Goal: Task Accomplishment & Management: Manage account settings

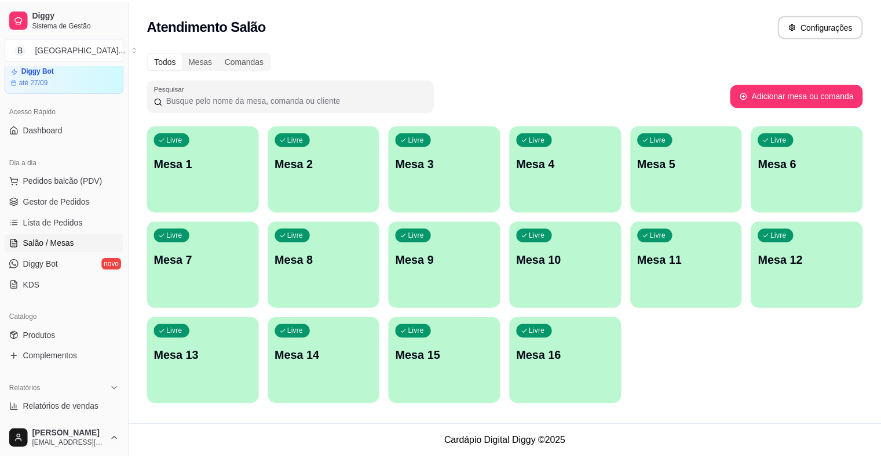
scroll to position [232, 0]
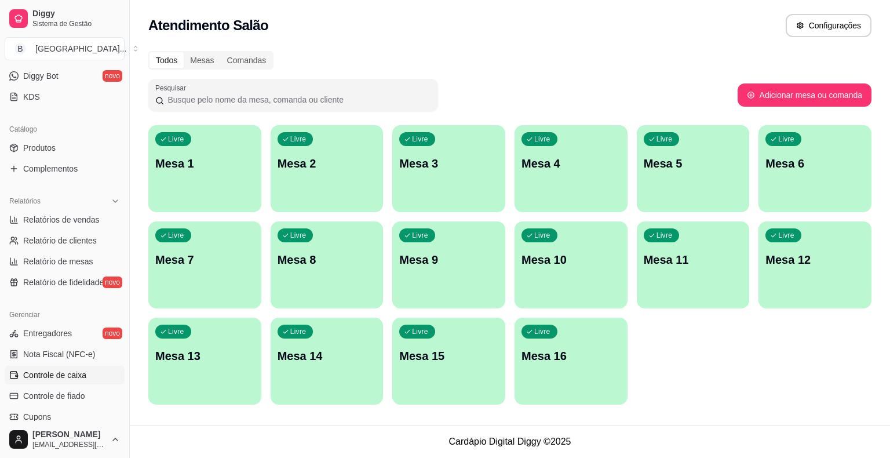
click at [78, 366] on link "Controle de caixa" at bounding box center [65, 375] width 120 height 19
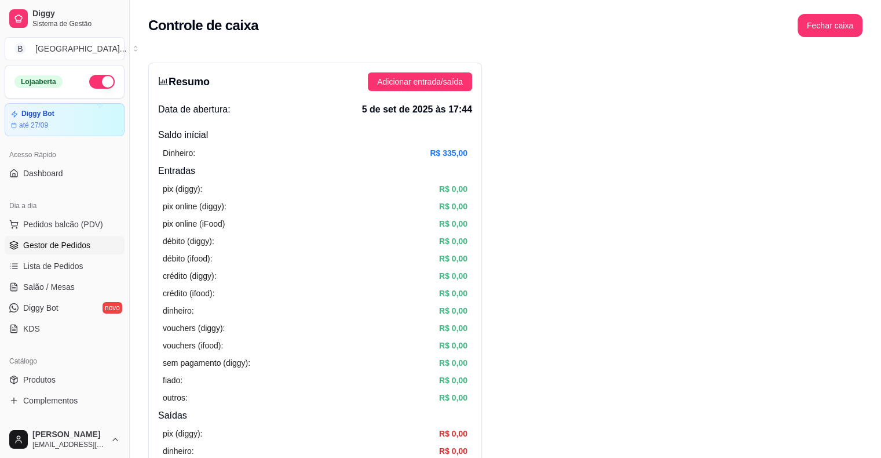
click at [9, 245] on link "Gestor de Pedidos" at bounding box center [65, 245] width 120 height 19
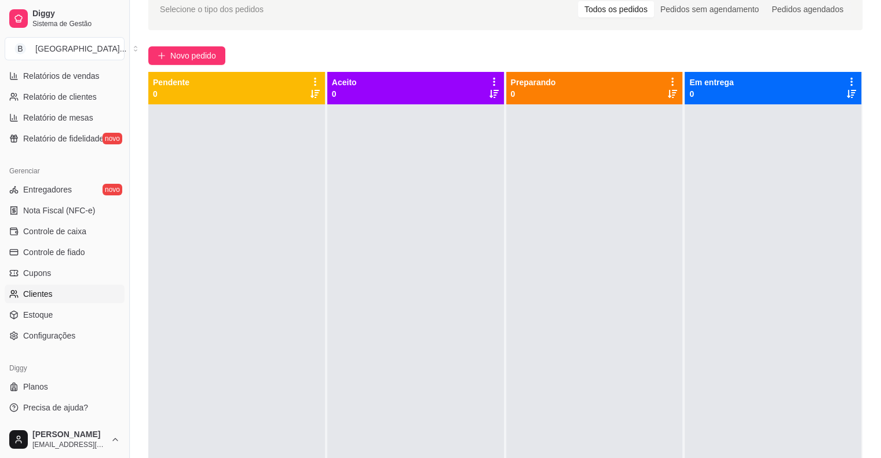
scroll to position [174, 0]
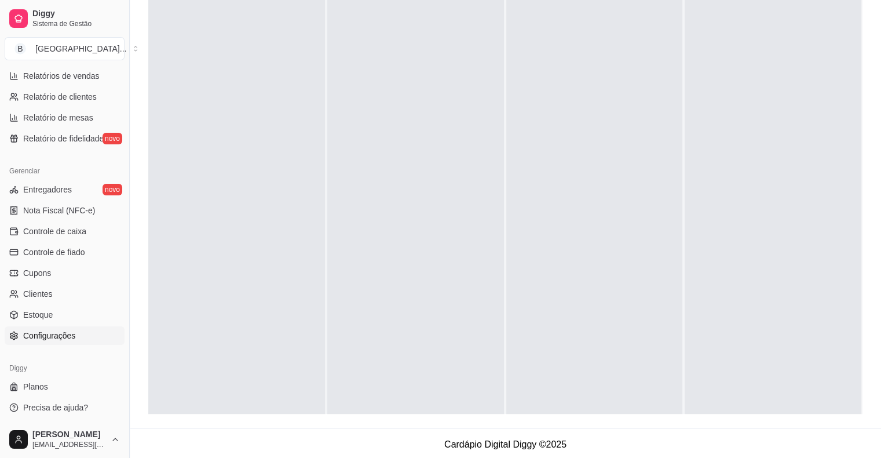
click at [71, 330] on span "Configurações" at bounding box center [49, 336] width 52 height 12
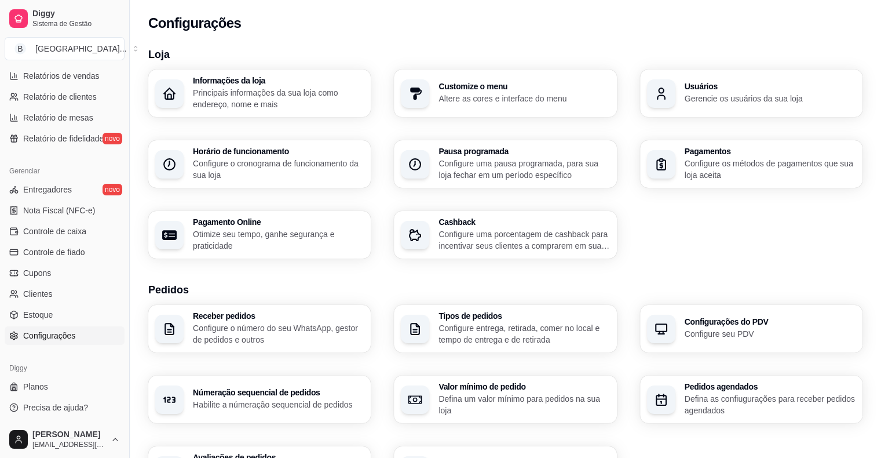
click at [284, 174] on p "Configure o cronograma de funcionamento da sua loja" at bounding box center [278, 169] width 171 height 23
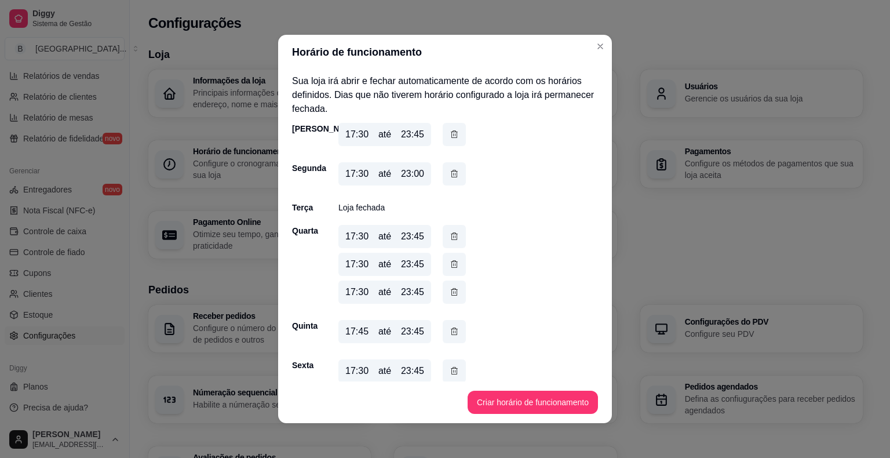
scroll to position [49, 0]
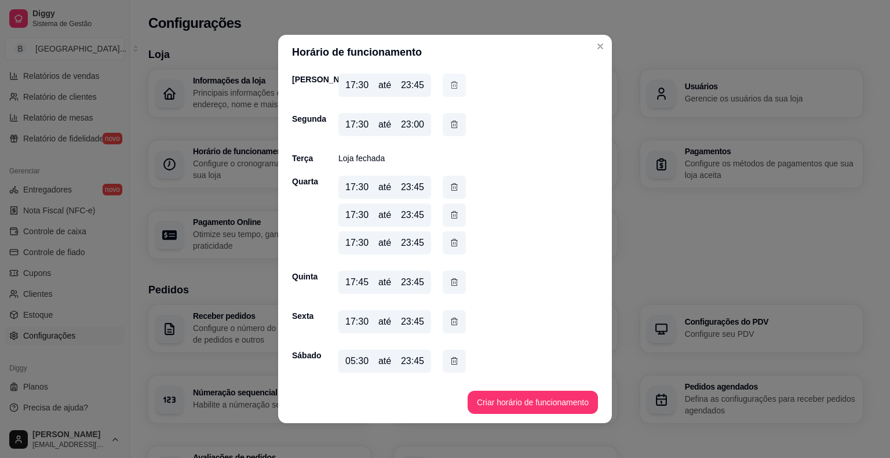
click at [450, 86] on icon "button" at bounding box center [454, 85] width 9 height 13
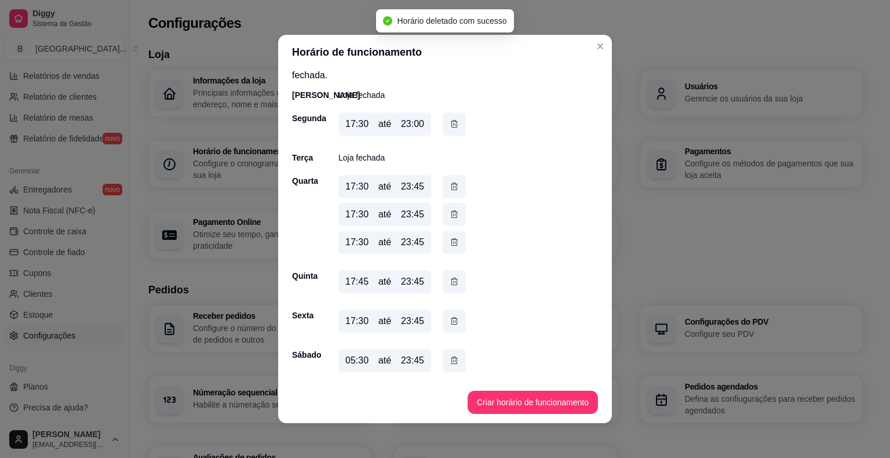
scroll to position [33, 0]
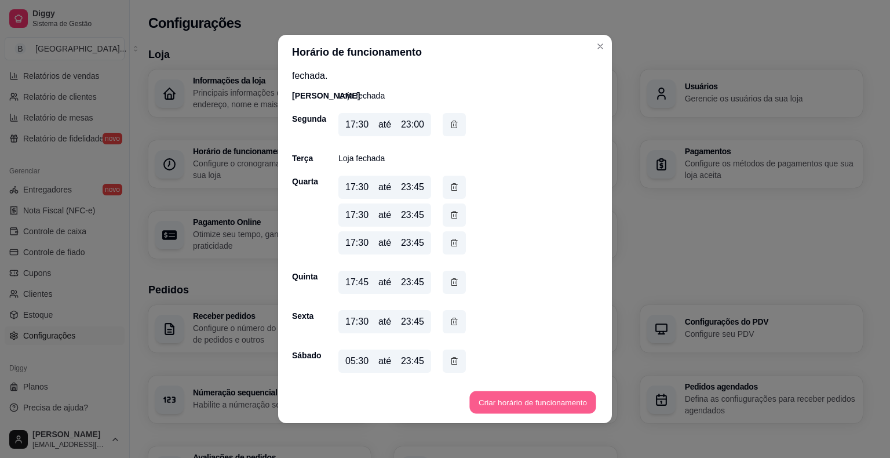
click at [540, 400] on button "Criar horário de funcionamento" at bounding box center [532, 402] width 126 height 23
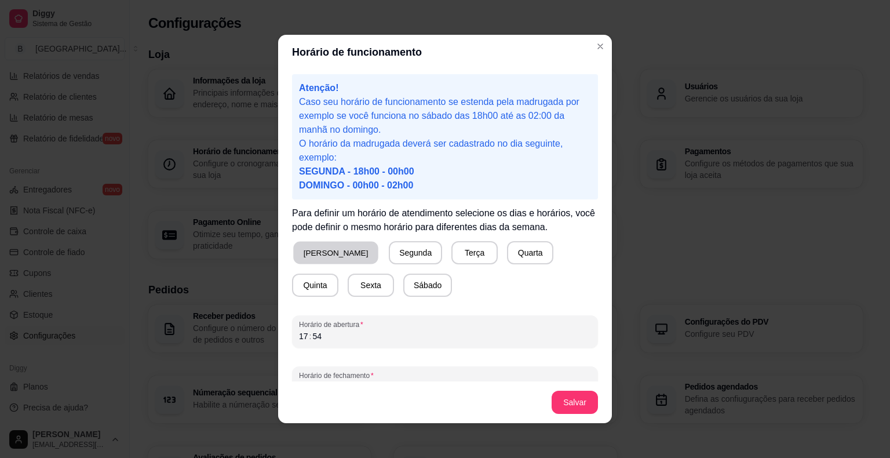
click at [318, 256] on button "[PERSON_NAME]" at bounding box center [335, 253] width 85 height 23
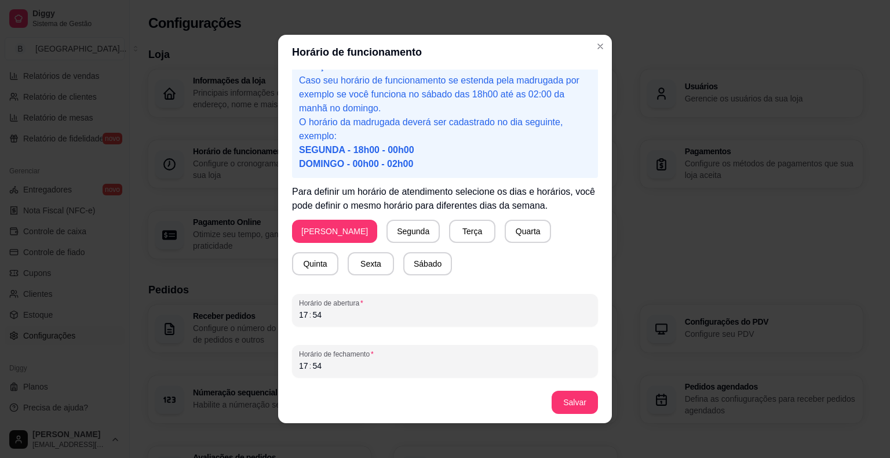
scroll to position [2, 0]
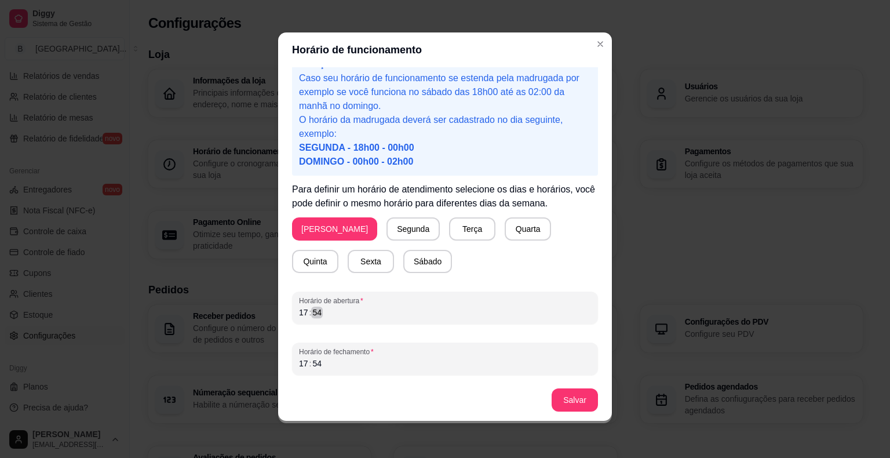
click at [436, 319] on div "Horário de abertura 17 : 54" at bounding box center [445, 307] width 306 height 32
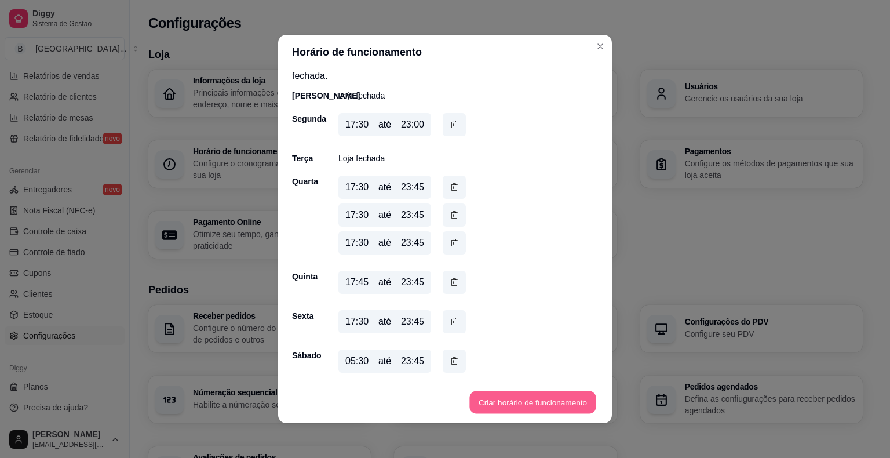
click at [521, 399] on button "Criar horário de funcionamento" at bounding box center [532, 402] width 126 height 23
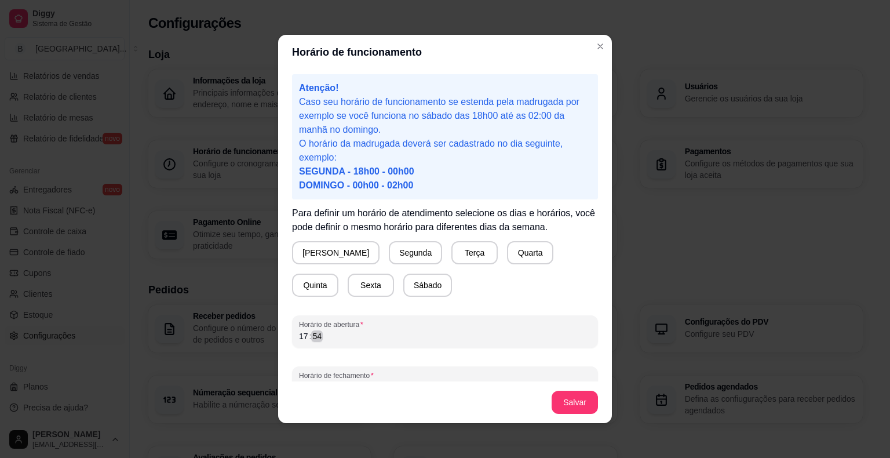
click at [331, 333] on div "17 : 54" at bounding box center [445, 336] width 292 height 14
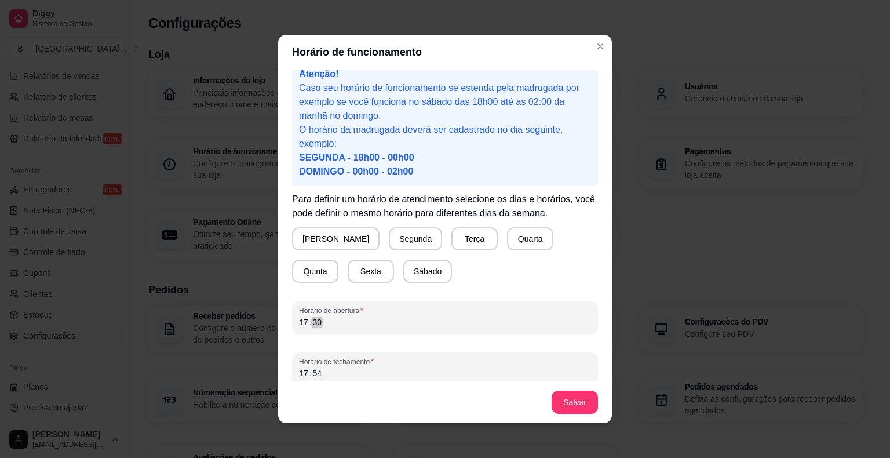
scroll to position [21, 0]
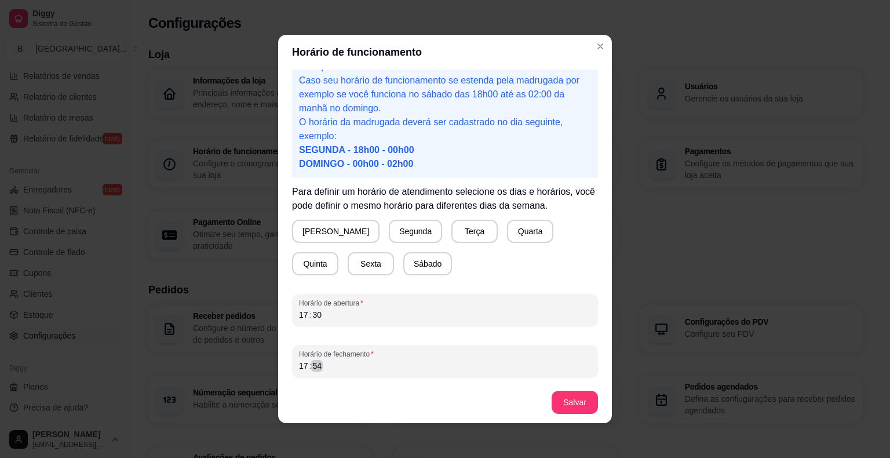
click at [332, 367] on div "17 : 54" at bounding box center [445, 366] width 292 height 14
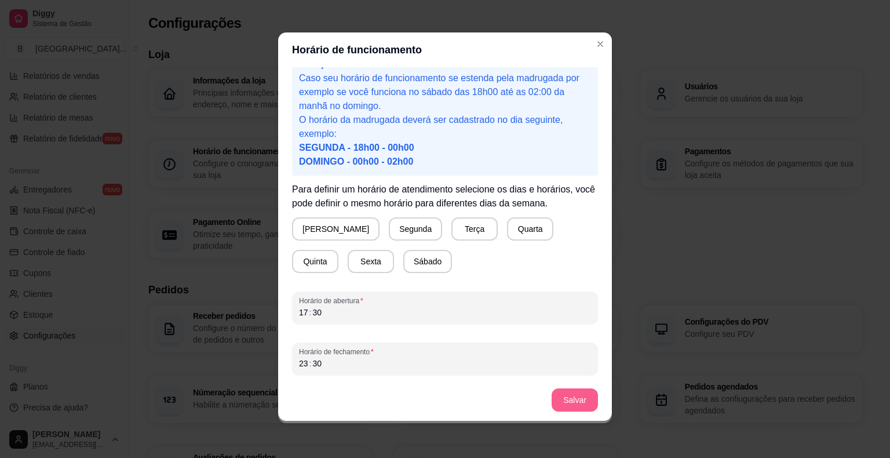
click at [577, 403] on button "Salvar" at bounding box center [575, 399] width 46 height 23
click at [329, 231] on button "[PERSON_NAME]" at bounding box center [335, 229] width 85 height 23
click at [450, 228] on button "Terça" at bounding box center [472, 229] width 45 height 23
click at [449, 231] on button "Terça" at bounding box center [472, 228] width 46 height 23
click at [505, 229] on button "Quarta" at bounding box center [527, 229] width 45 height 23
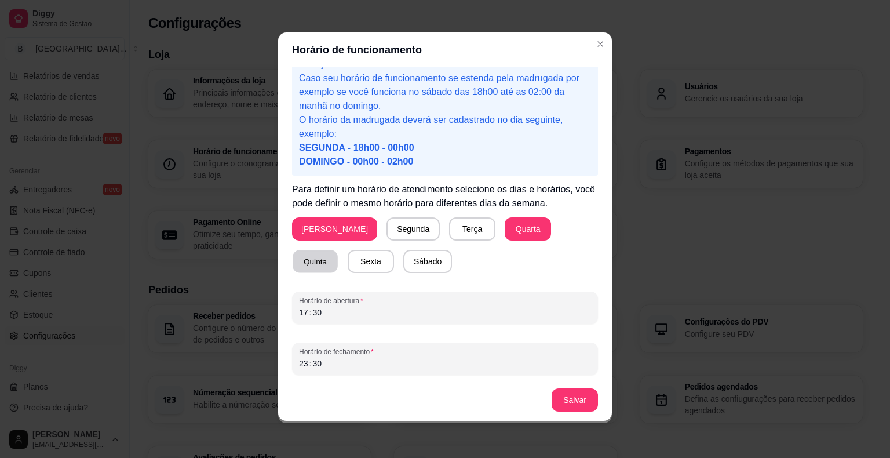
click at [338, 250] on button "Quinta" at bounding box center [315, 261] width 45 height 23
click at [348, 261] on button "Sexta" at bounding box center [371, 261] width 46 height 23
click at [404, 260] on button "Sábado" at bounding box center [428, 261] width 48 height 23
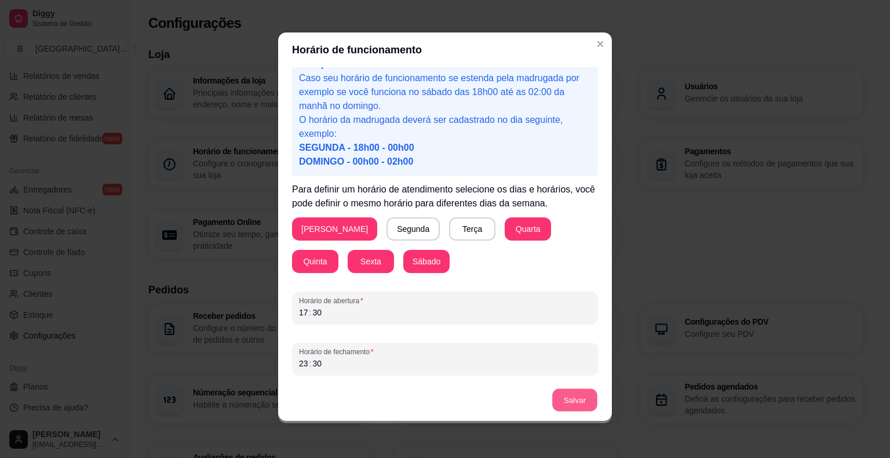
click at [564, 391] on button "Salvar" at bounding box center [574, 400] width 45 height 23
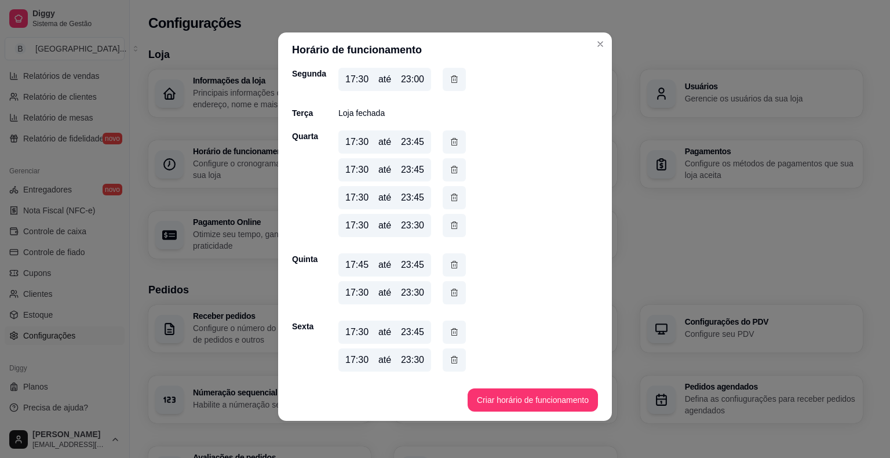
scroll to position [0, 0]
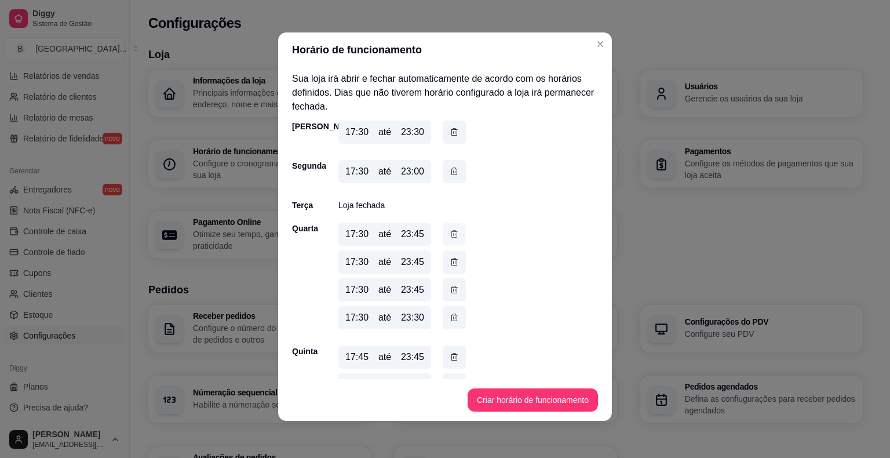
click at [450, 232] on icon "button" at bounding box center [454, 234] width 9 height 12
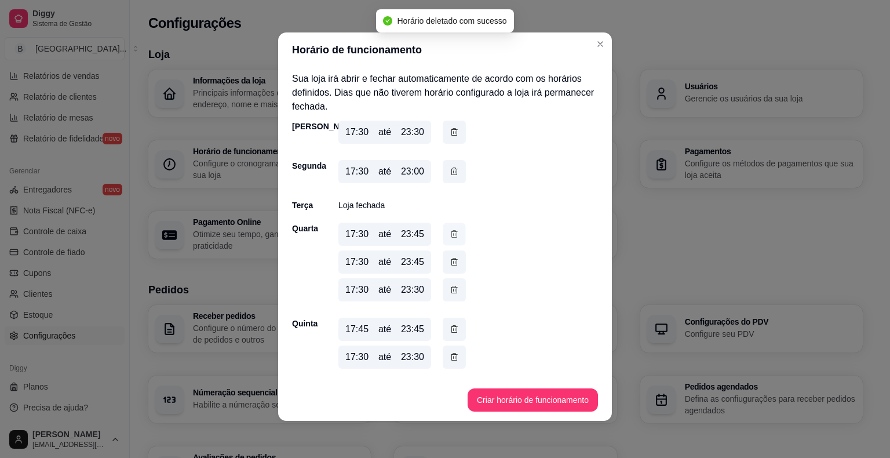
click at [450, 232] on icon "button" at bounding box center [454, 234] width 9 height 12
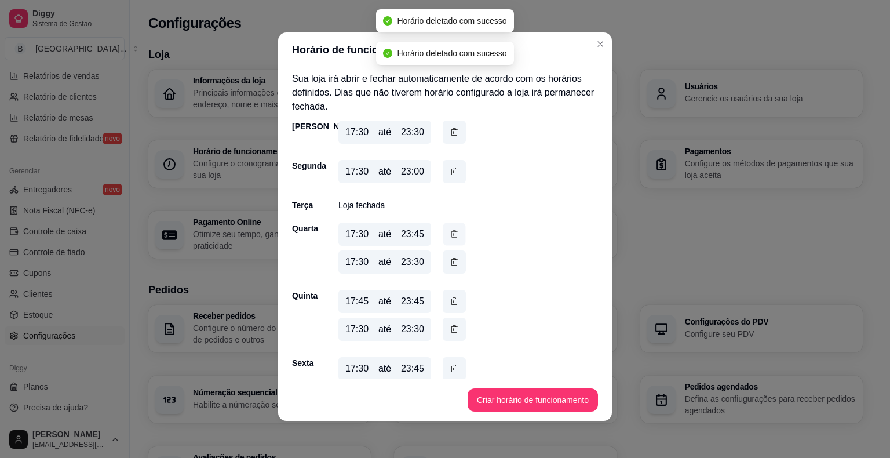
click at [450, 232] on icon "button" at bounding box center [454, 234] width 9 height 12
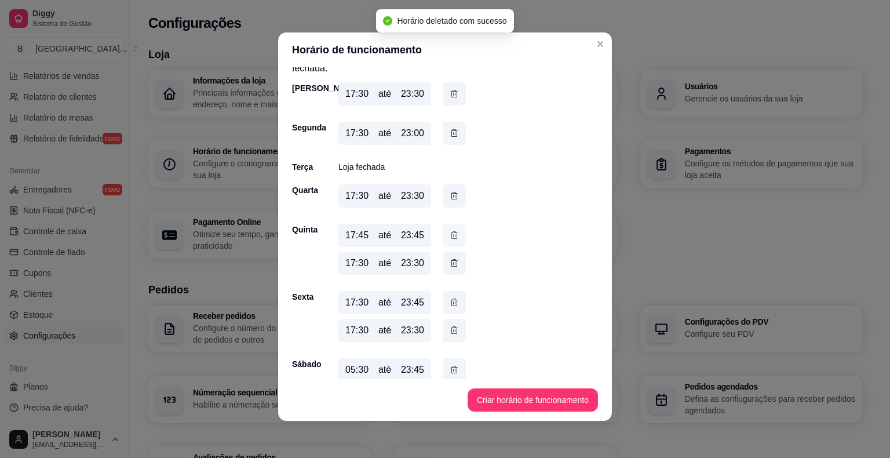
scroll to position [58, 0]
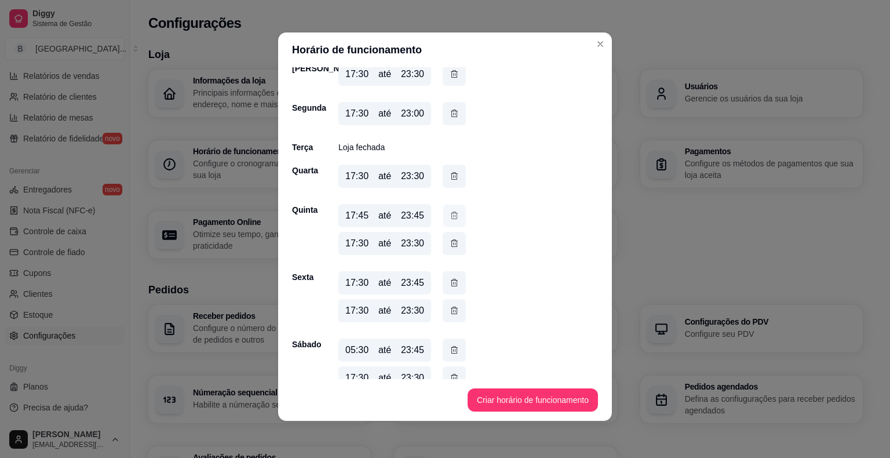
click at [450, 211] on icon "button" at bounding box center [454, 215] width 9 height 12
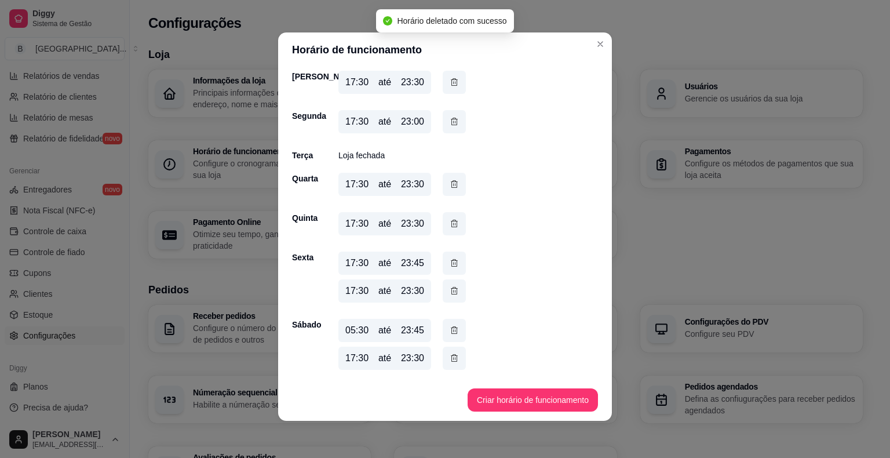
scroll to position [49, 0]
click at [452, 257] on icon "button" at bounding box center [454, 263] width 9 height 12
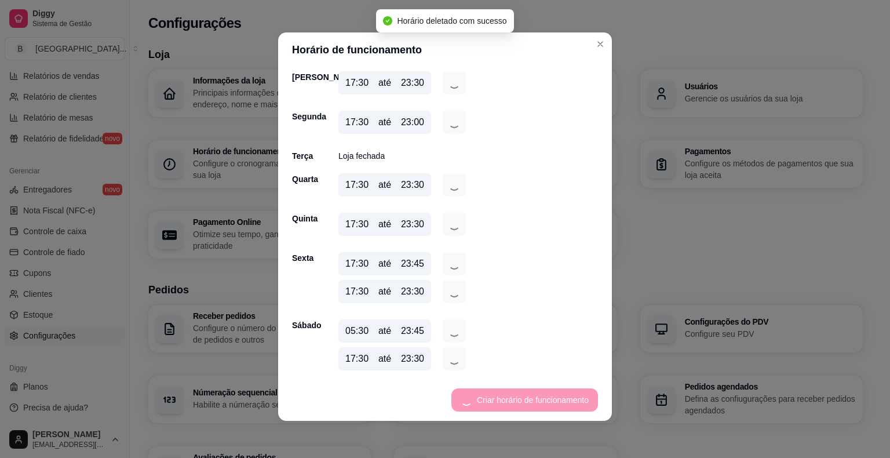
scroll to position [21, 0]
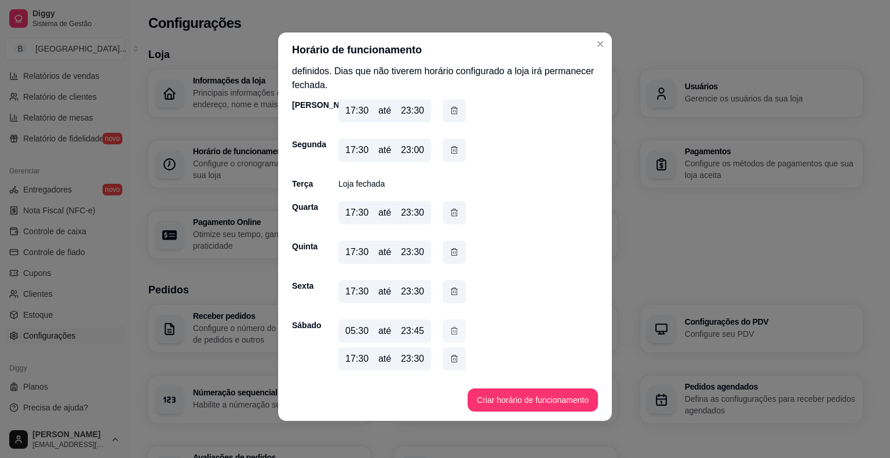
click at [450, 325] on icon "button" at bounding box center [454, 330] width 9 height 13
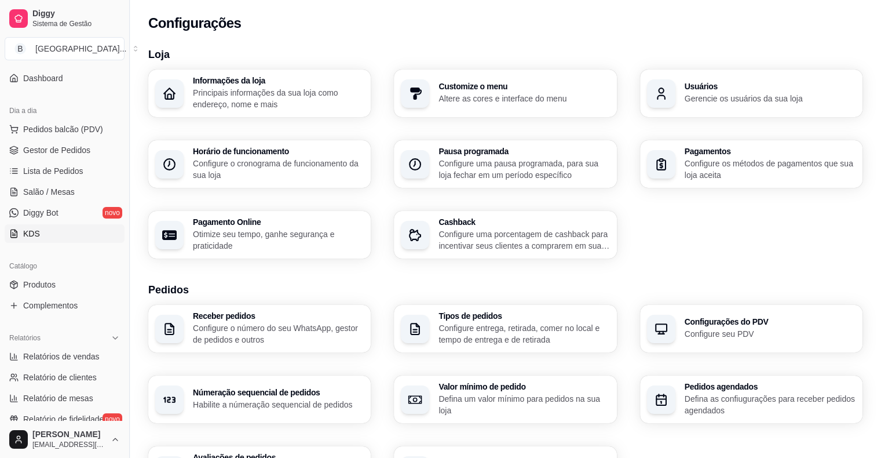
scroll to position [86, 0]
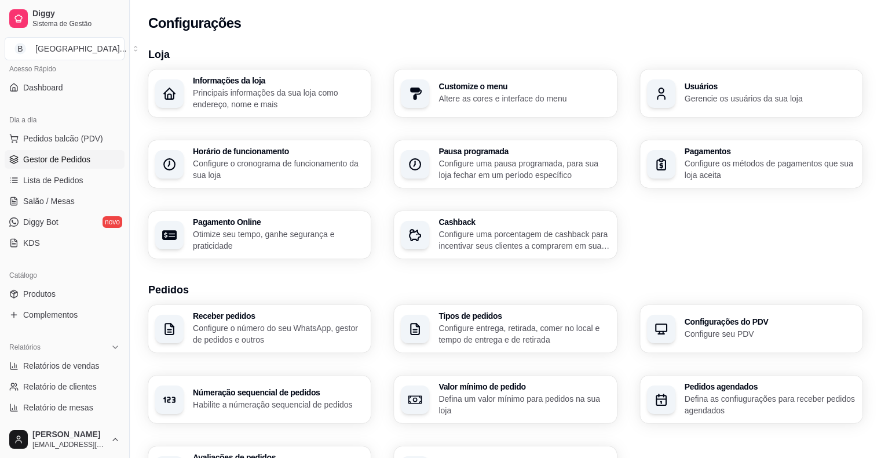
click at [86, 164] on span "Gestor de Pedidos" at bounding box center [56, 160] width 67 height 12
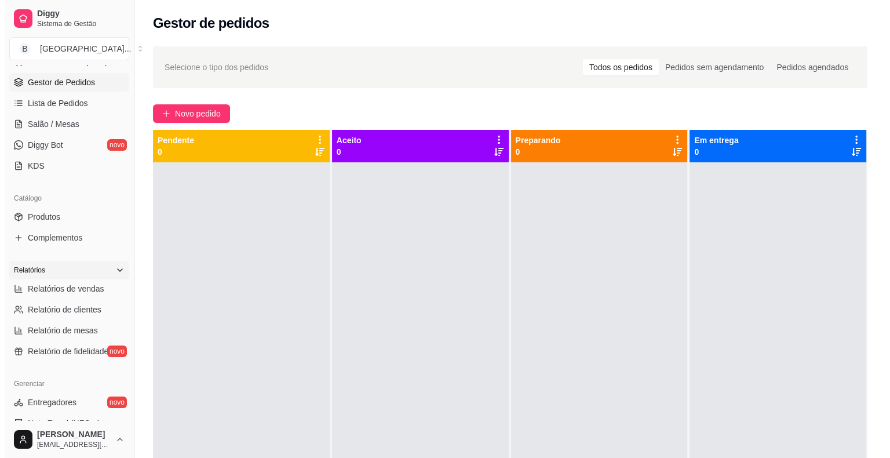
scroll to position [28, 0]
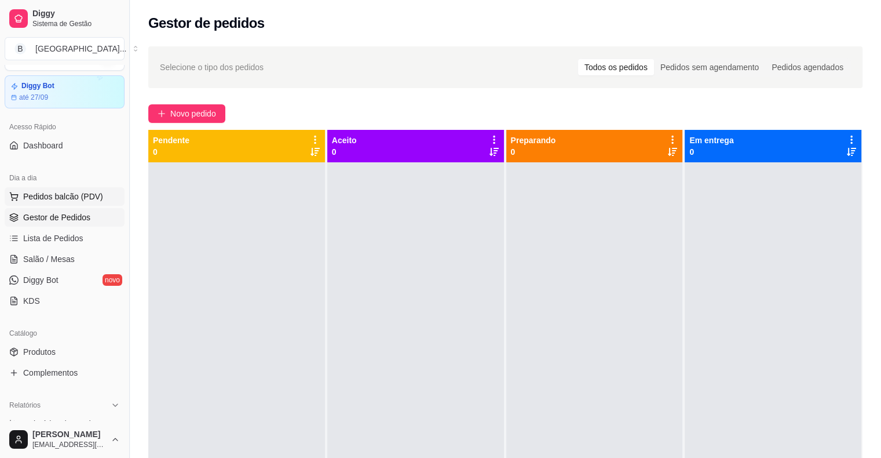
click at [93, 191] on span "Pedidos balcão (PDV)" at bounding box center [63, 197] width 80 height 12
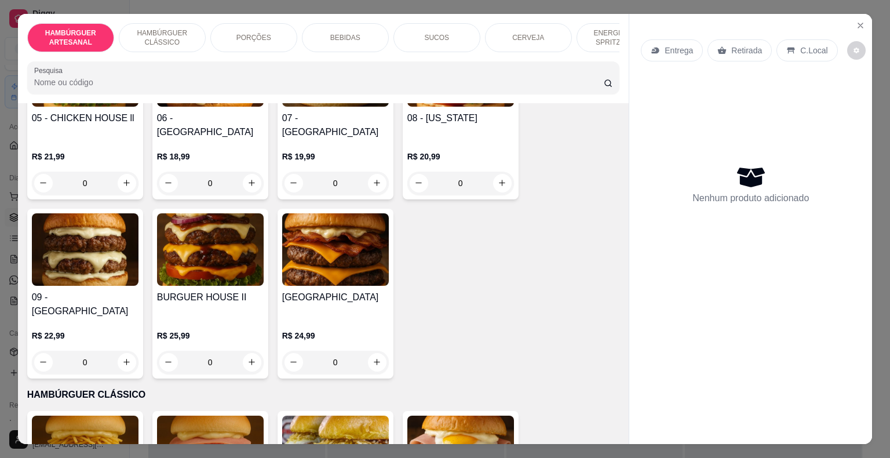
scroll to position [502, 0]
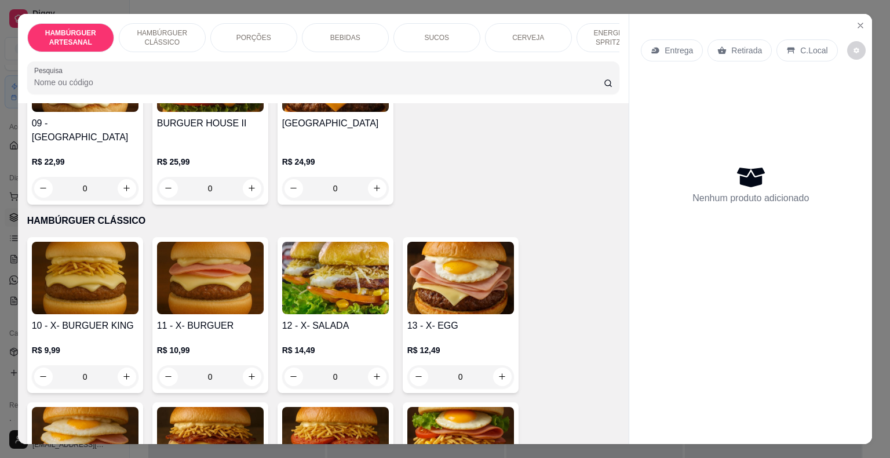
click at [144, 354] on div "10 - X- BURGUER KING R$ 9,99 0 11 - X- BURGUER R$ 10,99 0 12 - X- SALADA R$ 14,…" at bounding box center [323, 397] width 593 height 321
click at [111, 365] on div "0" at bounding box center [85, 376] width 107 height 23
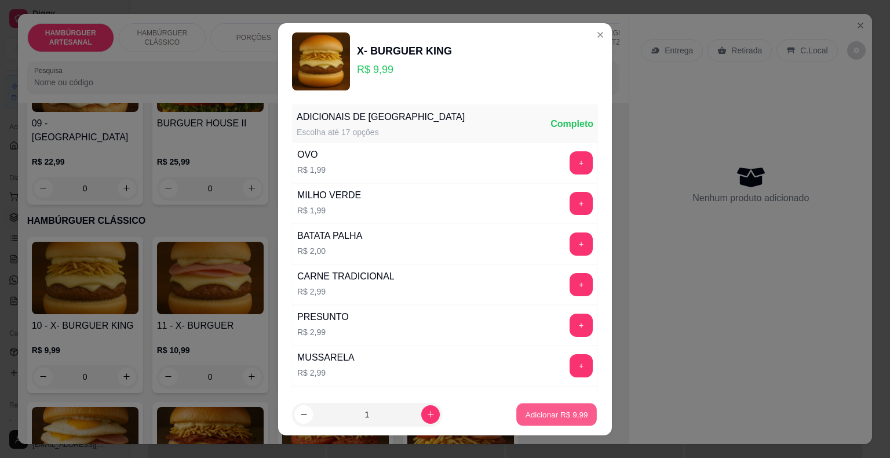
click at [538, 409] on p "Adicionar R$ 9,99" at bounding box center [556, 413] width 63 height 11
type input "1"
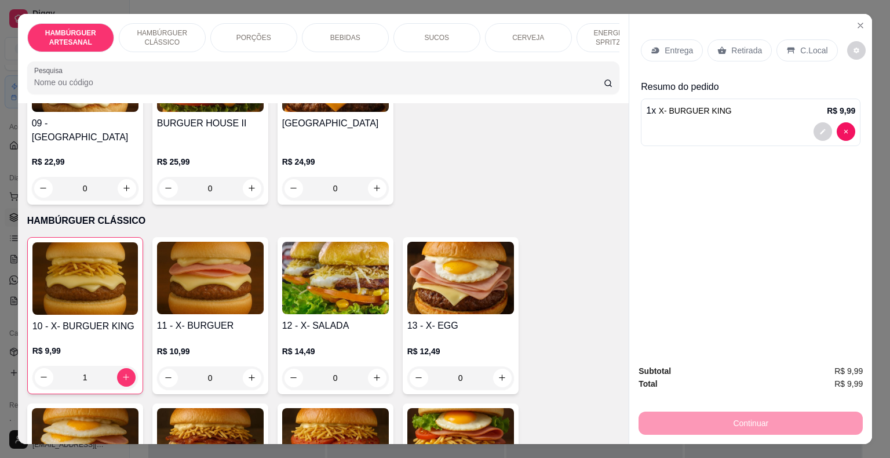
click at [316, 36] on div "BEBIDAS" at bounding box center [345, 37] width 87 height 29
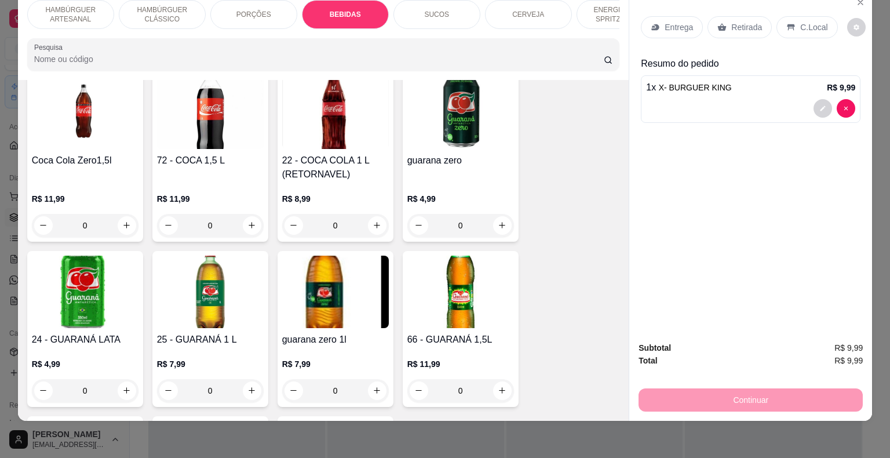
scroll to position [1538, 0]
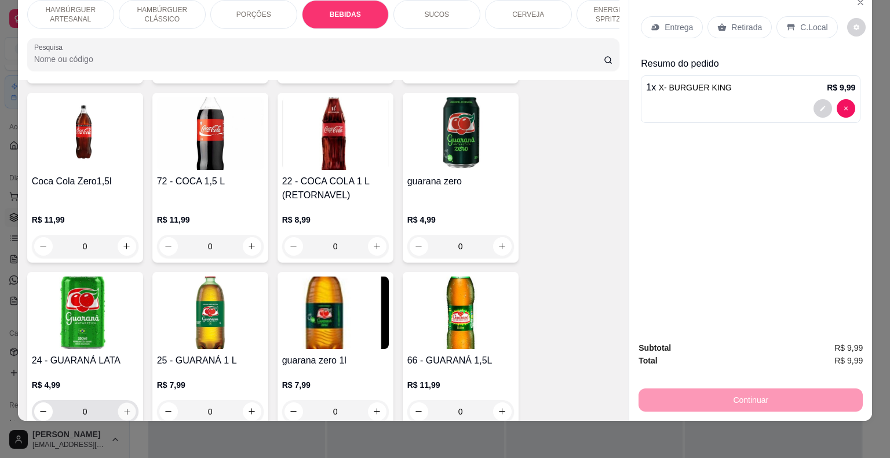
click at [123, 407] on icon "increase-product-quantity" at bounding box center [126, 411] width 9 height 9
type input "1"
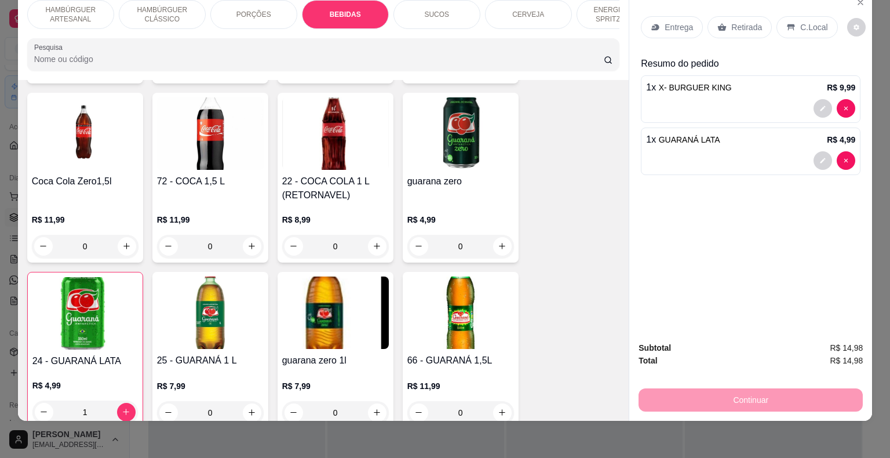
click at [723, 18] on div "Retirada" at bounding box center [739, 27] width 64 height 22
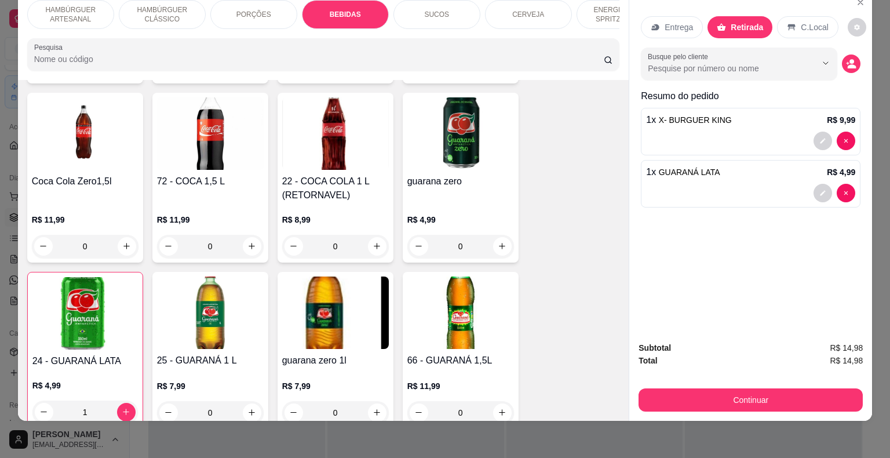
click at [801, 21] on p "C.Local" at bounding box center [814, 27] width 27 height 12
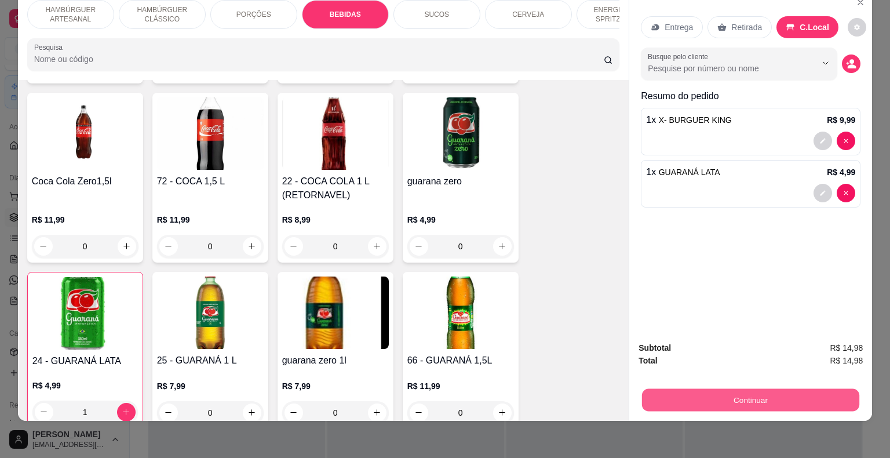
click at [742, 389] on button "Continuar" at bounding box center [750, 400] width 217 height 23
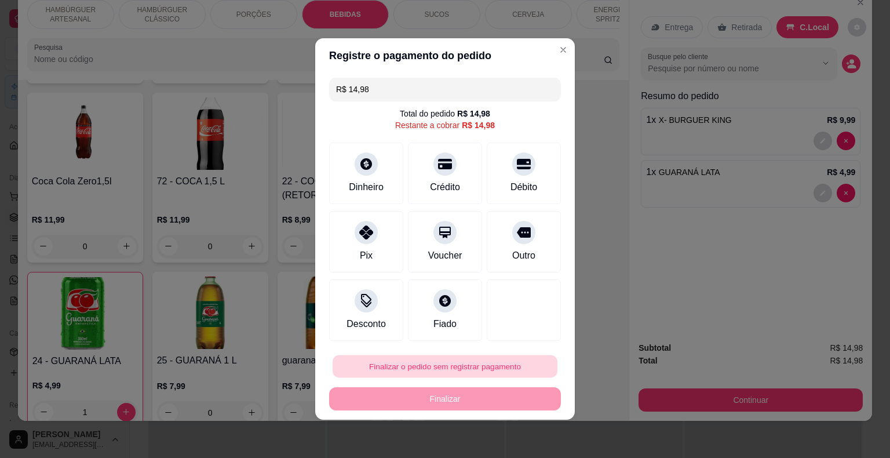
click at [399, 361] on button "Finalizar o pedido sem registrar pagamento" at bounding box center [445, 366] width 225 height 23
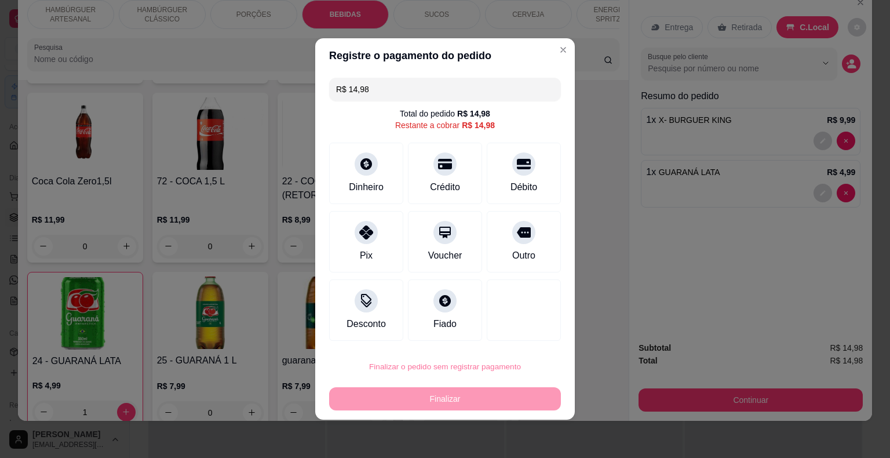
click at [516, 324] on button "Confirmar" at bounding box center [515, 332] width 41 height 17
type input "0"
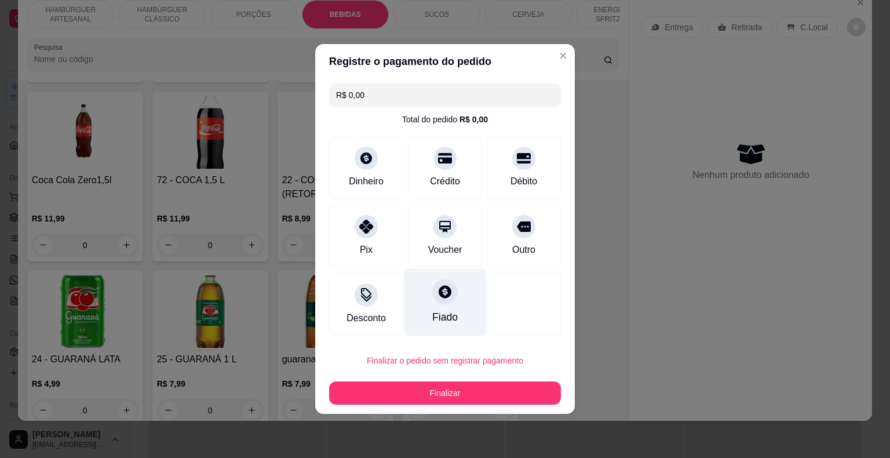
type input "R$ 0,00"
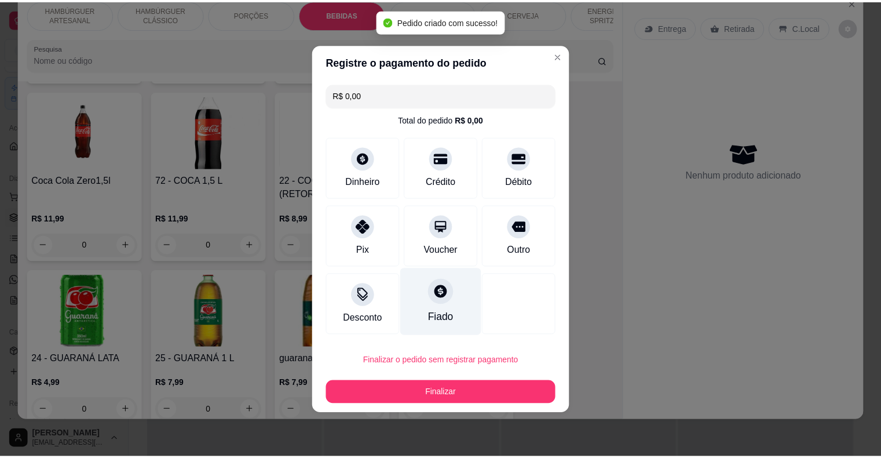
scroll to position [1537, 0]
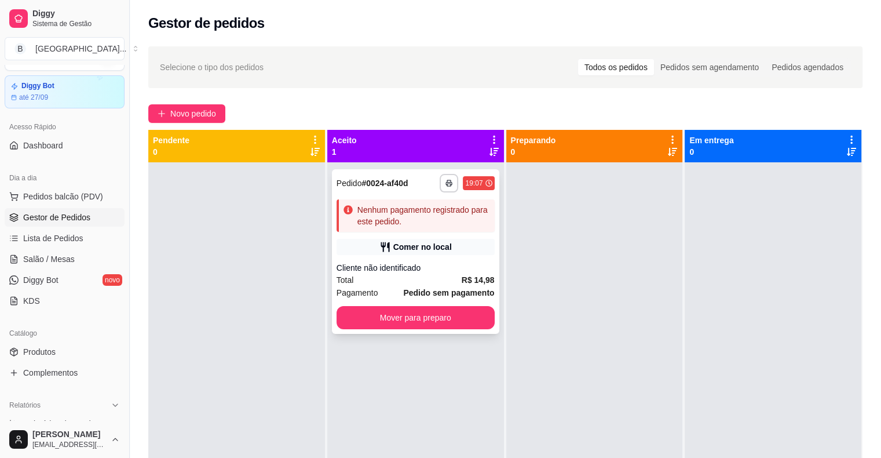
click at [403, 265] on div "Cliente não identificado" at bounding box center [416, 268] width 158 height 12
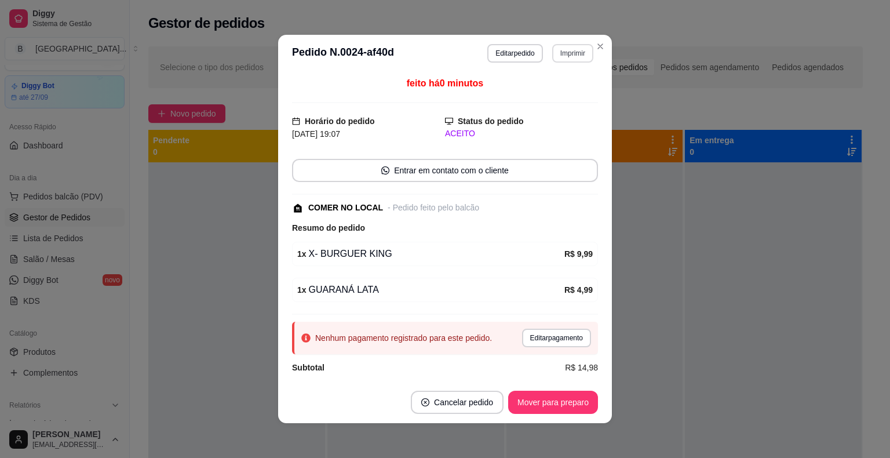
click at [561, 60] on button "Imprimir" at bounding box center [572, 53] width 41 height 19
click at [557, 87] on button "IMPRESSORA" at bounding box center [547, 94] width 81 height 18
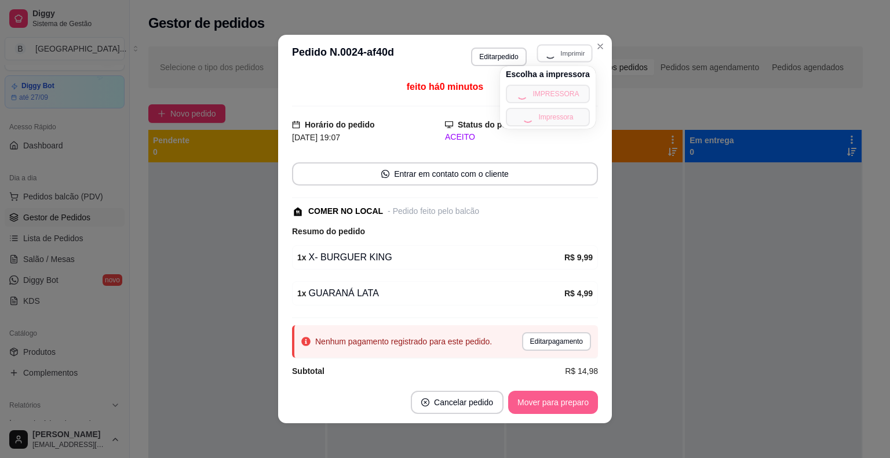
click at [539, 407] on button "Mover para preparo" at bounding box center [553, 402] width 90 height 23
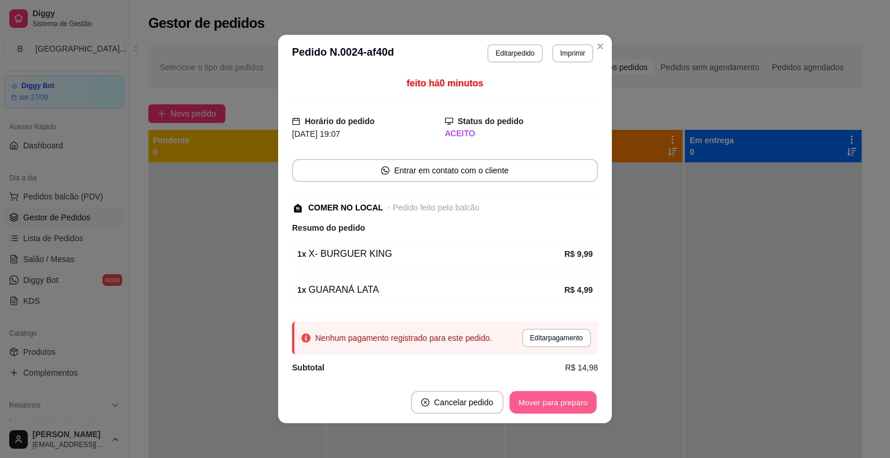
click at [531, 394] on button "Mover para preparo" at bounding box center [552, 402] width 87 height 23
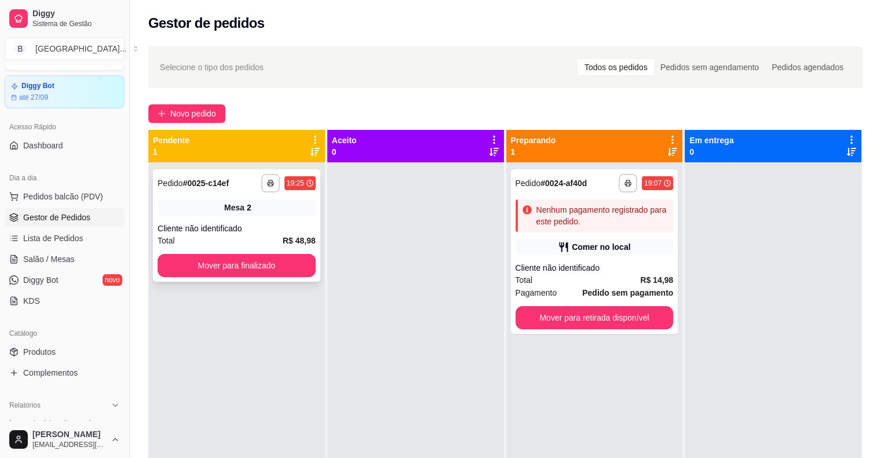
click at [185, 225] on div "Cliente não identificado" at bounding box center [237, 228] width 158 height 12
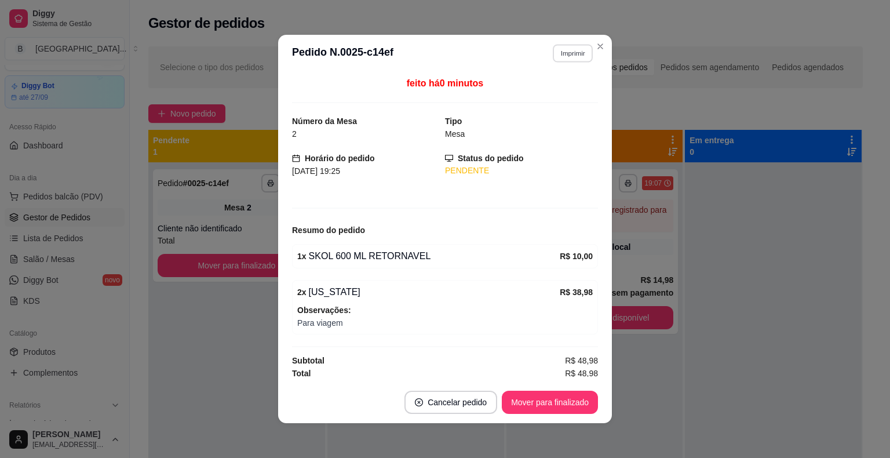
click at [563, 49] on button "Imprimir" at bounding box center [573, 53] width 40 height 18
click at [556, 85] on button "IMPRESSORA" at bounding box center [547, 94] width 81 height 18
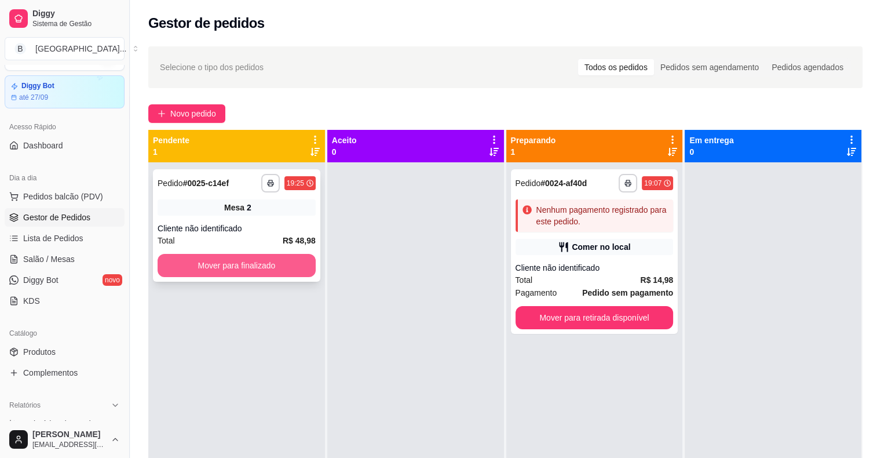
click at [222, 263] on button "Mover para finalizado" at bounding box center [237, 265] width 158 height 23
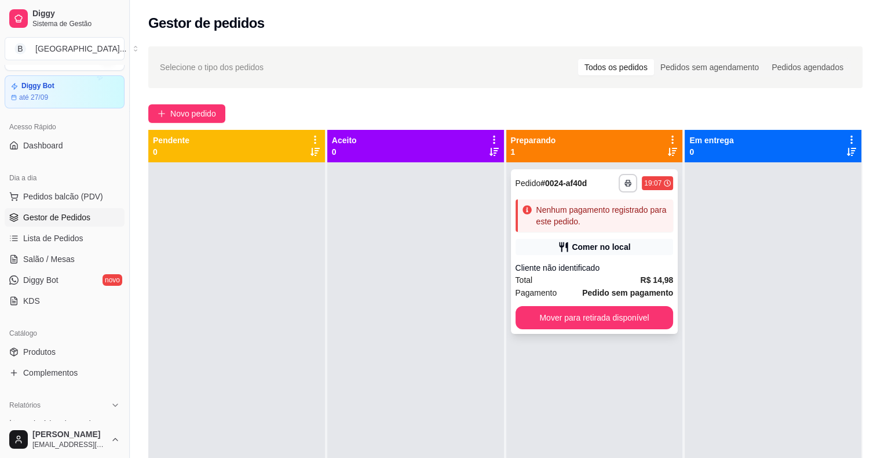
click at [538, 286] on div "**********" at bounding box center [594, 251] width 167 height 165
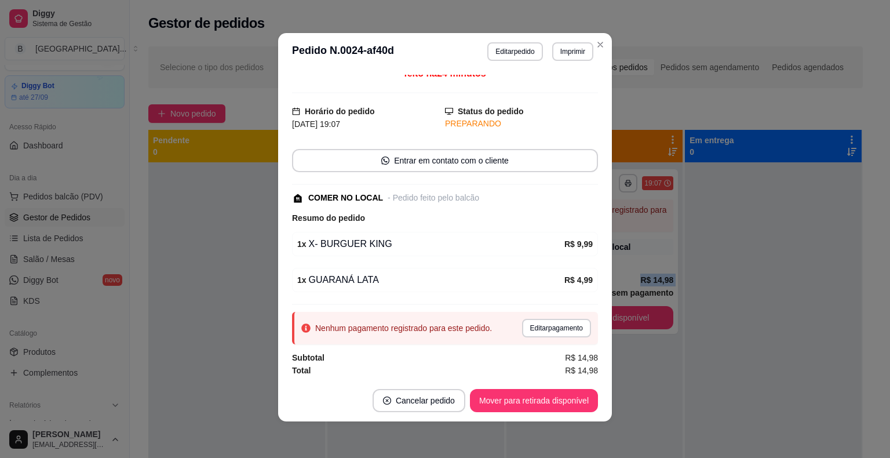
scroll to position [2, 0]
click at [524, 319] on button "Editar pagamento" at bounding box center [556, 327] width 67 height 18
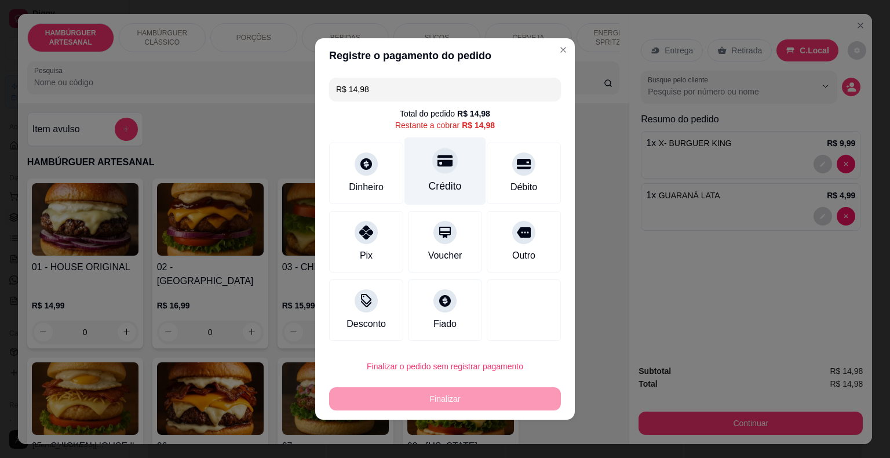
click at [451, 175] on div "Crédito" at bounding box center [445, 171] width 82 height 68
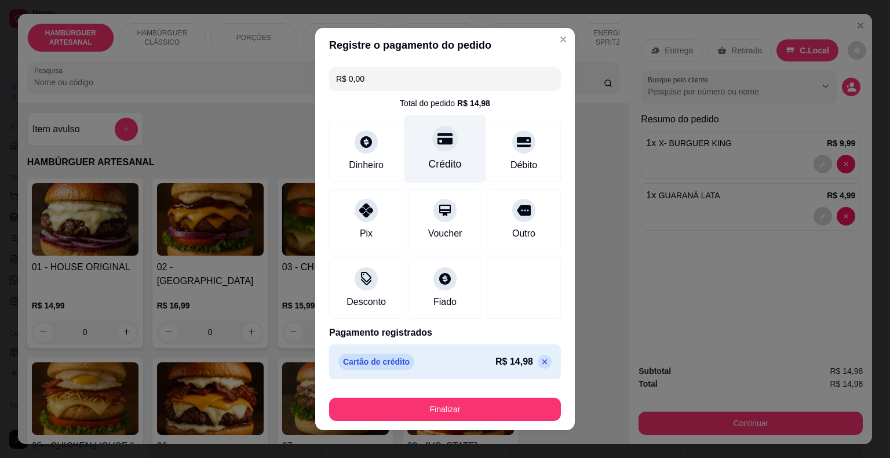
type input "R$ 0,00"
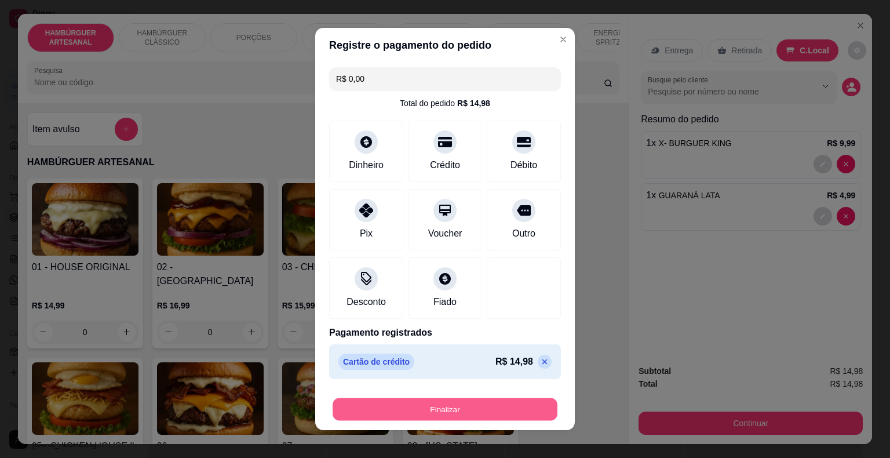
click at [461, 417] on button "Finalizar" at bounding box center [445, 409] width 225 height 23
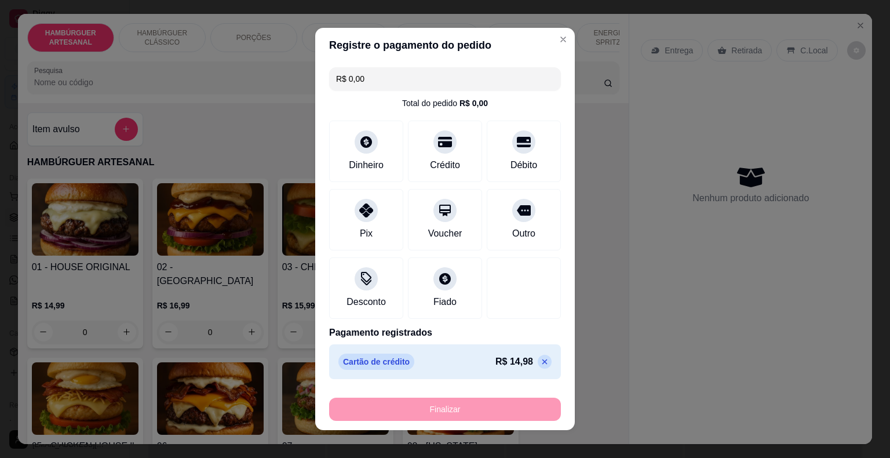
type input "0"
type input "-R$ 14,98"
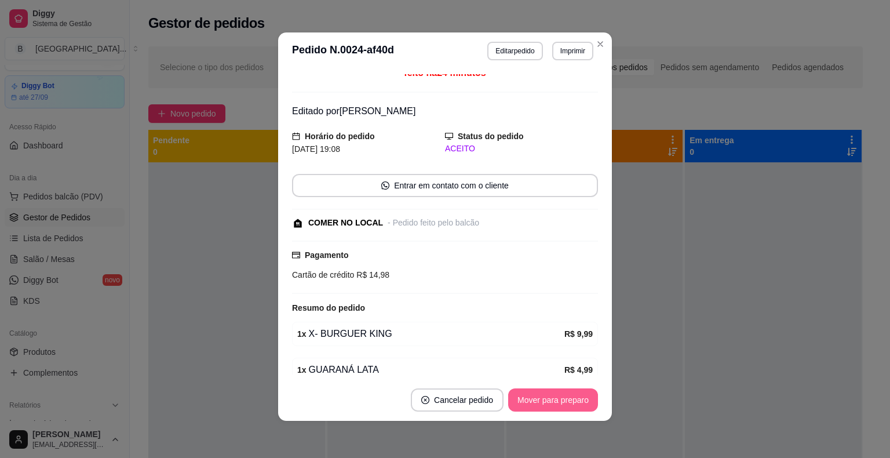
click at [556, 402] on button "Mover para preparo" at bounding box center [553, 399] width 90 height 23
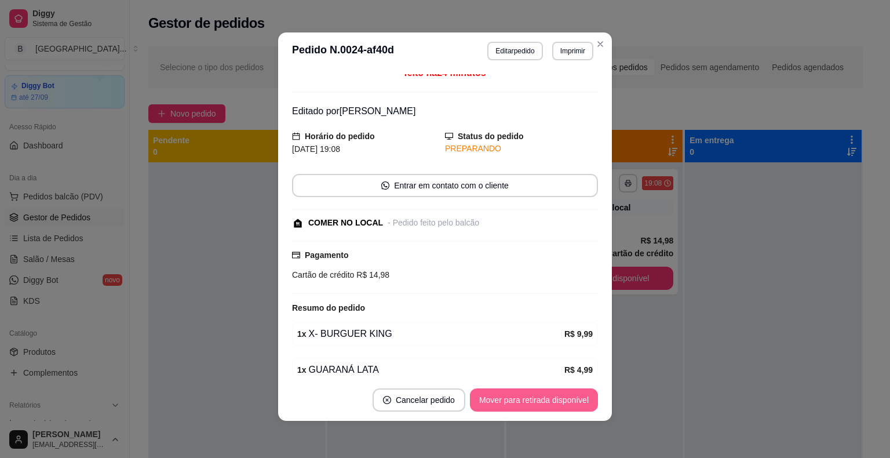
click at [556, 402] on button "Mover para retirada disponível" at bounding box center [534, 399] width 128 height 23
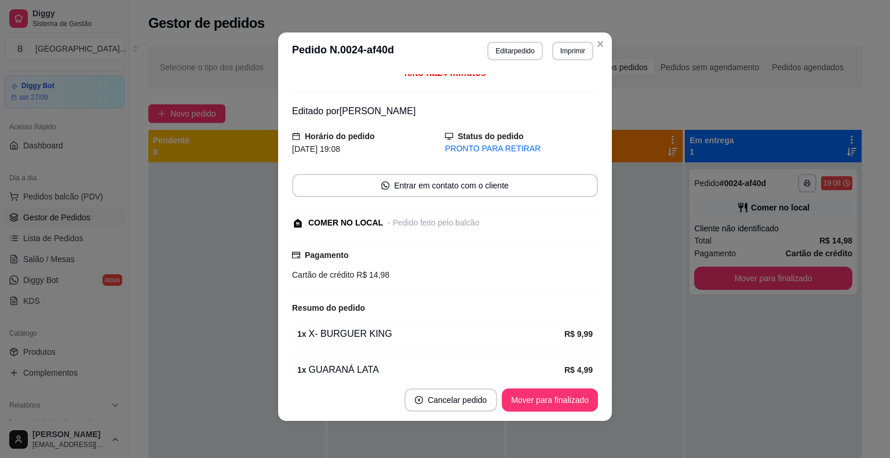
scroll to position [59, 0]
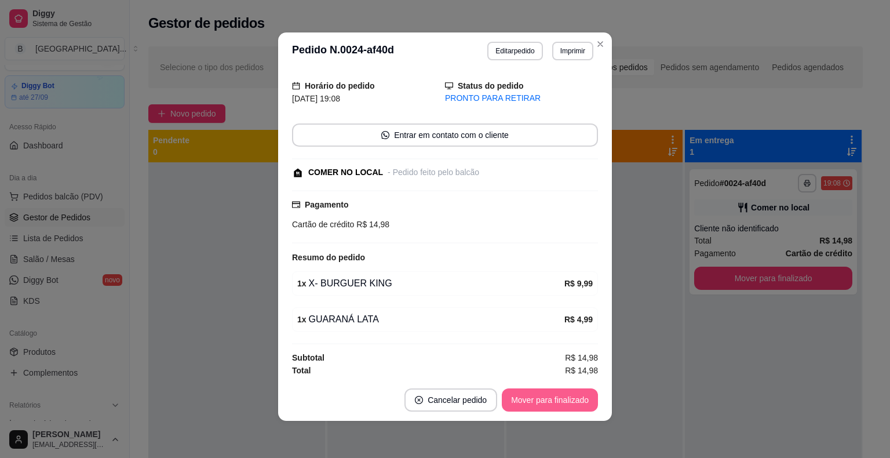
click at [574, 391] on button "Mover para finalizado" at bounding box center [550, 399] width 96 height 23
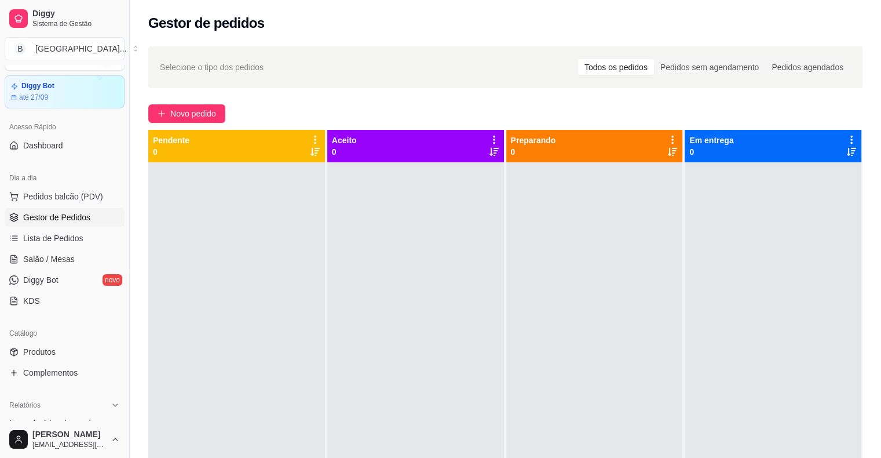
scroll to position [86, 0]
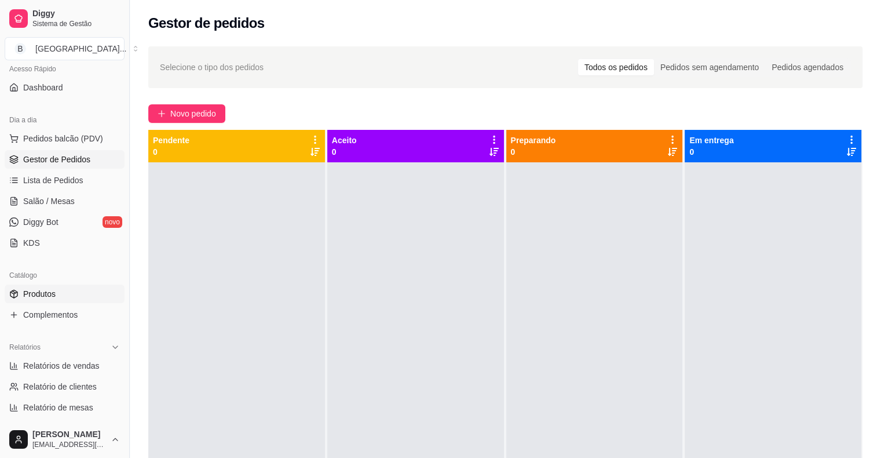
click at [50, 299] on link "Produtos" at bounding box center [65, 293] width 120 height 19
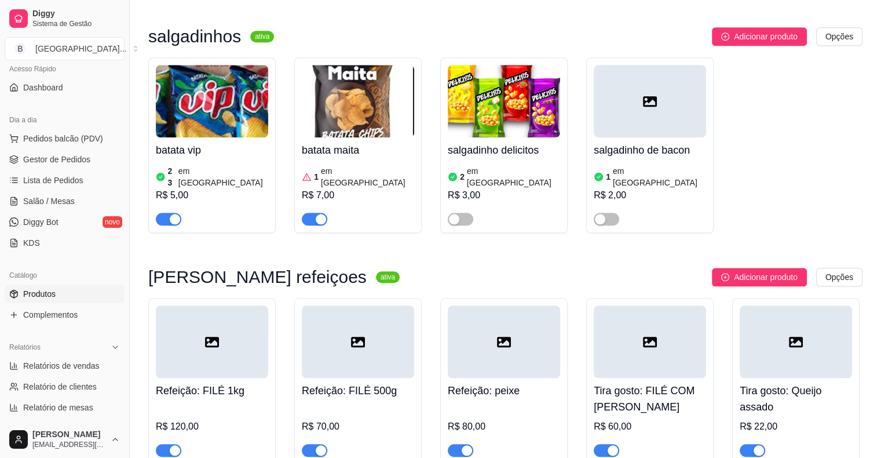
scroll to position [5388, 0]
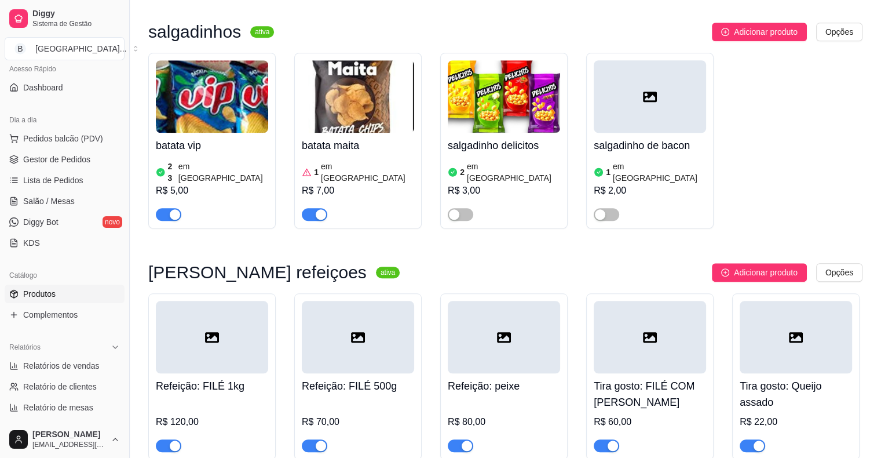
click at [93, 168] on ul "Pedidos balcão (PDV) Gestor de Pedidos Lista de Pedidos Salão / Mesas Diggy Bot…" at bounding box center [65, 190] width 120 height 123
click at [78, 165] on link "Gestor de Pedidos" at bounding box center [65, 159] width 120 height 19
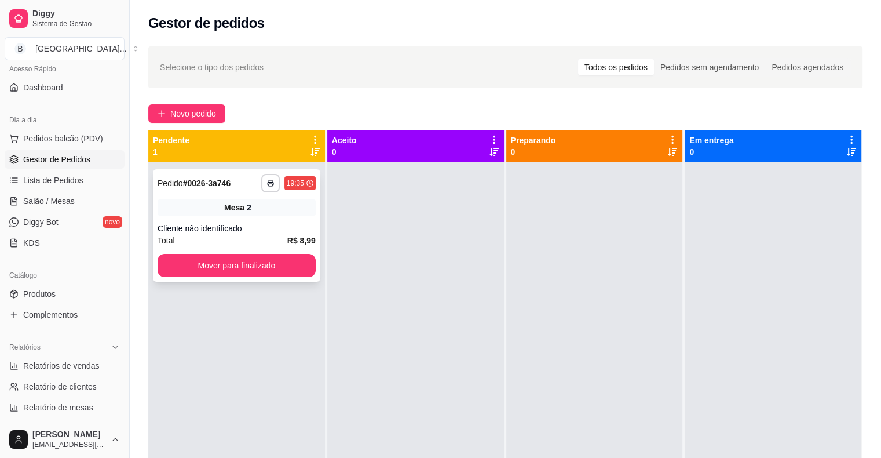
click at [298, 222] on div "Cliente não identificado" at bounding box center [237, 228] width 158 height 12
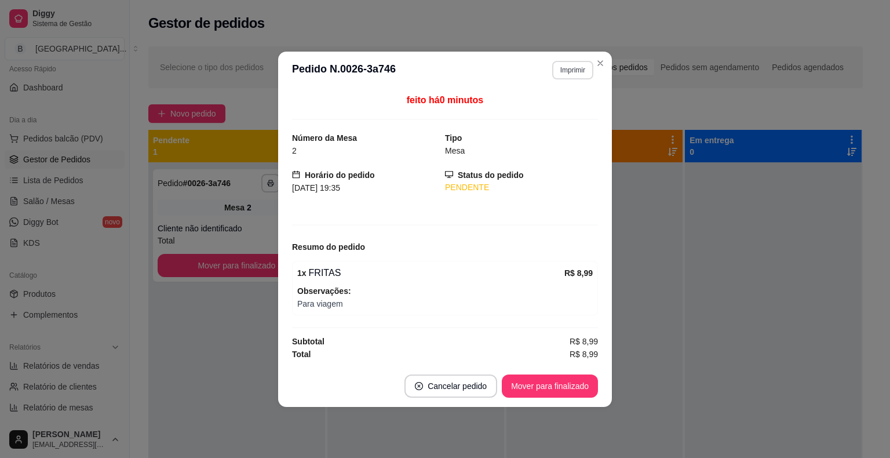
click at [574, 61] on button "Imprimir" at bounding box center [572, 70] width 41 height 19
click at [563, 105] on button "IMPRESSORA" at bounding box center [552, 111] width 84 height 19
click at [545, 391] on button "Mover para finalizado" at bounding box center [550, 385] width 96 height 23
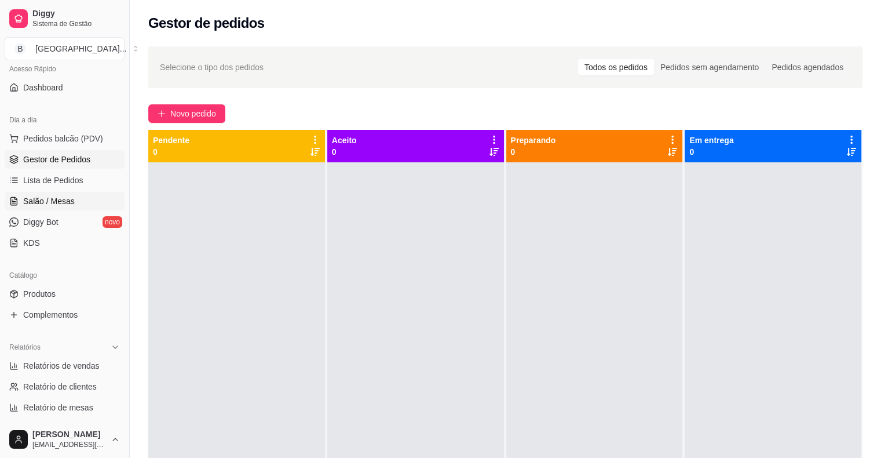
click at [42, 195] on span "Salão / Mesas" at bounding box center [49, 201] width 52 height 12
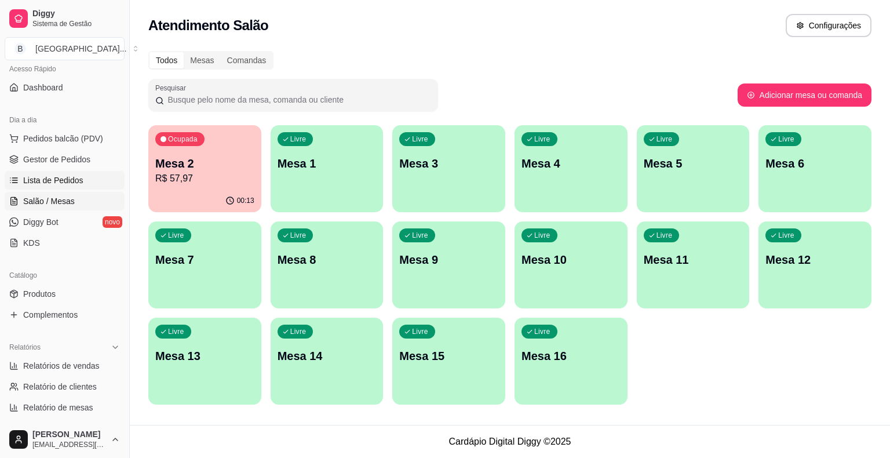
click at [49, 177] on span "Lista de Pedidos" at bounding box center [53, 180] width 60 height 12
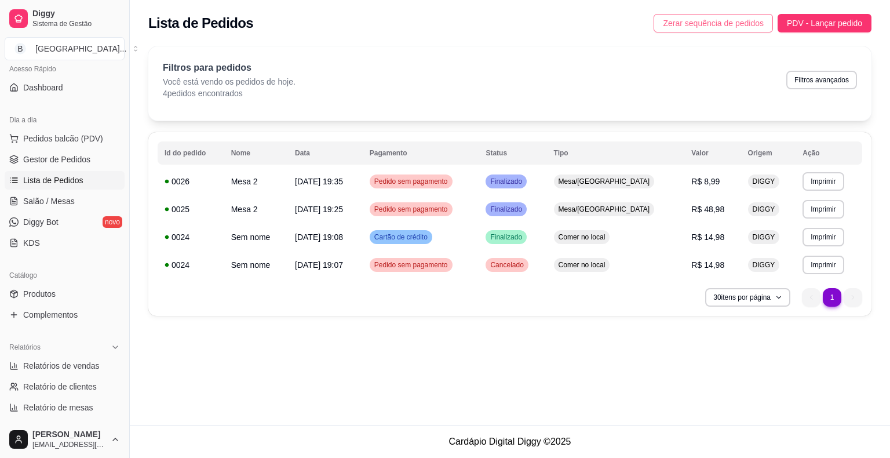
click at [674, 14] on button "Zerar sequência de pedidos" at bounding box center [713, 23] width 119 height 19
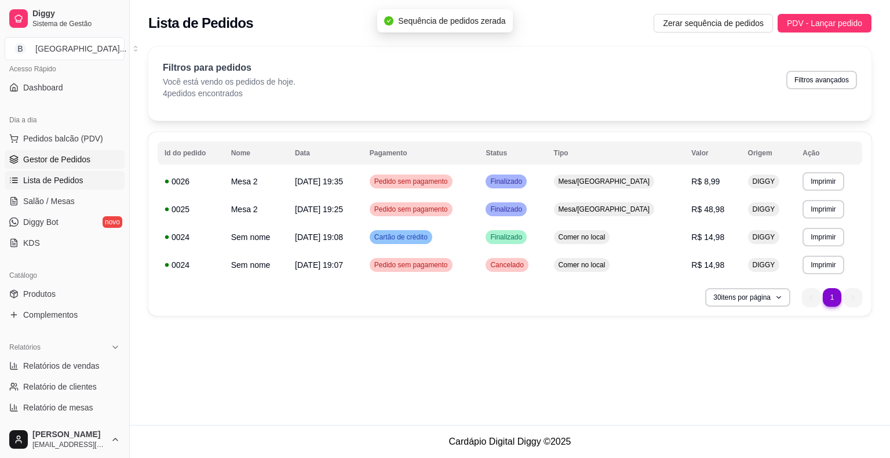
click at [68, 159] on span "Gestor de Pedidos" at bounding box center [56, 160] width 67 height 12
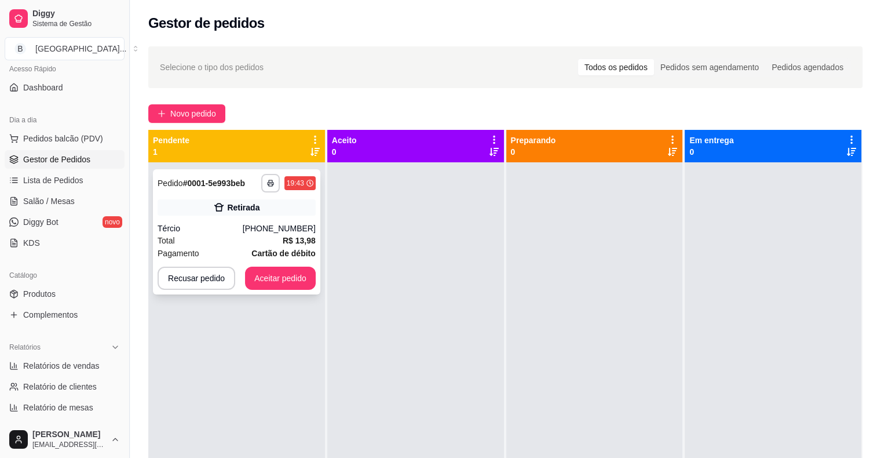
click at [285, 220] on div "**********" at bounding box center [236, 231] width 167 height 125
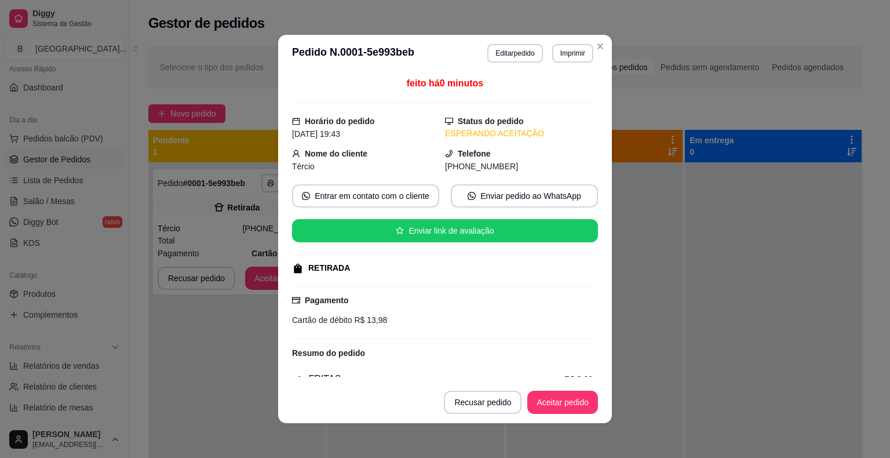
scroll to position [123, 0]
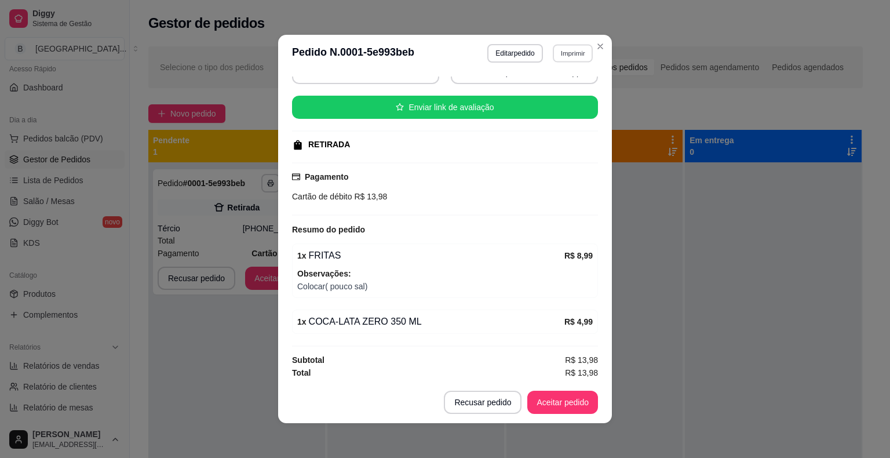
click at [563, 54] on button "Imprimir" at bounding box center [573, 53] width 40 height 18
click at [542, 98] on button "IMPRESSORA" at bounding box center [548, 94] width 84 height 19
click at [552, 394] on button "Aceitar pedido" at bounding box center [562, 402] width 71 height 23
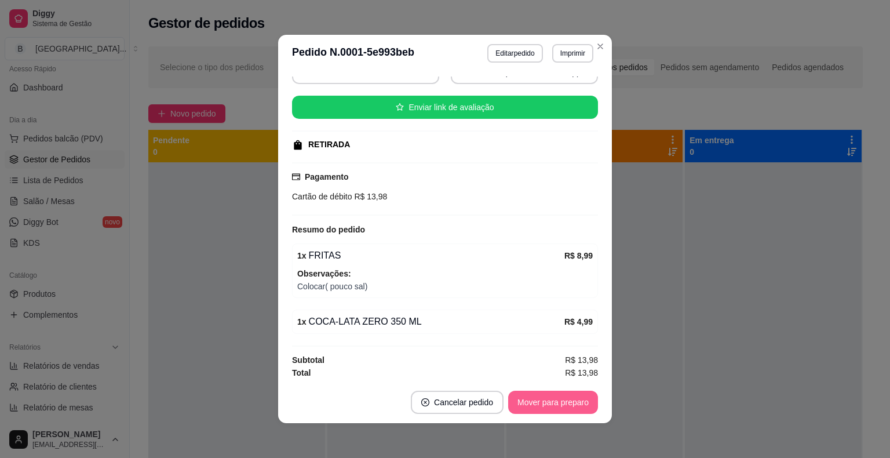
click at [565, 395] on button "Mover para preparo" at bounding box center [553, 402] width 90 height 23
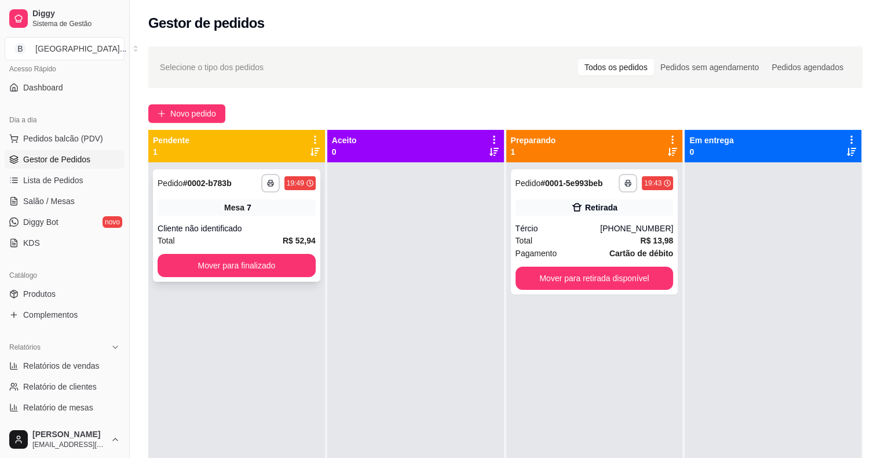
click at [247, 231] on div "Cliente não identificado" at bounding box center [237, 228] width 158 height 12
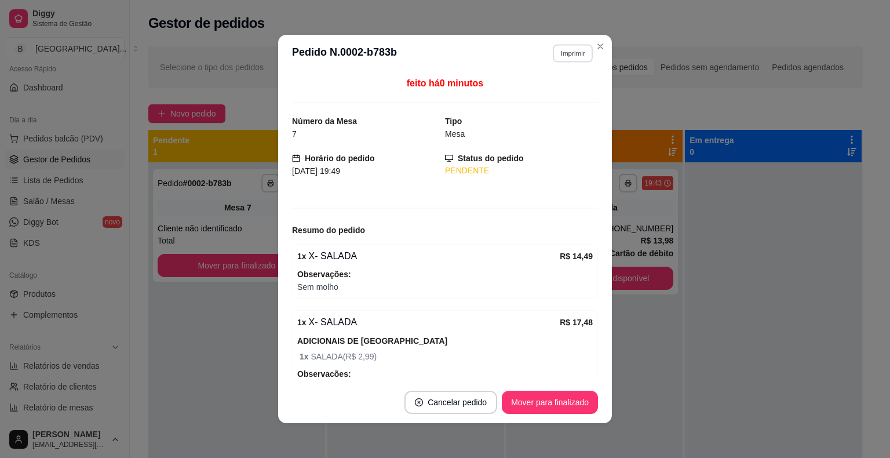
click at [567, 46] on button "Imprimir" at bounding box center [573, 53] width 40 height 18
click at [561, 86] on button "IMPRESSORA" at bounding box center [548, 94] width 84 height 19
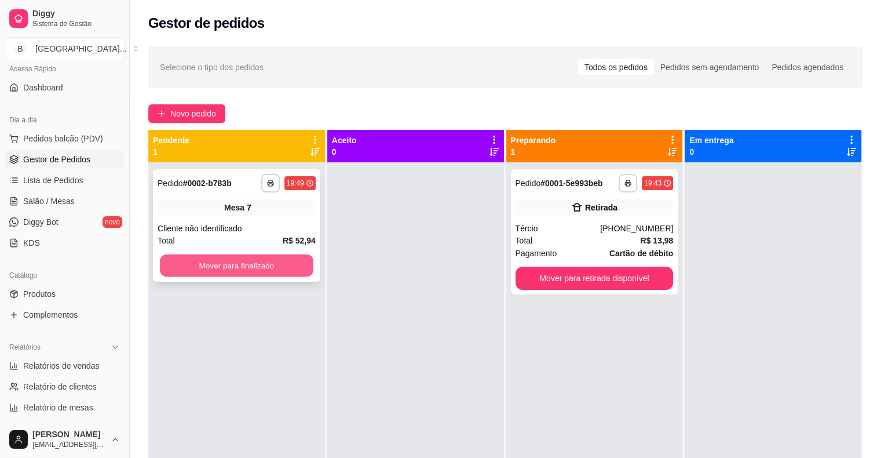
click at [225, 268] on button "Mover para finalizado" at bounding box center [237, 265] width 154 height 23
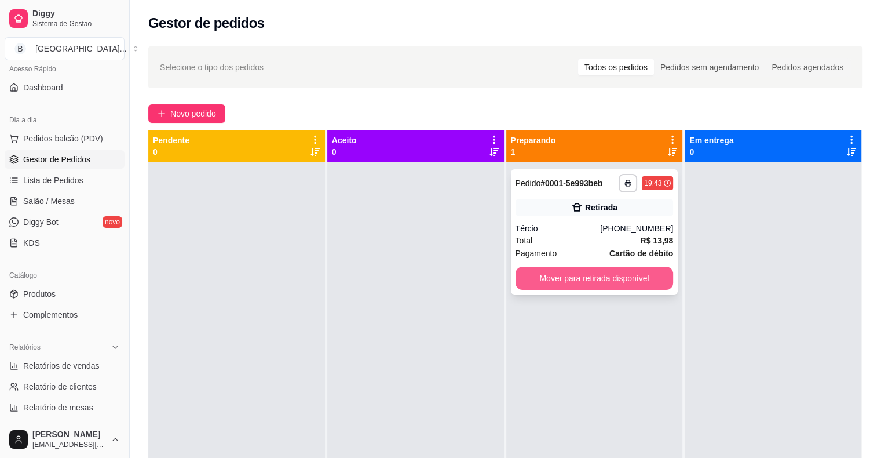
click at [559, 277] on button "Mover para retirada disponível" at bounding box center [595, 278] width 158 height 23
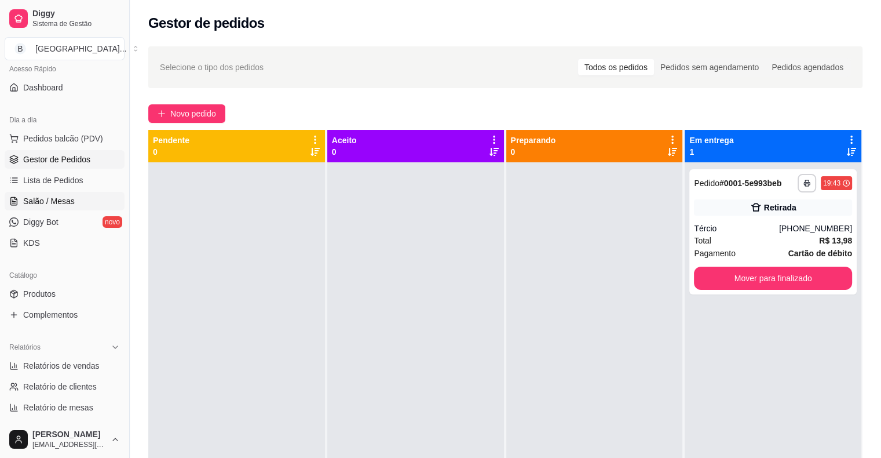
click at [51, 194] on link "Salão / Mesas" at bounding box center [65, 201] width 120 height 19
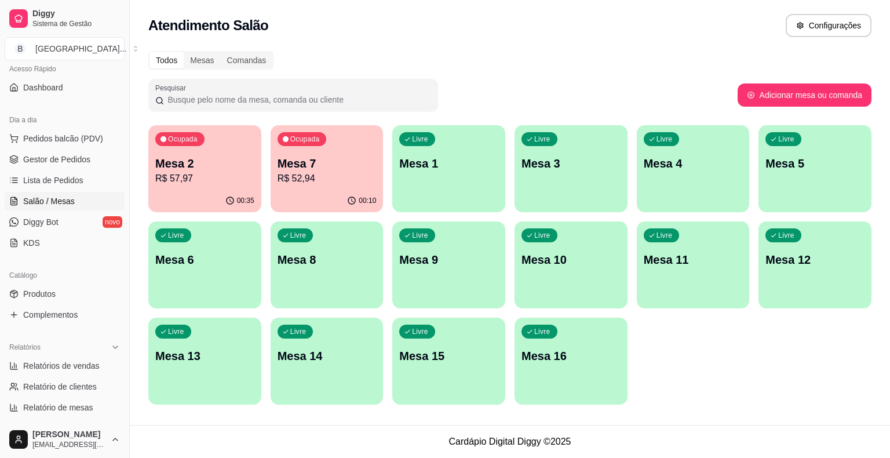
click at [137, 163] on div "Todos Mesas Comandas Pesquisar Adicionar mesa ou comanda Ocupada Mesa 2 R$ 57,9…" at bounding box center [510, 231] width 760 height 374
click at [211, 172] on p "R$ 57,97" at bounding box center [204, 179] width 99 height 14
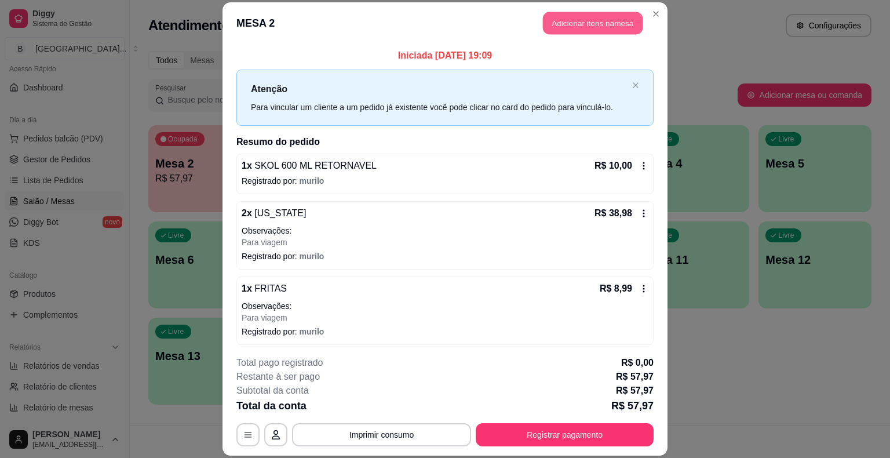
click at [577, 22] on button "Adicionar itens na mesa" at bounding box center [593, 23] width 100 height 23
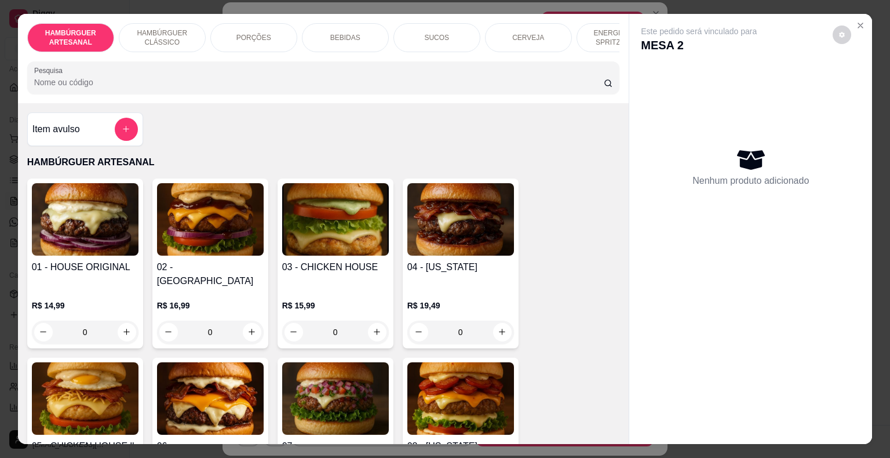
click at [357, 30] on div "BEBIDAS" at bounding box center [345, 37] width 87 height 29
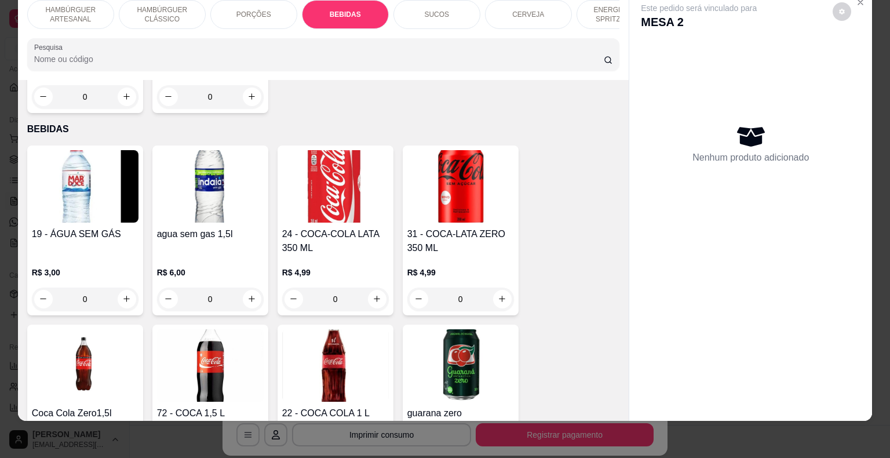
scroll to position [1652, 0]
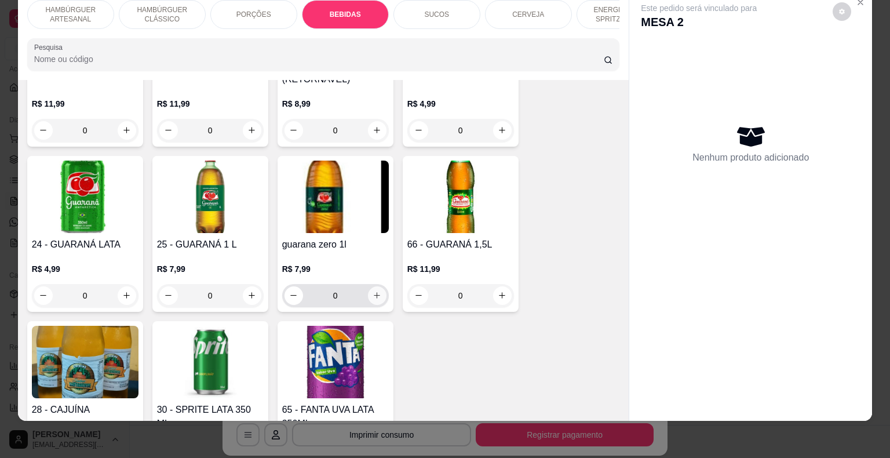
click at [371, 286] on button "increase-product-quantity" at bounding box center [377, 295] width 19 height 19
type input "1"
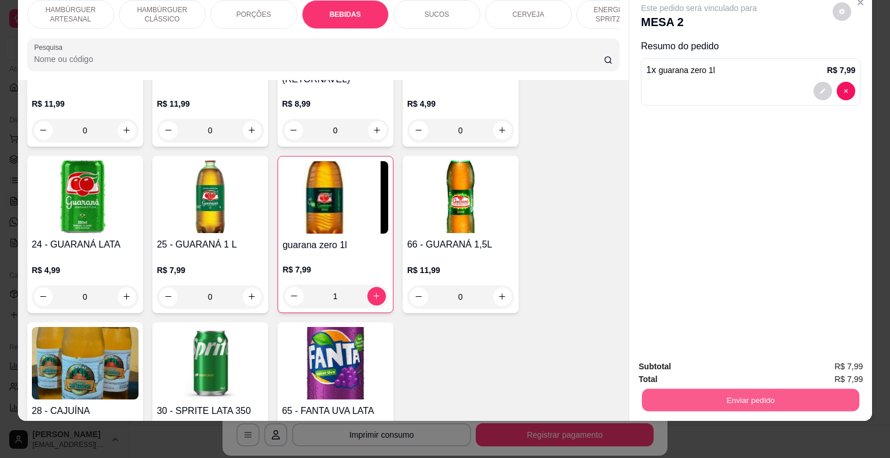
click at [776, 389] on button "Enviar pedido" at bounding box center [750, 400] width 217 height 23
click at [734, 369] on button "Não registrar e enviar pedido" at bounding box center [712, 362] width 117 height 21
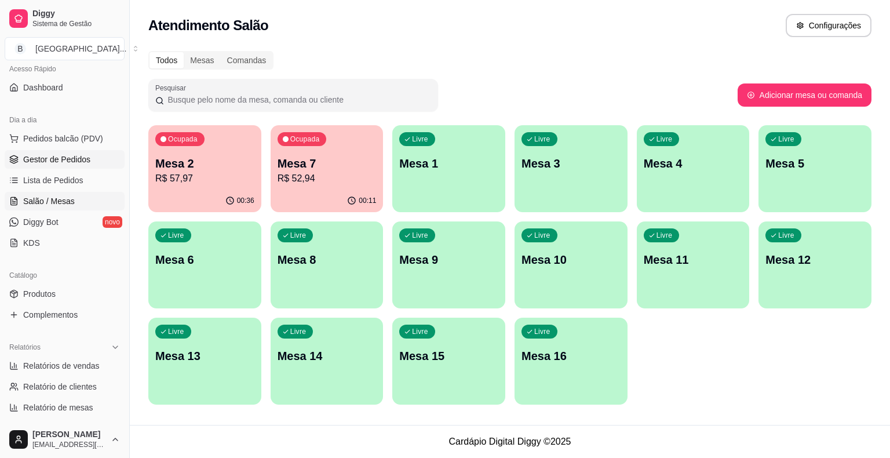
click at [83, 156] on span "Gestor de Pedidos" at bounding box center [56, 160] width 67 height 12
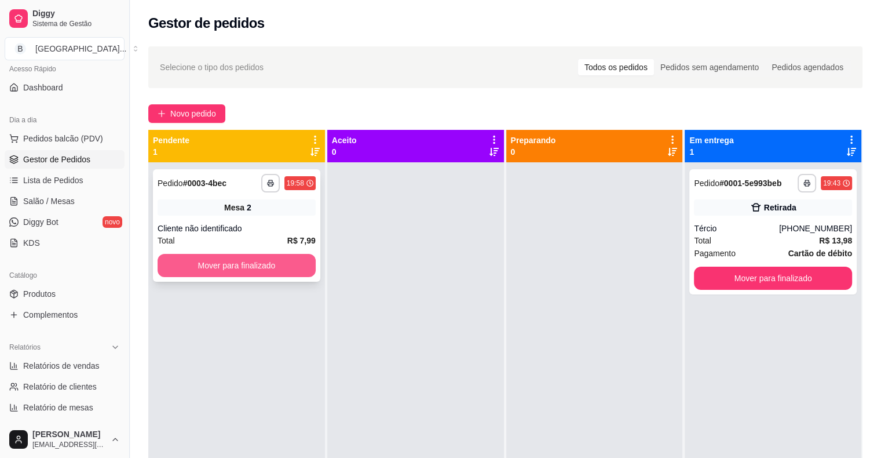
click at [287, 265] on button "Mover para finalizado" at bounding box center [237, 265] width 158 height 23
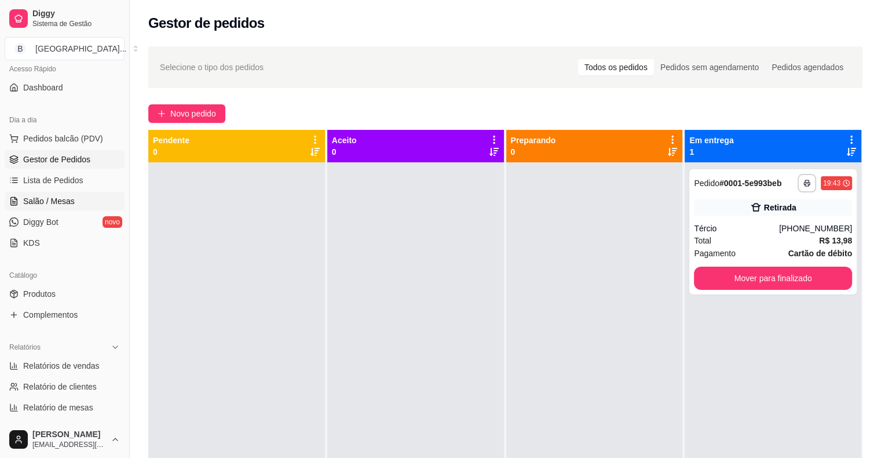
click at [74, 202] on link "Salão / Mesas" at bounding box center [65, 201] width 120 height 19
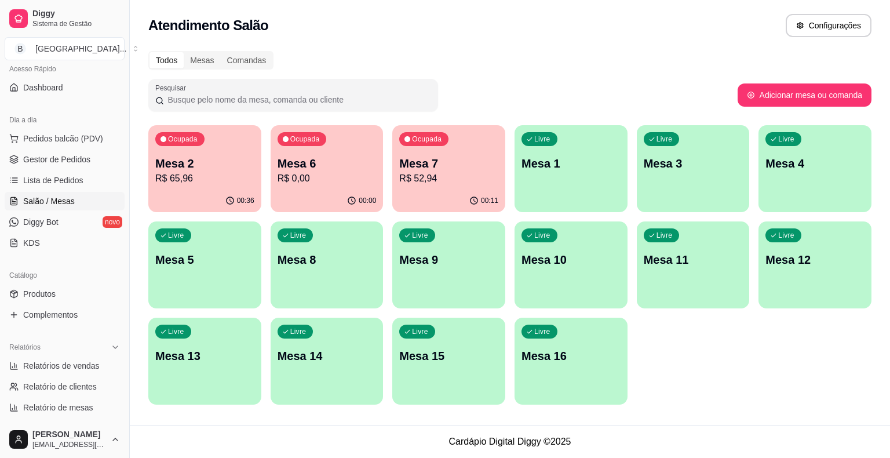
click at [213, 189] on div "00:36" at bounding box center [204, 200] width 113 height 23
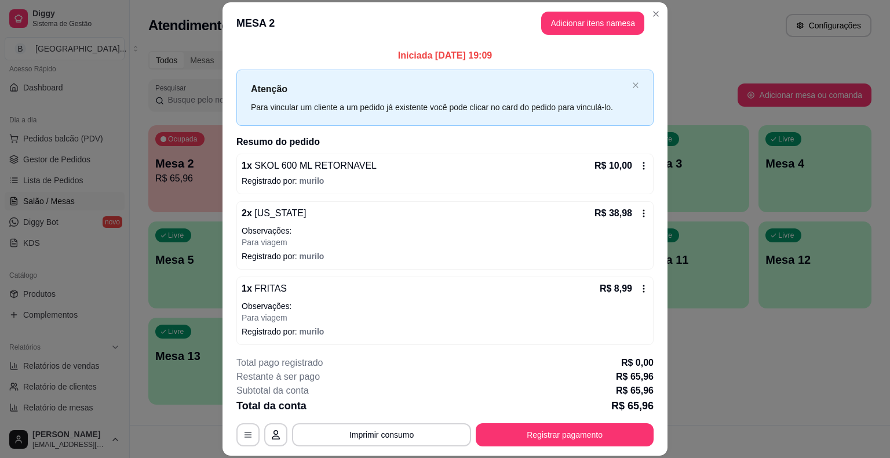
scroll to position [35, 0]
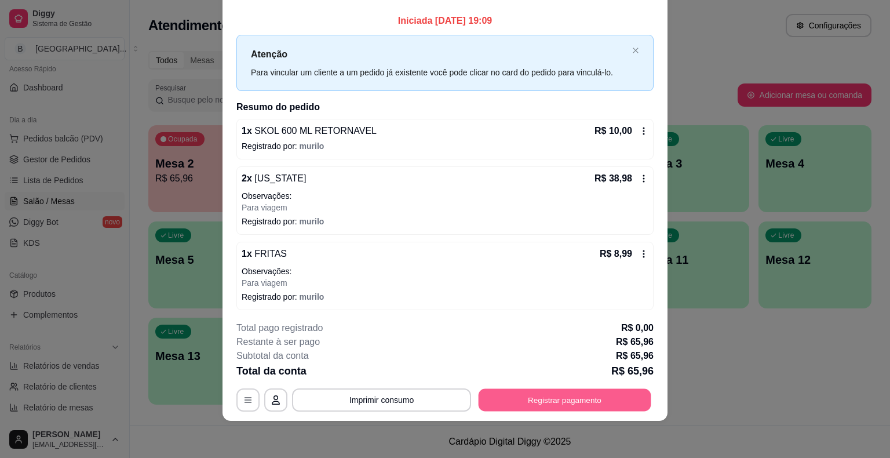
click at [586, 389] on button "Registrar pagamento" at bounding box center [565, 400] width 173 height 23
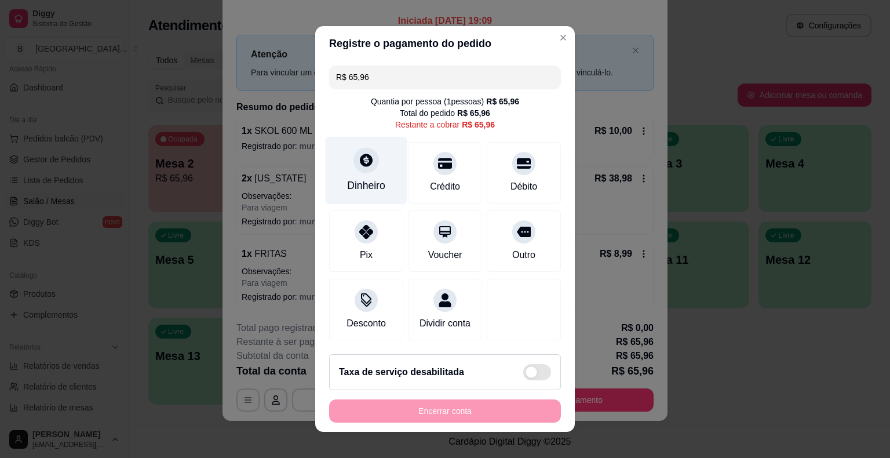
click at [360, 169] on div at bounding box center [365, 159] width 25 height 25
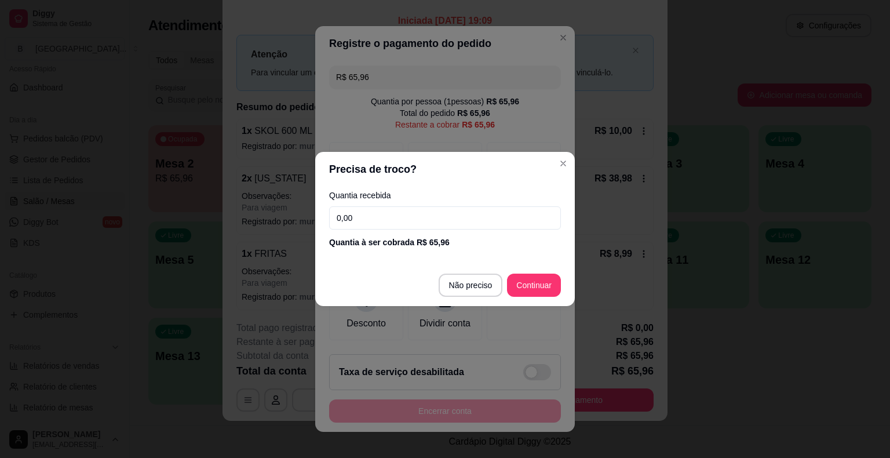
click at [375, 228] on input "0,00" at bounding box center [445, 217] width 232 height 23
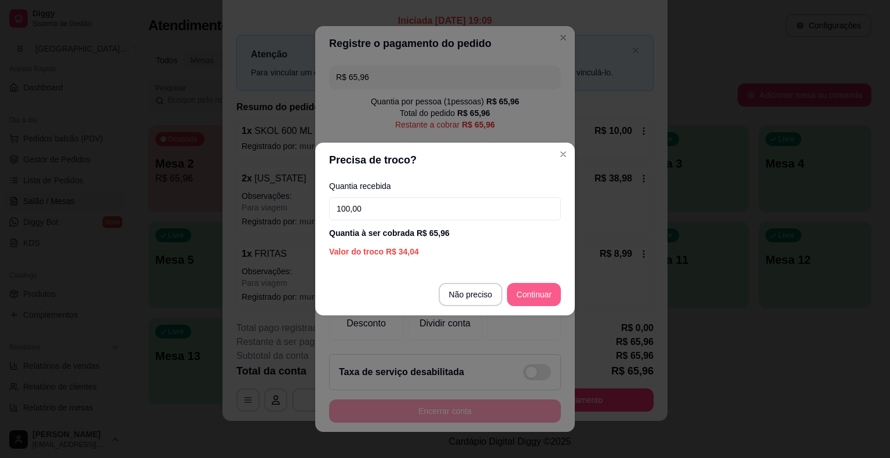
type input "100,00"
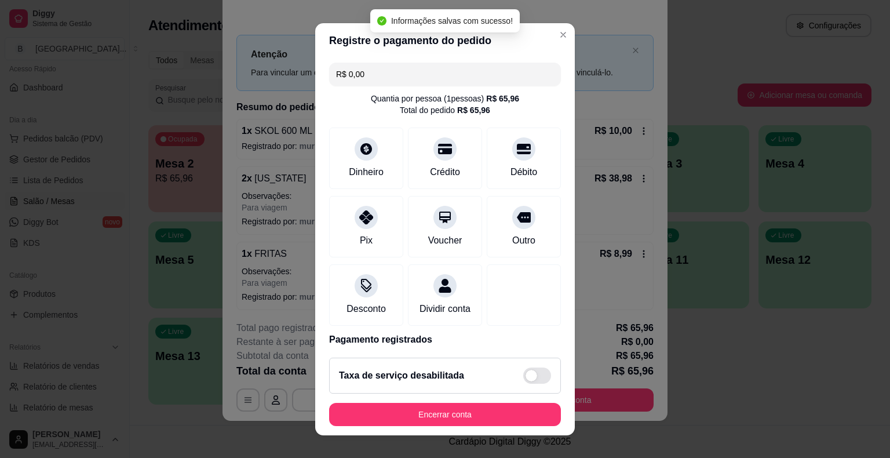
type input "R$ 0,00"
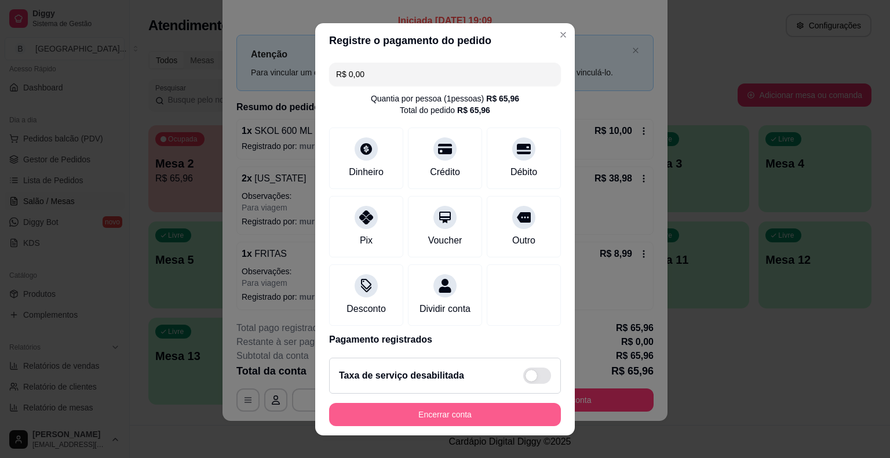
click at [473, 411] on button "Encerrar conta" at bounding box center [445, 414] width 232 height 23
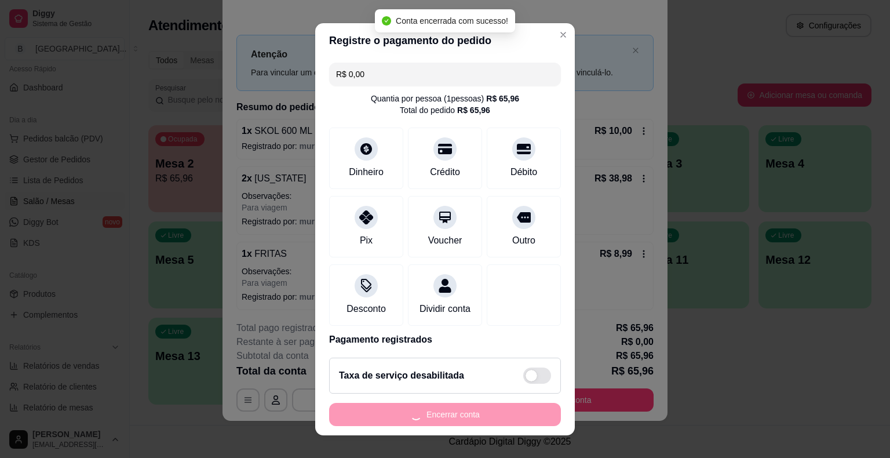
scroll to position [0, 0]
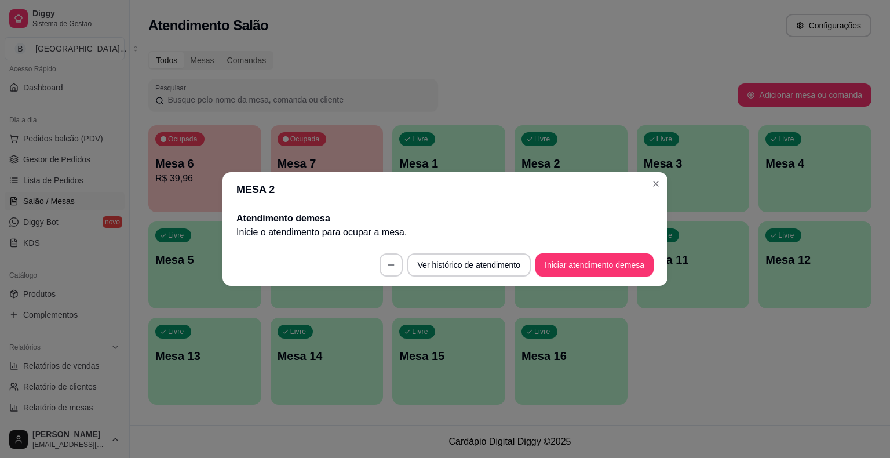
click at [162, 256] on p "Mesa 5" at bounding box center [204, 259] width 99 height 16
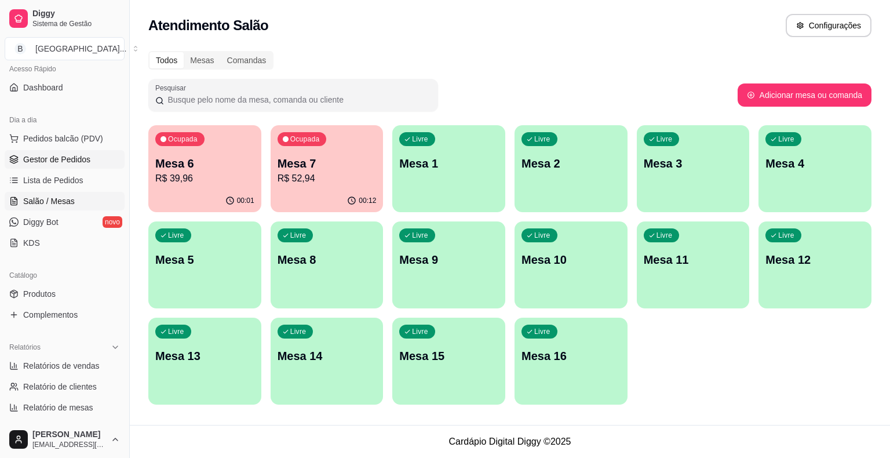
click at [78, 158] on span "Gestor de Pedidos" at bounding box center [56, 160] width 67 height 12
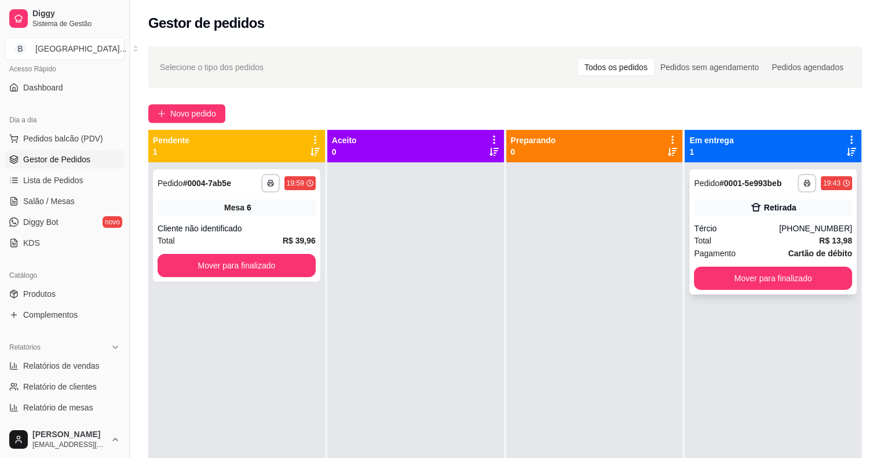
click at [705, 237] on div "Total R$ 13,98" at bounding box center [773, 240] width 158 height 13
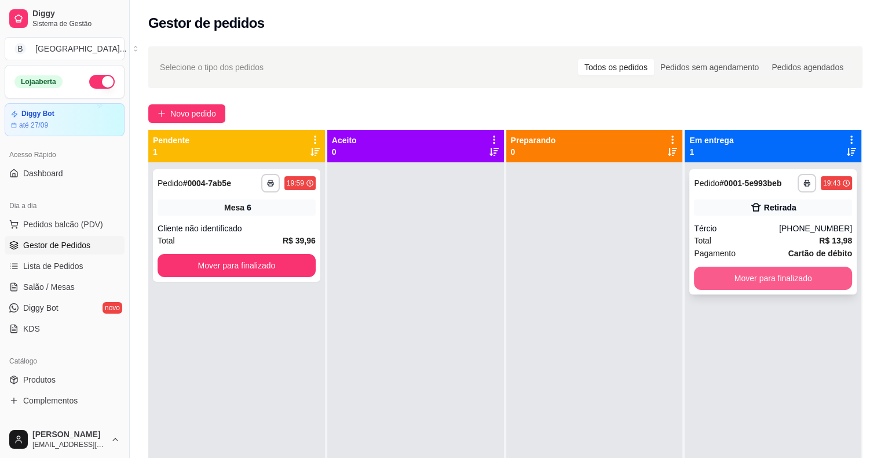
click at [749, 278] on button "Mover para finalizado" at bounding box center [773, 278] width 158 height 23
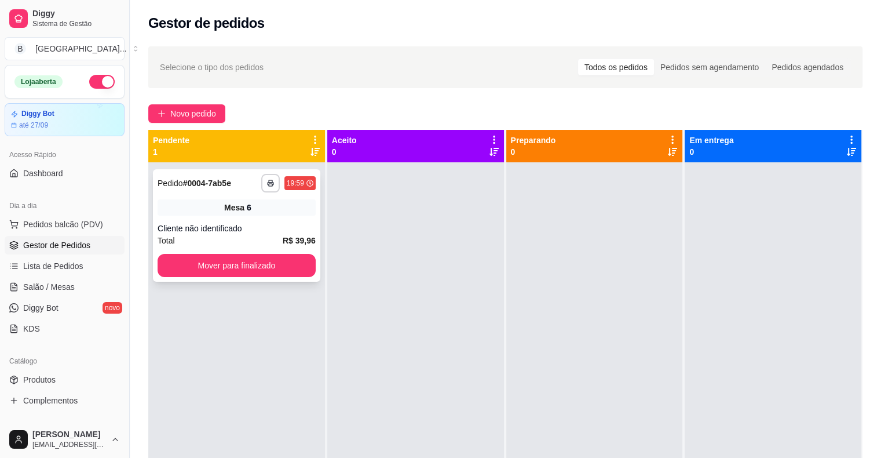
click at [251, 217] on div "**********" at bounding box center [236, 225] width 167 height 112
click at [191, 207] on div "Mesa 6" at bounding box center [237, 207] width 158 height 16
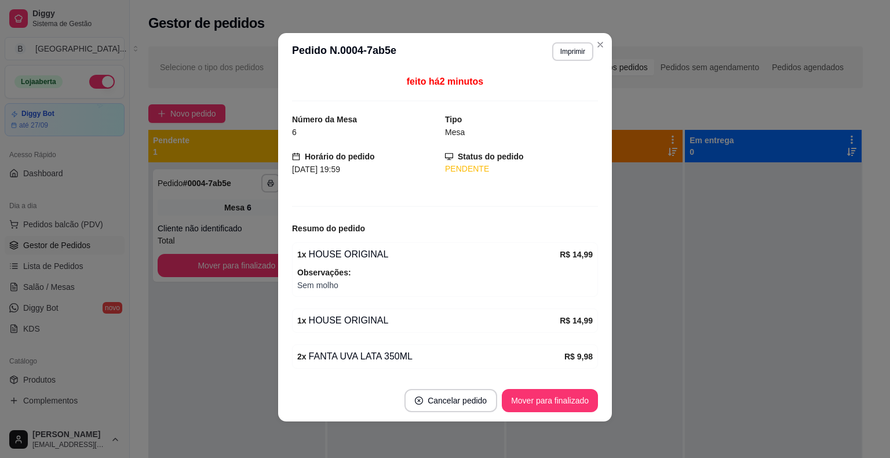
scroll to position [2, 0]
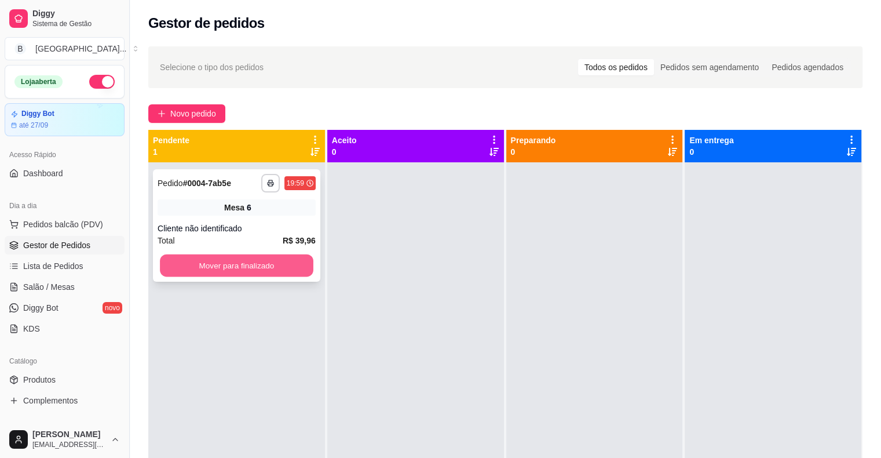
click at [275, 268] on button "Mover para finalizado" at bounding box center [237, 265] width 154 height 23
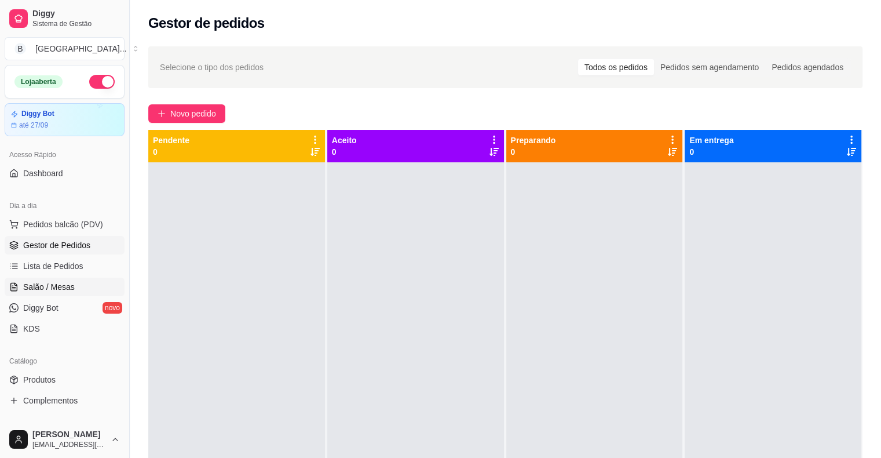
click at [32, 278] on link "Salão / Mesas" at bounding box center [65, 287] width 120 height 19
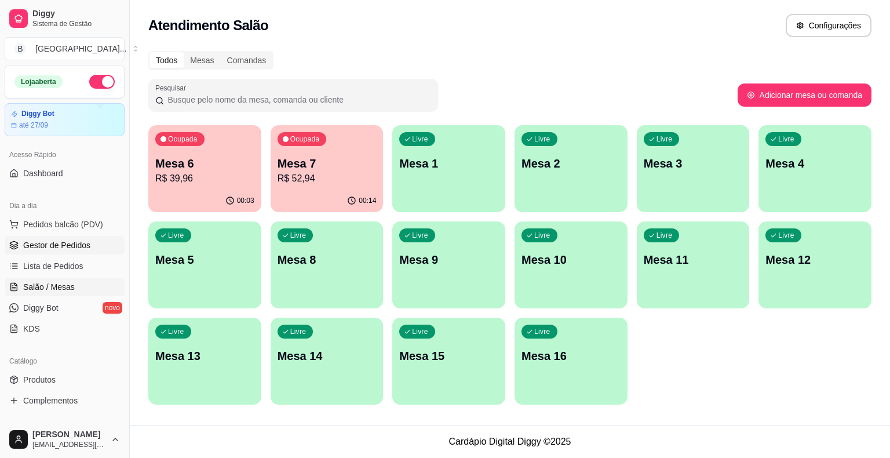
click at [42, 251] on link "Gestor de Pedidos" at bounding box center [65, 245] width 120 height 19
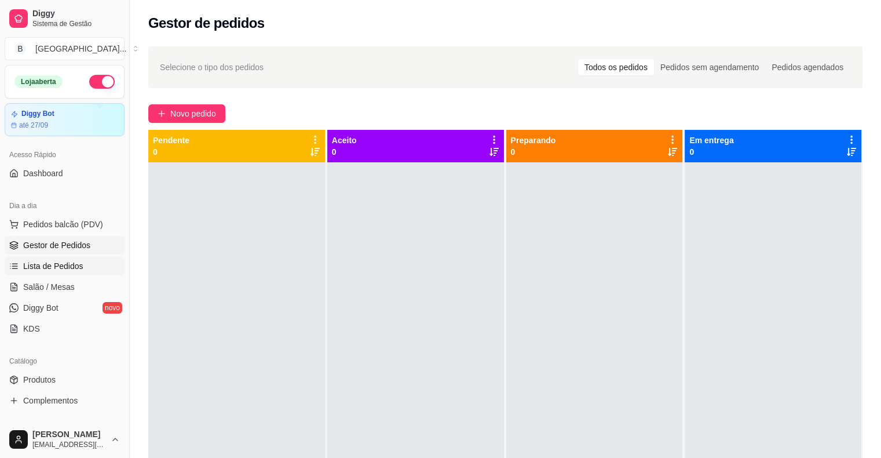
click at [87, 258] on link "Lista de Pedidos" at bounding box center [65, 266] width 120 height 19
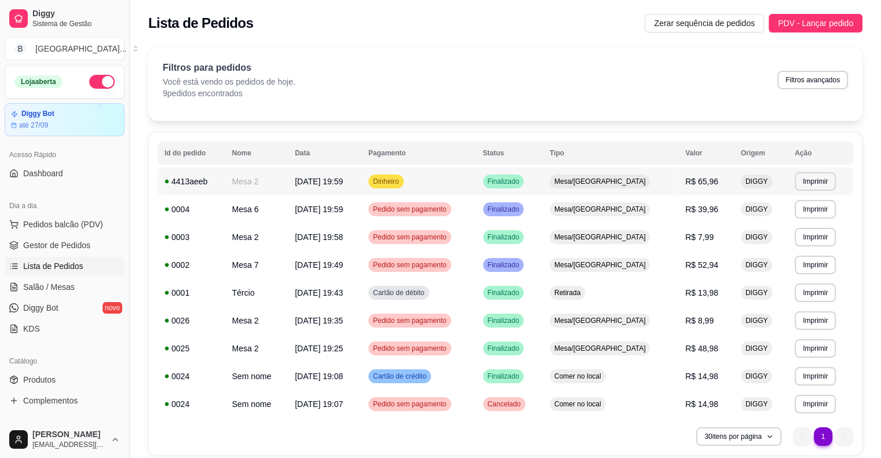
click at [362, 180] on td "[DATE] 19:59" at bounding box center [325, 181] width 74 height 28
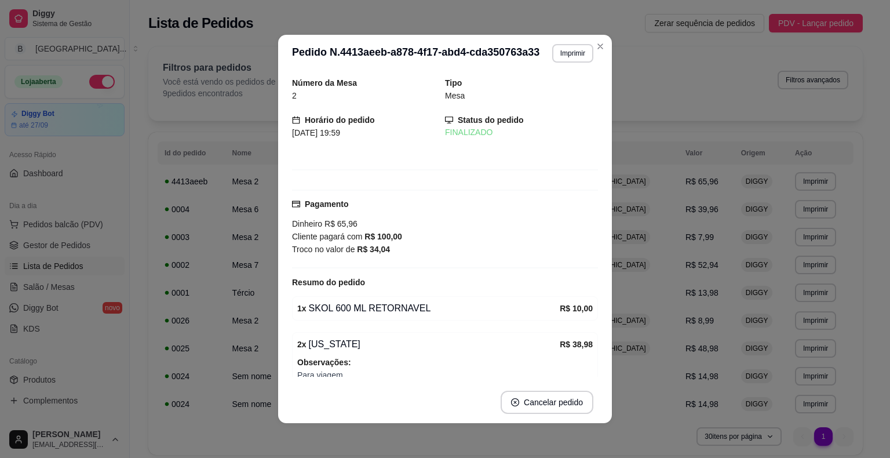
scroll to position [2, 0]
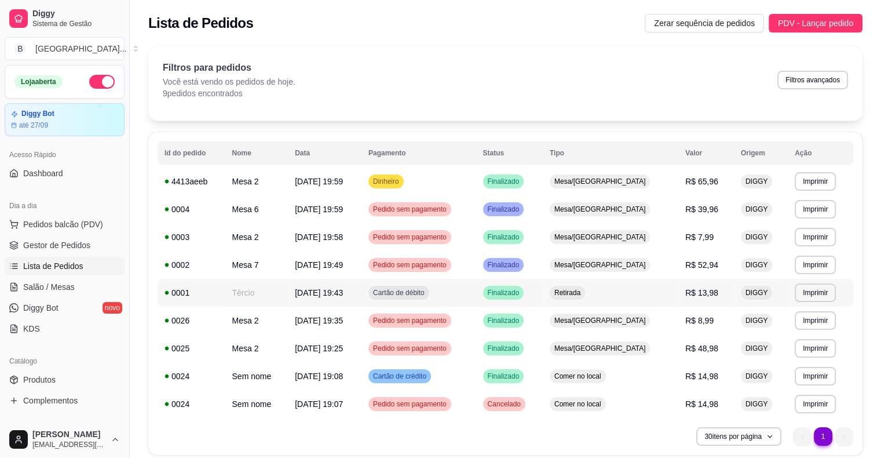
click at [583, 290] on span "Retirada" at bounding box center [567, 292] width 31 height 9
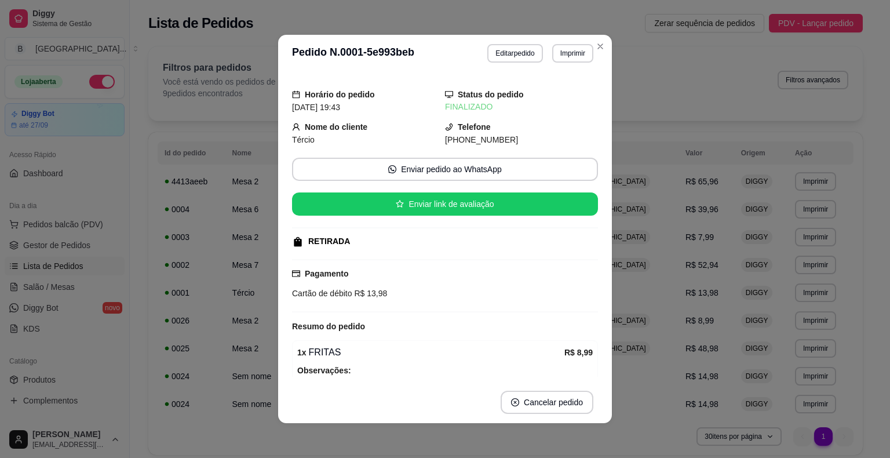
scroll to position [97, 0]
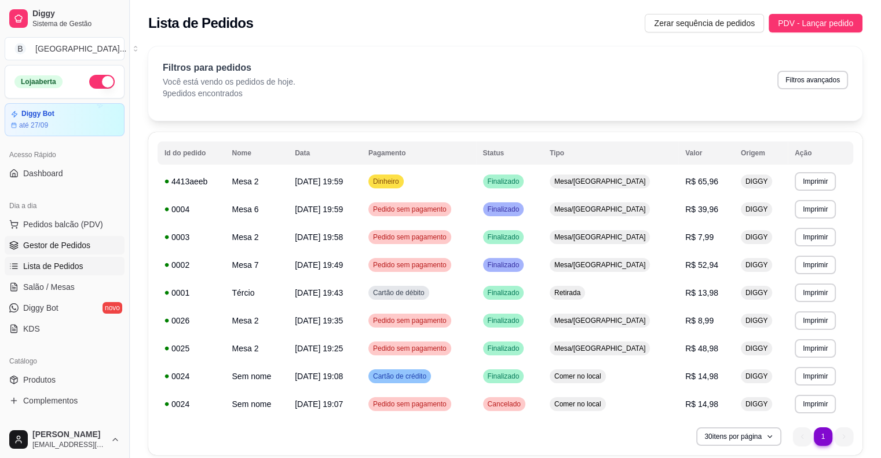
click at [34, 245] on span "Gestor de Pedidos" at bounding box center [56, 245] width 67 height 12
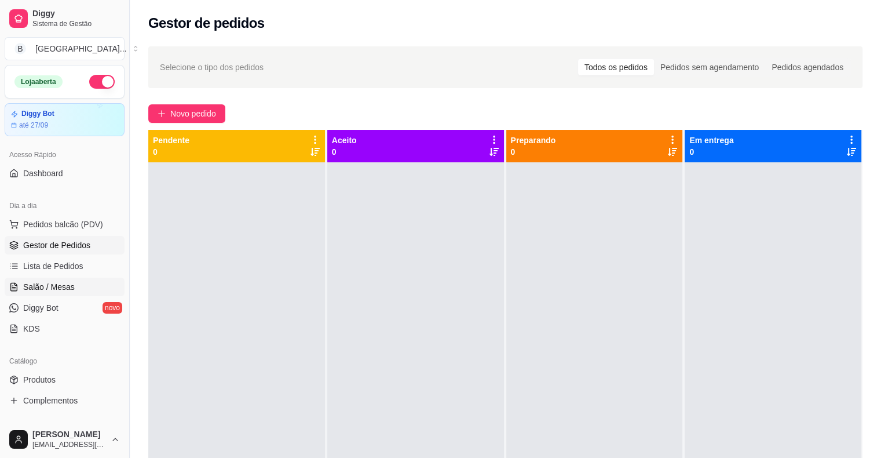
click at [49, 291] on span "Salão / Mesas" at bounding box center [49, 287] width 52 height 12
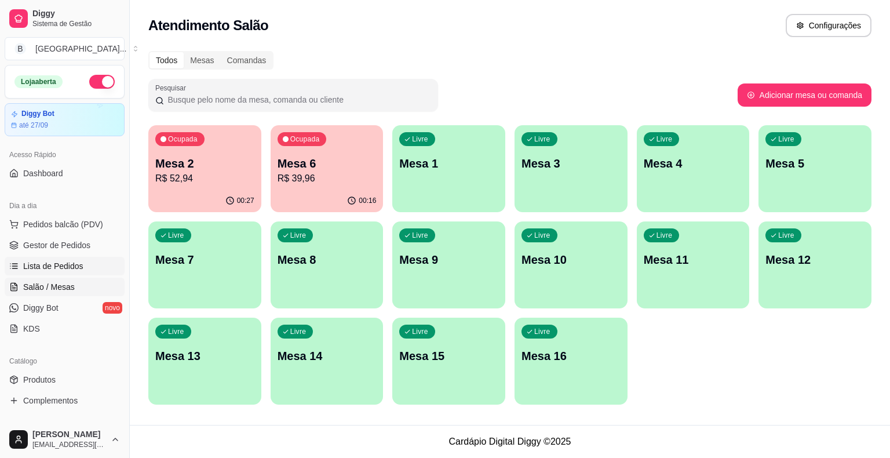
click at [49, 272] on link "Lista de Pedidos" at bounding box center [65, 266] width 120 height 19
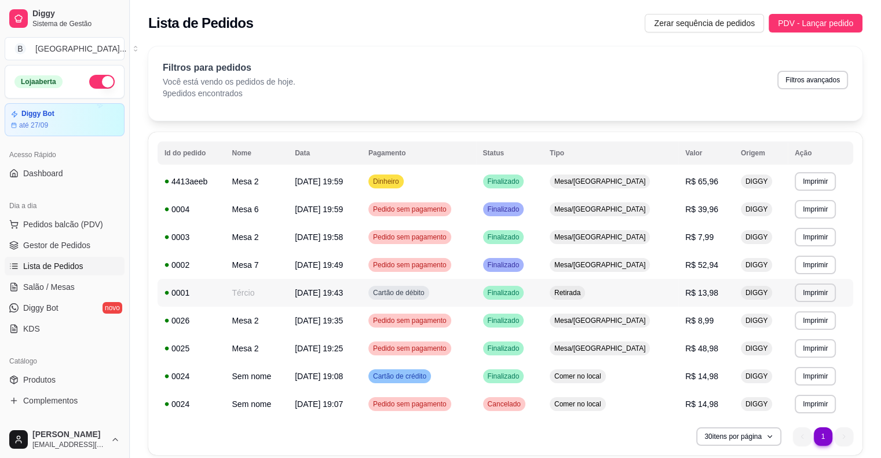
click at [583, 288] on span "Retirada" at bounding box center [567, 292] width 31 height 9
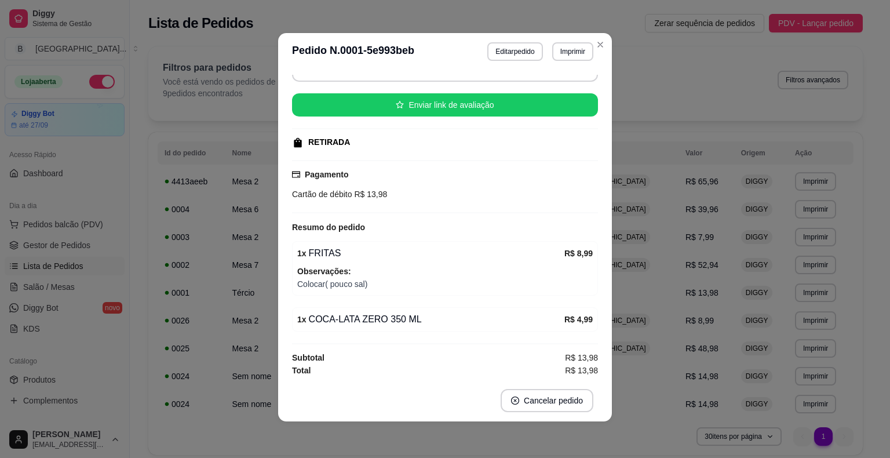
scroll to position [2, 0]
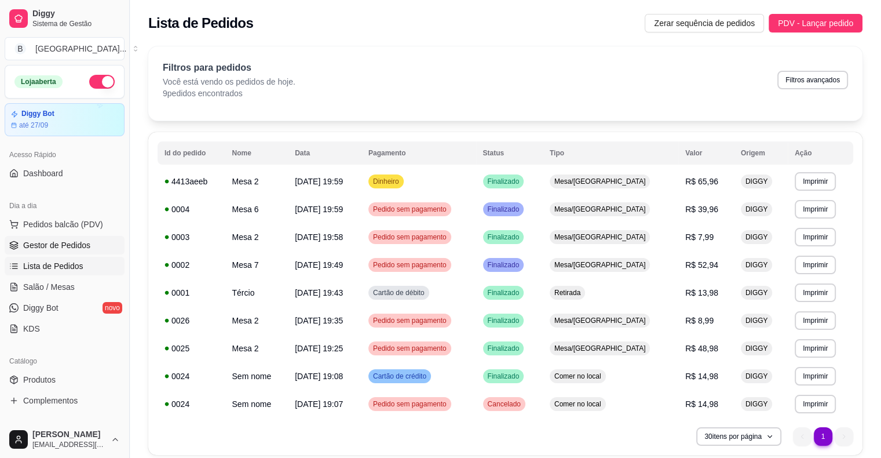
click at [77, 245] on span "Gestor de Pedidos" at bounding box center [56, 245] width 67 height 12
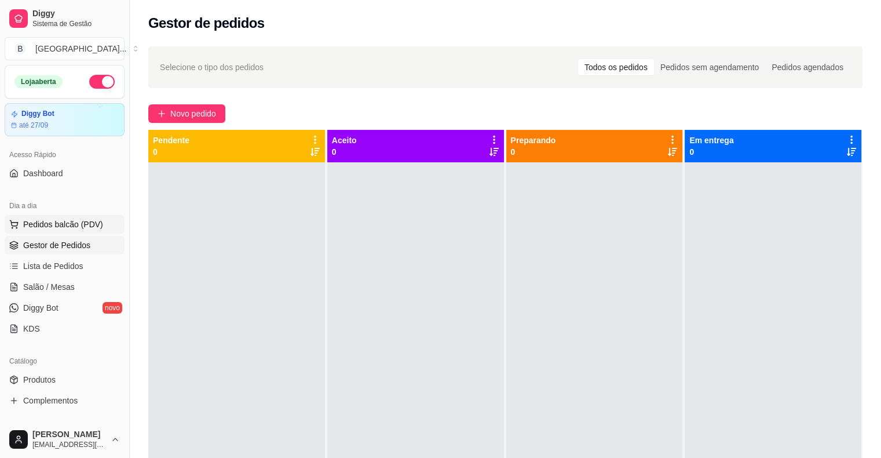
click at [74, 224] on span "Pedidos balcão (PDV)" at bounding box center [63, 224] width 80 height 12
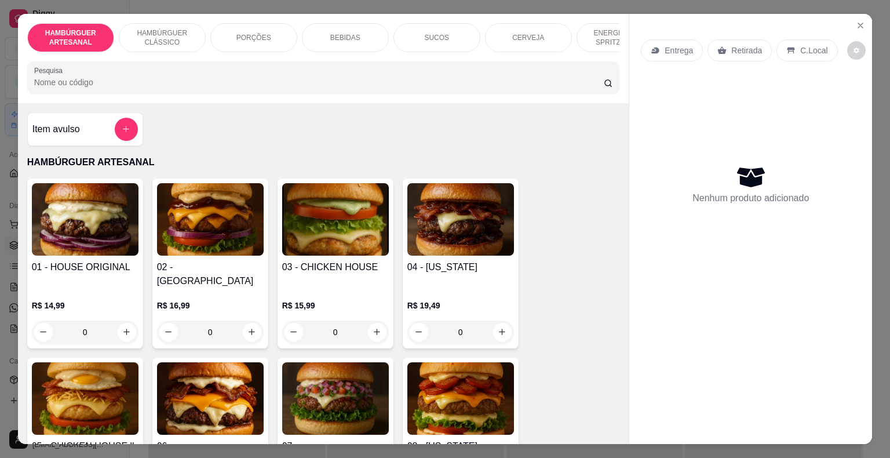
click at [333, 45] on div "BEBIDAS" at bounding box center [345, 37] width 87 height 29
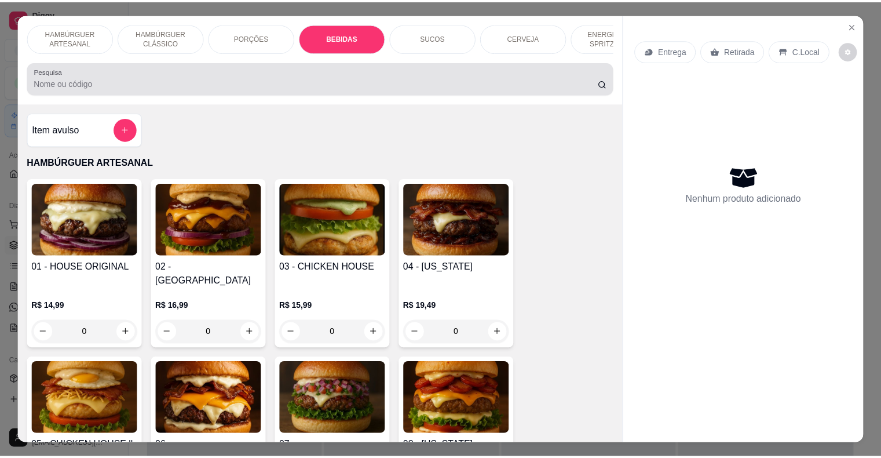
scroll to position [28, 0]
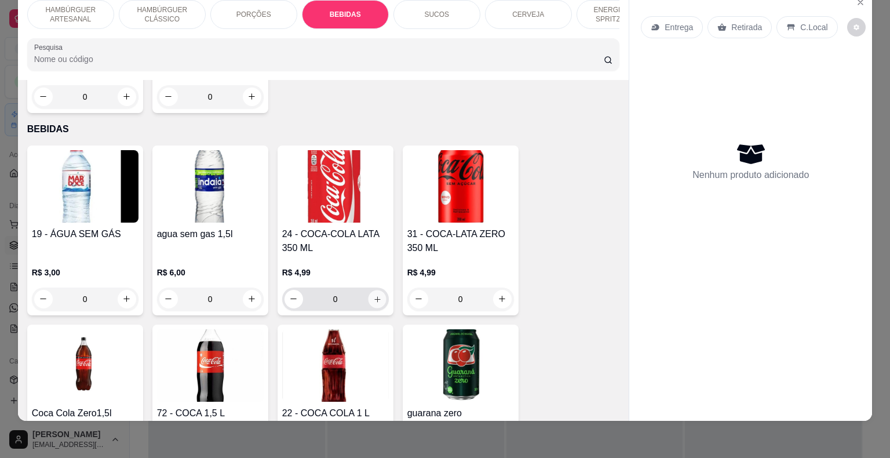
click at [373, 294] on icon "increase-product-quantity" at bounding box center [377, 298] width 9 height 9
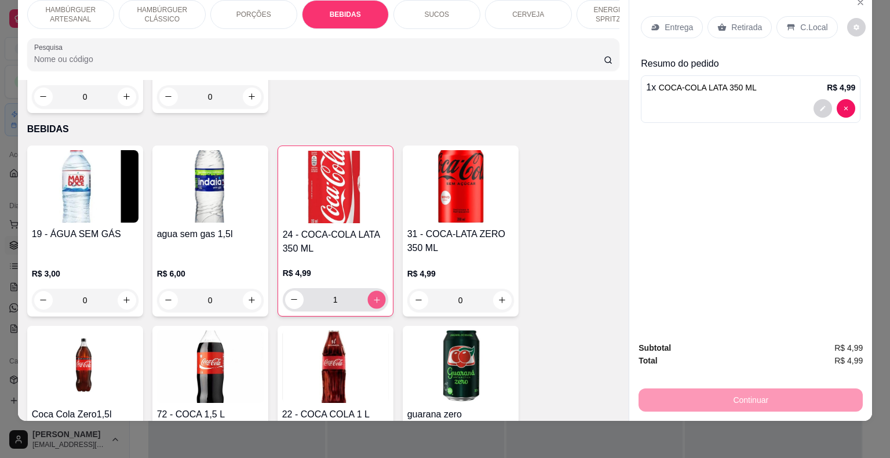
click at [372, 295] on icon "increase-product-quantity" at bounding box center [376, 299] width 9 height 9
type input "2"
click at [751, 21] on p "Retirada" at bounding box center [746, 27] width 31 height 12
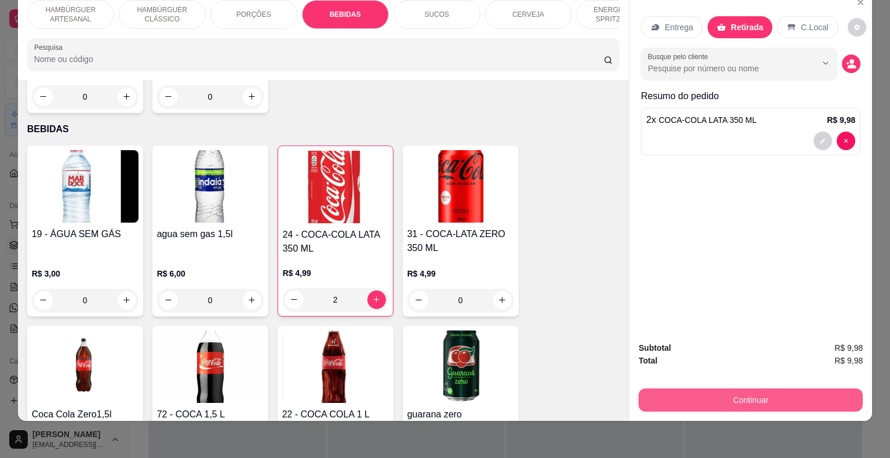
click at [721, 388] on button "Continuar" at bounding box center [751, 399] width 224 height 23
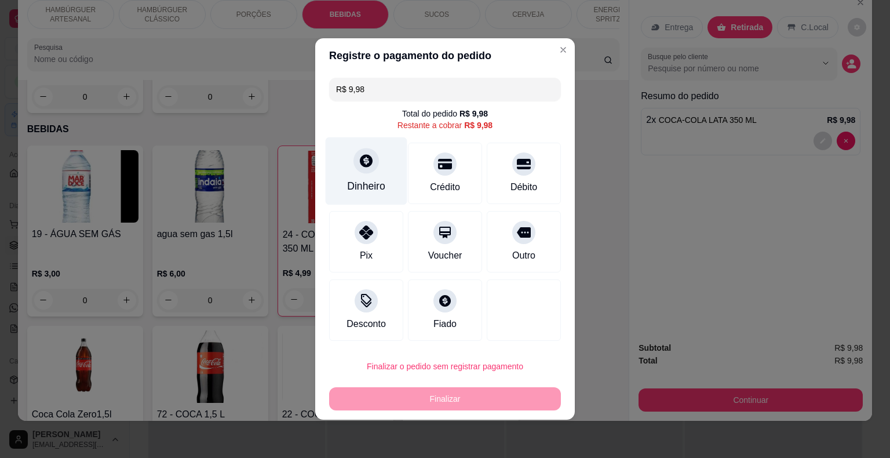
click at [382, 180] on div "Dinheiro" at bounding box center [366, 185] width 38 height 15
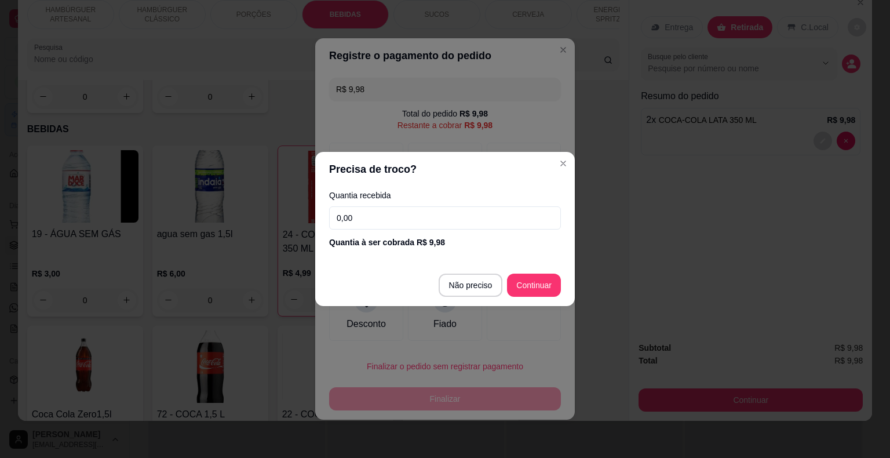
click at [396, 215] on input "0,00" at bounding box center [445, 217] width 232 height 23
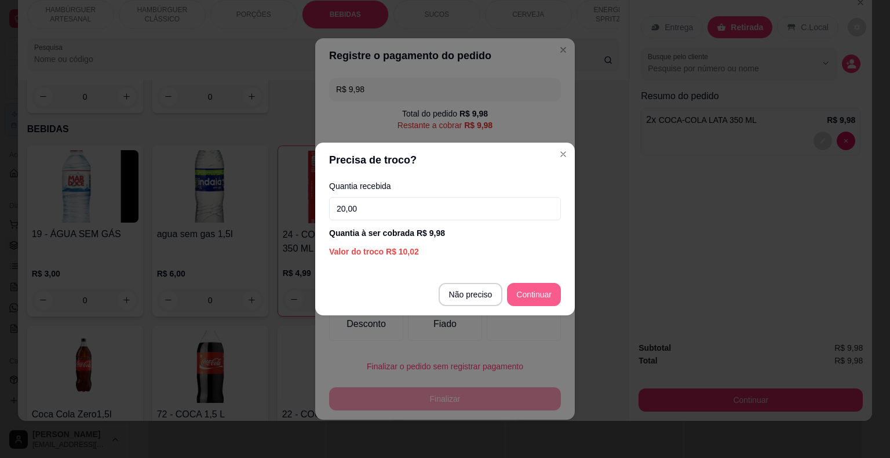
type input "20,00"
type input "R$ 0,00"
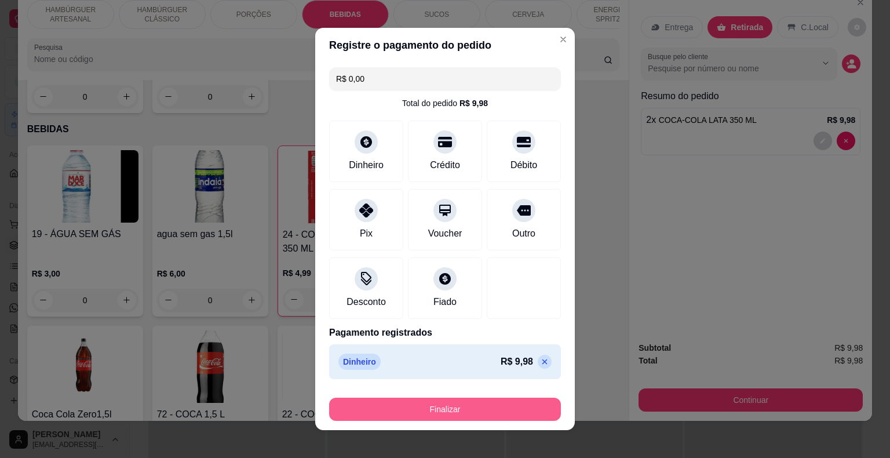
click at [500, 417] on button "Finalizar" at bounding box center [445, 408] width 232 height 23
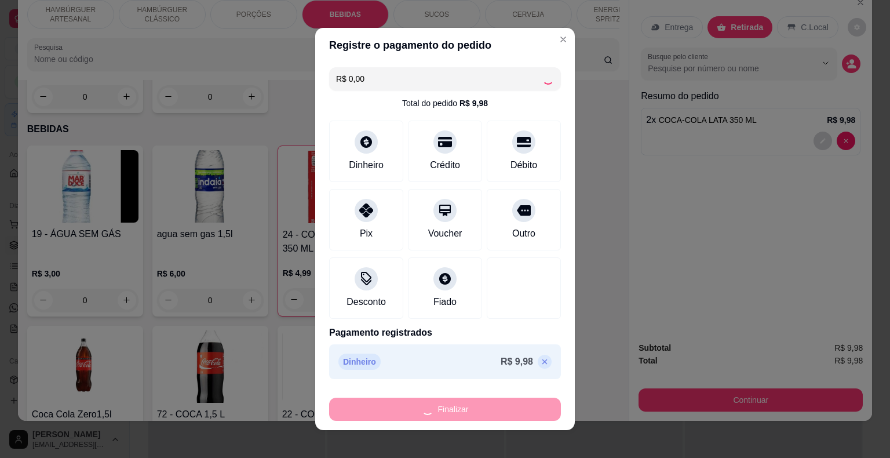
type input "0"
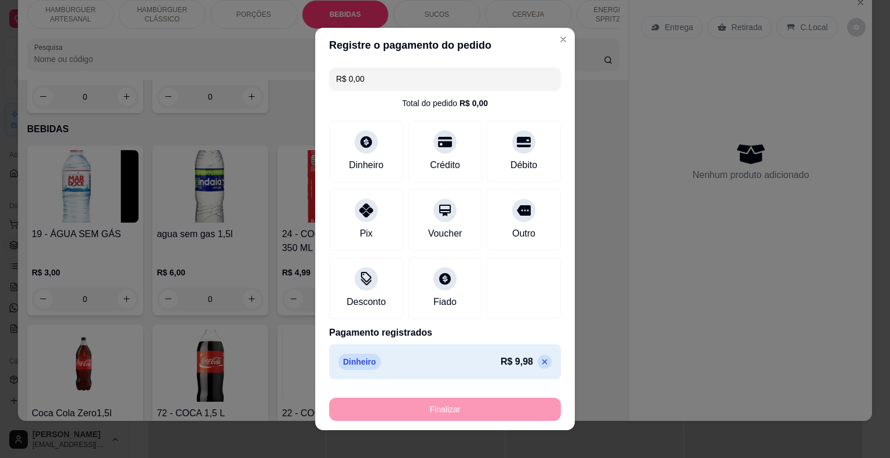
type input "-R$ 9,98"
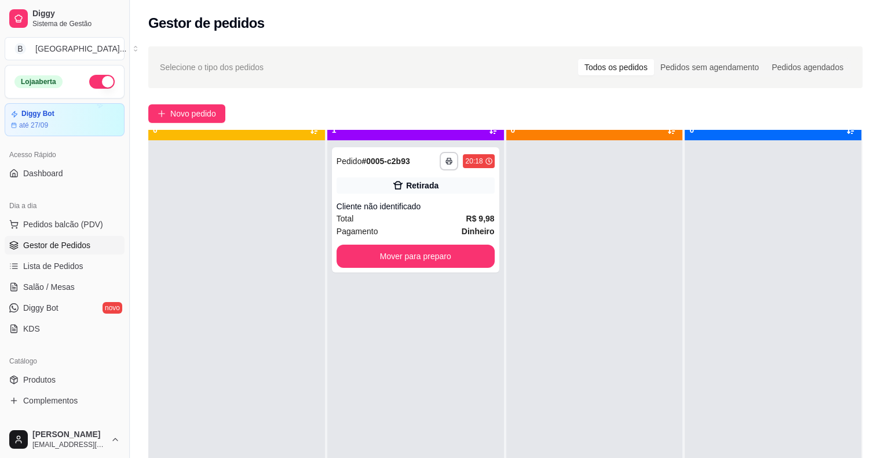
scroll to position [32, 0]
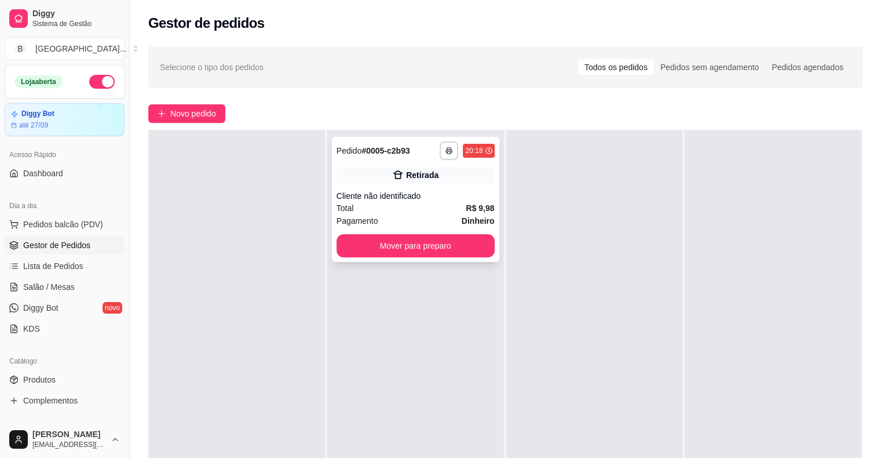
click at [445, 191] on div "Cliente não identificado" at bounding box center [416, 196] width 158 height 12
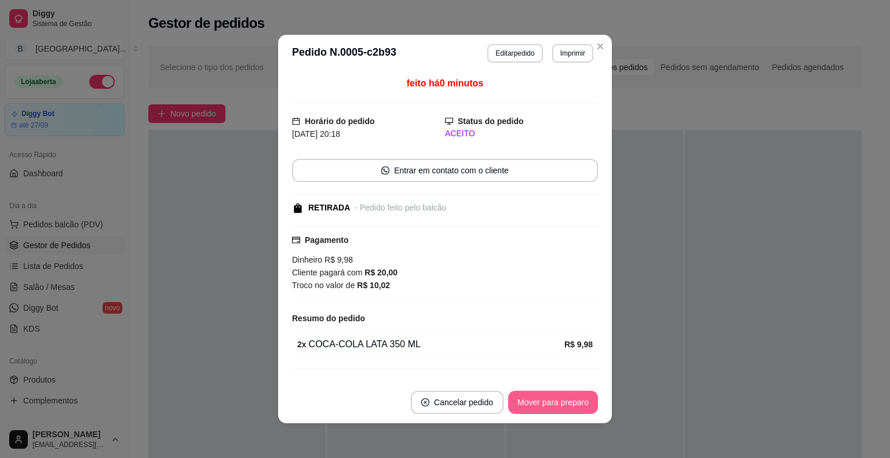
click at [549, 403] on button "Mover para preparo" at bounding box center [553, 402] width 90 height 23
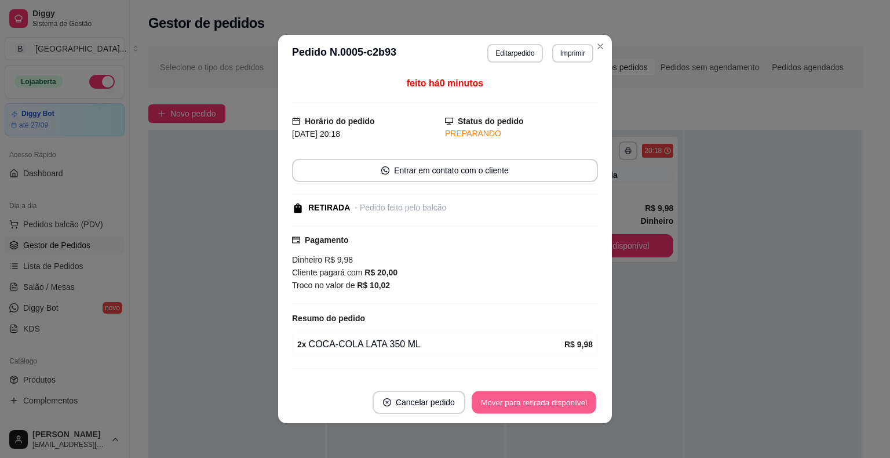
click at [549, 403] on button "Mover para retirada disponível" at bounding box center [534, 402] width 124 height 23
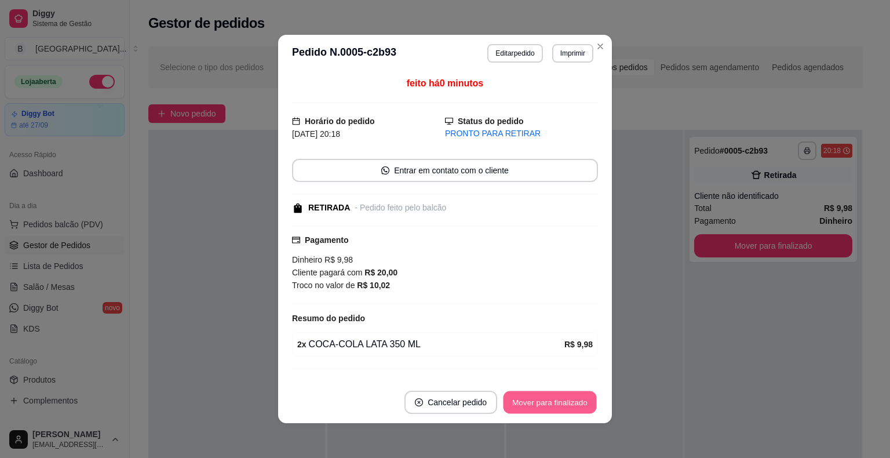
click at [549, 403] on button "Mover para finalizado" at bounding box center [550, 402] width 93 height 23
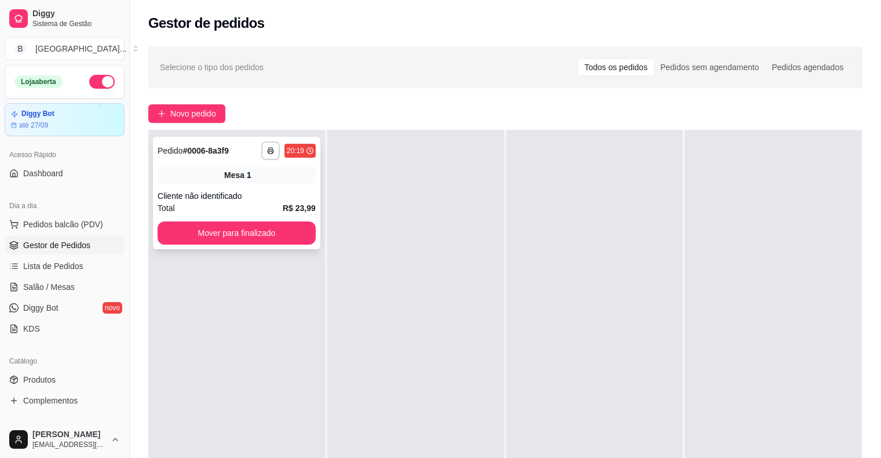
click at [287, 190] on div "Cliente não identificado" at bounding box center [237, 196] width 158 height 12
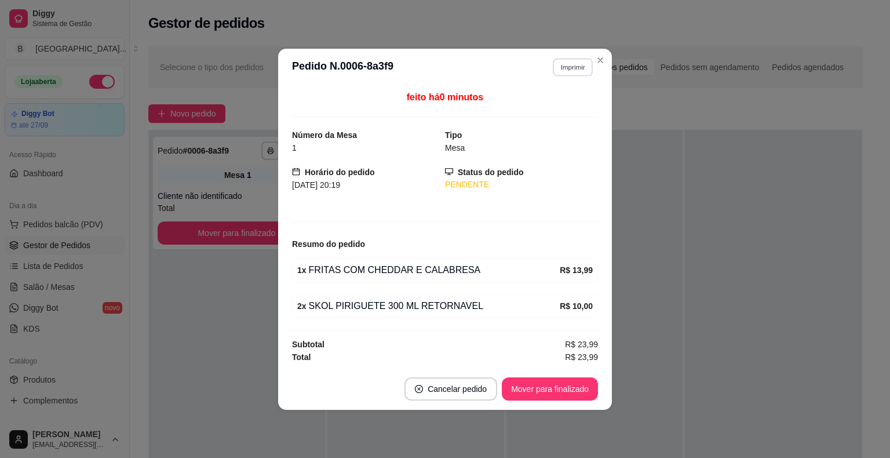
click at [566, 66] on button "Imprimir" at bounding box center [573, 67] width 40 height 18
click at [560, 108] on button "IMPRESSORA" at bounding box center [552, 108] width 81 height 18
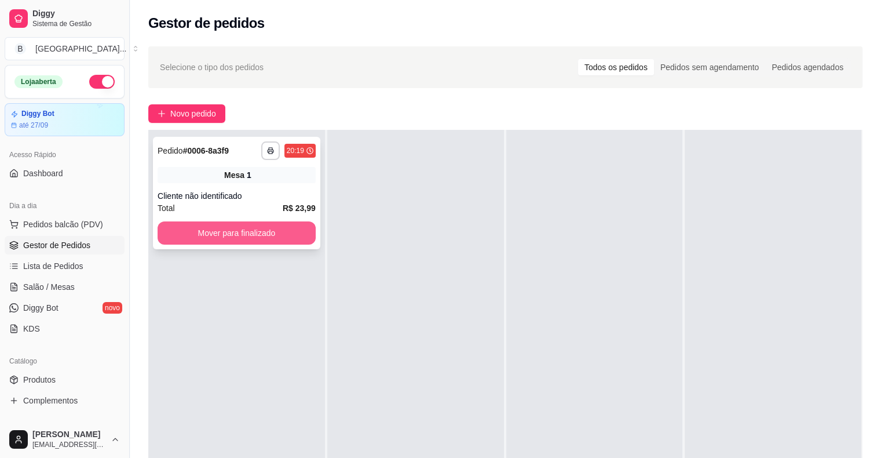
click at [250, 228] on button "Mover para finalizado" at bounding box center [237, 232] width 158 height 23
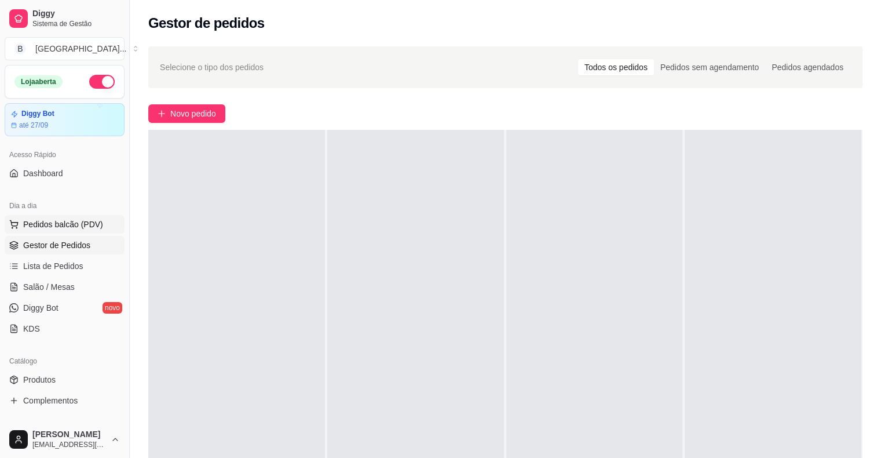
click at [61, 227] on span "Pedidos balcão (PDV)" at bounding box center [63, 224] width 80 height 12
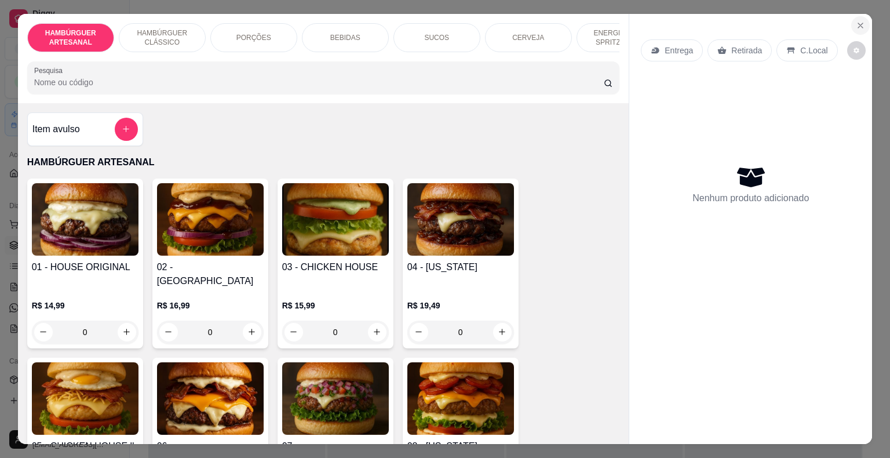
click at [852, 27] on button "Close" at bounding box center [860, 25] width 19 height 19
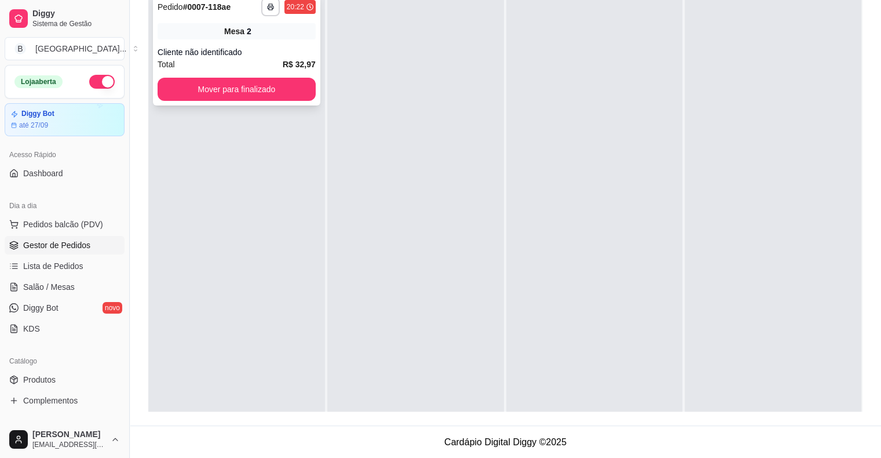
click at [254, 24] on div "Mesa 2" at bounding box center [237, 31] width 158 height 16
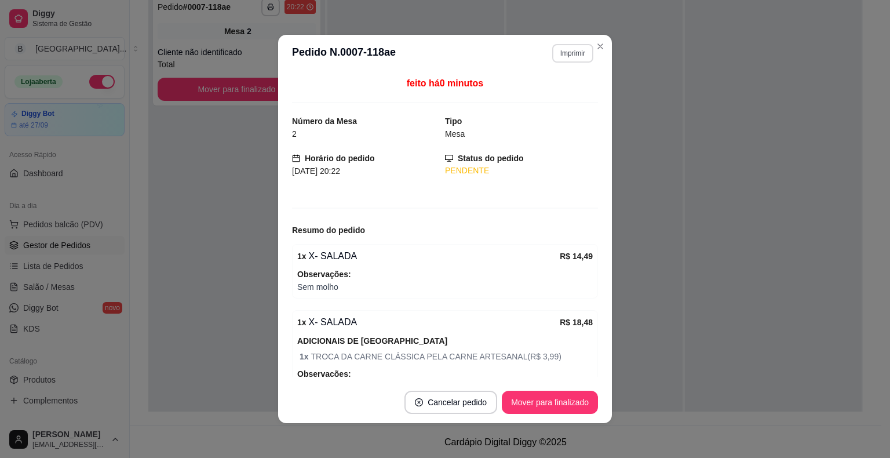
click at [567, 59] on button "Imprimir" at bounding box center [572, 53] width 41 height 19
click at [563, 96] on button "IMPRESSORA" at bounding box center [548, 94] width 84 height 19
click at [548, 402] on button "Mover para finalizado" at bounding box center [550, 402] width 96 height 23
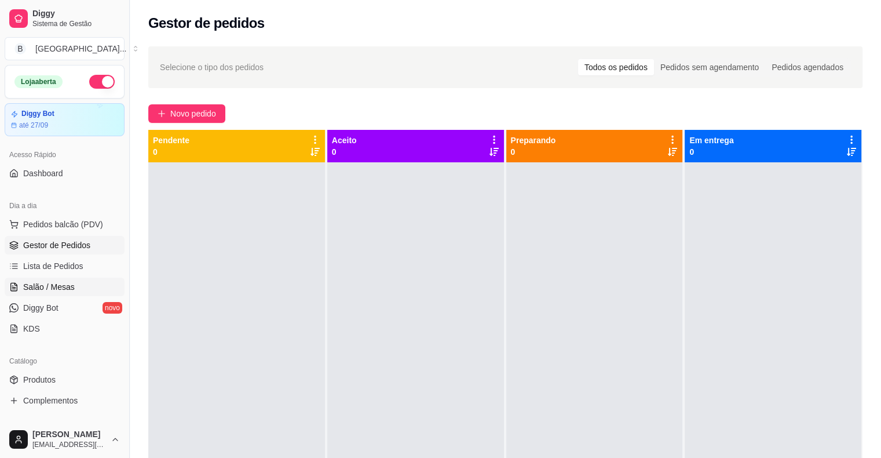
click at [31, 289] on span "Salão / Mesas" at bounding box center [49, 287] width 52 height 12
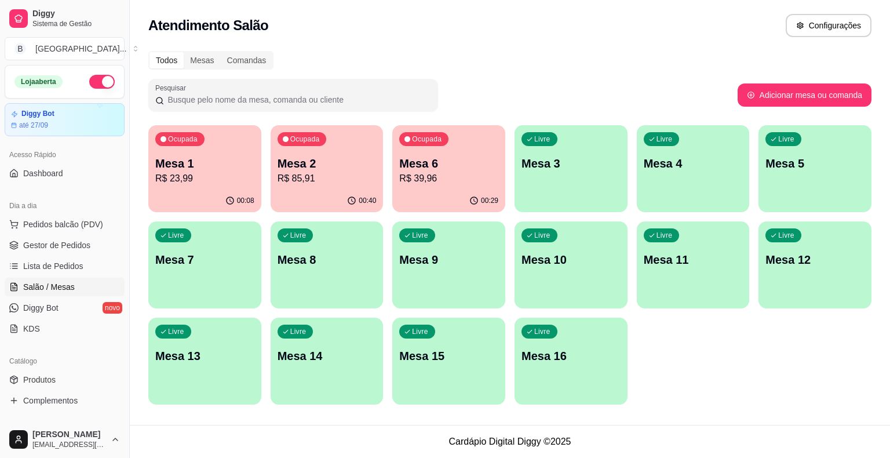
click at [422, 175] on p "R$ 39,96" at bounding box center [448, 179] width 99 height 14
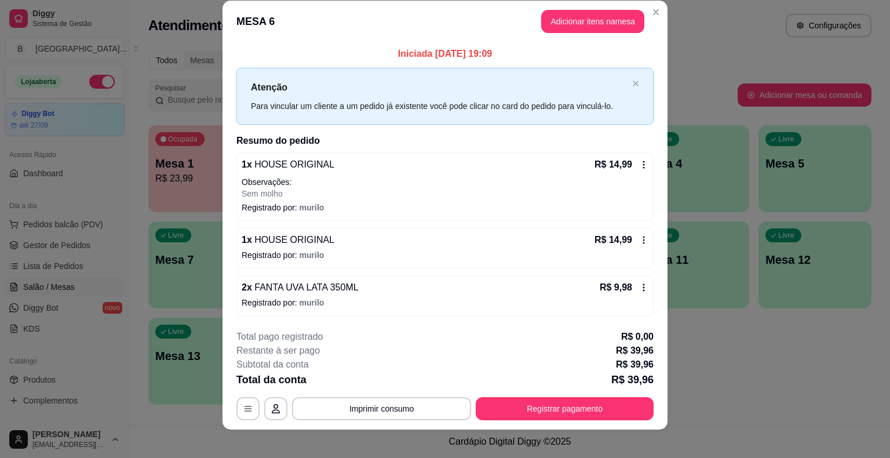
scroll to position [21, 0]
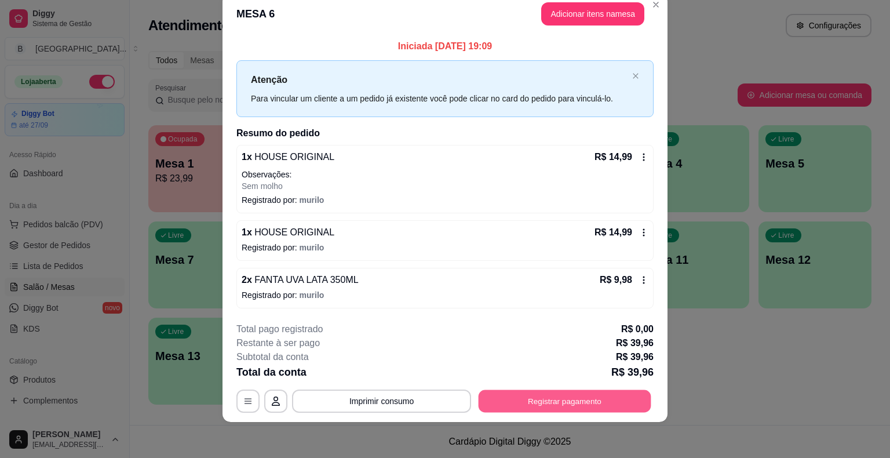
click at [607, 402] on button "Registrar pagamento" at bounding box center [565, 400] width 173 height 23
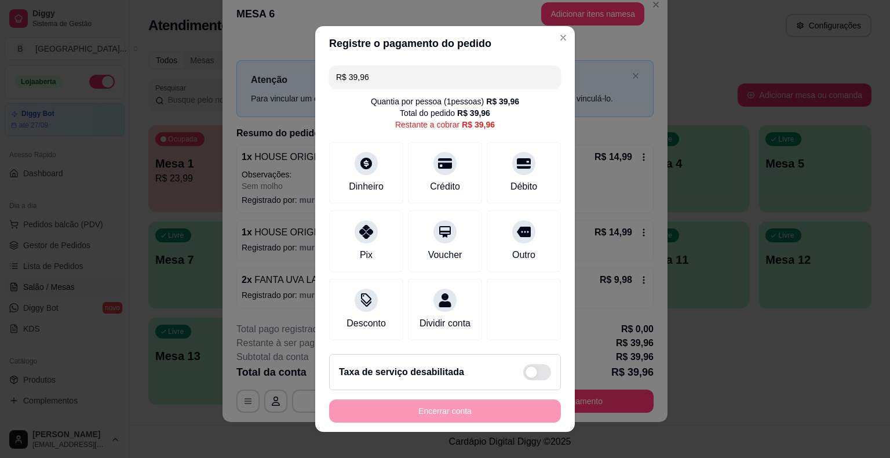
click at [393, 68] on input "R$ 39,96" at bounding box center [445, 76] width 218 height 23
click at [392, 76] on input "R$ 39,96" at bounding box center [445, 76] width 218 height 23
click at [347, 182] on div "Dinheiro" at bounding box center [366, 185] width 38 height 15
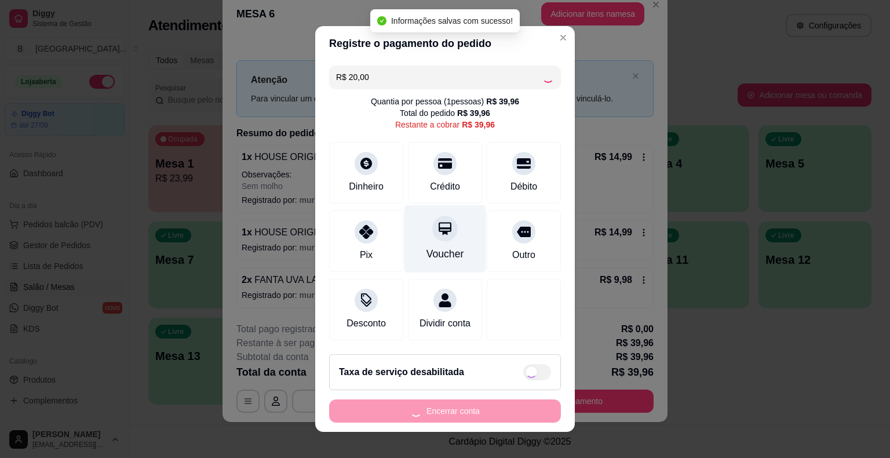
type input "R$ 19,96"
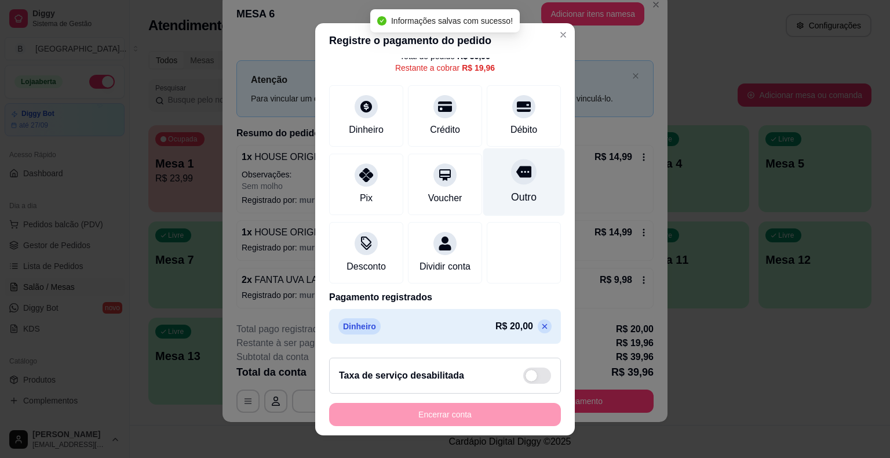
scroll to position [0, 0]
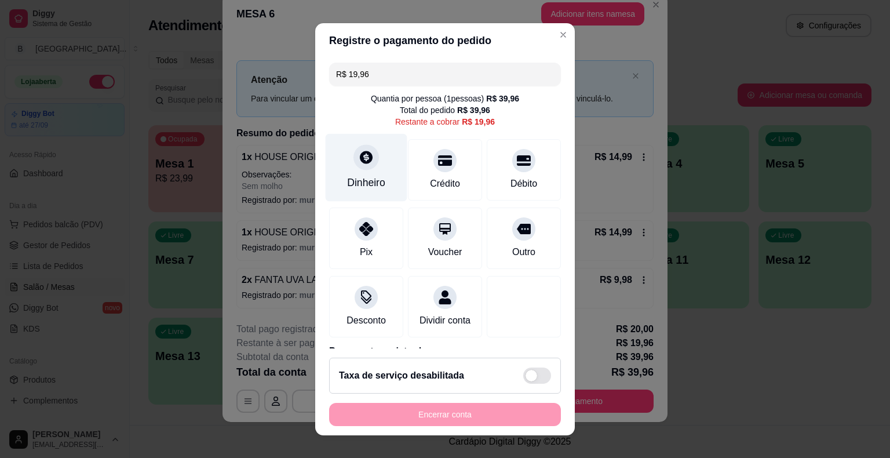
click at [347, 175] on div "Dinheiro" at bounding box center [366, 182] width 38 height 15
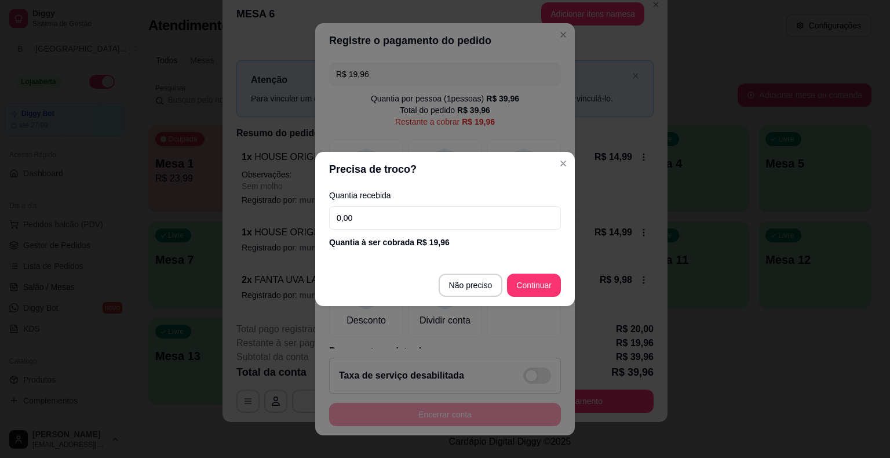
click at [377, 226] on input "0,00" at bounding box center [445, 217] width 232 height 23
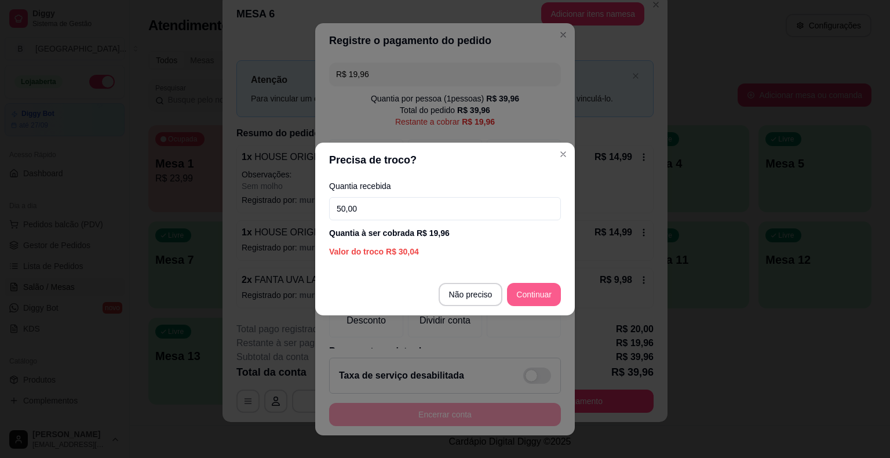
type input "50,00"
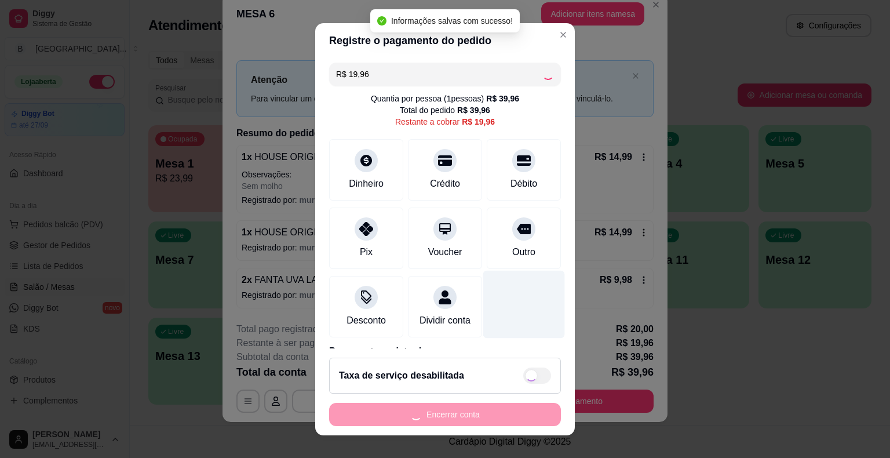
type input "R$ 0,00"
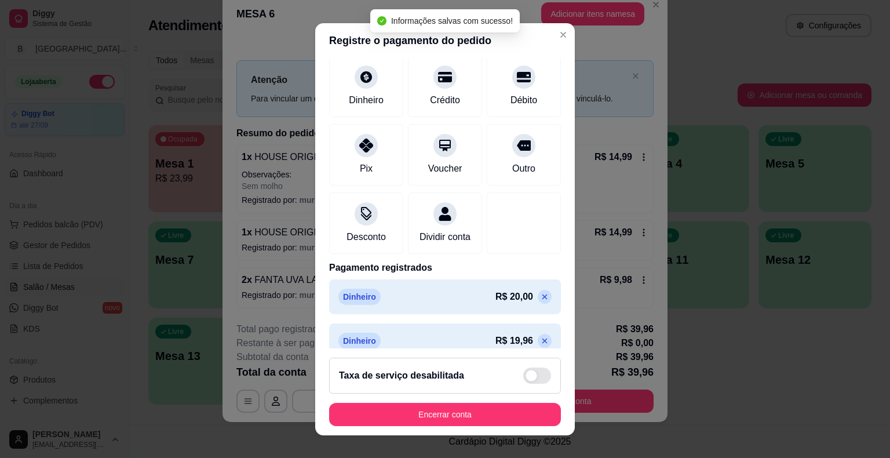
scroll to position [98, 0]
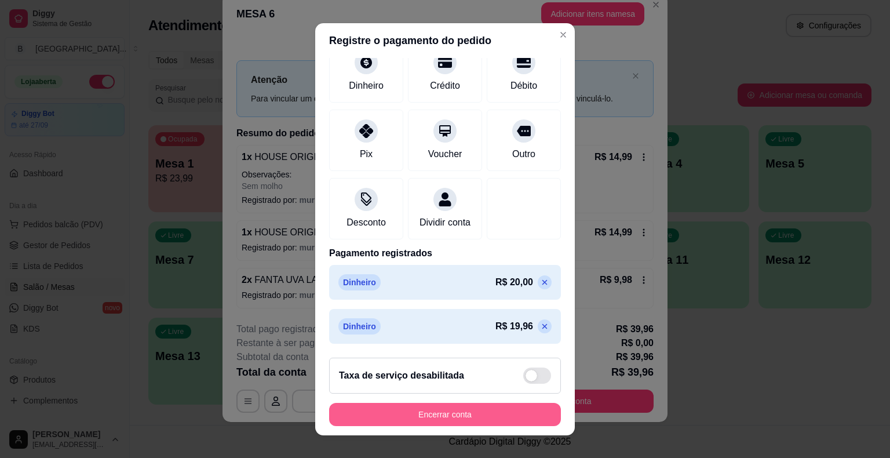
click at [427, 422] on button "Encerrar conta" at bounding box center [445, 414] width 232 height 23
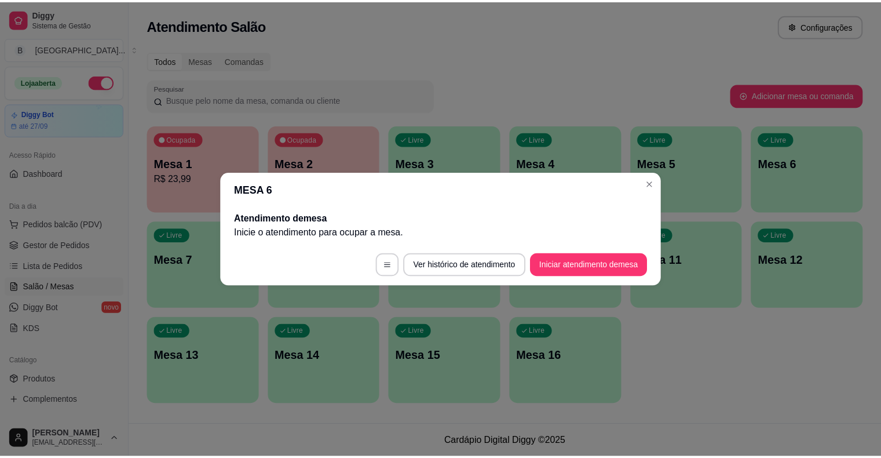
scroll to position [0, 0]
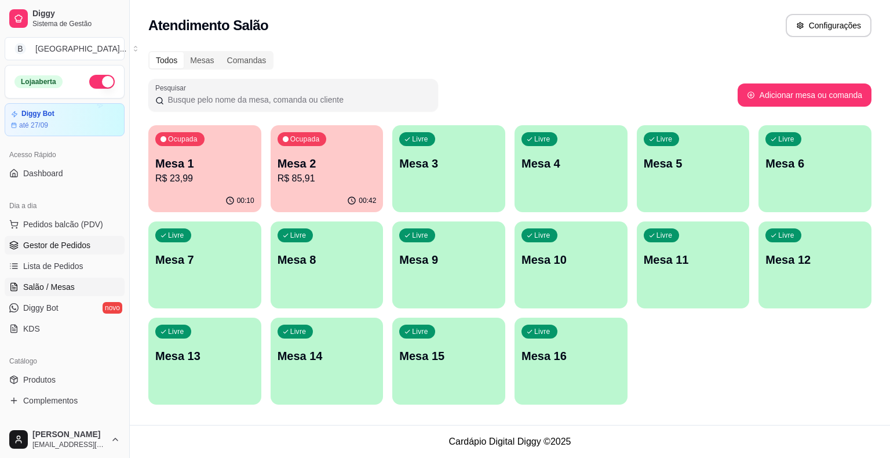
click at [75, 243] on span "Gestor de Pedidos" at bounding box center [56, 245] width 67 height 12
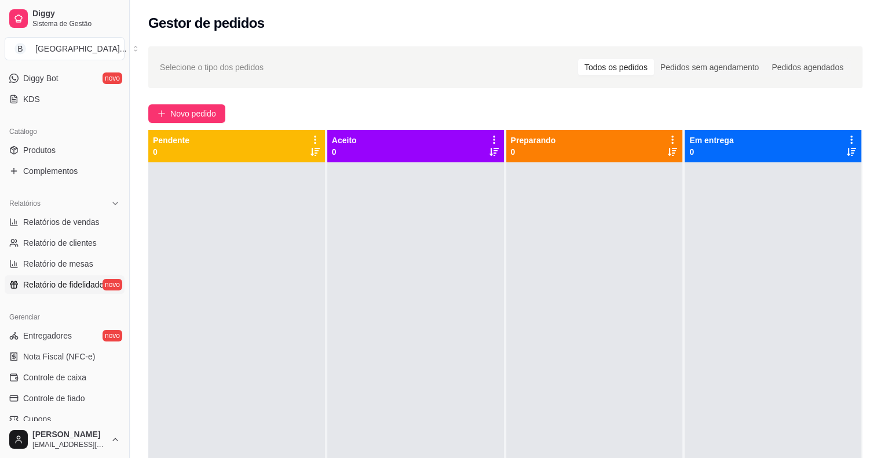
scroll to position [232, 0]
click at [86, 397] on link "Controle de fiado" at bounding box center [65, 395] width 120 height 19
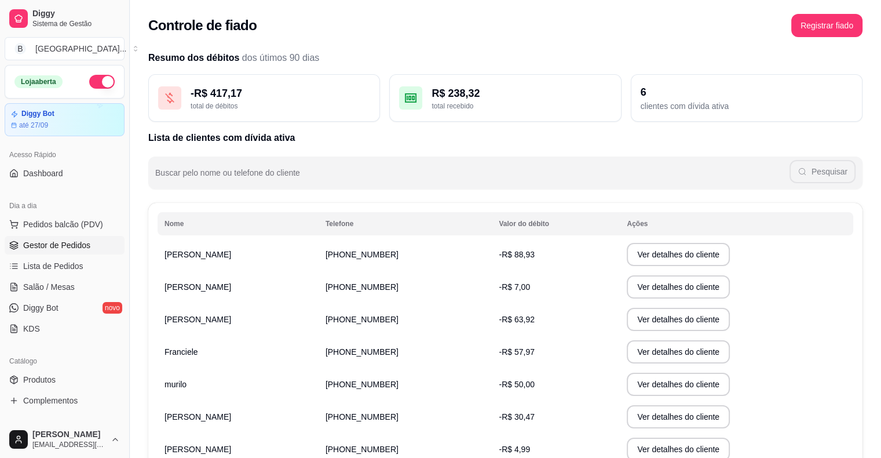
click at [62, 249] on span "Gestor de Pedidos" at bounding box center [56, 245] width 67 height 12
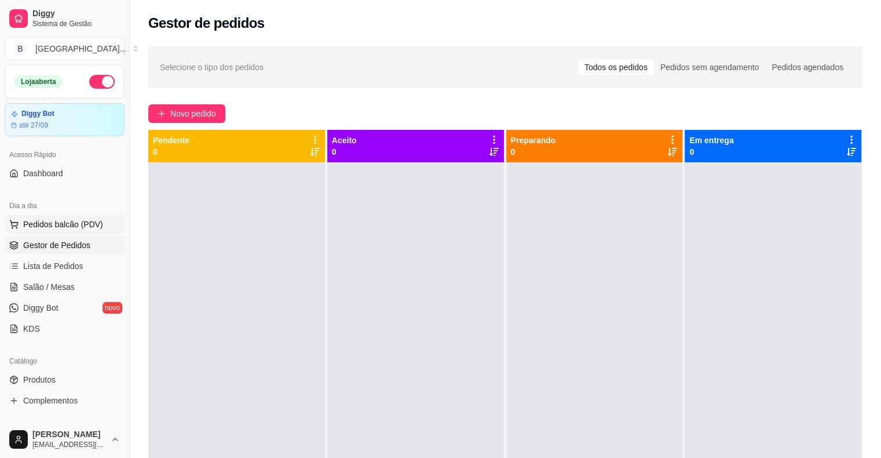
click at [86, 219] on span "Pedidos balcão (PDV)" at bounding box center [63, 224] width 80 height 12
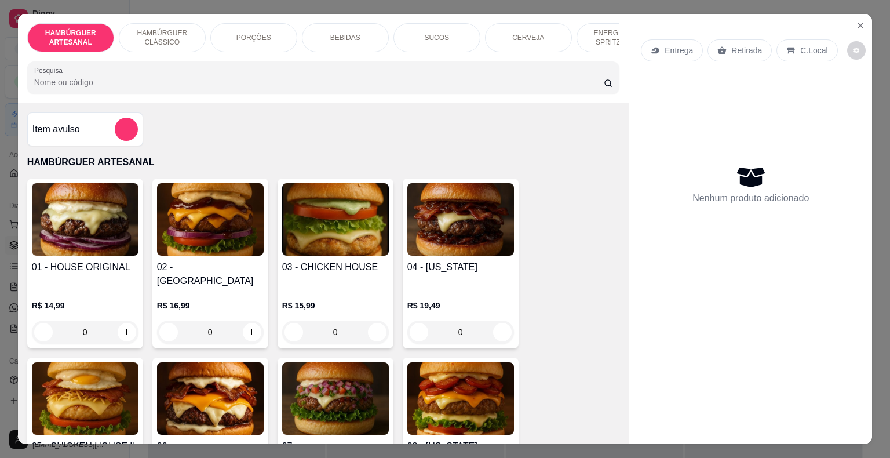
click at [105, 130] on div "Item avulso" at bounding box center [84, 129] width 105 height 23
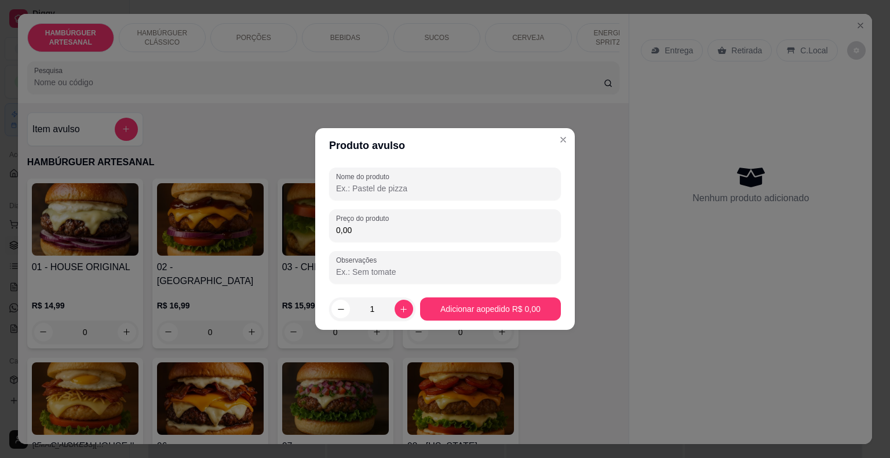
click at [444, 235] on input "0,00" at bounding box center [445, 230] width 218 height 12
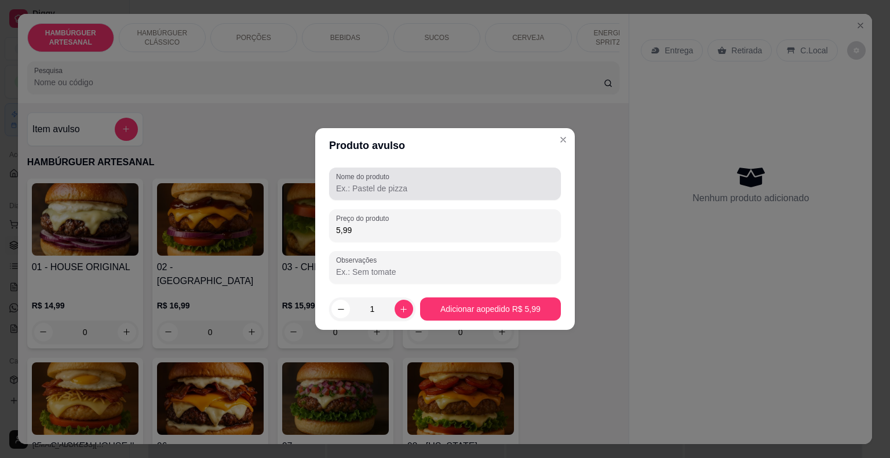
type input "5,99"
click at [371, 183] on input "Nome do produto" at bounding box center [445, 189] width 218 height 12
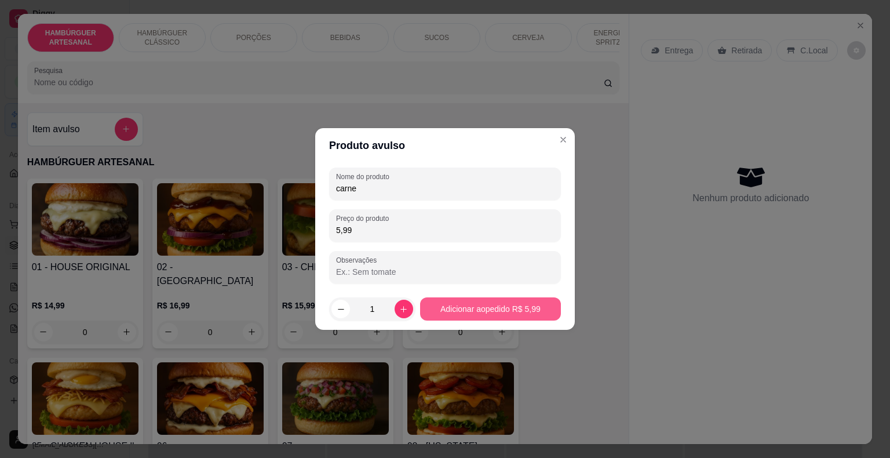
type input "carne"
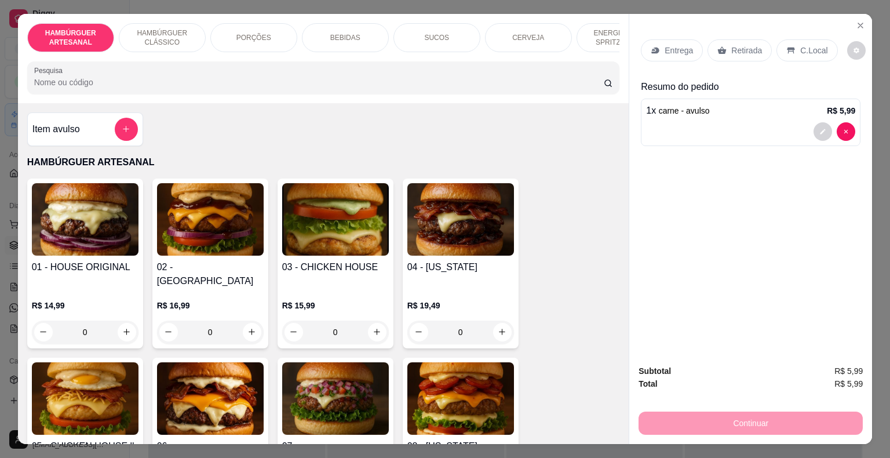
click at [751, 45] on p "Retirada" at bounding box center [746, 51] width 31 height 12
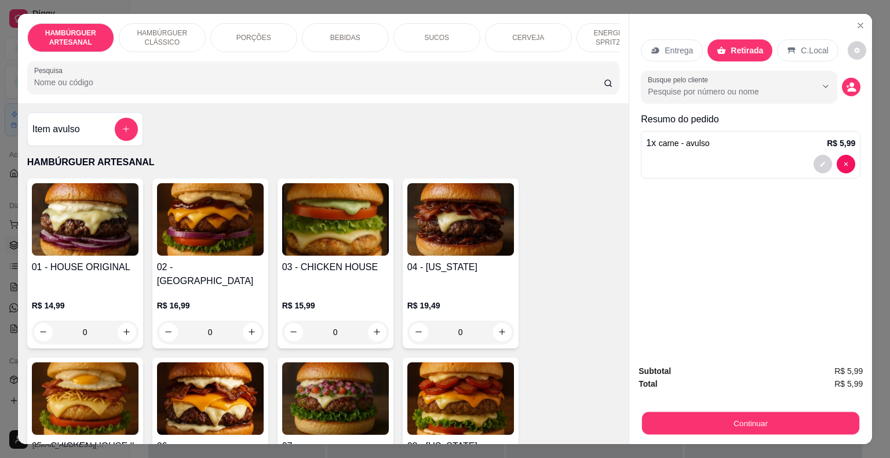
click at [762, 408] on div "Continuar" at bounding box center [751, 421] width 224 height 26
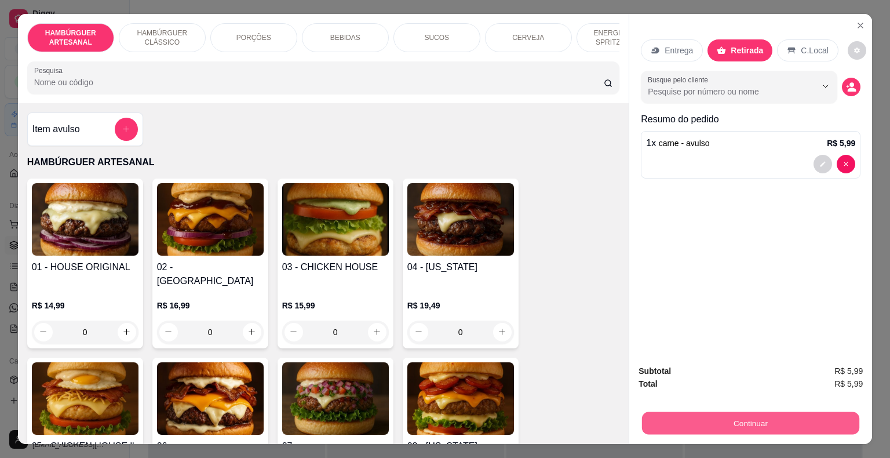
click at [718, 414] on button "Continuar" at bounding box center [750, 423] width 217 height 23
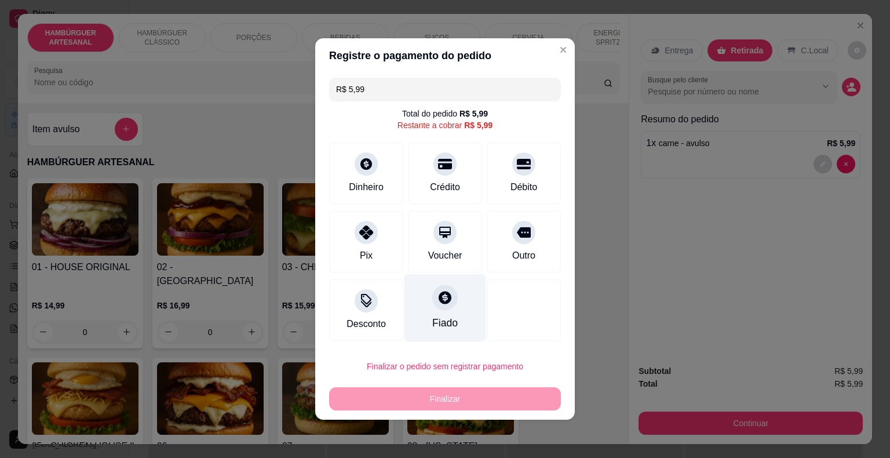
click at [421, 295] on div "Fiado" at bounding box center [445, 308] width 82 height 68
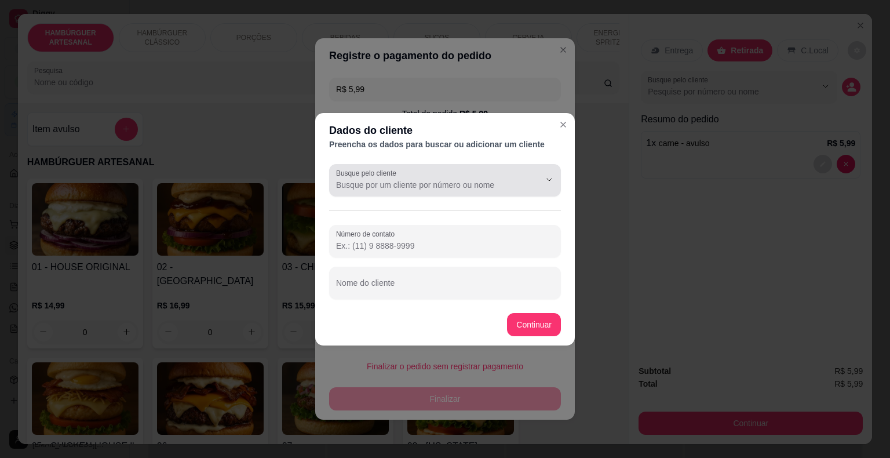
click at [415, 181] on input "Busque pelo cliente" at bounding box center [428, 185] width 185 height 12
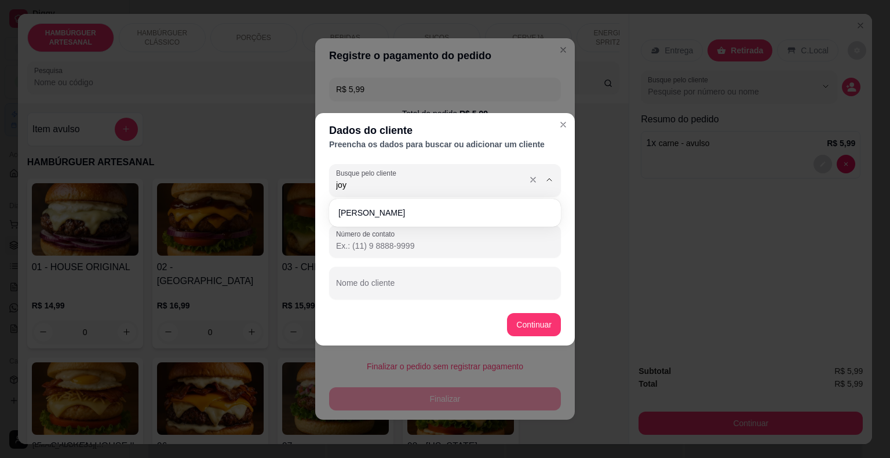
type input "joyc"
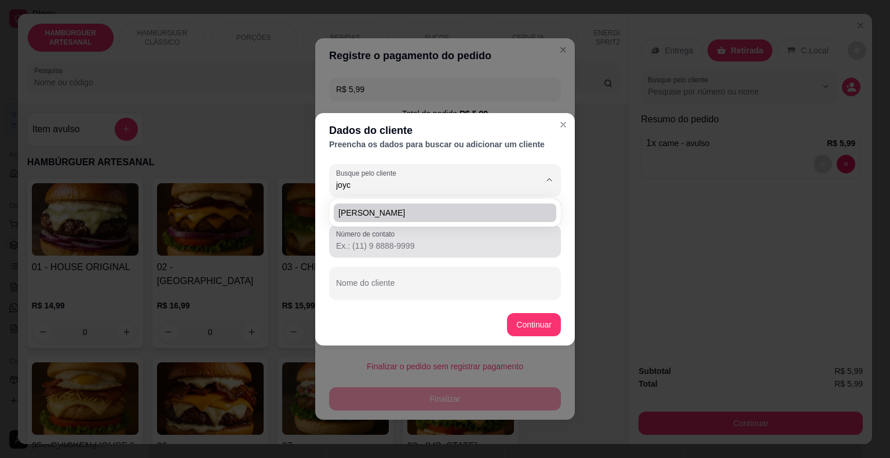
click at [433, 227] on div "Número de contato" at bounding box center [445, 241] width 232 height 32
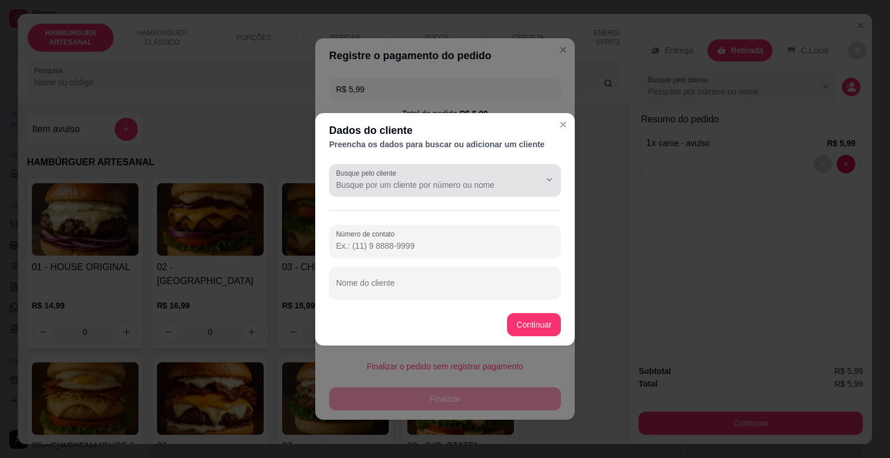
click at [494, 189] on input "Busque pelo cliente" at bounding box center [428, 185] width 185 height 12
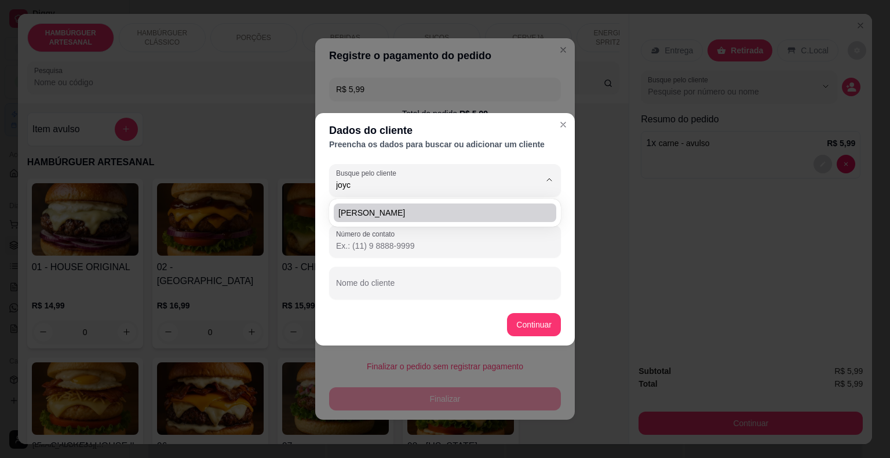
click at [455, 211] on span "[PERSON_NAME]" at bounding box center [439, 213] width 202 height 12
type input "[PERSON_NAME]"
type input "[PHONE_NUMBER]"
type input "[PERSON_NAME]"
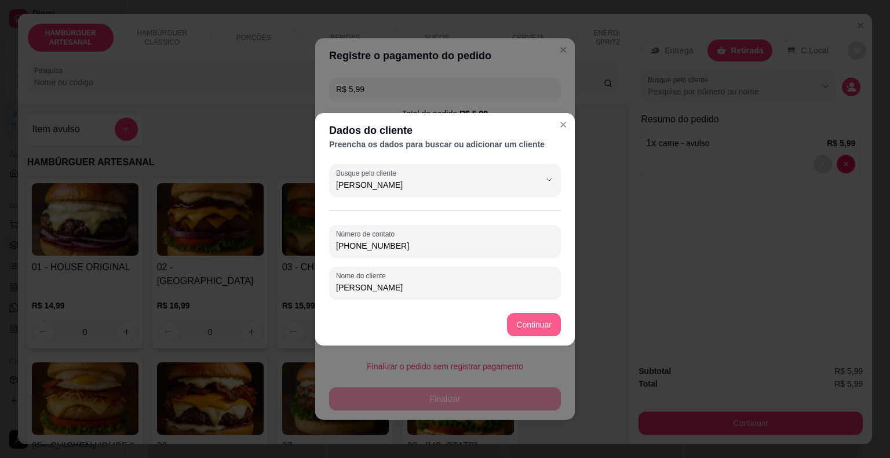
type input "[PERSON_NAME]"
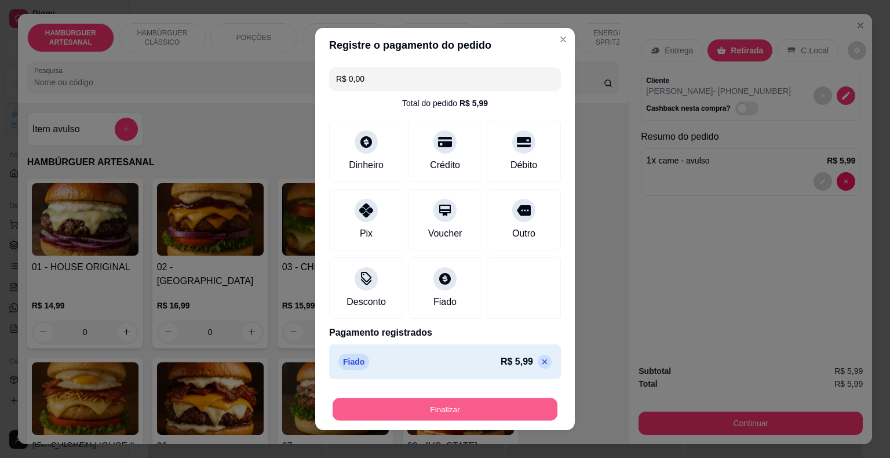
click at [484, 411] on button "Finalizar" at bounding box center [445, 409] width 225 height 23
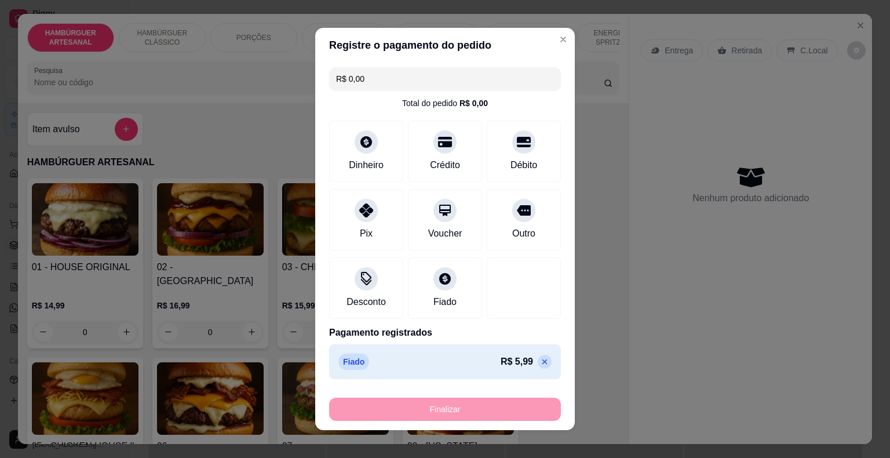
type input "-R$ 5,99"
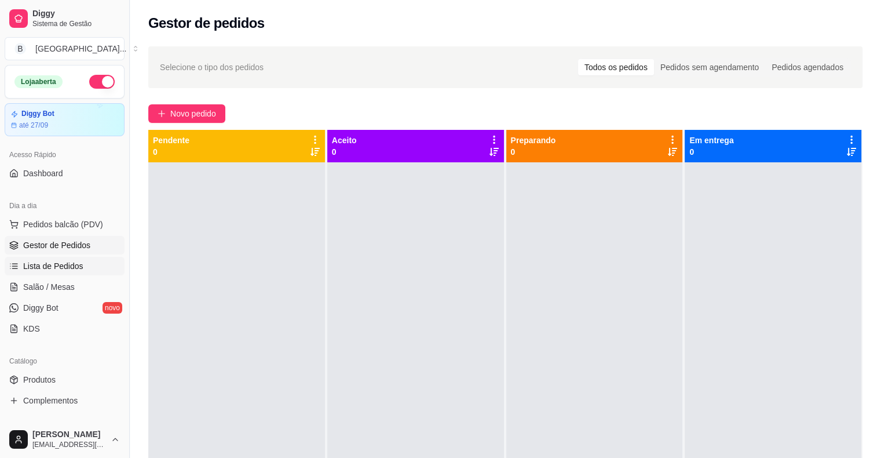
click at [72, 263] on span "Lista de Pedidos" at bounding box center [53, 266] width 60 height 12
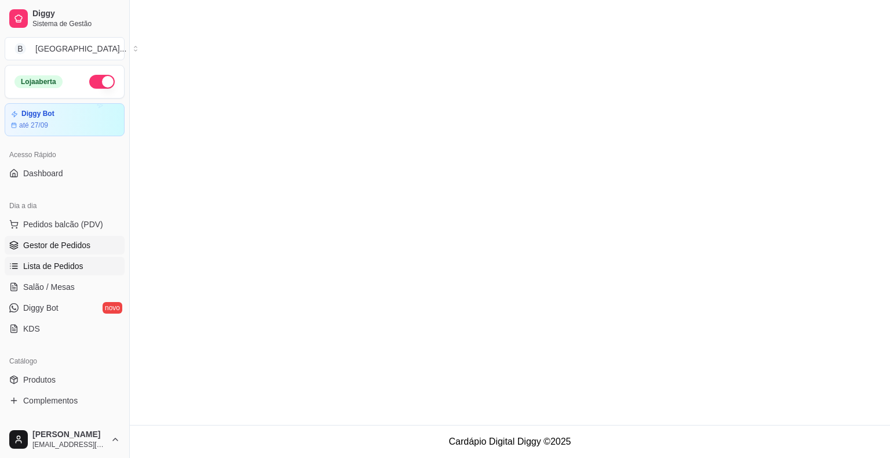
click at [72, 247] on span "Gestor de Pedidos" at bounding box center [56, 245] width 67 height 12
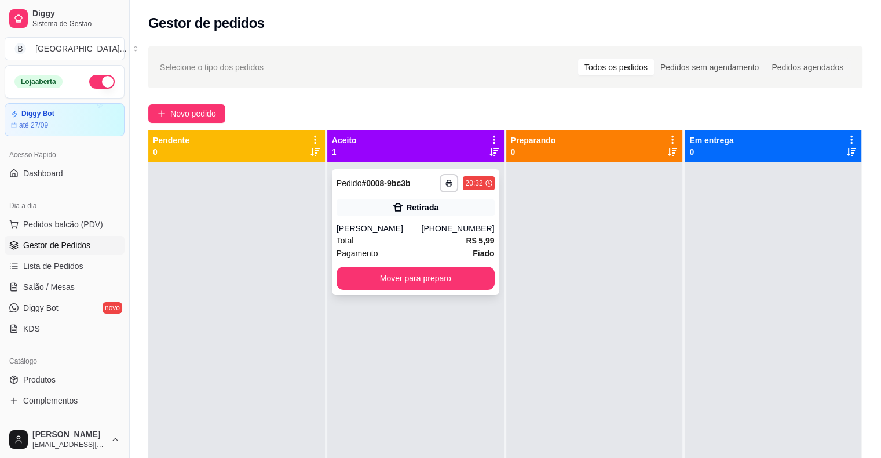
click at [408, 238] on div "Total R$ 5,99" at bounding box center [416, 240] width 158 height 13
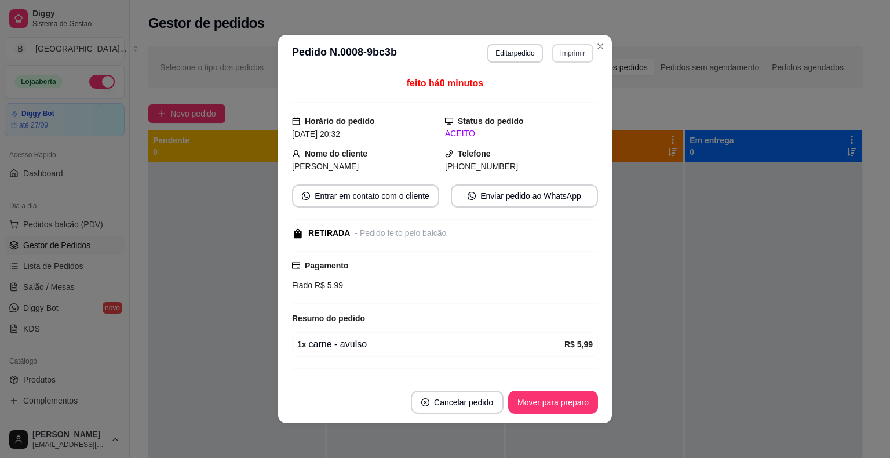
click at [576, 52] on button "Imprimir" at bounding box center [572, 53] width 41 height 19
click at [565, 92] on button "IMPRESSORA" at bounding box center [548, 94] width 84 height 19
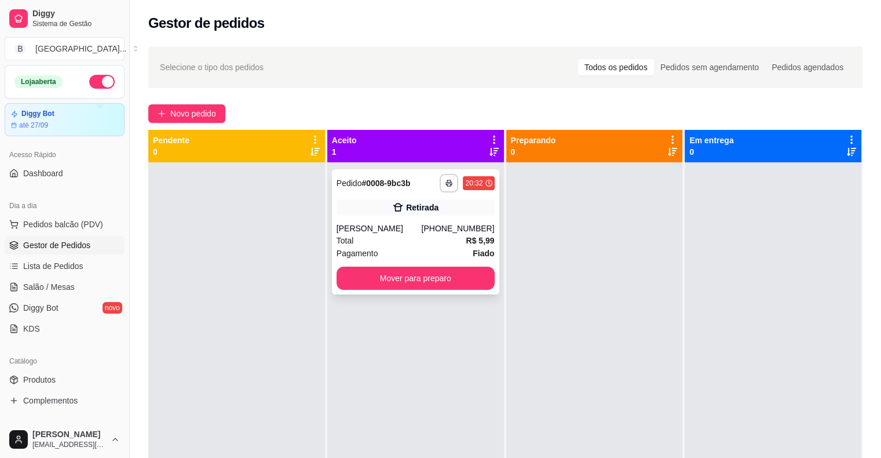
click at [451, 265] on div "**********" at bounding box center [415, 231] width 167 height 125
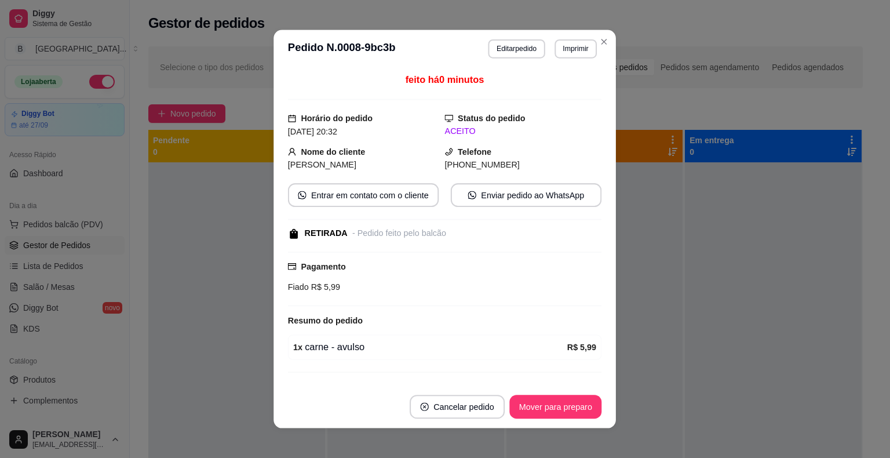
click at [451, 275] on div "Pagamento Fiado R$ 5,99" at bounding box center [444, 276] width 313 height 33
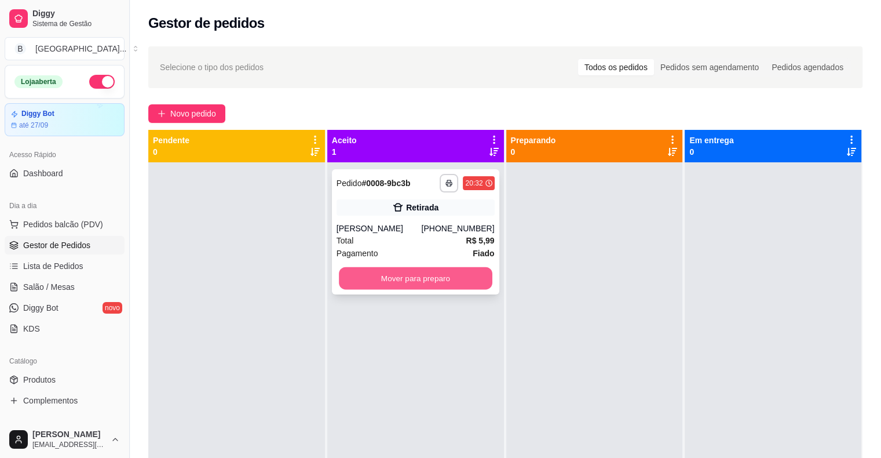
click at [471, 276] on button "Mover para preparo" at bounding box center [416, 278] width 154 height 23
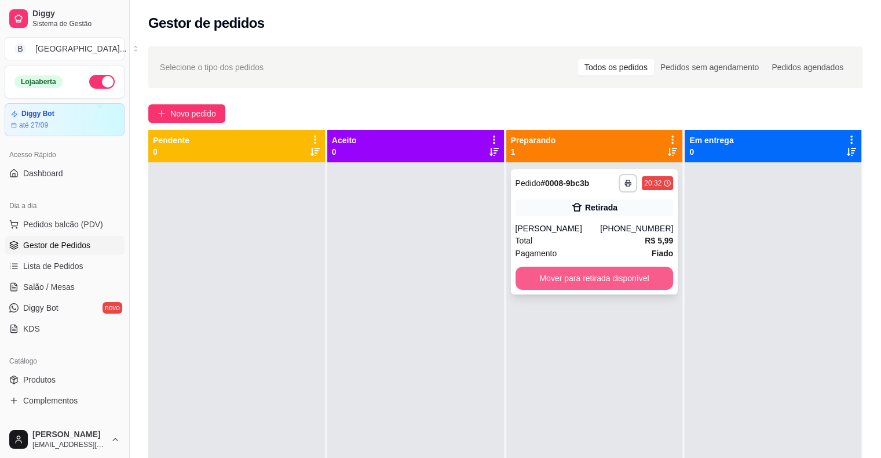
click at [577, 279] on button "Mover para retirada disponível" at bounding box center [595, 278] width 158 height 23
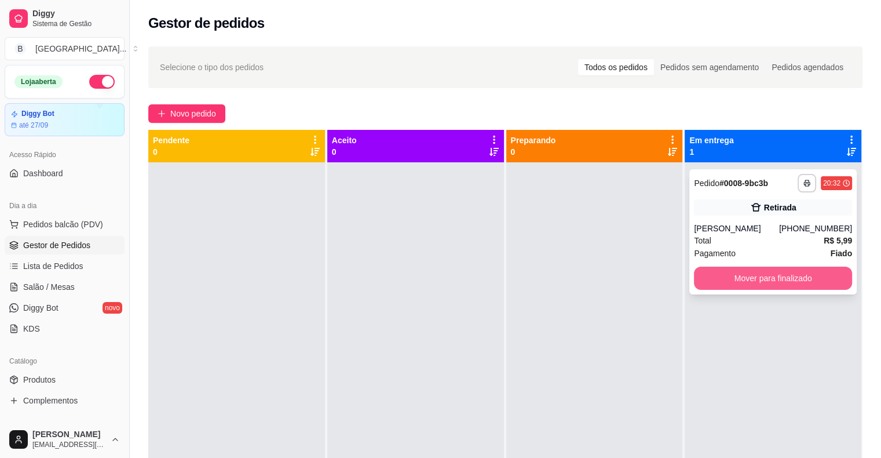
click at [772, 278] on button "Mover para finalizado" at bounding box center [773, 278] width 158 height 23
click at [764, 275] on button "Mover para finalizado" at bounding box center [773, 278] width 154 height 23
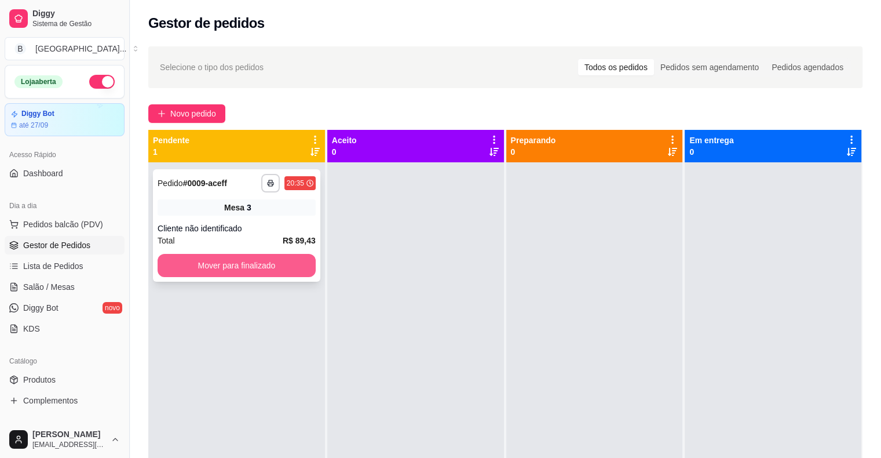
click at [253, 264] on button "Mover para finalizado" at bounding box center [237, 265] width 158 height 23
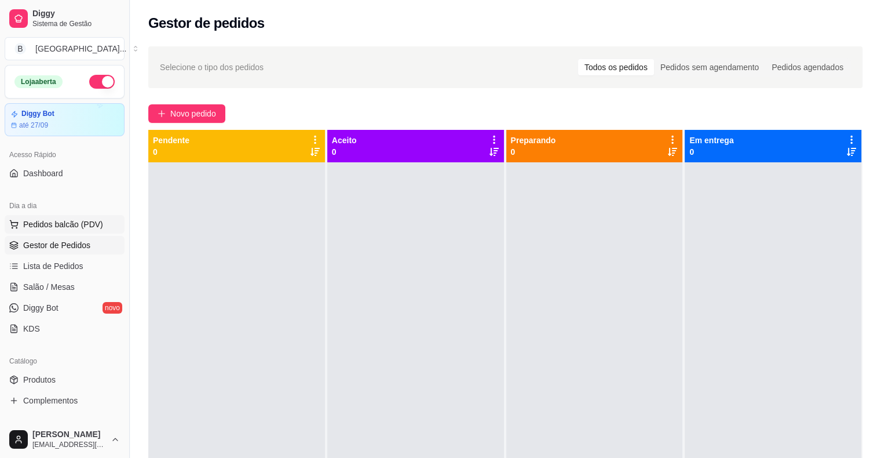
click at [45, 218] on span "Pedidos balcão (PDV)" at bounding box center [63, 224] width 80 height 12
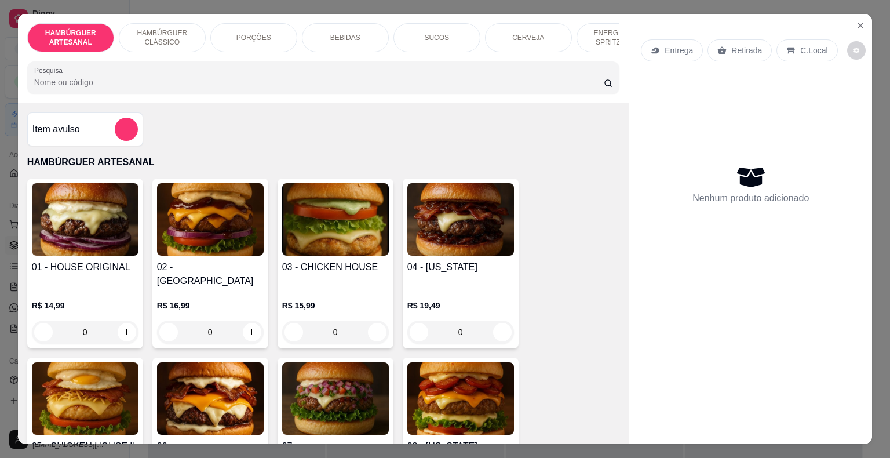
click at [311, 41] on div "BEBIDAS" at bounding box center [345, 37] width 87 height 29
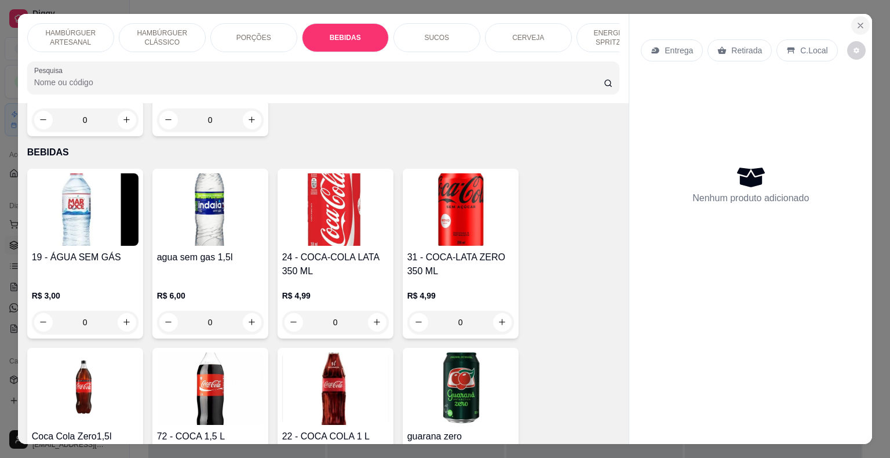
click at [851, 16] on button "Close" at bounding box center [860, 25] width 19 height 19
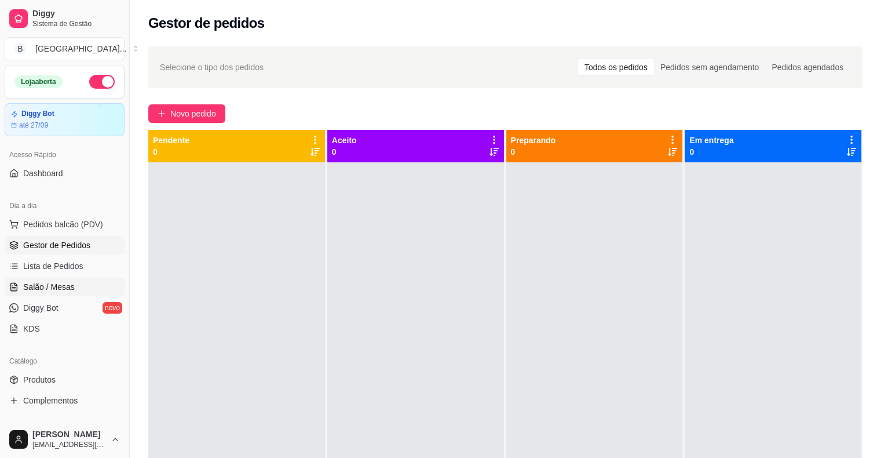
click at [88, 290] on link "Salão / Mesas" at bounding box center [65, 287] width 120 height 19
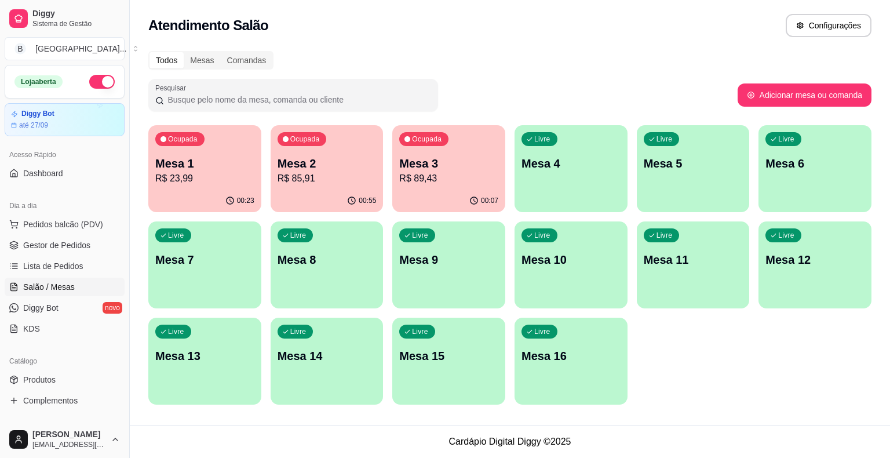
click at [320, 190] on div "00:55" at bounding box center [327, 200] width 113 height 23
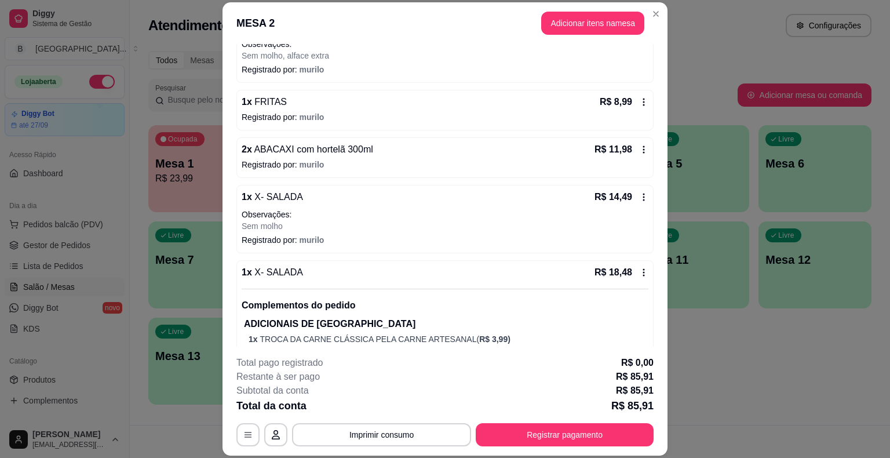
scroll to position [330, 0]
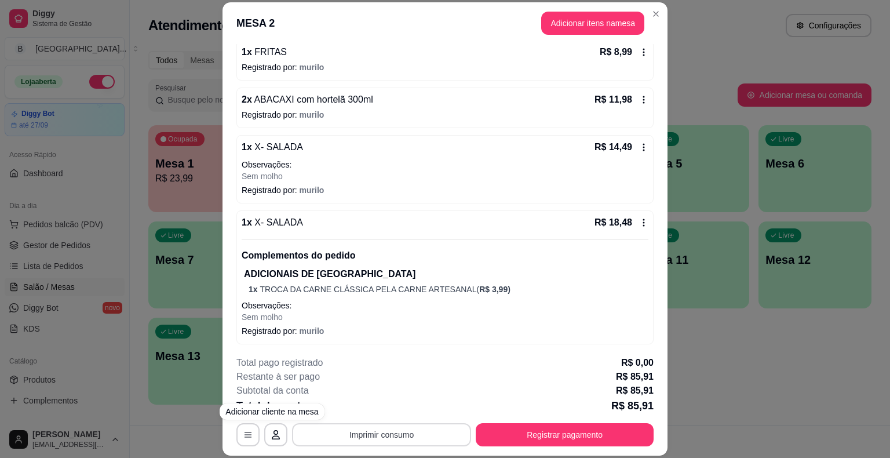
click at [371, 432] on button "Imprimir consumo" at bounding box center [381, 434] width 179 height 23
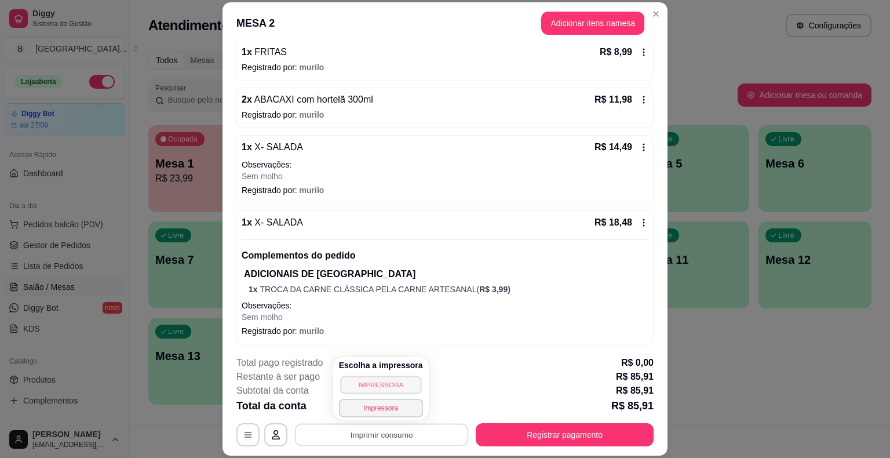
click at [382, 393] on button "IMPRESSORA" at bounding box center [380, 384] width 81 height 18
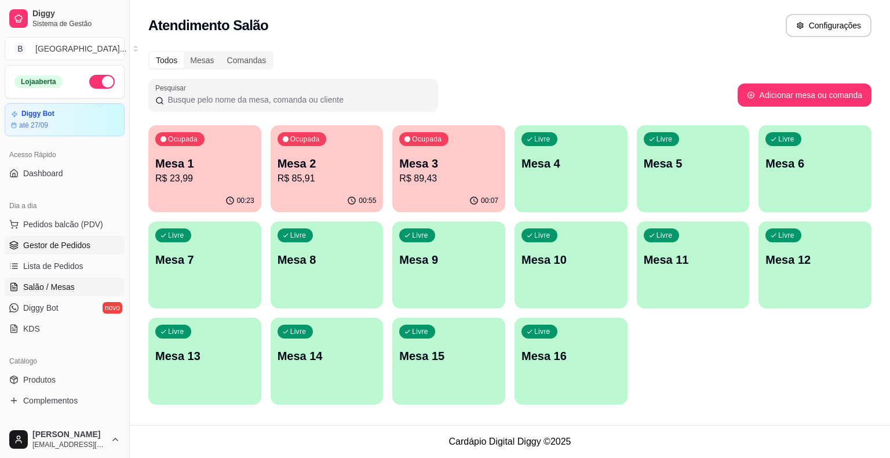
click at [59, 248] on span "Gestor de Pedidos" at bounding box center [56, 245] width 67 height 12
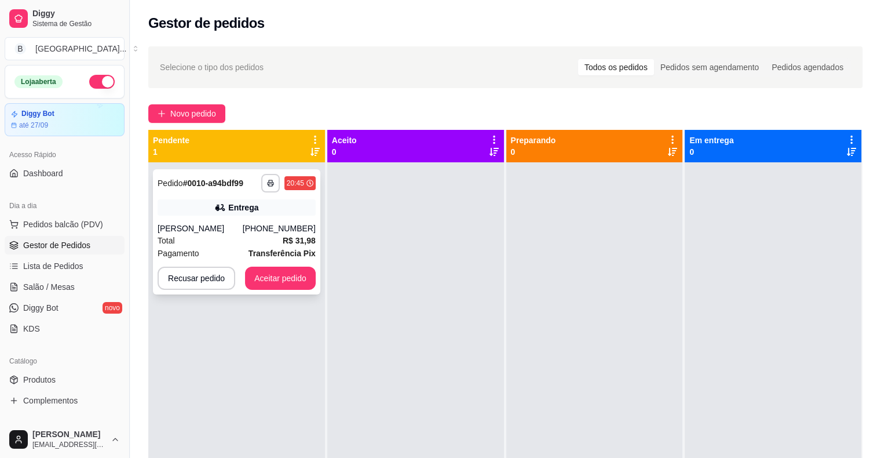
click at [279, 250] on strong "Transferência Pix" at bounding box center [282, 253] width 67 height 9
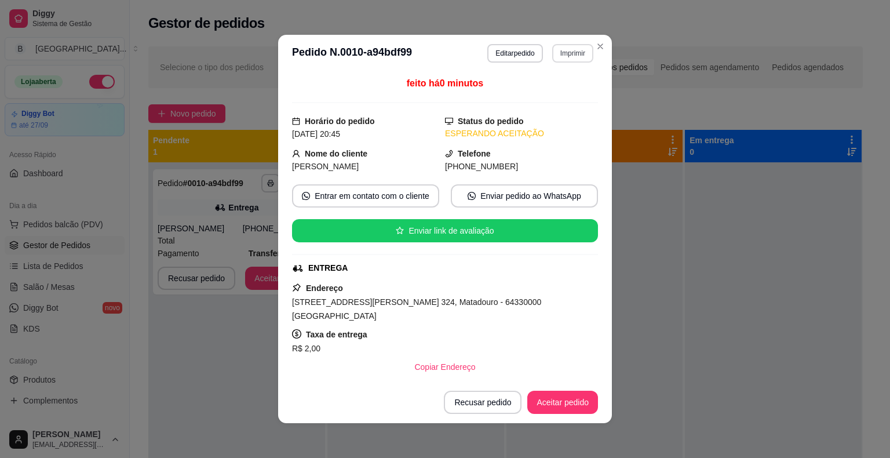
click at [559, 57] on button "Imprimir" at bounding box center [572, 53] width 41 height 19
click at [549, 96] on button "IMPRESSORA" at bounding box center [548, 94] width 81 height 18
click at [567, 404] on button "Aceitar pedido" at bounding box center [562, 402] width 68 height 23
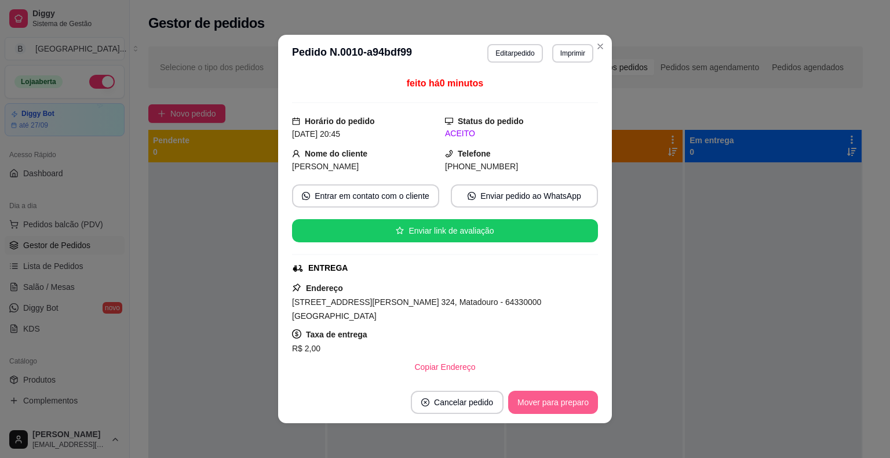
click at [567, 404] on button "Mover para preparo" at bounding box center [553, 402] width 90 height 23
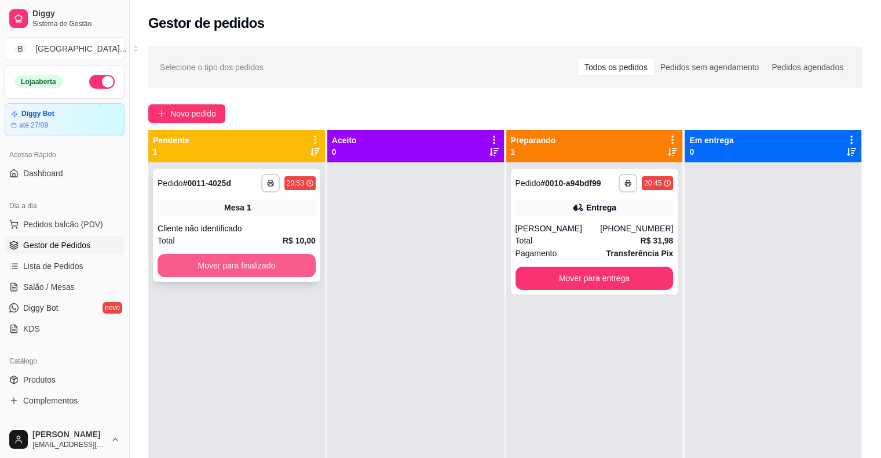
click at [284, 272] on button "Mover para finalizado" at bounding box center [237, 265] width 158 height 23
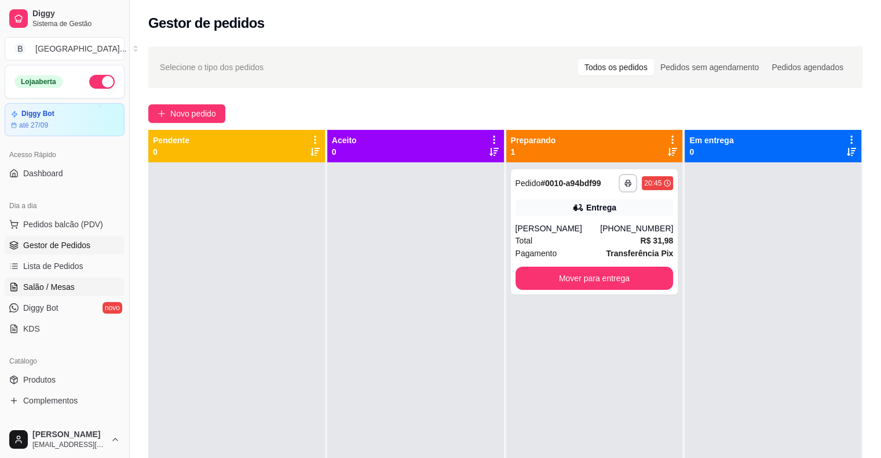
click at [78, 287] on link "Salão / Mesas" at bounding box center [65, 287] width 120 height 19
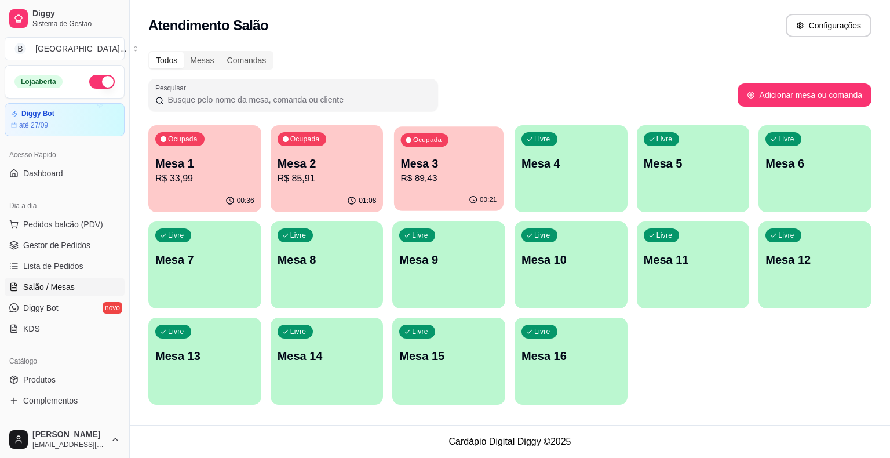
click at [444, 147] on div "Ocupada Mesa 3 R$ 89,43" at bounding box center [449, 157] width 110 height 63
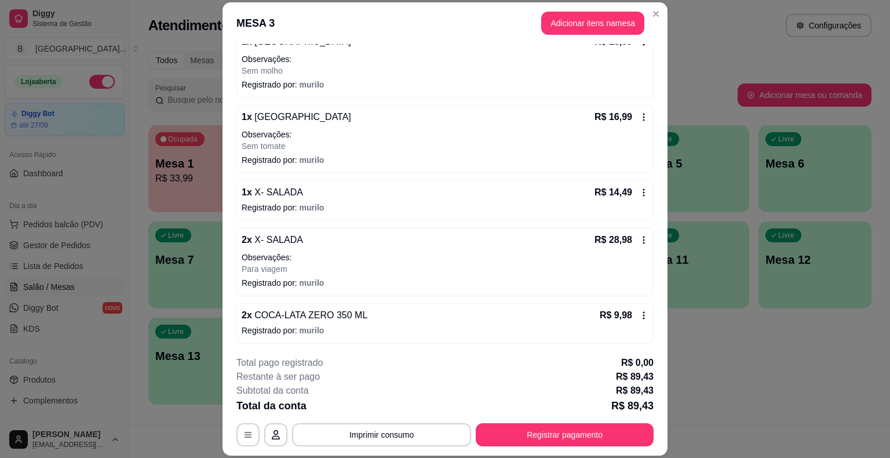
scroll to position [35, 0]
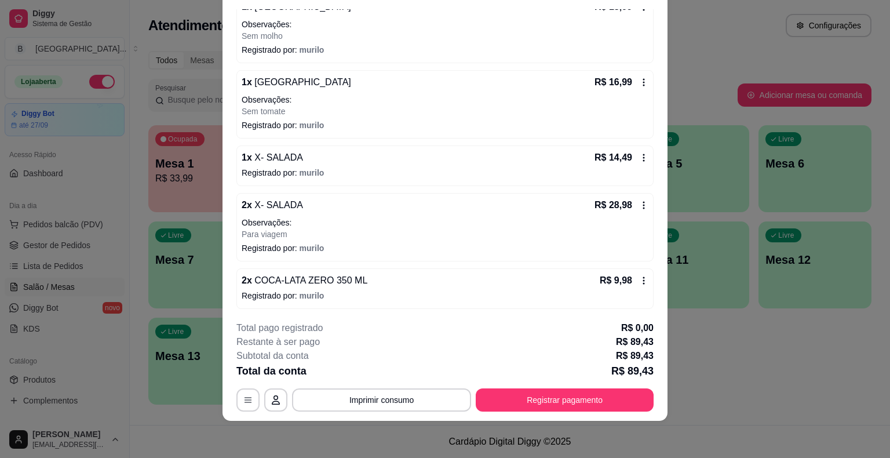
click at [127, 174] on button "Toggle Sidebar" at bounding box center [129, 229] width 9 height 458
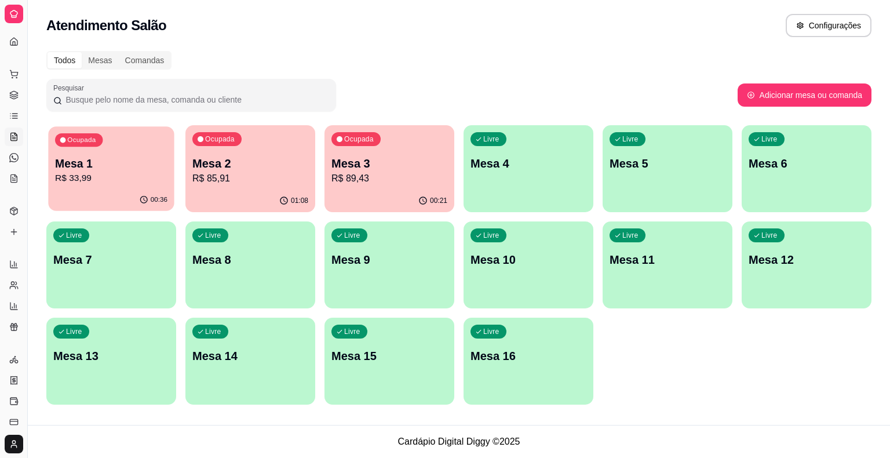
click at [123, 184] on p "R$ 33,99" at bounding box center [111, 178] width 112 height 13
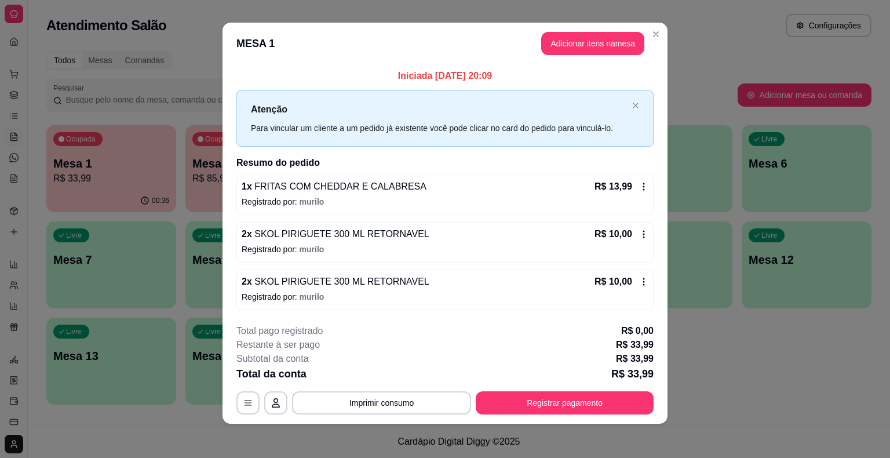
scroll to position [8, 0]
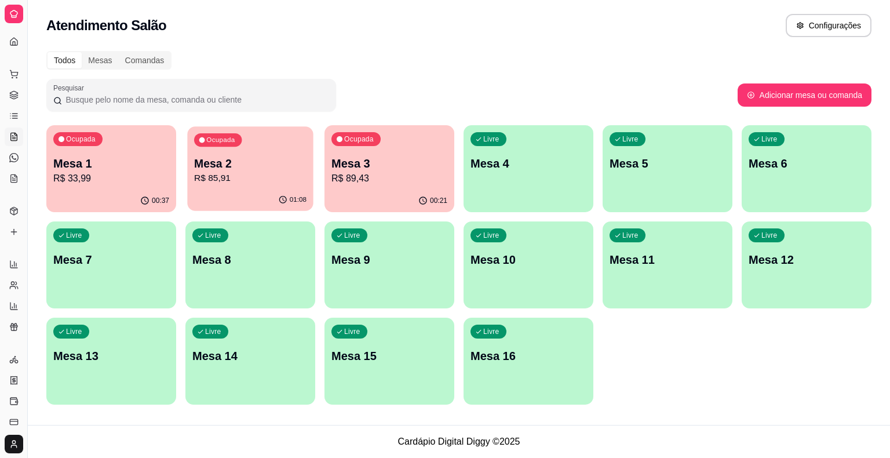
click at [248, 175] on p "R$ 85,91" at bounding box center [250, 178] width 112 height 13
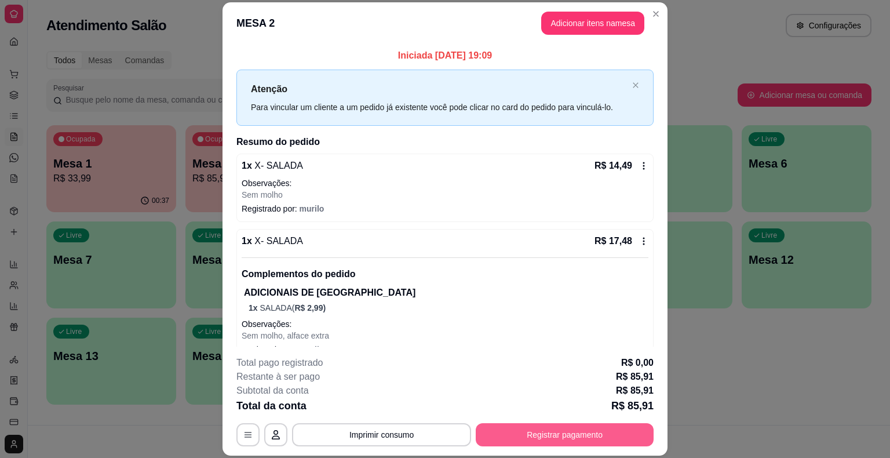
click at [514, 435] on button "Registrar pagamento" at bounding box center [565, 434] width 178 height 23
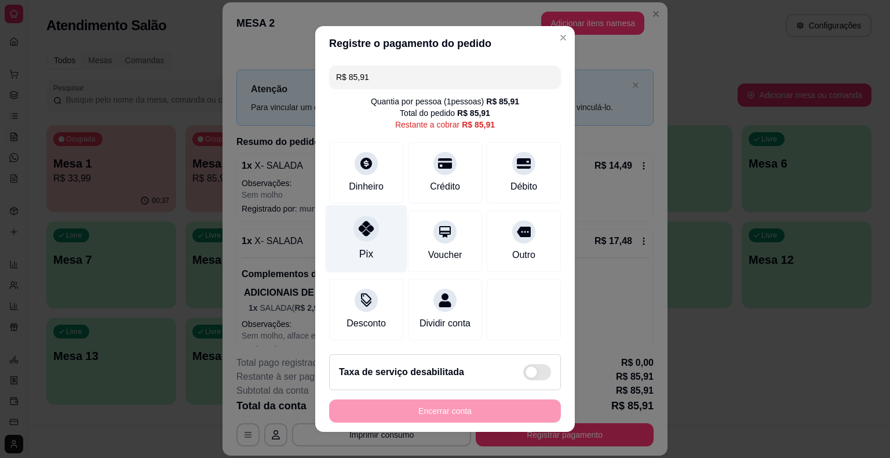
click at [369, 219] on div at bounding box center [365, 228] width 25 height 25
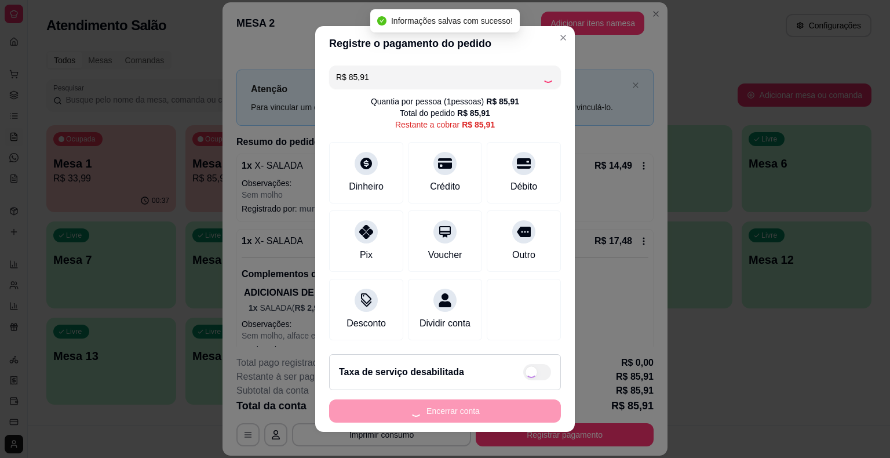
type input "R$ 0,00"
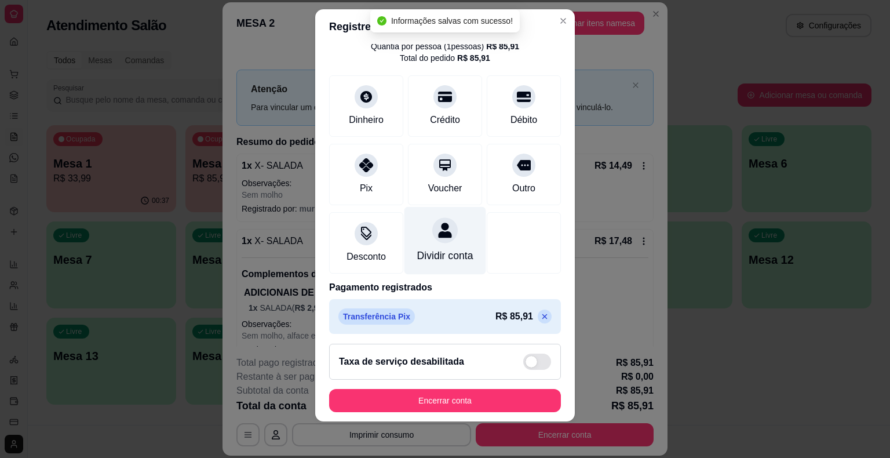
scroll to position [54, 0]
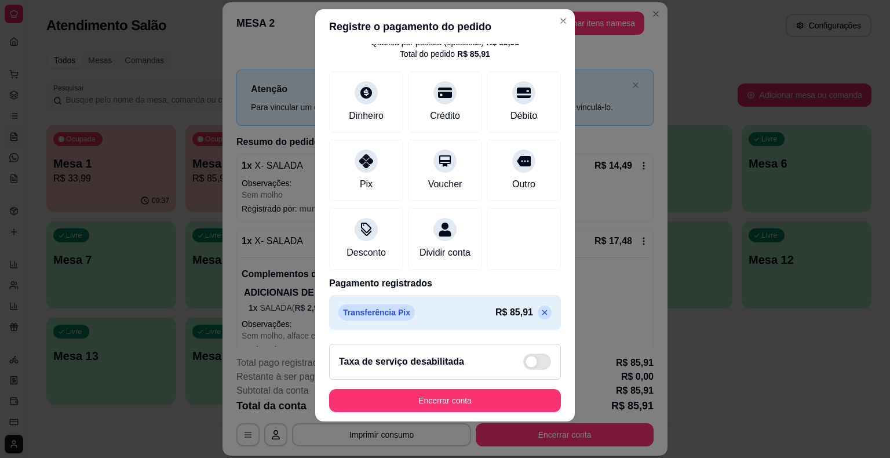
click at [459, 371] on div "Taxa de serviço desabilitada" at bounding box center [445, 362] width 232 height 36
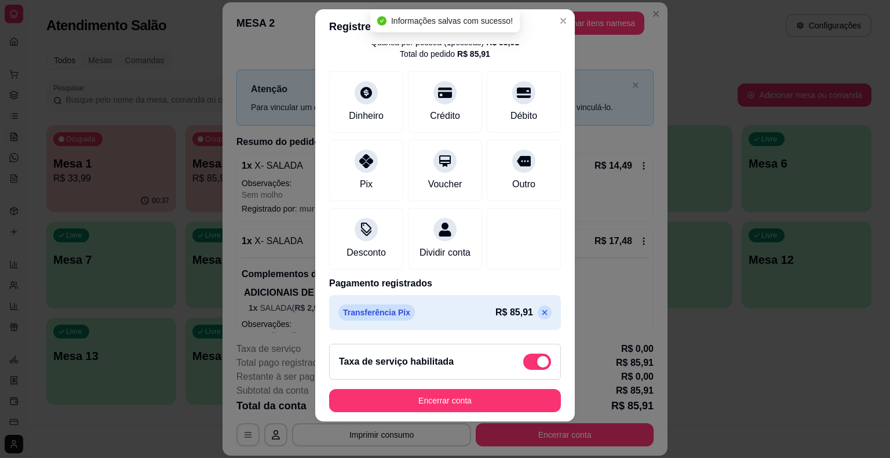
scroll to position [66, 0]
click at [537, 360] on span at bounding box center [543, 362] width 12 height 12
click at [525, 363] on input "checkbox" at bounding box center [527, 367] width 8 height 8
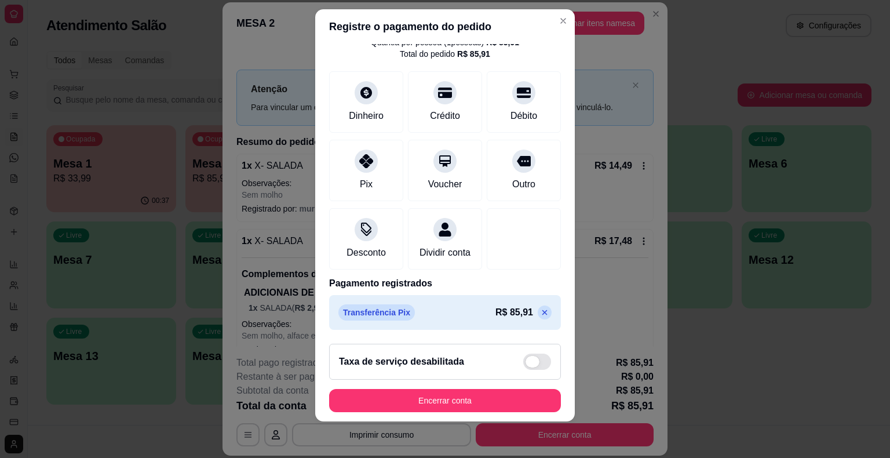
click at [526, 357] on span at bounding box center [533, 362] width 14 height 12
click at [523, 363] on input "checkbox" at bounding box center [527, 367] width 8 height 8
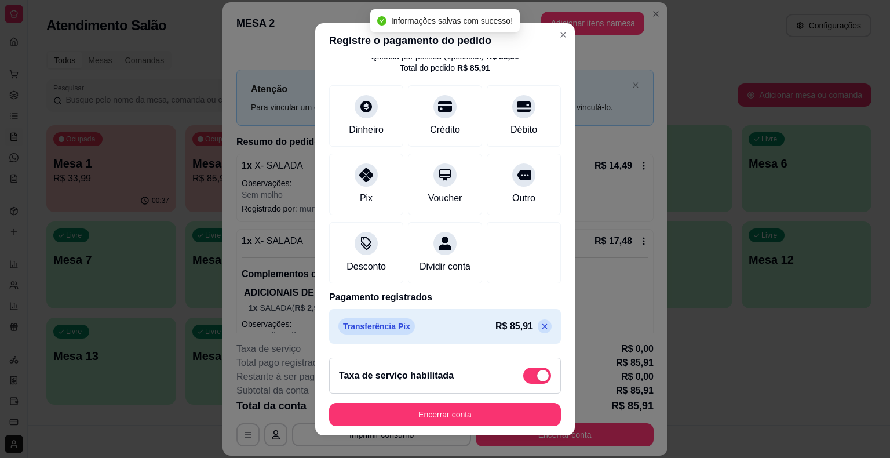
scroll to position [66, 0]
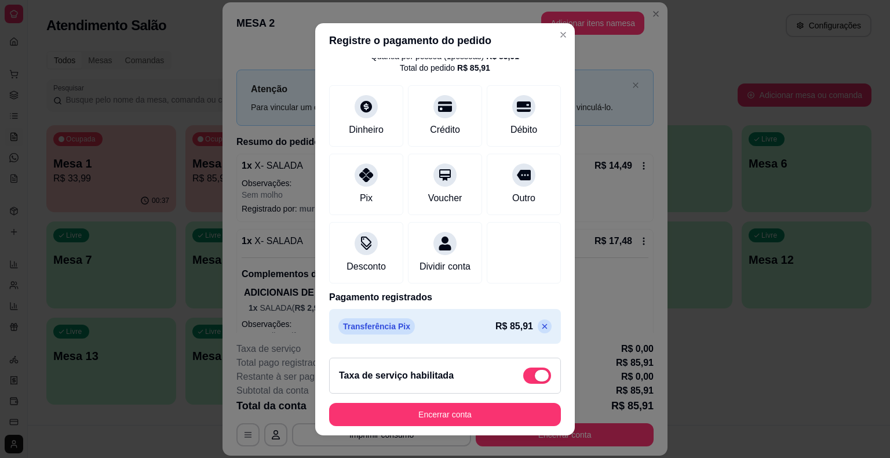
click at [523, 375] on span at bounding box center [537, 375] width 28 height 16
click at [523, 377] on input "checkbox" at bounding box center [527, 381] width 8 height 8
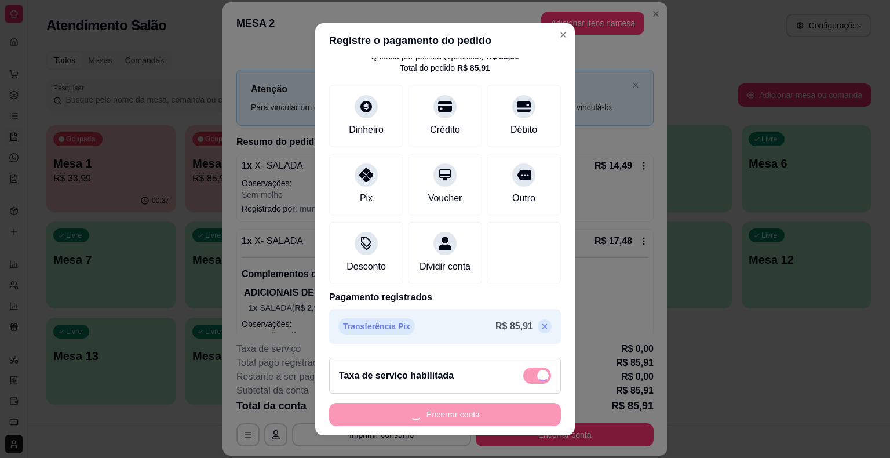
checkbox input "false"
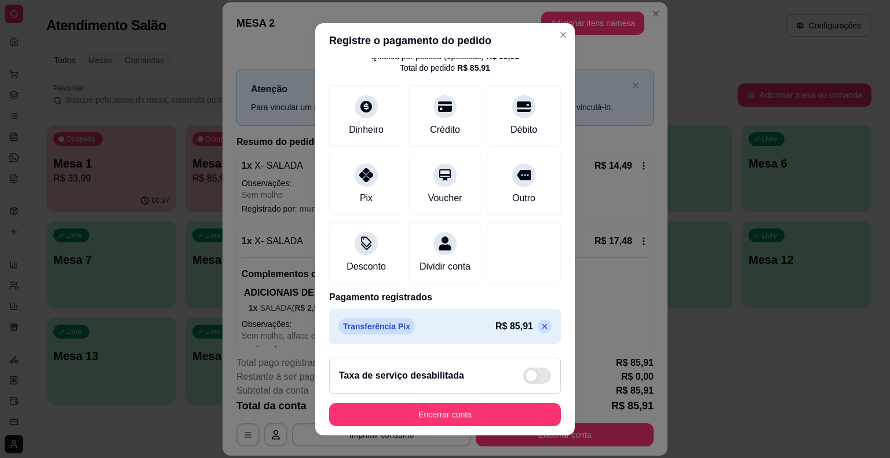
scroll to position [14, 0]
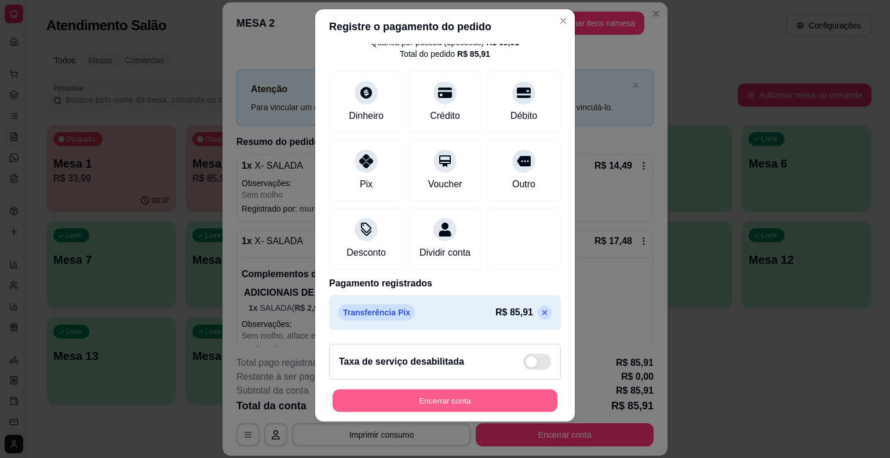
click at [479, 397] on button "Encerrar conta" at bounding box center [445, 400] width 225 height 23
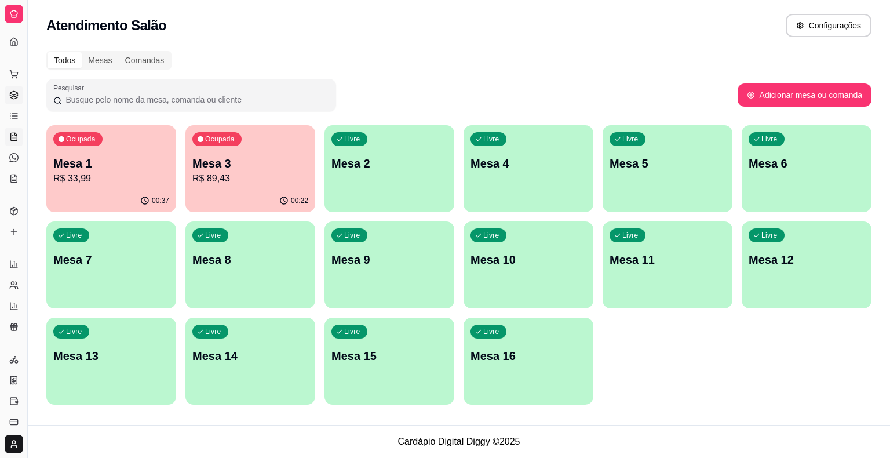
click at [21, 91] on link "Gestor de Pedidos" at bounding box center [14, 95] width 19 height 19
click at [21, 95] on link "Gestor de Pedidos" at bounding box center [14, 95] width 19 height 19
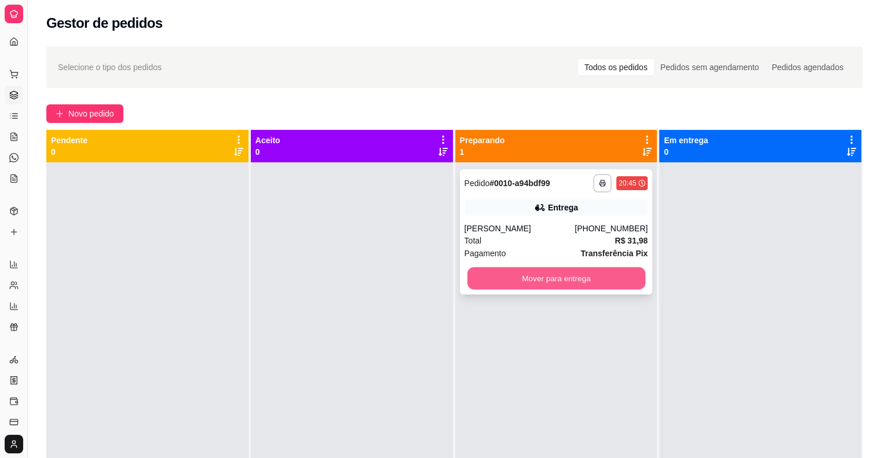
click at [570, 280] on button "Mover para entrega" at bounding box center [556, 278] width 178 height 23
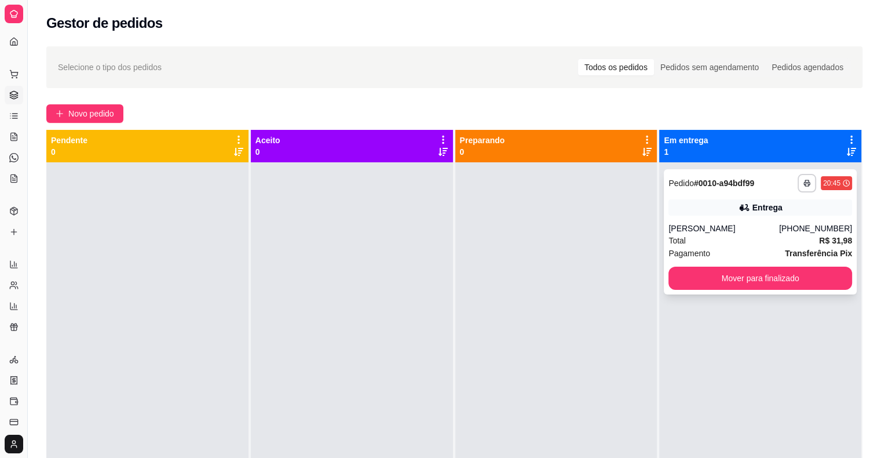
click at [785, 231] on div "[PHONE_NUMBER]" at bounding box center [815, 228] width 73 height 12
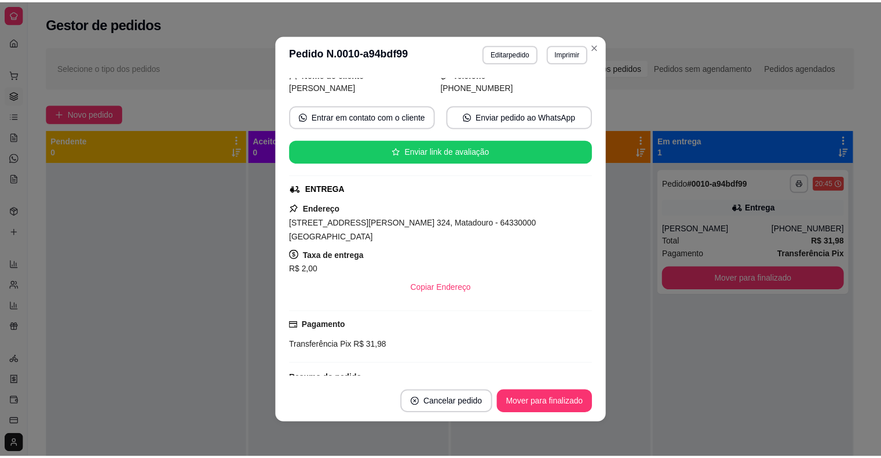
scroll to position [148, 0]
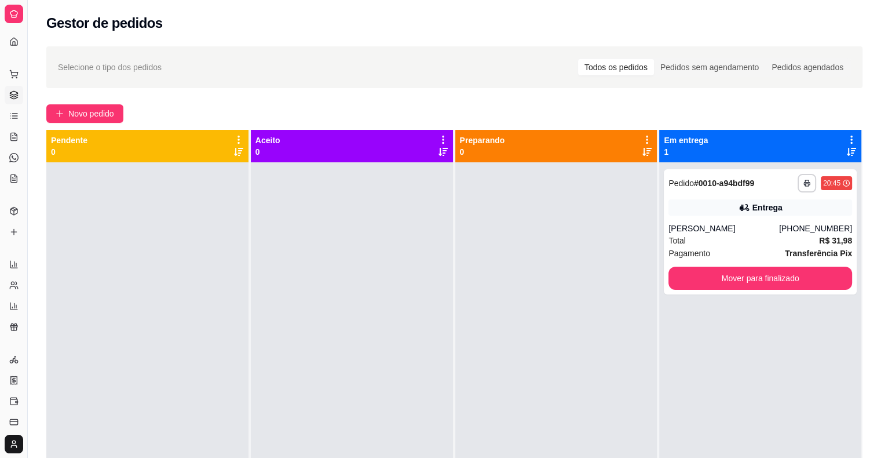
click at [16, 20] on div at bounding box center [14, 14] width 19 height 19
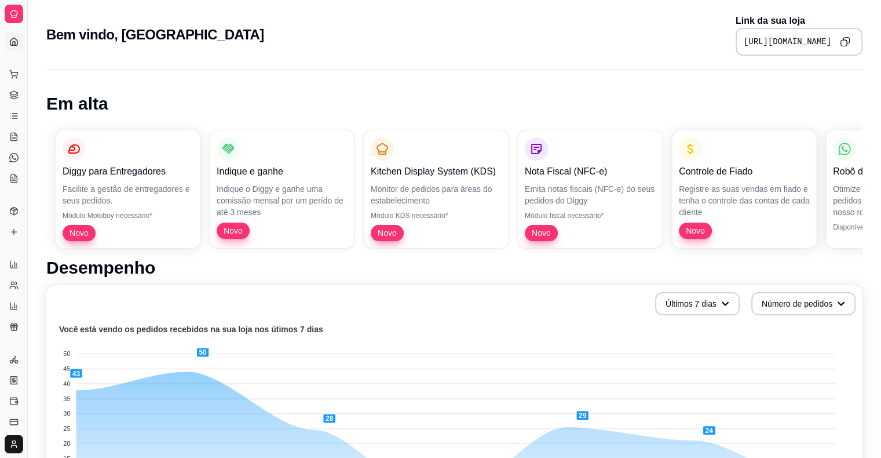
click at [18, 47] on div "Dia a dia" at bounding box center [14, 55] width 18 height 19
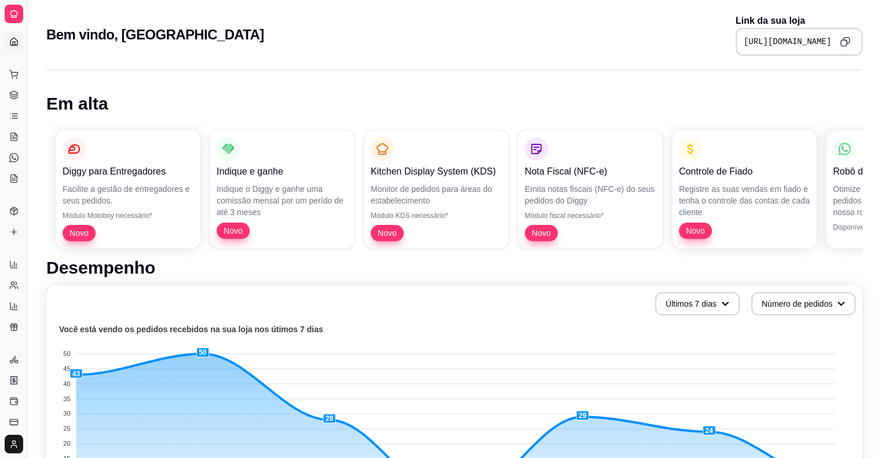
click at [18, 47] on div "Dia a dia" at bounding box center [14, 55] width 18 height 19
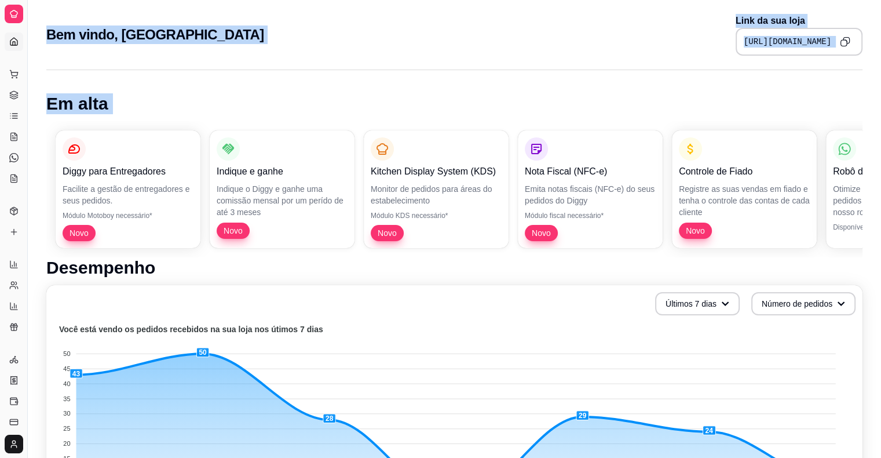
drag, startPoint x: 18, startPoint y: 47, endPoint x: 121, endPoint y: 86, distance: 109.7
click at [21, 22] on div at bounding box center [14, 14] width 19 height 19
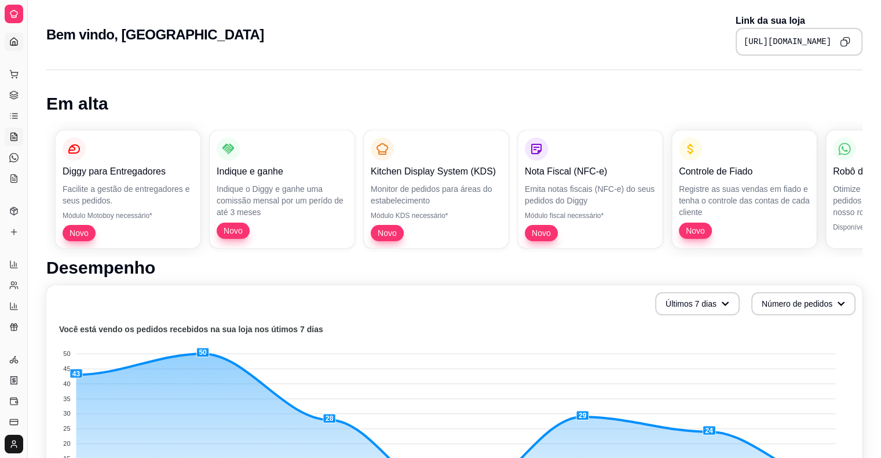
click at [20, 133] on link "Salão / Mesas" at bounding box center [14, 136] width 19 height 19
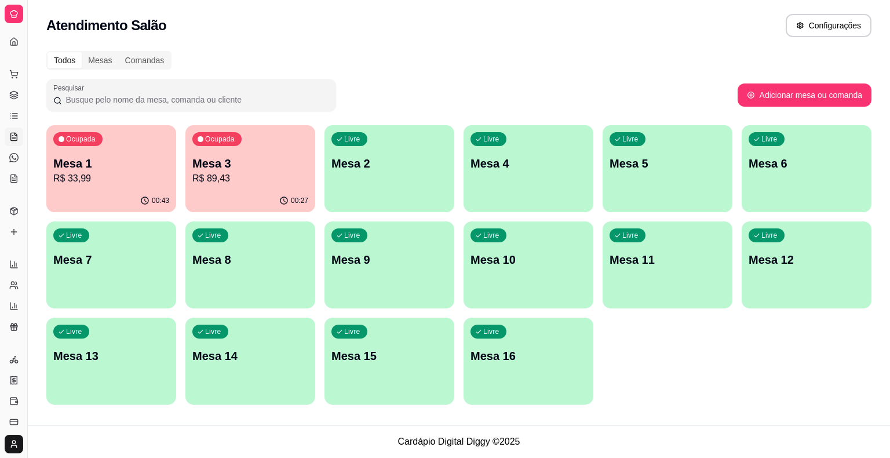
click at [20, 105] on ul "Pedidos balcão (PDV) Gestor de Pedidos Lista de Pedidos Salão / Mesas Diggy Bot…" at bounding box center [14, 126] width 18 height 123
click at [20, 68] on button "Pedidos balcão (PDV)" at bounding box center [14, 74] width 19 height 19
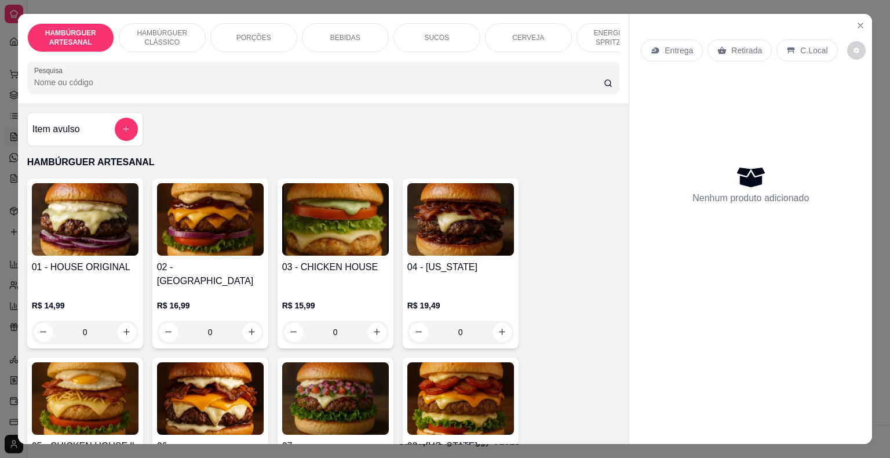
click at [9, 23] on div "HAMBÚRGUER ARTESANAL HAMBÚRGUER CLÁSSICO PORÇÕES BEBIDAS SUCOS CERVEJA ENERGÉTI…" at bounding box center [445, 229] width 890 height 458
click at [851, 19] on button "Close" at bounding box center [860, 25] width 19 height 19
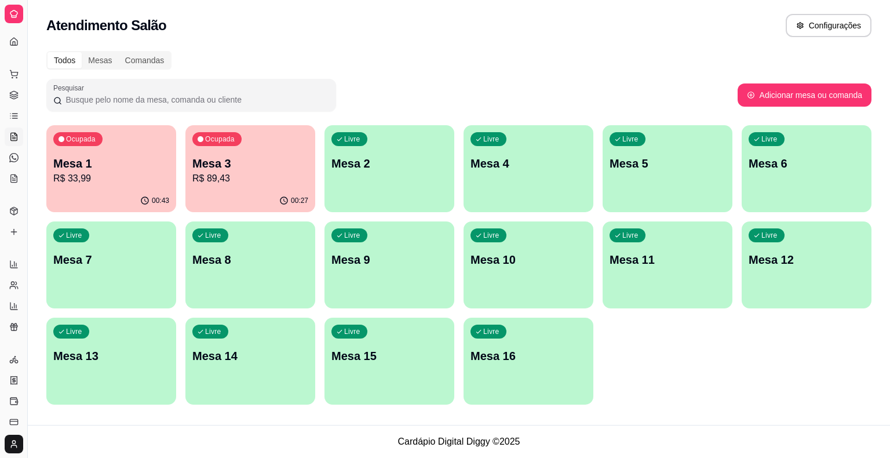
click at [20, 46] on div "Dia a dia" at bounding box center [14, 55] width 18 height 19
click at [19, 13] on div at bounding box center [14, 14] width 19 height 19
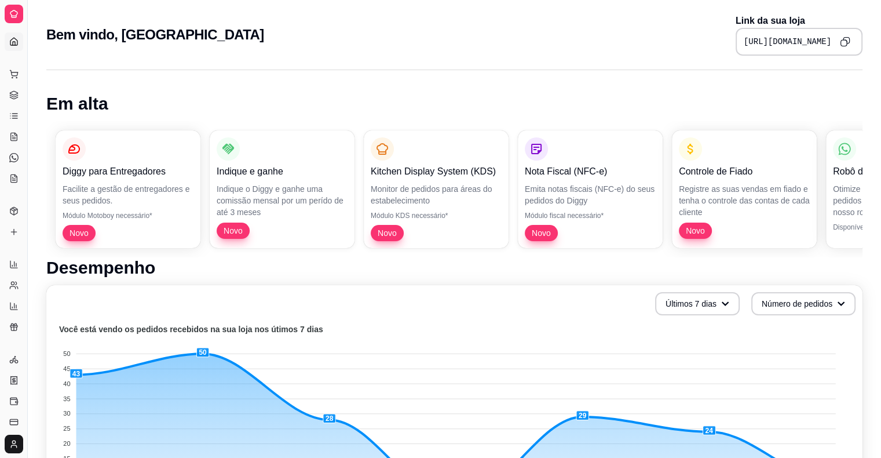
click at [14, 46] on div "Dia a dia" at bounding box center [14, 55] width 18 height 19
click at [13, 61] on div "Dia a dia" at bounding box center [14, 55] width 18 height 19
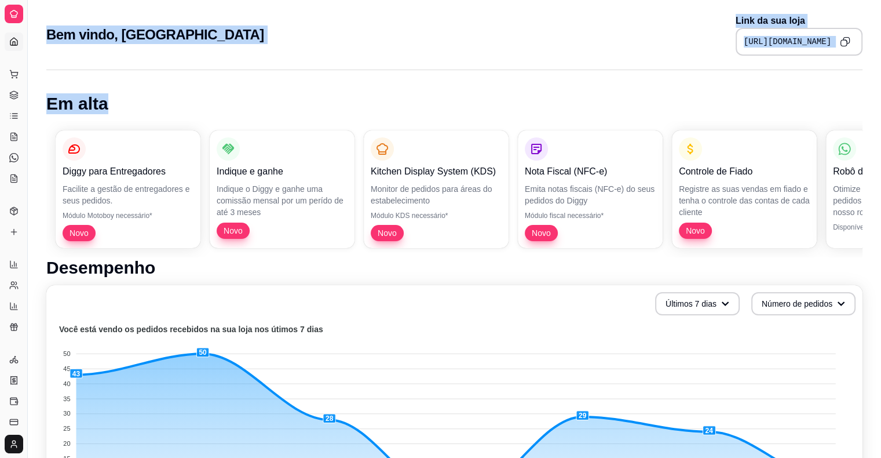
drag, startPoint x: 13, startPoint y: 61, endPoint x: 72, endPoint y: 86, distance: 63.6
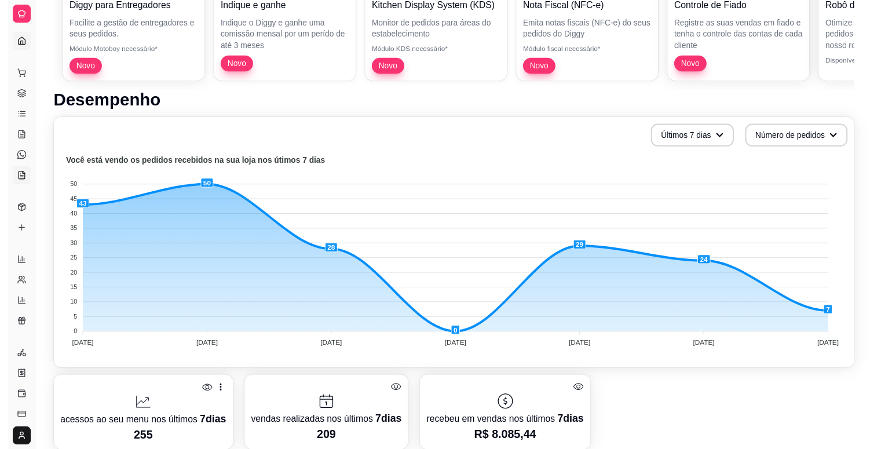
scroll to position [406, 0]
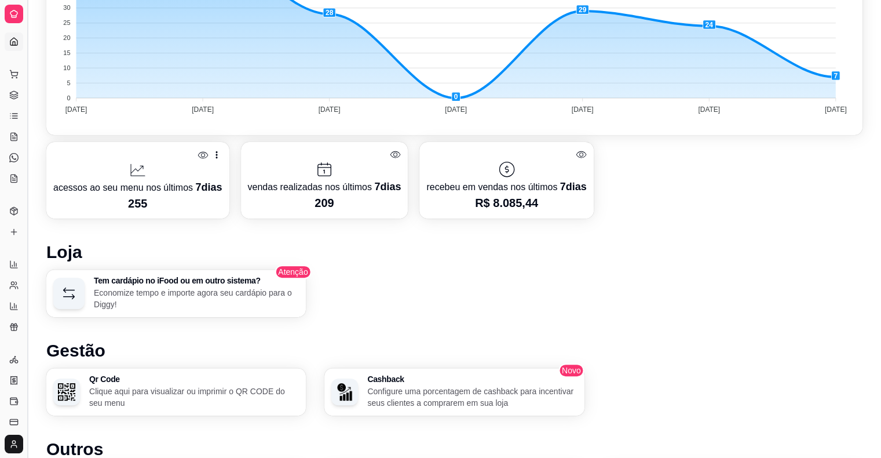
click at [23, 169] on button "Toggle Sidebar" at bounding box center [27, 229] width 9 height 458
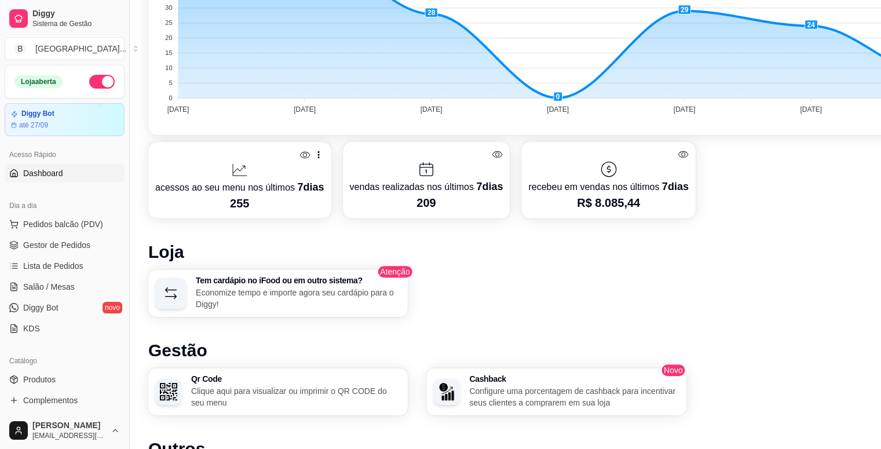
click at [38, 168] on span "Dashboard" at bounding box center [43, 173] width 40 height 12
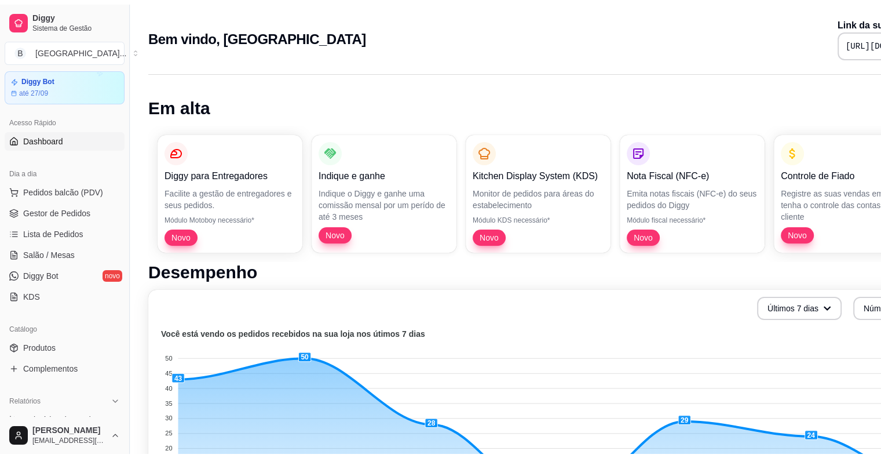
scroll to position [0, 0]
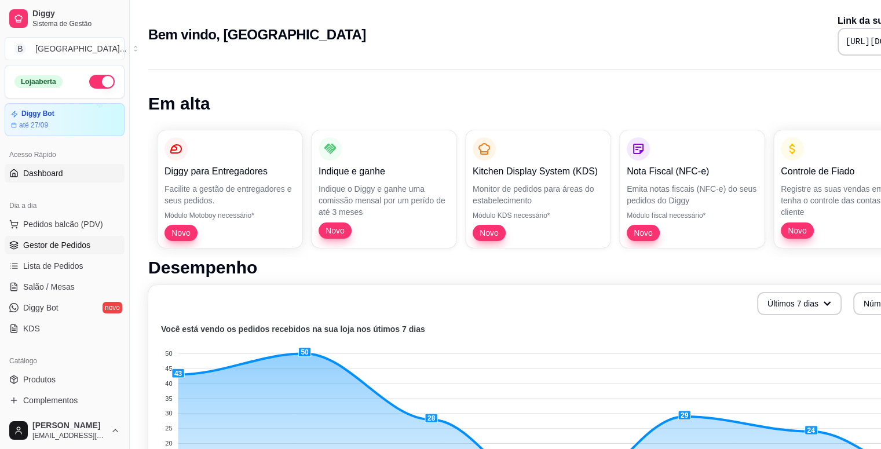
click at [45, 243] on span "Gestor de Pedidos" at bounding box center [56, 245] width 67 height 12
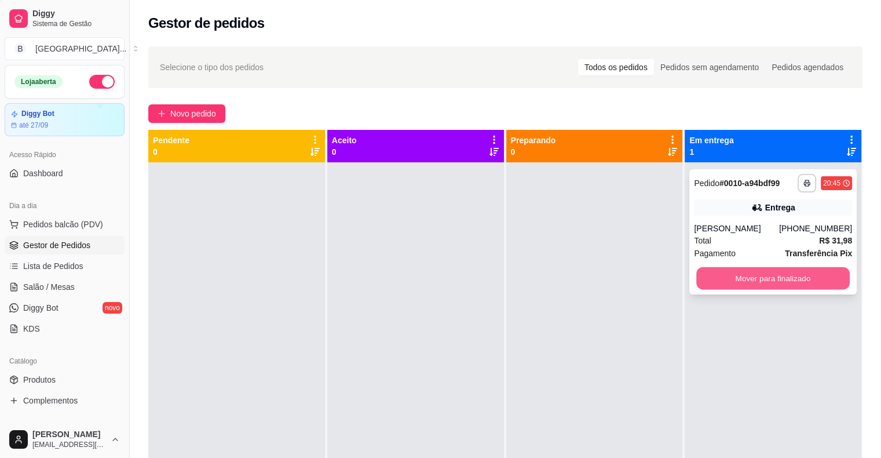
click at [791, 279] on button "Mover para finalizado" at bounding box center [773, 278] width 154 height 23
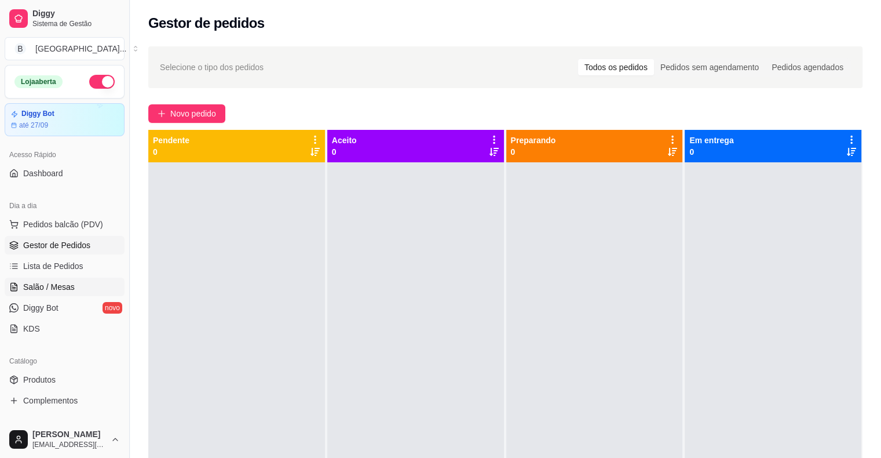
click at [92, 287] on link "Salão / Mesas" at bounding box center [65, 287] width 120 height 19
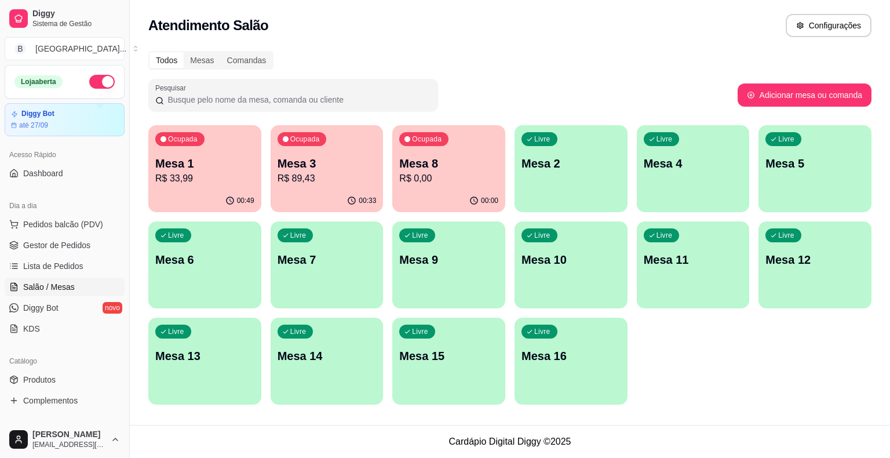
click at [328, 159] on p "Mesa 3" at bounding box center [327, 163] width 99 height 16
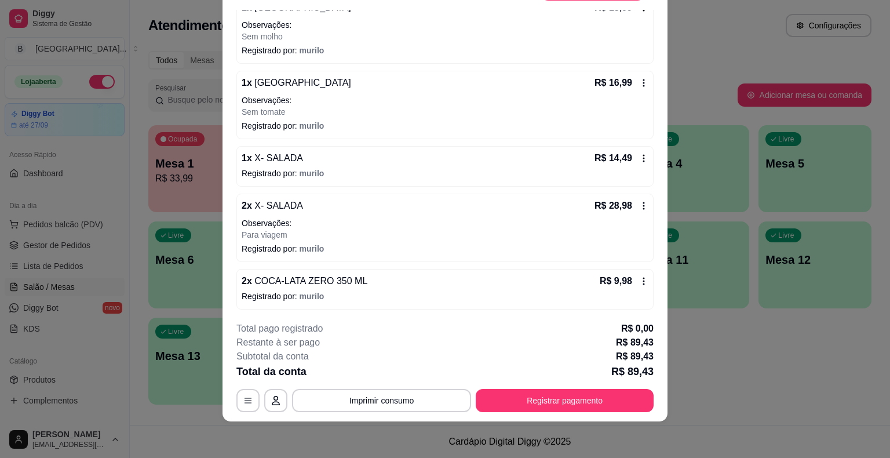
scroll to position [35, 0]
click at [403, 385] on div "**********" at bounding box center [444, 366] width 417 height 90
click at [403, 397] on button "Imprimir consumo" at bounding box center [381, 399] width 179 height 23
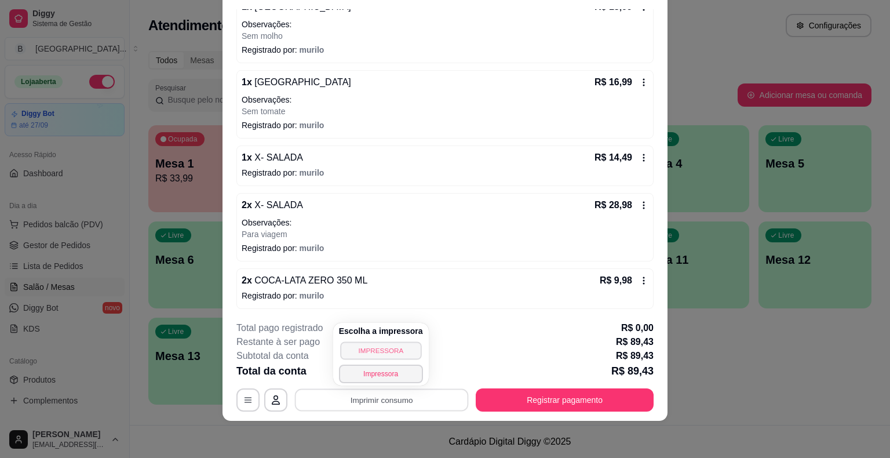
click at [378, 343] on button "IMPRESSORA" at bounding box center [380, 350] width 81 height 18
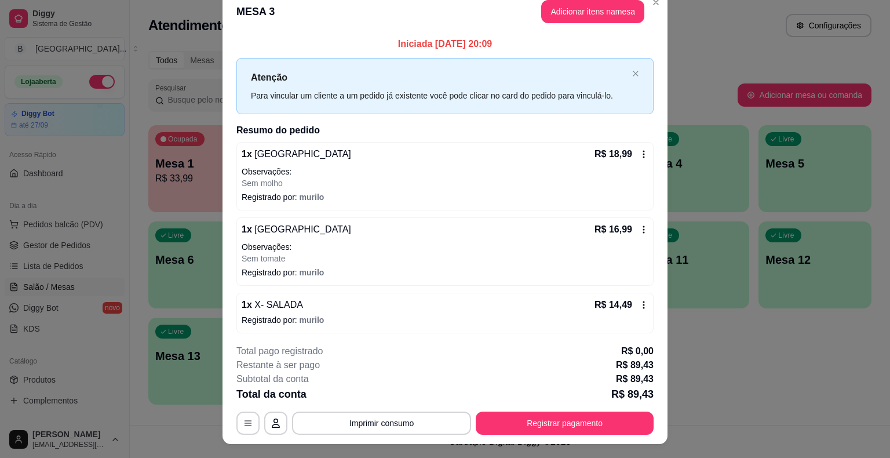
scroll to position [0, 0]
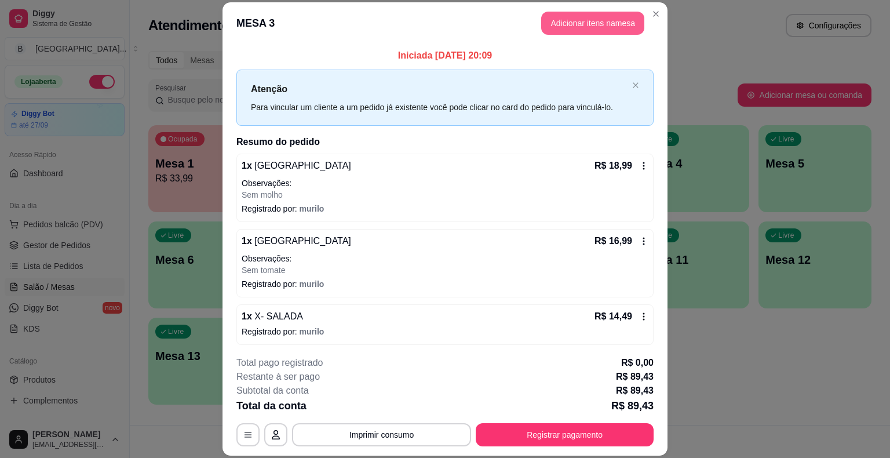
click at [552, 29] on button "Adicionar itens na mesa" at bounding box center [592, 23] width 103 height 23
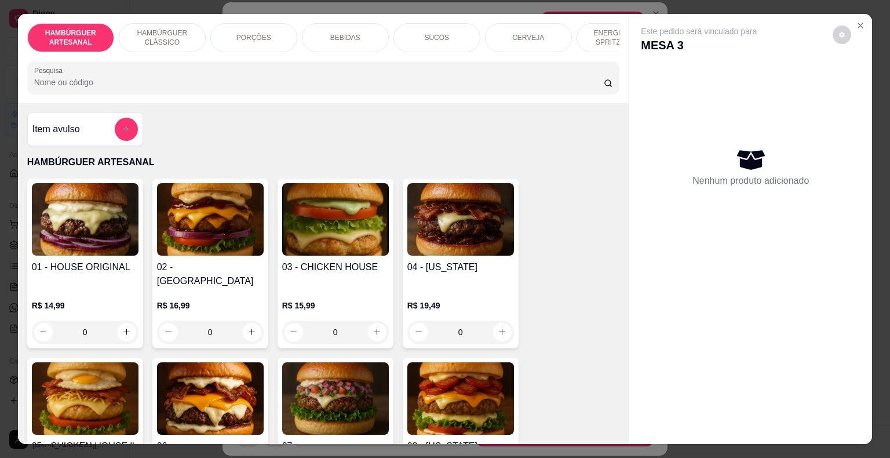
scroll to position [116, 0]
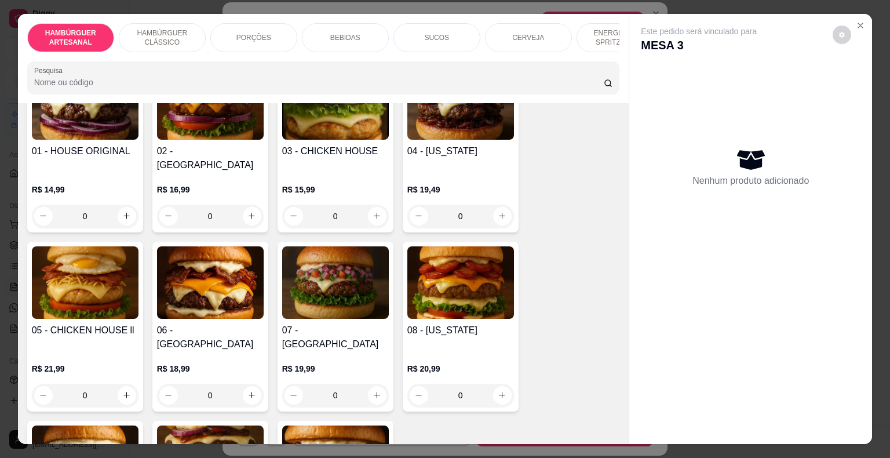
click at [373, 43] on div "BEBIDAS" at bounding box center [345, 37] width 87 height 29
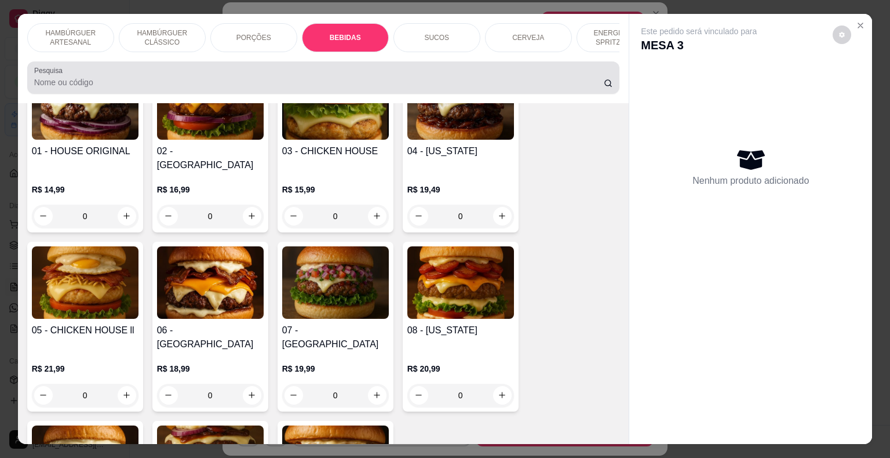
scroll to position [28, 0]
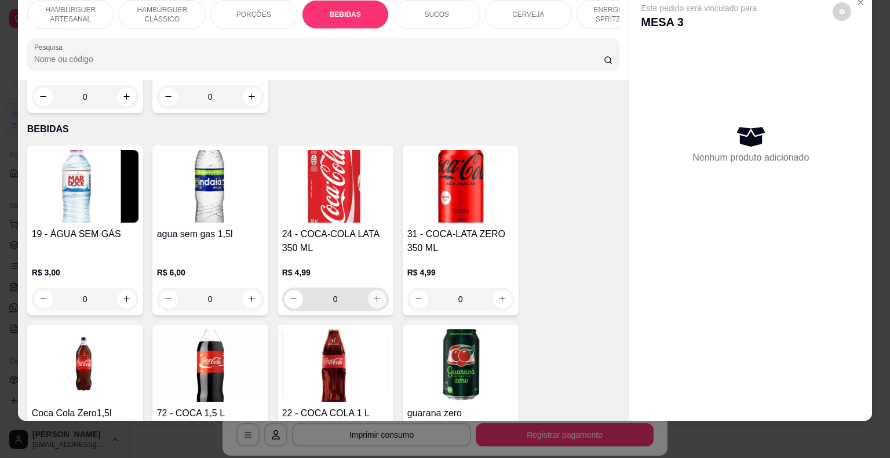
click at [374, 294] on icon "increase-product-quantity" at bounding box center [377, 298] width 9 height 9
type input "1"
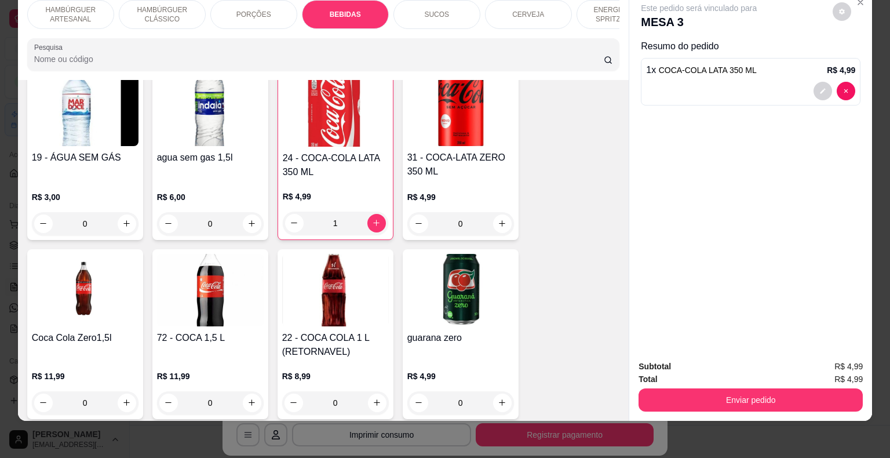
scroll to position [1537, 0]
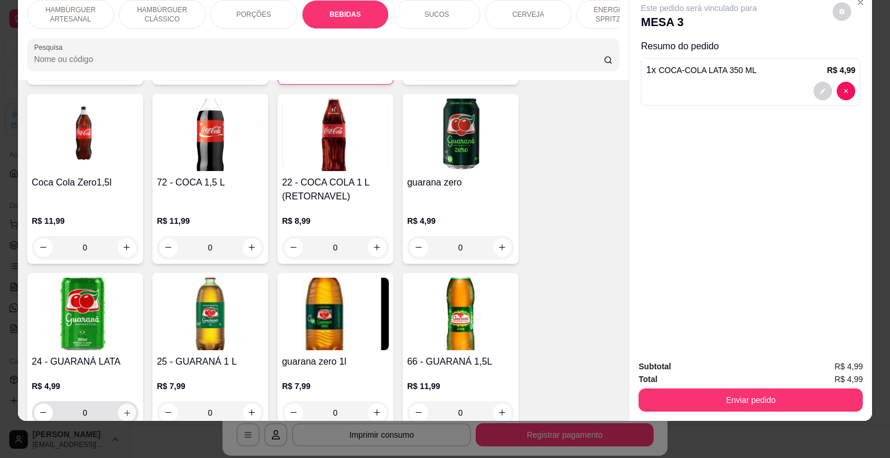
click at [118, 403] on button "increase-product-quantity" at bounding box center [127, 412] width 18 height 18
type input "1"
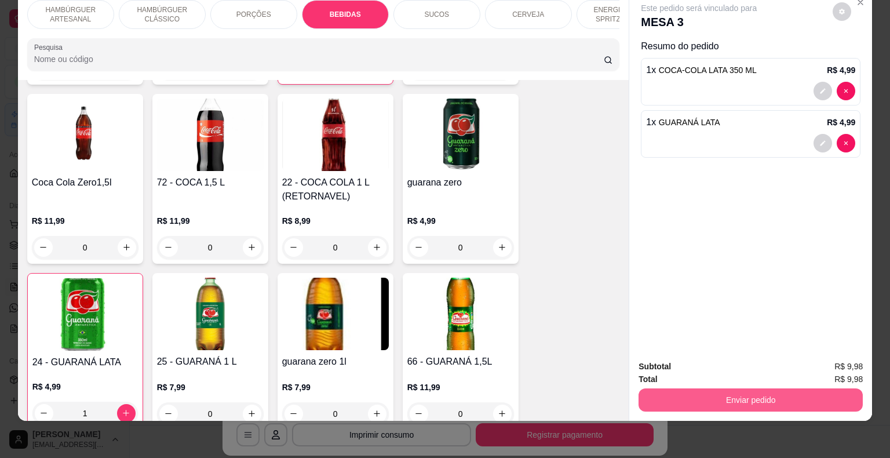
click at [766, 397] on button "Enviar pedido" at bounding box center [751, 399] width 224 height 23
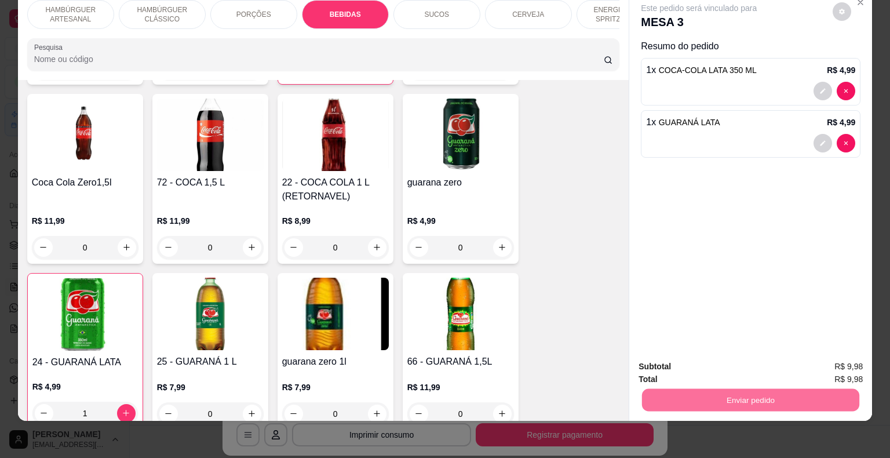
click at [663, 360] on button "Não registrar e enviar pedido" at bounding box center [712, 362] width 117 height 21
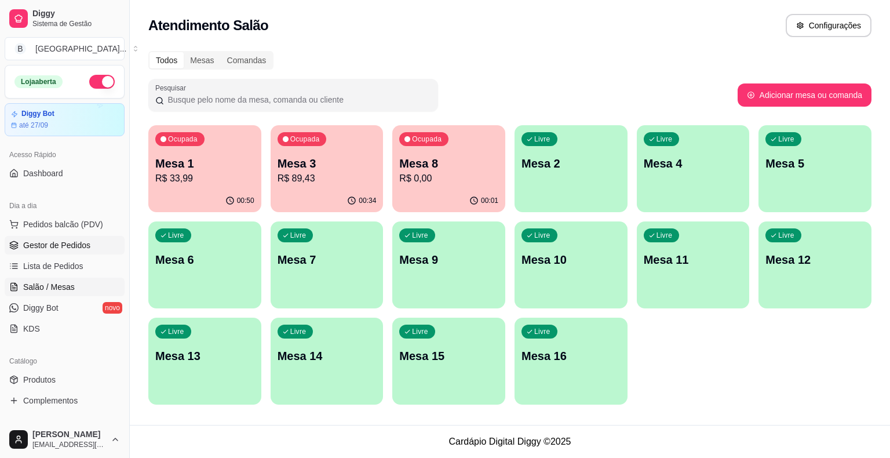
click at [76, 242] on span "Gestor de Pedidos" at bounding box center [56, 245] width 67 height 12
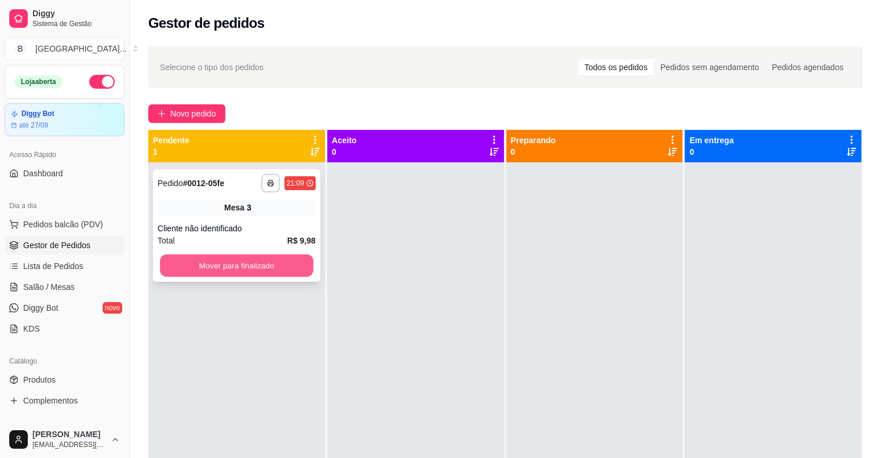
click at [233, 267] on button "Mover para finalizado" at bounding box center [237, 265] width 154 height 23
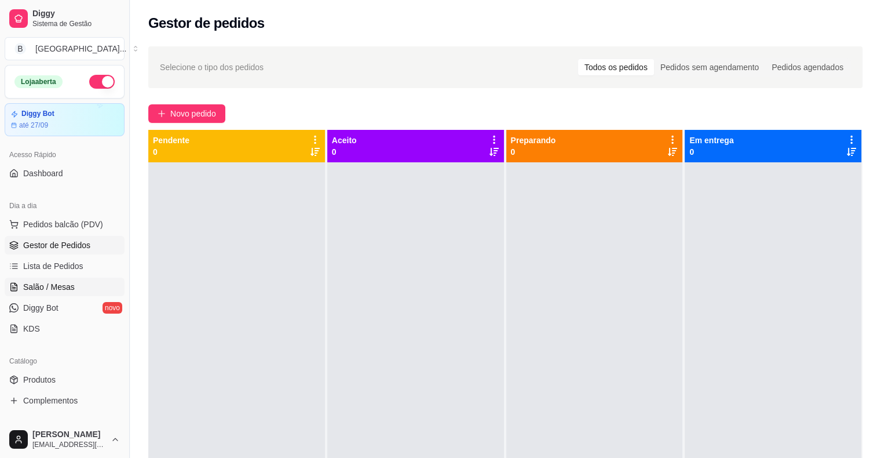
click at [23, 285] on link "Salão / Mesas" at bounding box center [65, 287] width 120 height 19
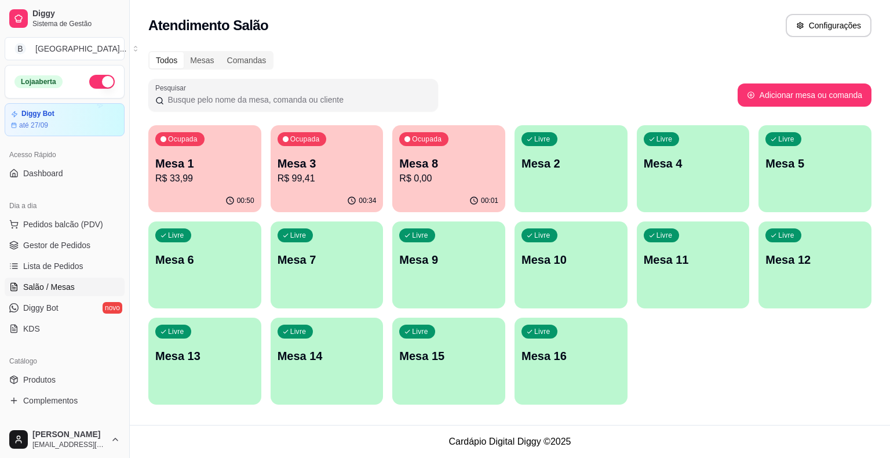
click at [285, 169] on p "Mesa 3" at bounding box center [327, 163] width 99 height 16
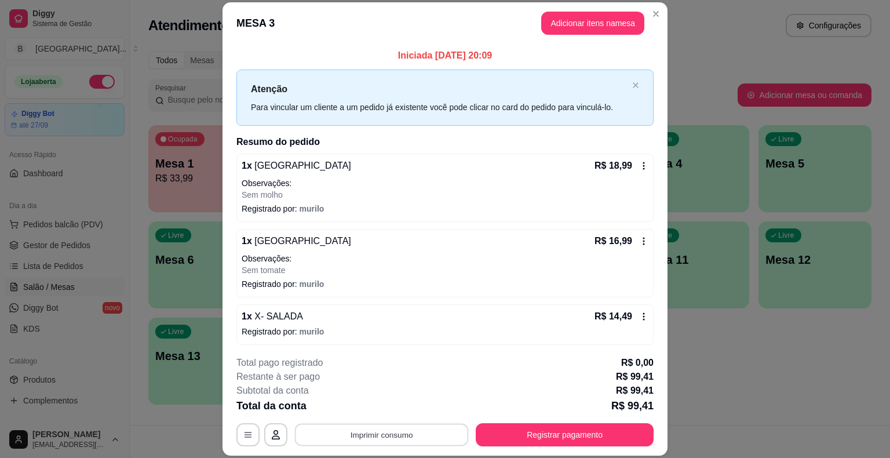
click at [425, 443] on button "Imprimir consumo" at bounding box center [382, 435] width 174 height 23
click at [410, 382] on button "IMPRESSORA" at bounding box center [381, 384] width 84 height 19
click at [595, 430] on button "Registrar pagamento" at bounding box center [565, 435] width 173 height 23
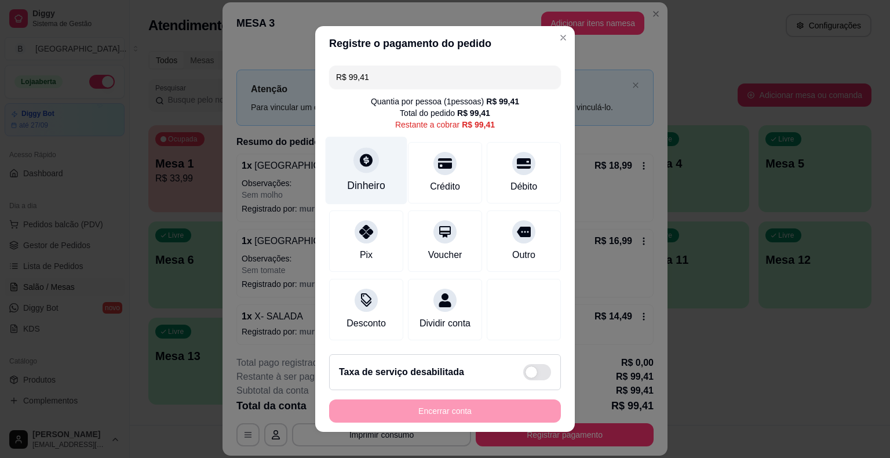
click at [369, 169] on div at bounding box center [365, 159] width 25 height 25
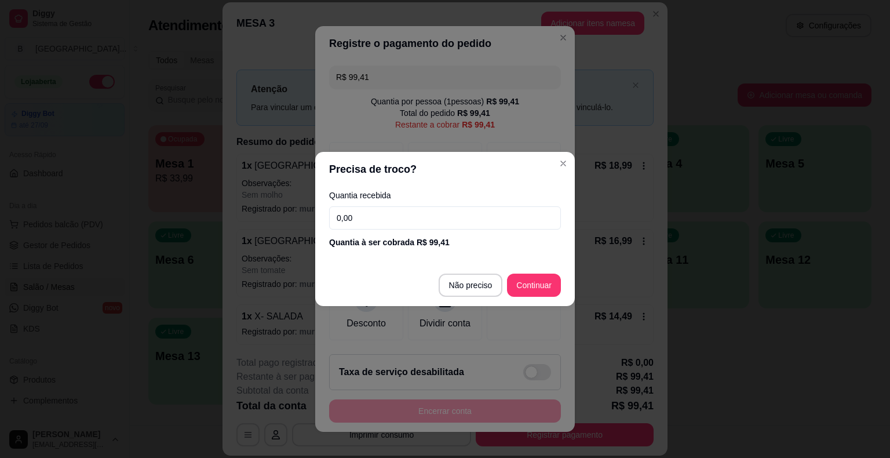
click at [388, 217] on input "0,00" at bounding box center [445, 217] width 232 height 23
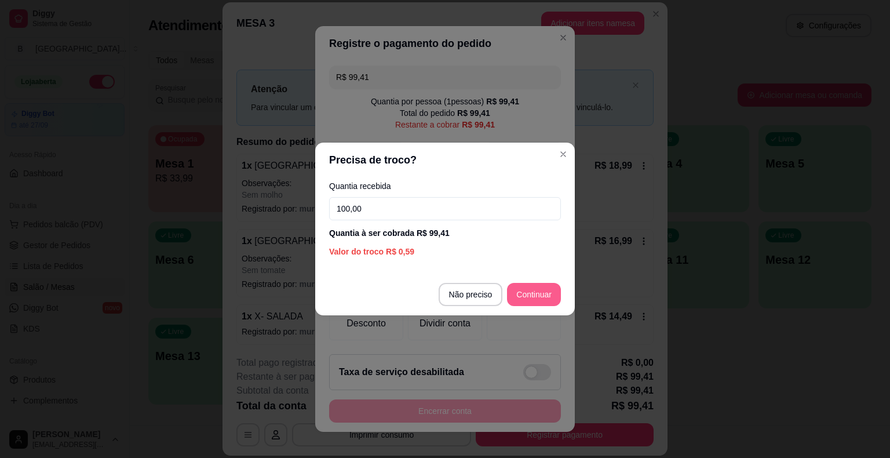
type input "100,00"
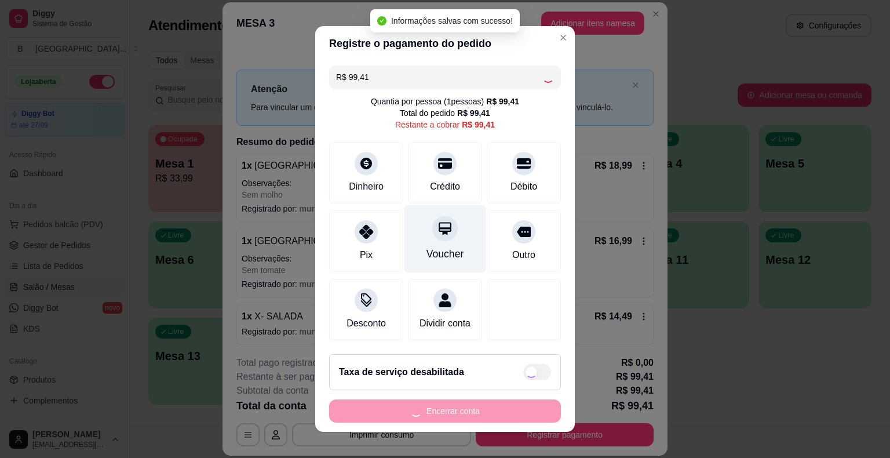
type input "R$ 0,00"
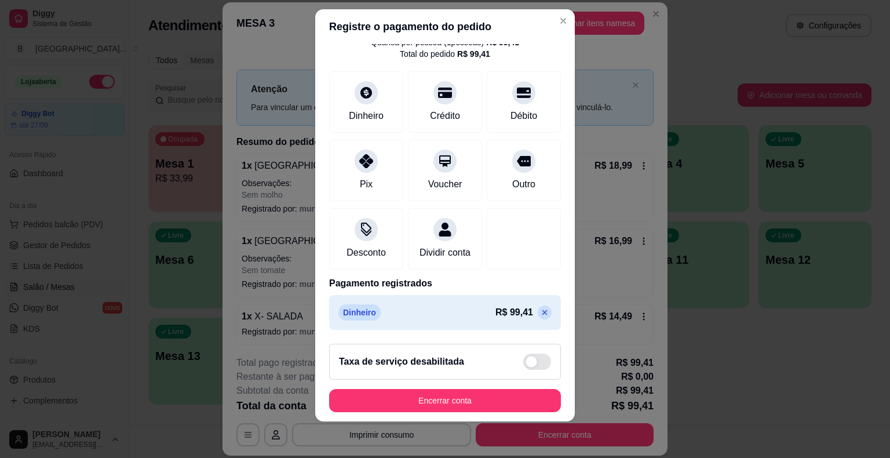
scroll to position [54, 0]
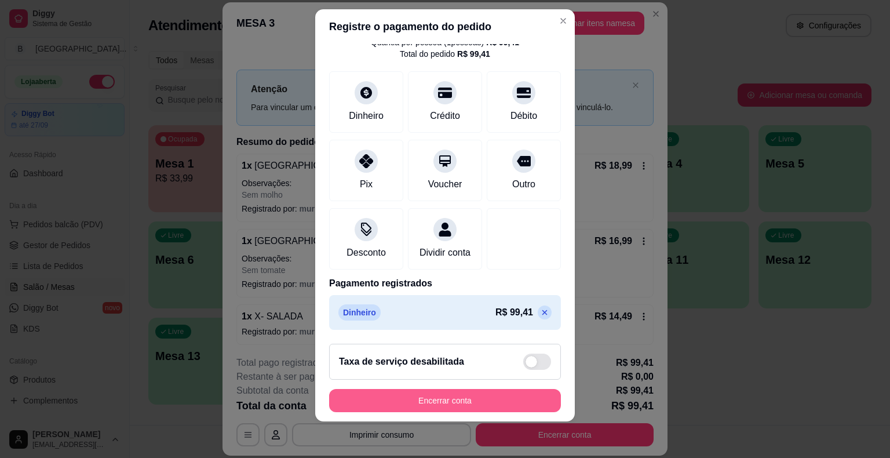
click at [513, 393] on button "Encerrar conta" at bounding box center [445, 400] width 232 height 23
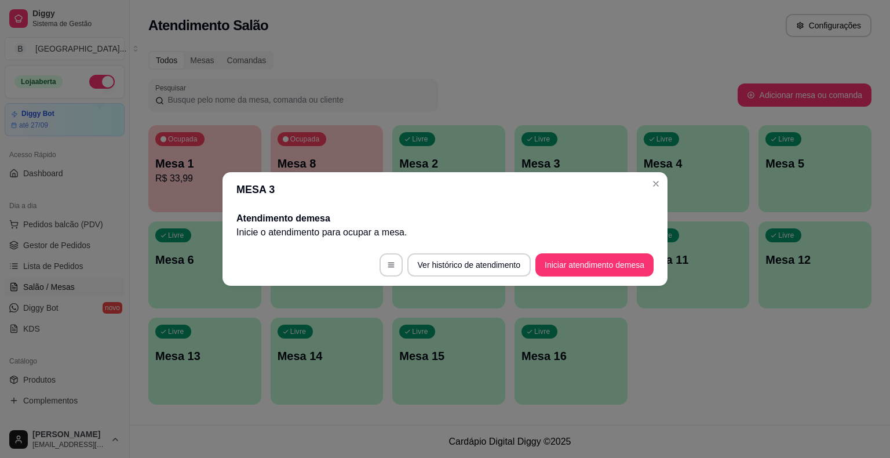
drag, startPoint x: 67, startPoint y: 163, endPoint x: 72, endPoint y: 198, distance: 35.7
click at [67, 163] on div "Acesso Rápido" at bounding box center [65, 154] width 120 height 19
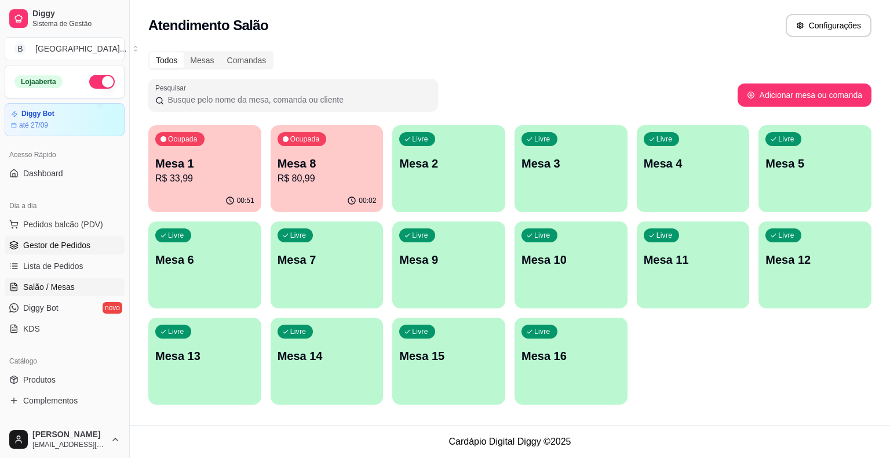
click at [30, 236] on link "Gestor de Pedidos" at bounding box center [65, 245] width 120 height 19
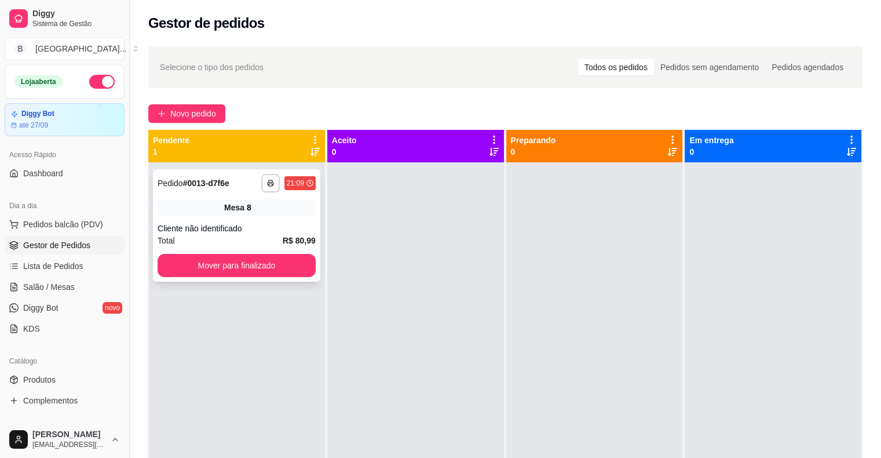
click at [292, 236] on strong "R$ 80,99" at bounding box center [299, 240] width 33 height 9
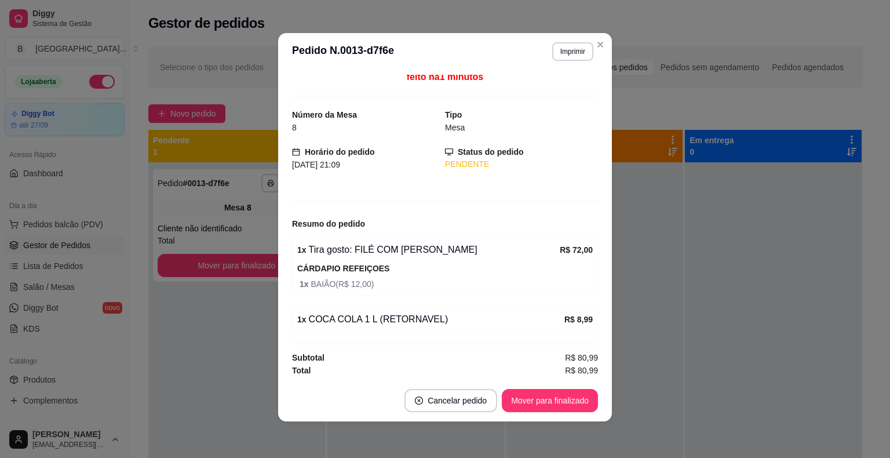
scroll to position [2, 0]
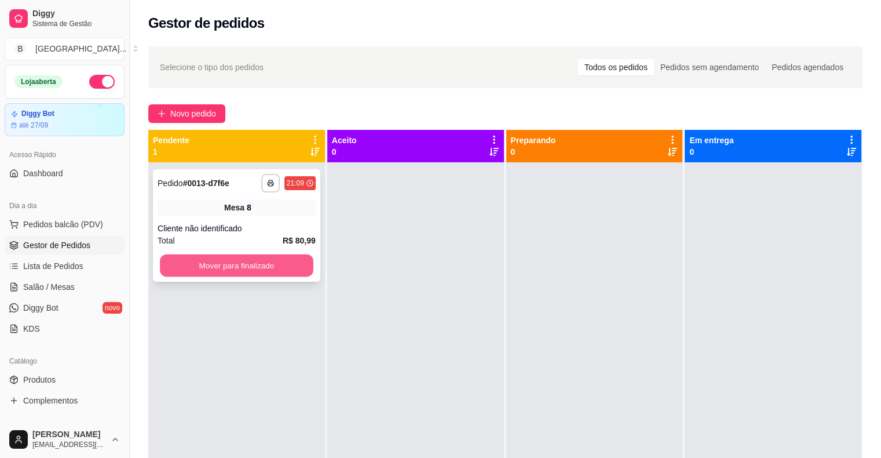
click at [167, 272] on button "Mover para finalizado" at bounding box center [237, 265] width 154 height 23
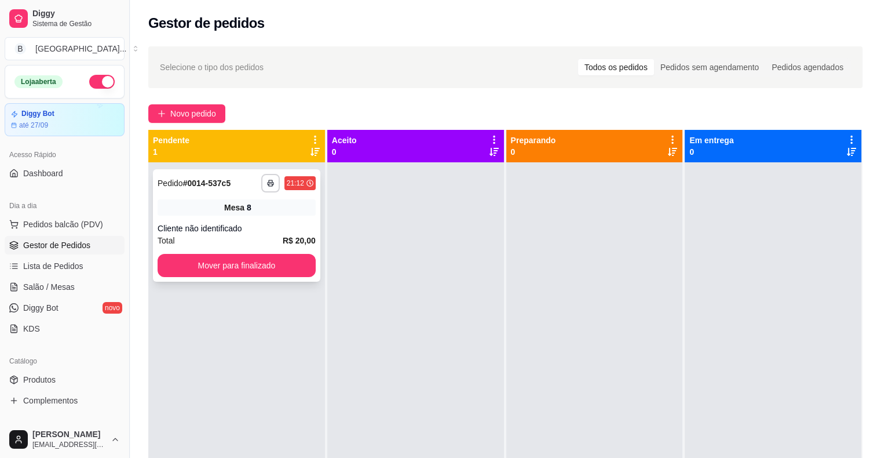
click at [230, 277] on div "**********" at bounding box center [236, 225] width 167 height 112
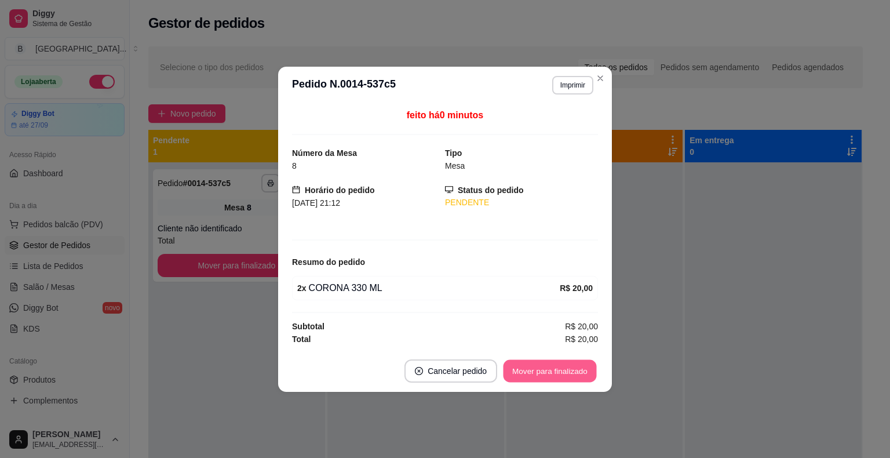
click at [561, 374] on button "Mover para finalizado" at bounding box center [550, 370] width 93 height 23
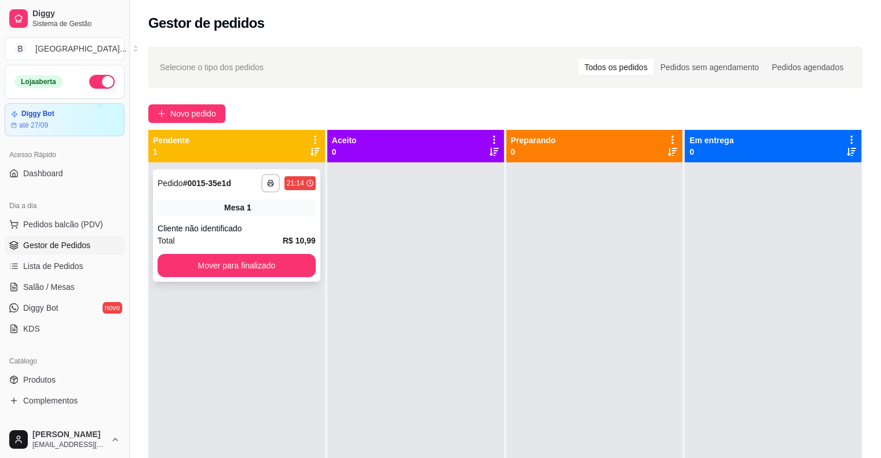
click at [239, 219] on div "**********" at bounding box center [236, 225] width 167 height 112
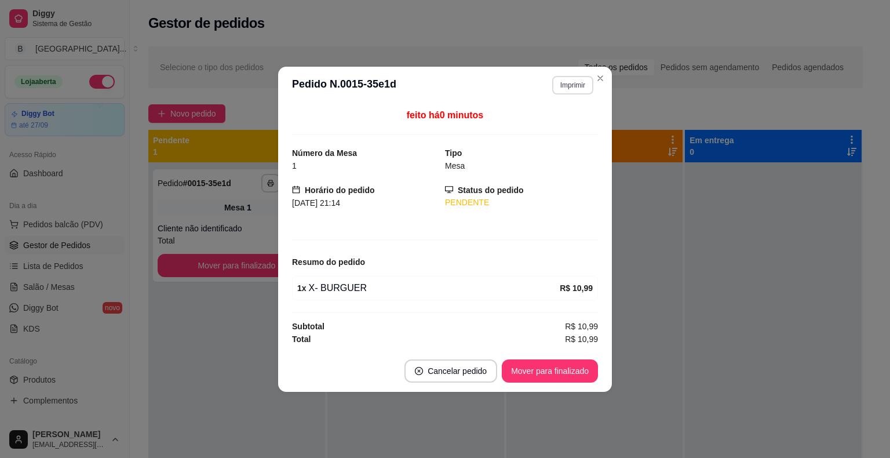
click at [567, 88] on button "Imprimir" at bounding box center [572, 85] width 41 height 19
click at [571, 128] on button "IMPRESSORA" at bounding box center [552, 126] width 81 height 18
click at [559, 366] on button "Mover para finalizado" at bounding box center [550, 370] width 96 height 23
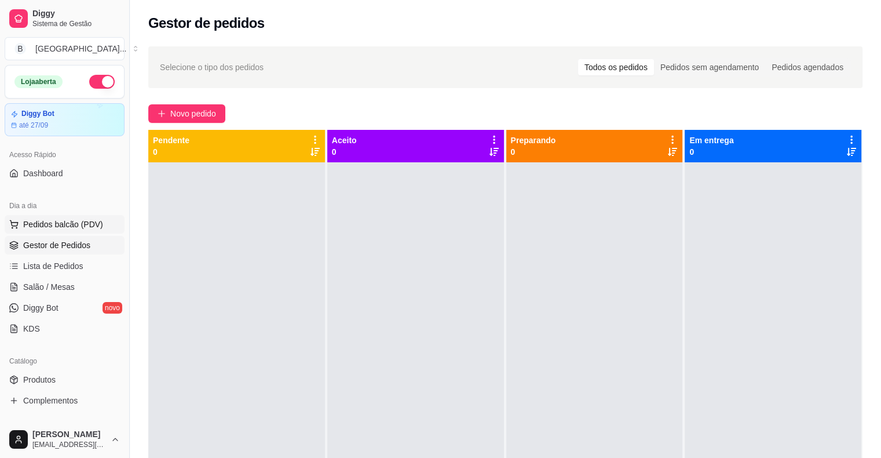
click at [83, 223] on span "Pedidos balcão (PDV)" at bounding box center [63, 224] width 80 height 12
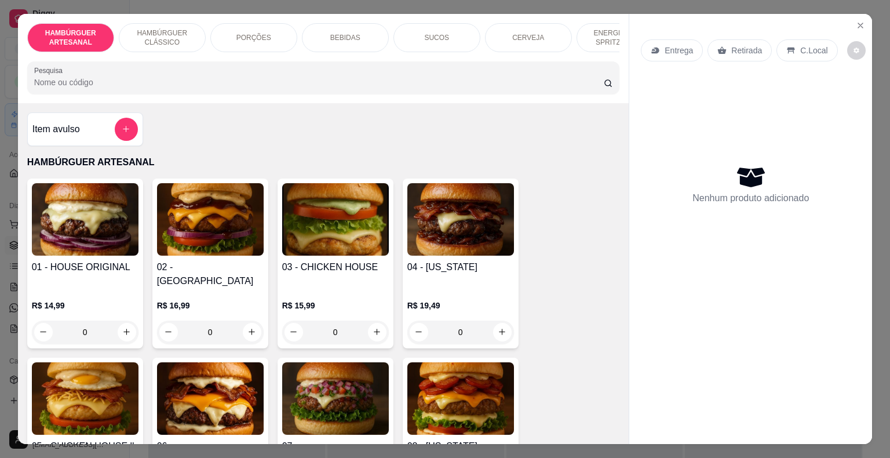
click at [245, 42] on div "PORÇÕES" at bounding box center [253, 37] width 87 height 29
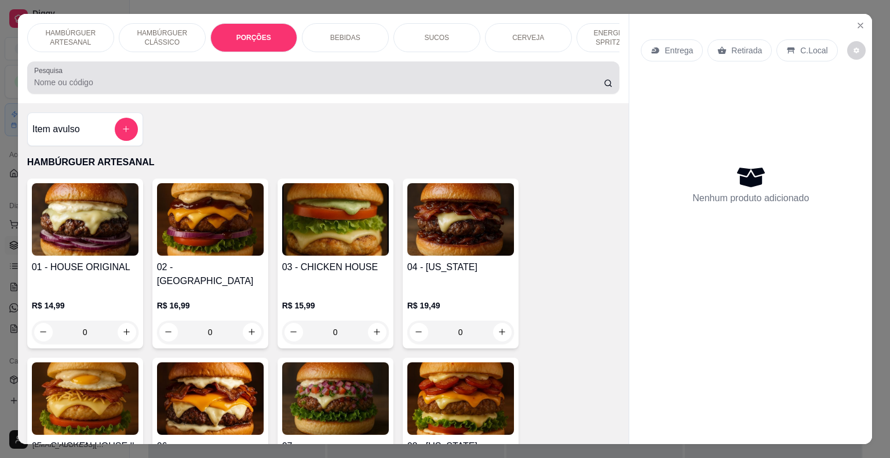
scroll to position [28, 0]
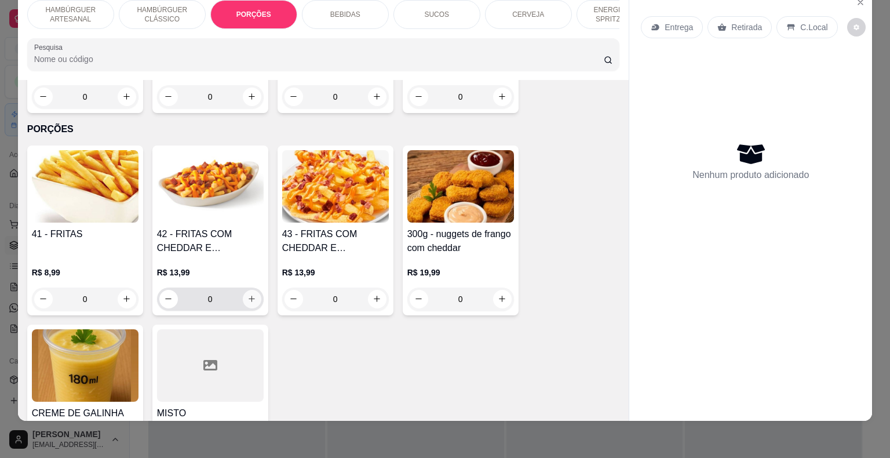
click at [249, 295] on icon "increase-product-quantity" at bounding box center [252, 298] width 6 height 6
type input "1"
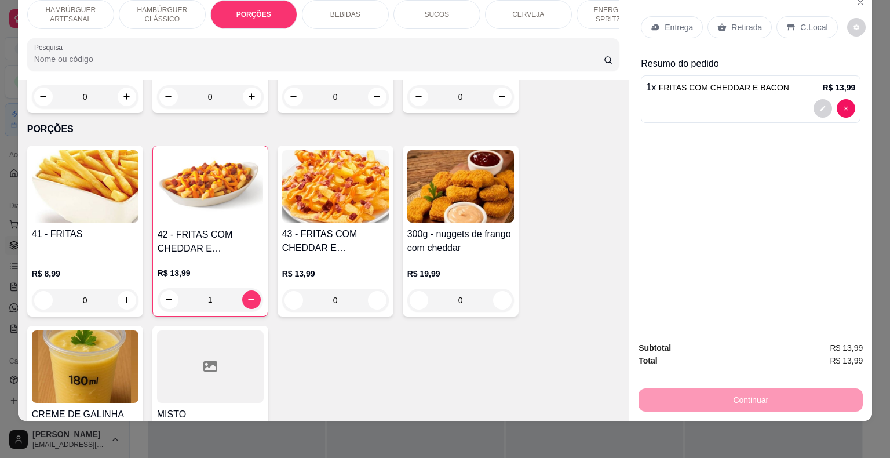
click at [717, 23] on icon at bounding box center [721, 27] width 9 height 9
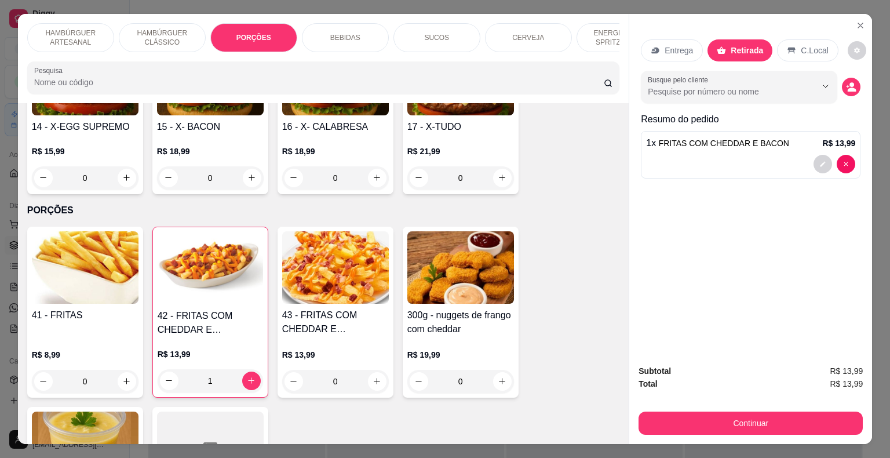
scroll to position [692, 0]
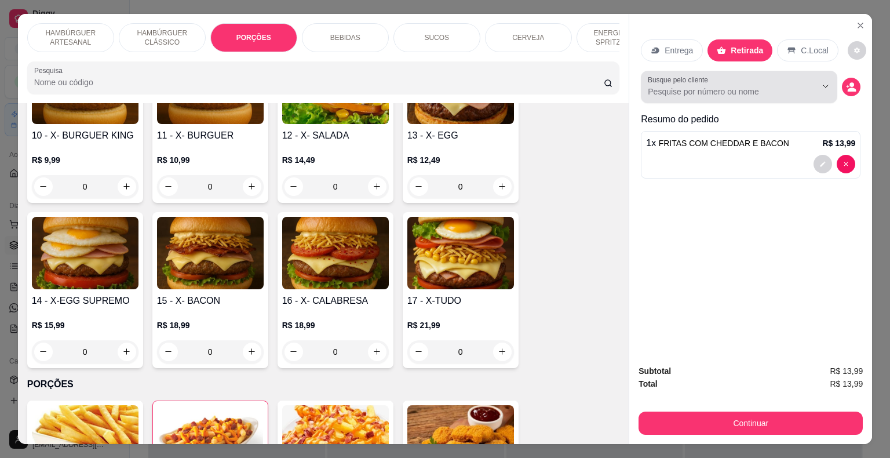
click at [718, 86] on input "Busque pelo cliente" at bounding box center [723, 92] width 150 height 12
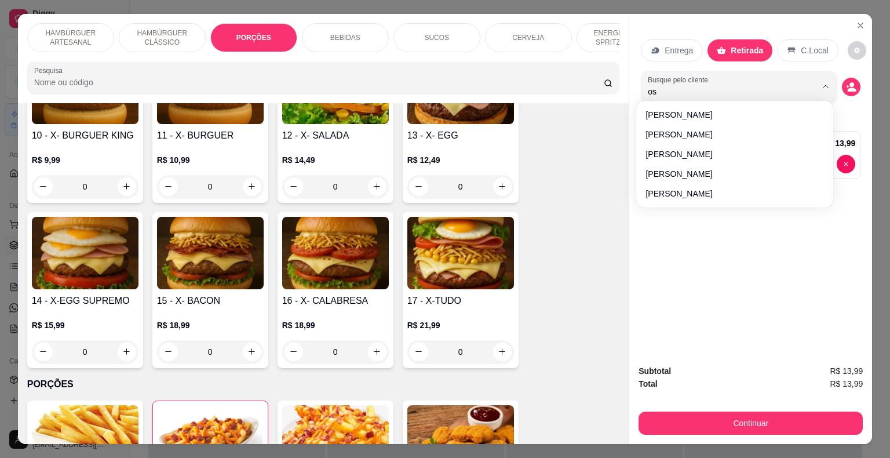
type input "ose"
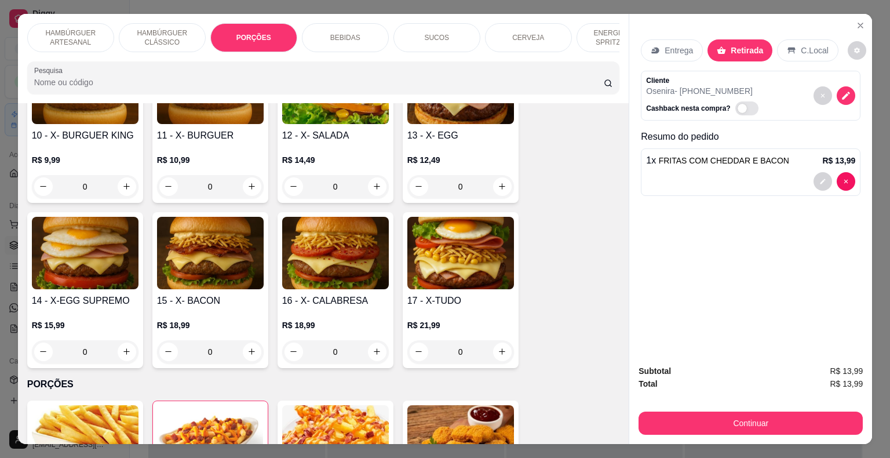
click at [787, 79] on div "Cliente Osenira - [PHONE_NUMBER] Cashback nesta compra?" at bounding box center [751, 96] width 220 height 50
click at [844, 92] on icon "decrease-product-quantity" at bounding box center [846, 95] width 10 height 10
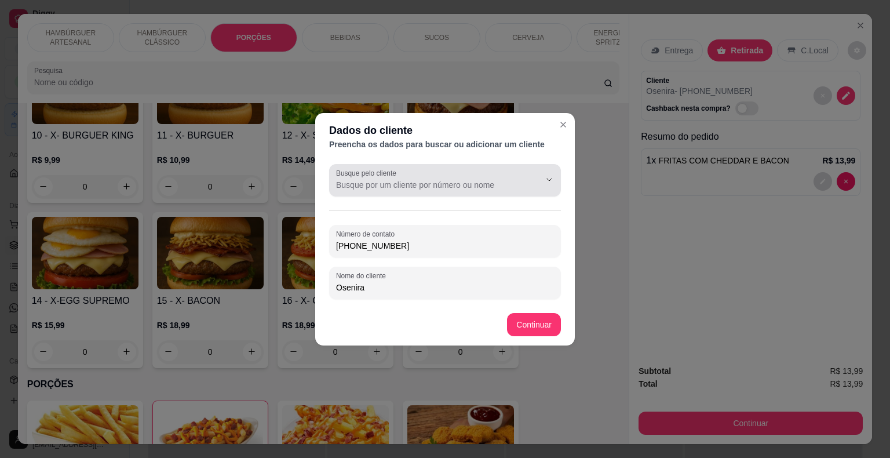
click at [515, 178] on div at bounding box center [445, 180] width 218 height 23
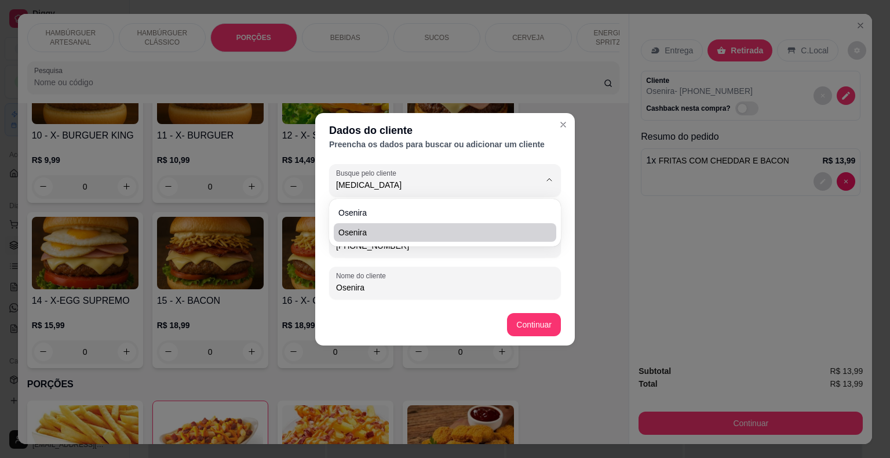
click at [383, 229] on span "osenira" at bounding box center [439, 233] width 202 height 12
type input "osenira"
type input "[PHONE_NUMBER]"
type input "osenira"
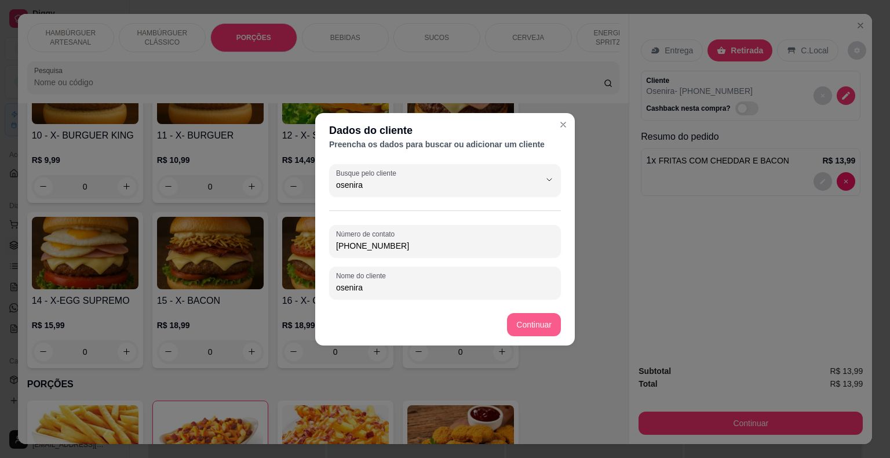
type input "osenira"
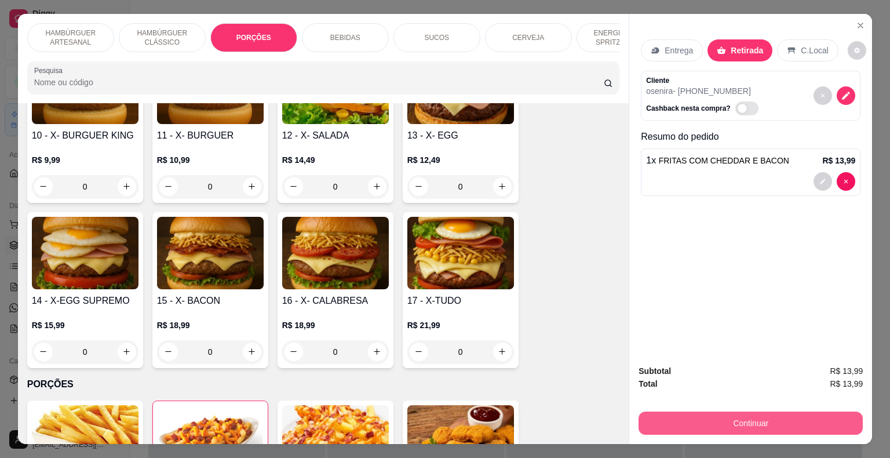
click at [696, 426] on button "Continuar" at bounding box center [751, 422] width 224 height 23
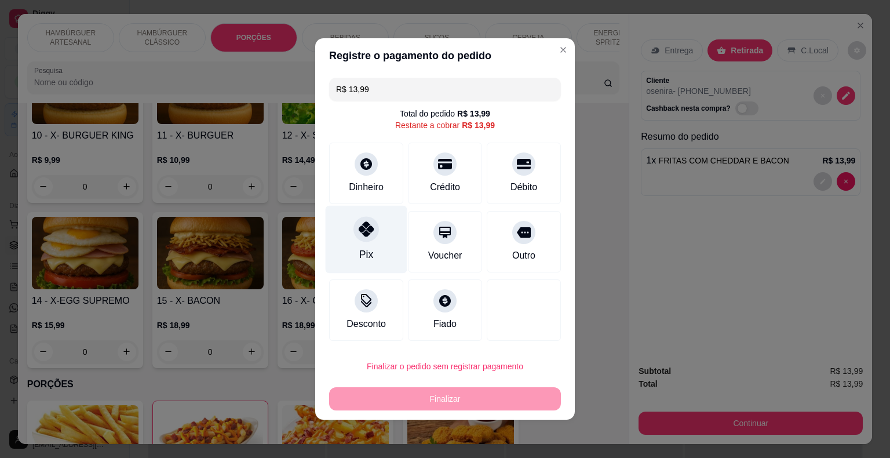
click at [378, 269] on div "Pix" at bounding box center [367, 240] width 82 height 68
type input "R$ 0,00"
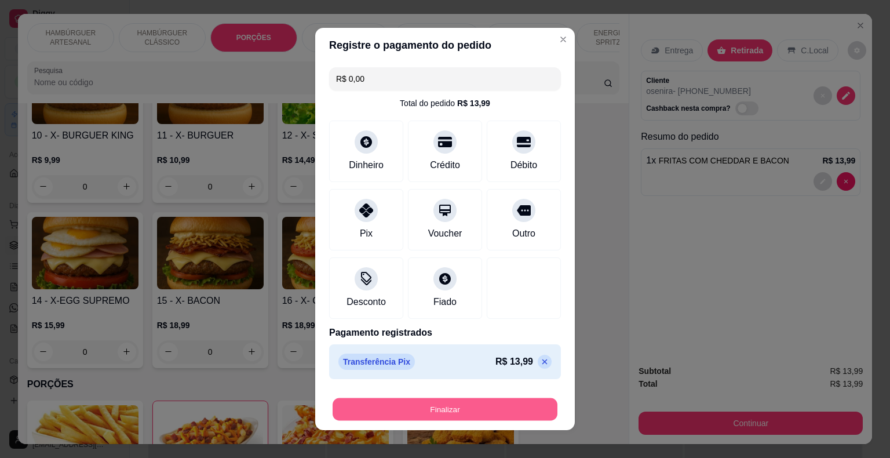
click at [442, 418] on button "Finalizar" at bounding box center [445, 409] width 225 height 23
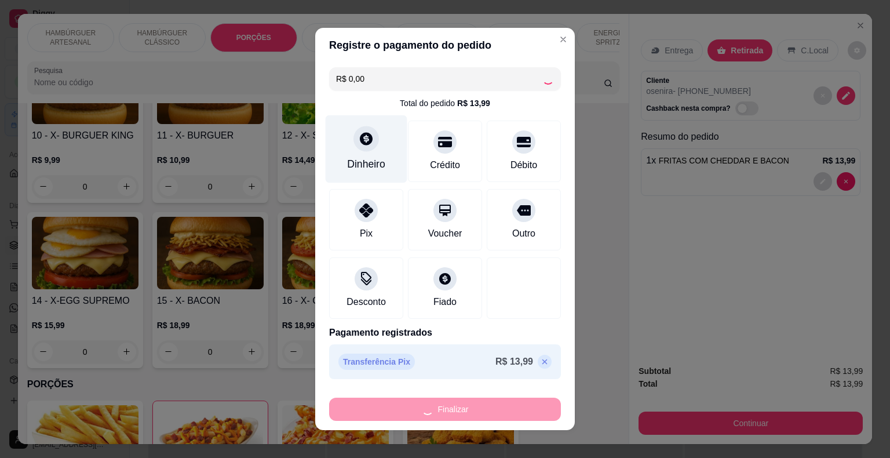
type input "0"
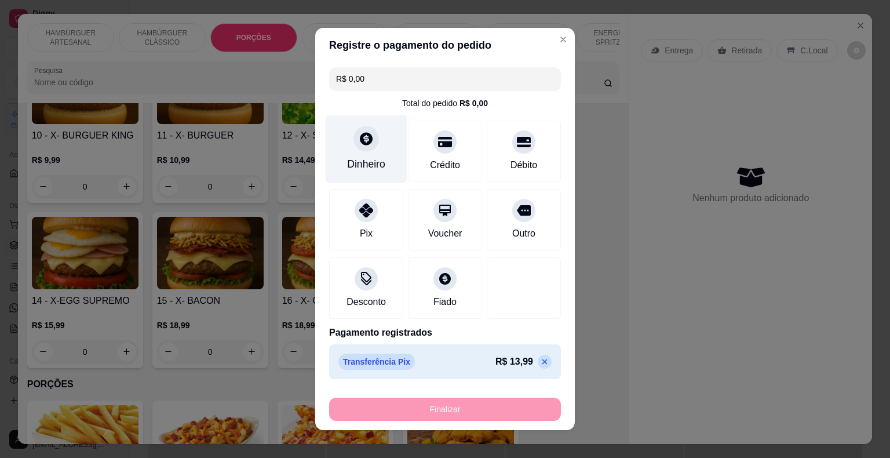
type input "-R$ 13,99"
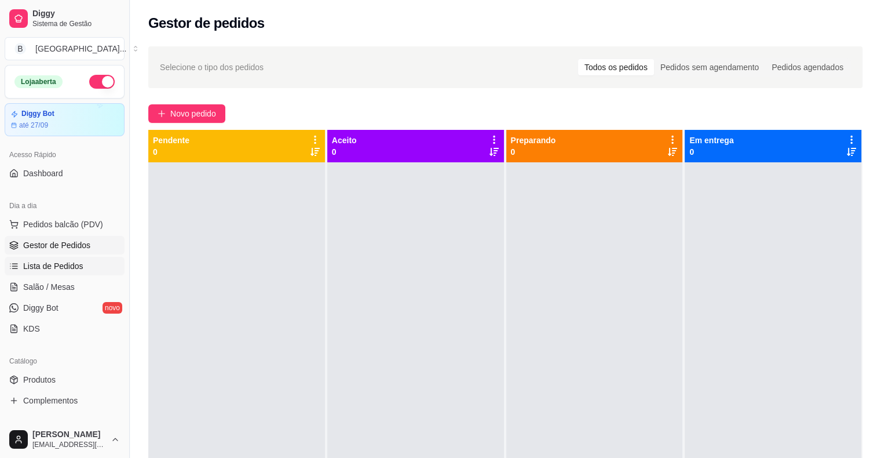
click at [56, 271] on span "Lista de Pedidos" at bounding box center [53, 266] width 60 height 12
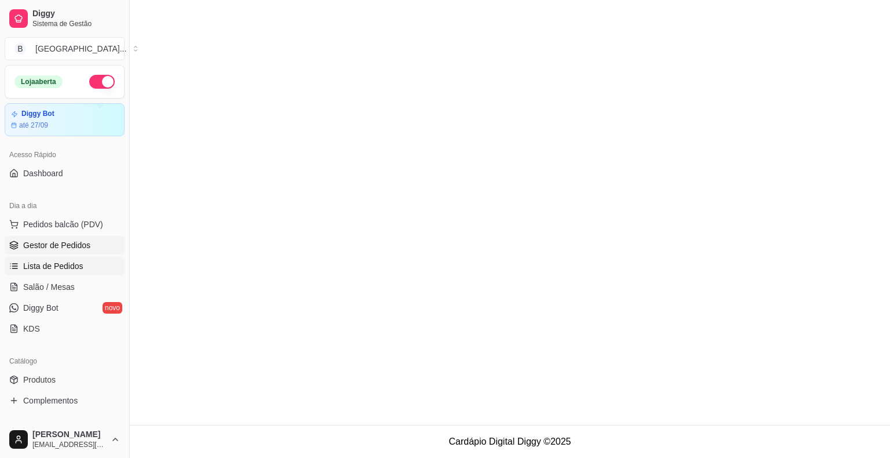
click at [61, 245] on span "Gestor de Pedidos" at bounding box center [56, 245] width 67 height 12
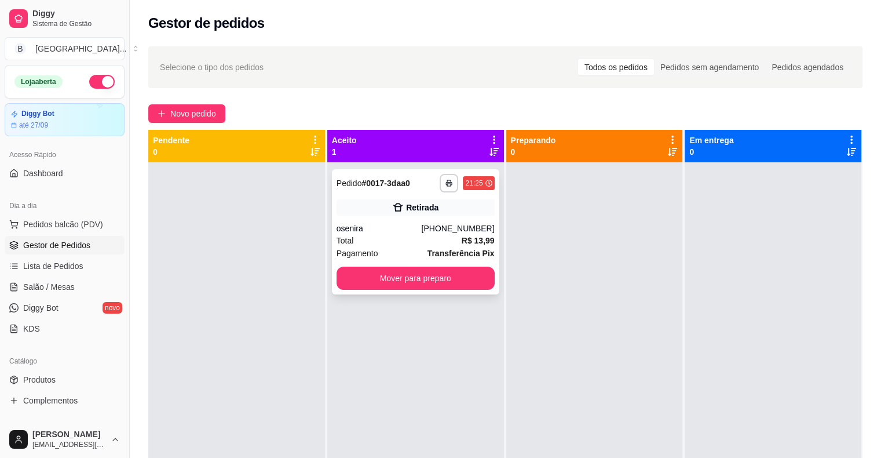
click at [368, 238] on div "Total R$ 13,99" at bounding box center [416, 240] width 158 height 13
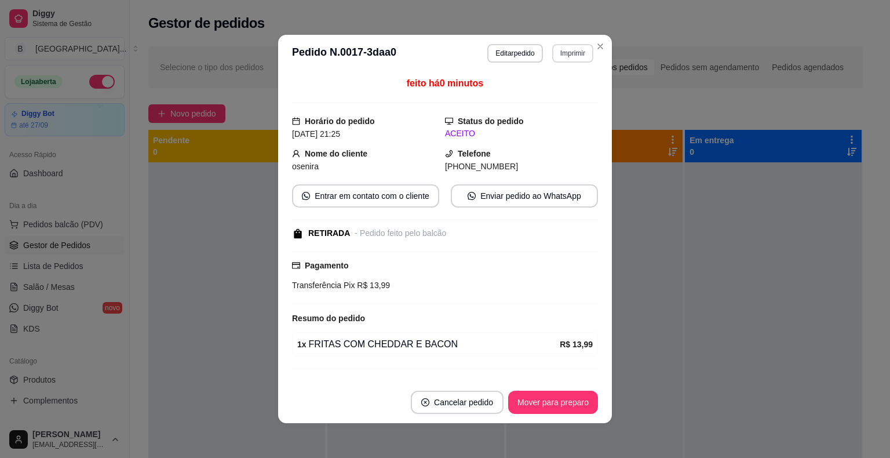
click at [554, 54] on button "Imprimir" at bounding box center [572, 53] width 41 height 19
click at [526, 92] on button "IMPRESSORA" at bounding box center [547, 94] width 81 height 18
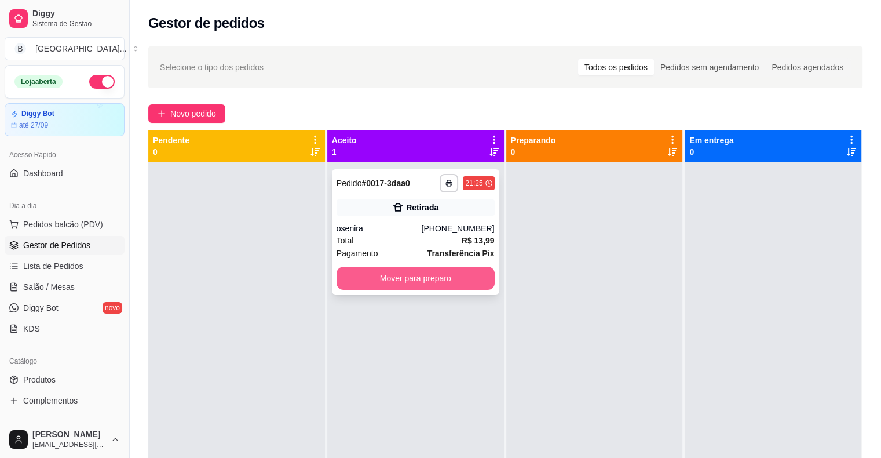
click at [436, 282] on button "Mover para preparo" at bounding box center [416, 278] width 158 height 23
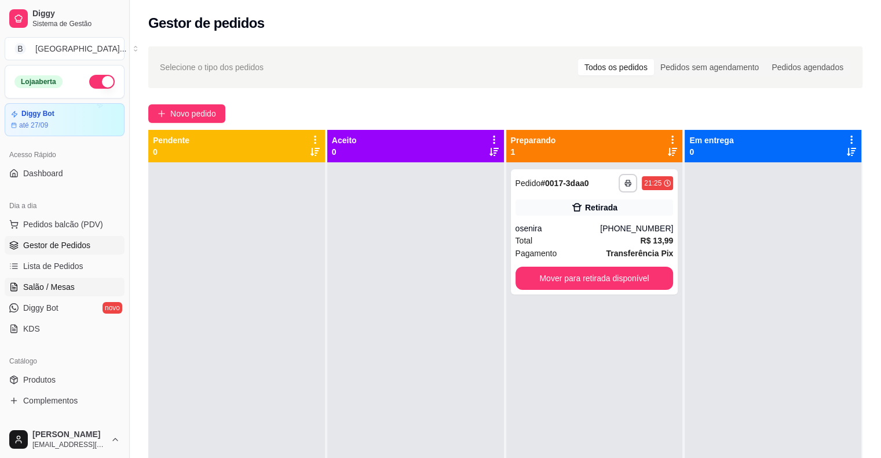
click at [61, 279] on link "Salão / Mesas" at bounding box center [65, 287] width 120 height 19
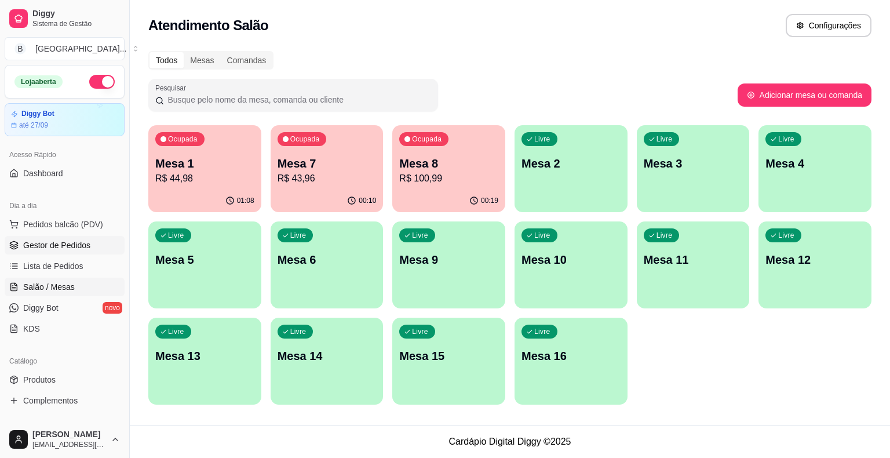
click at [86, 239] on span "Gestor de Pedidos" at bounding box center [56, 245] width 67 height 12
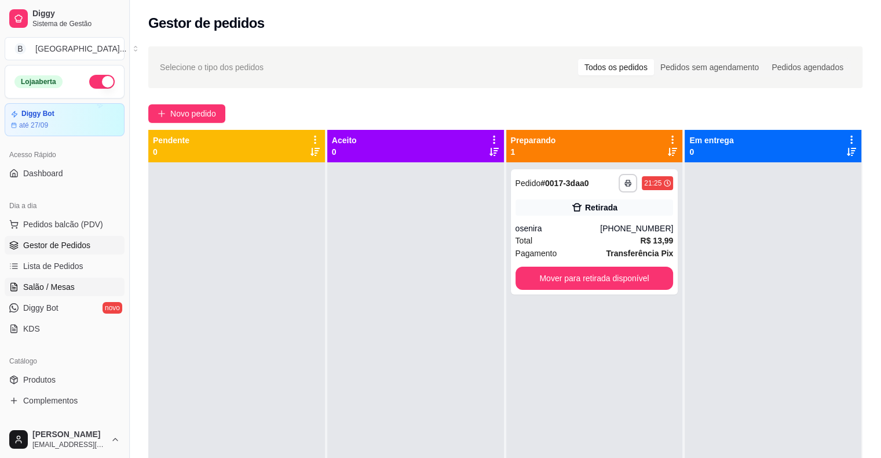
click at [56, 289] on span "Salão / Mesas" at bounding box center [49, 287] width 52 height 12
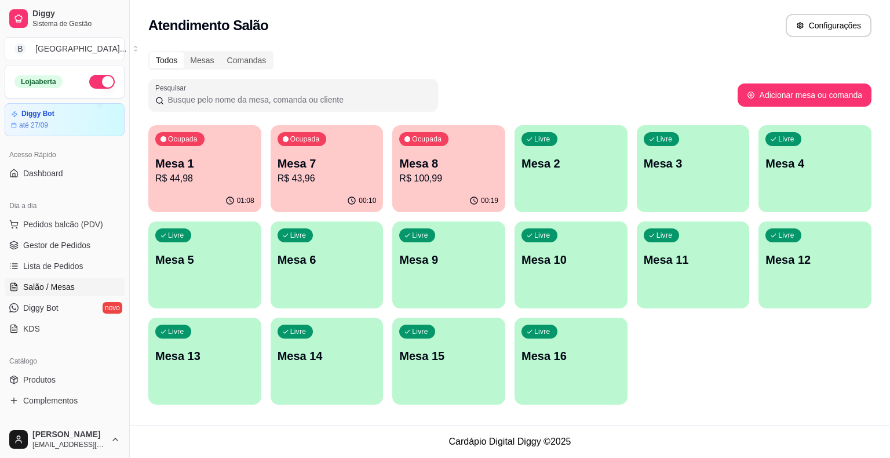
click at [204, 156] on p "Mesa 1" at bounding box center [204, 163] width 99 height 16
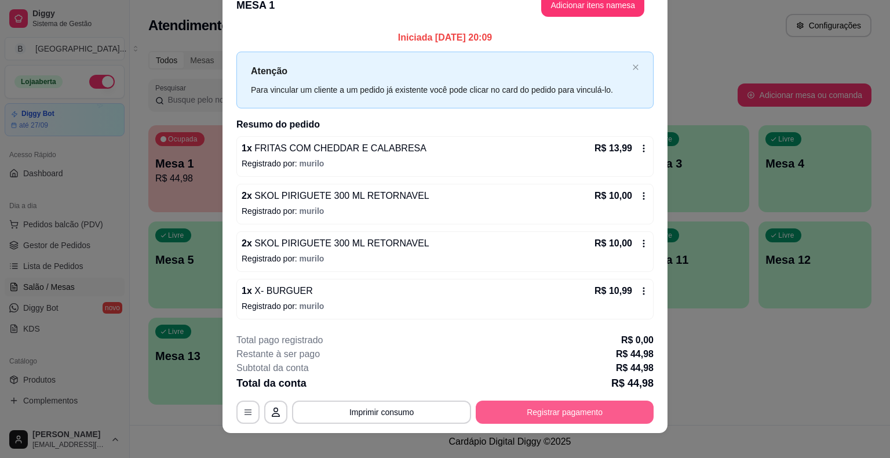
scroll to position [31, 0]
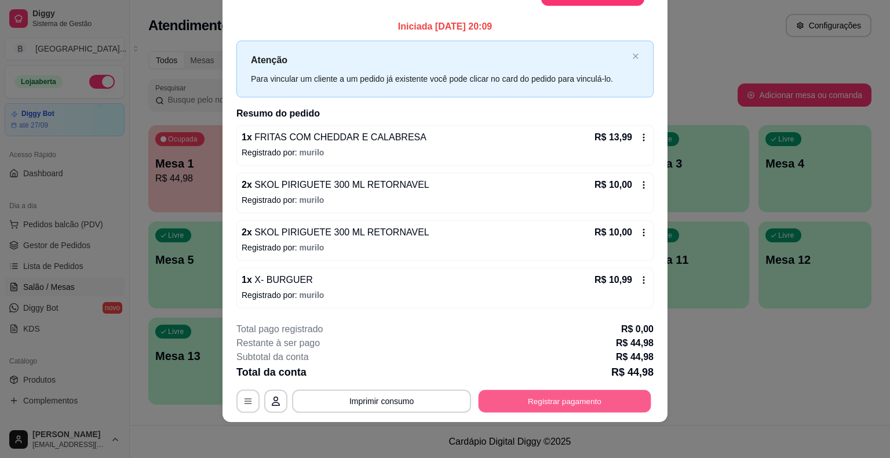
click at [545, 392] on button "Registrar pagamento" at bounding box center [565, 400] width 173 height 23
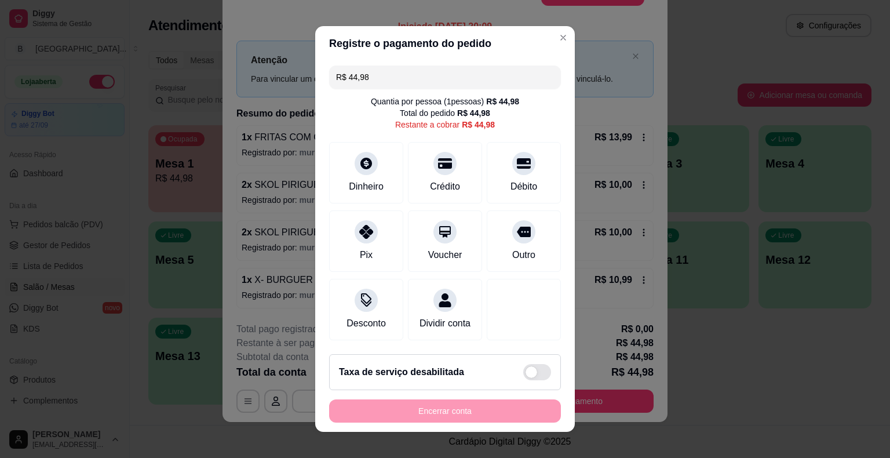
scroll to position [10, 0]
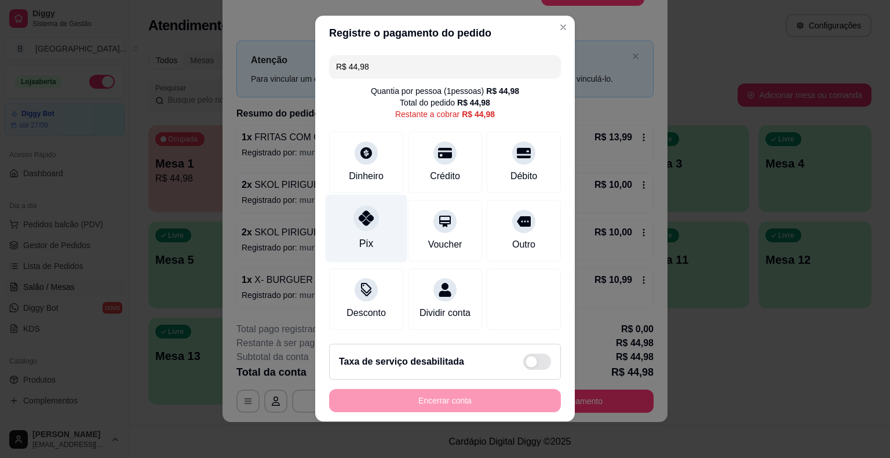
click at [359, 224] on icon at bounding box center [366, 217] width 15 height 15
type input "R$ 0,00"
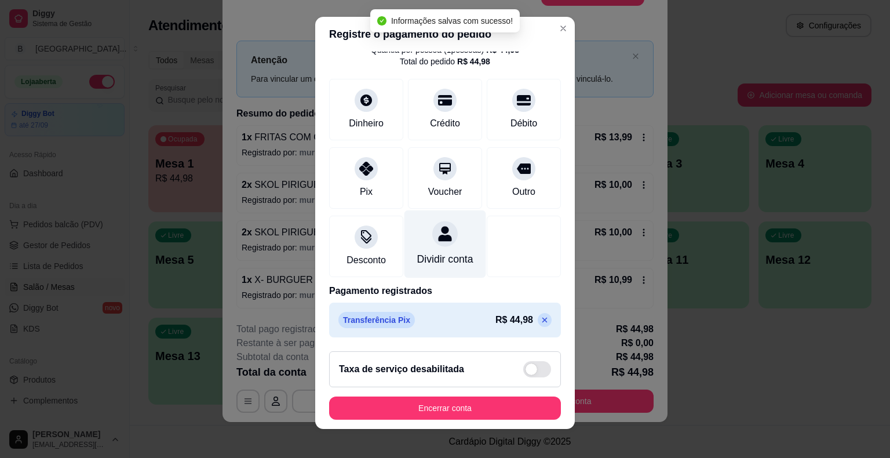
scroll to position [14, 0]
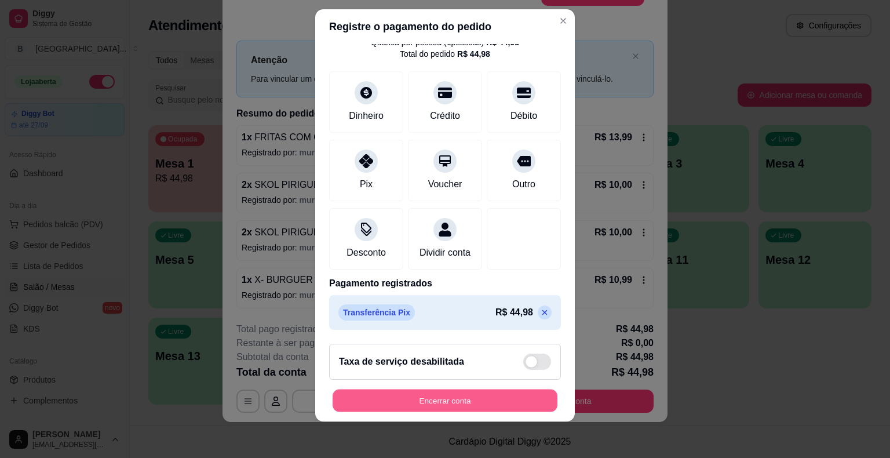
click at [401, 397] on button "Encerrar conta" at bounding box center [445, 400] width 225 height 23
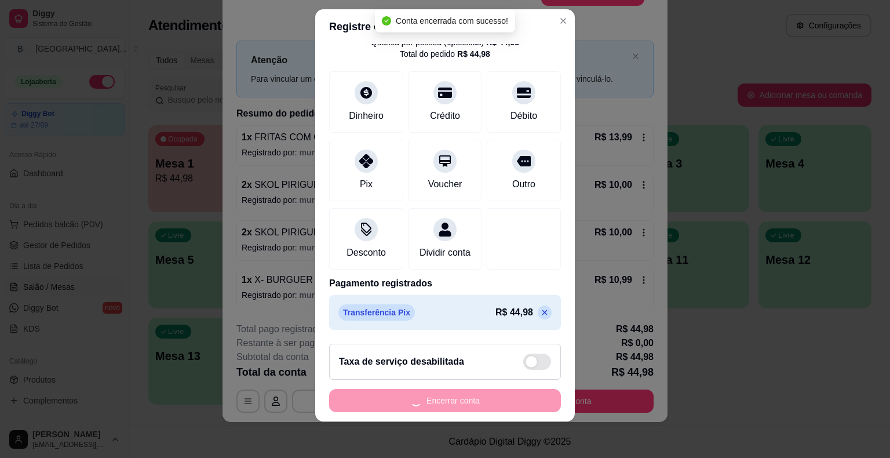
scroll to position [0, 0]
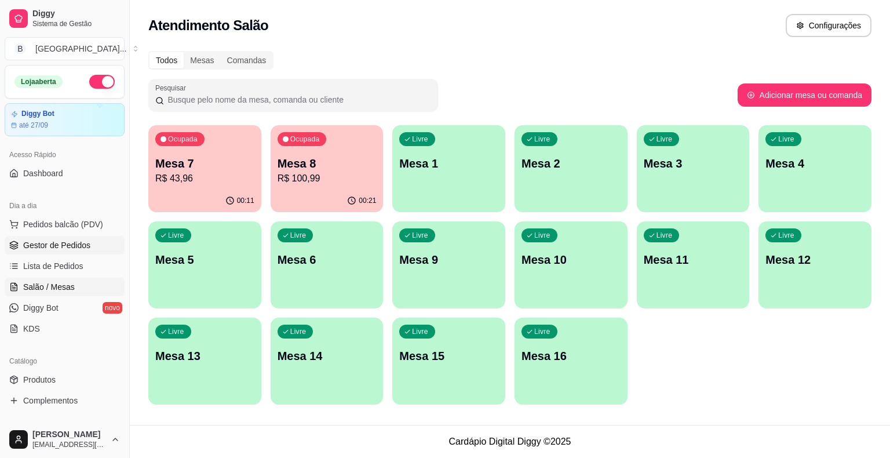
click at [56, 242] on span "Gestor de Pedidos" at bounding box center [56, 245] width 67 height 12
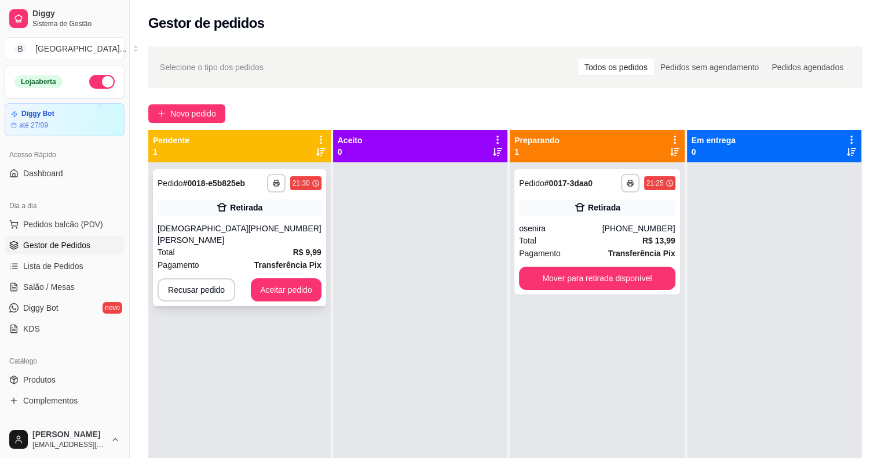
click at [223, 217] on div "**********" at bounding box center [239, 237] width 173 height 137
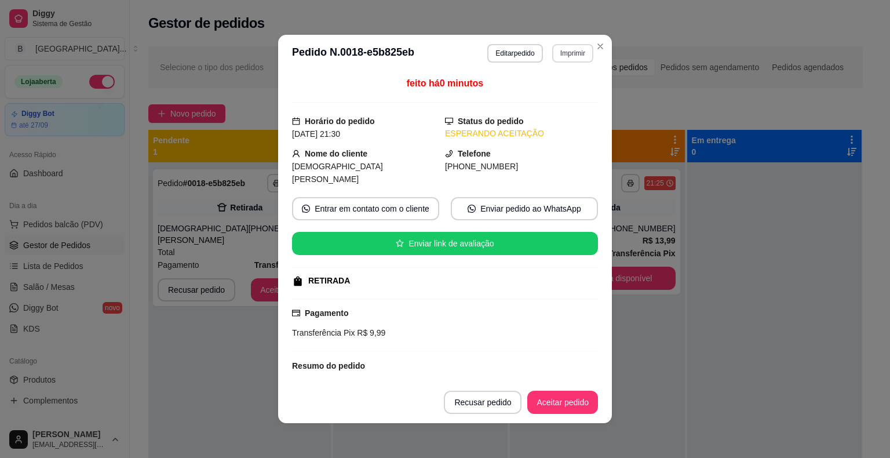
click at [563, 53] on button "Imprimir" at bounding box center [572, 53] width 41 height 19
click at [541, 87] on button "IMPRESSORA" at bounding box center [547, 94] width 81 height 18
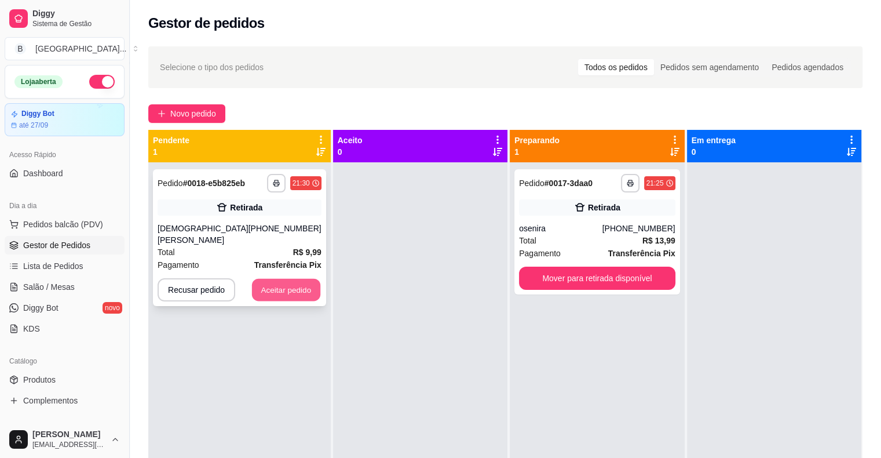
click at [283, 279] on button "Aceitar pedido" at bounding box center [286, 290] width 68 height 23
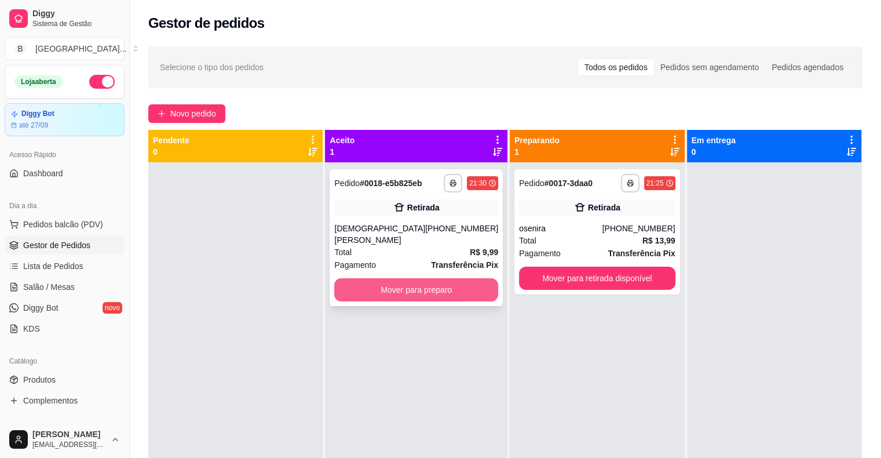
click at [399, 278] on button "Mover para preparo" at bounding box center [416, 289] width 164 height 23
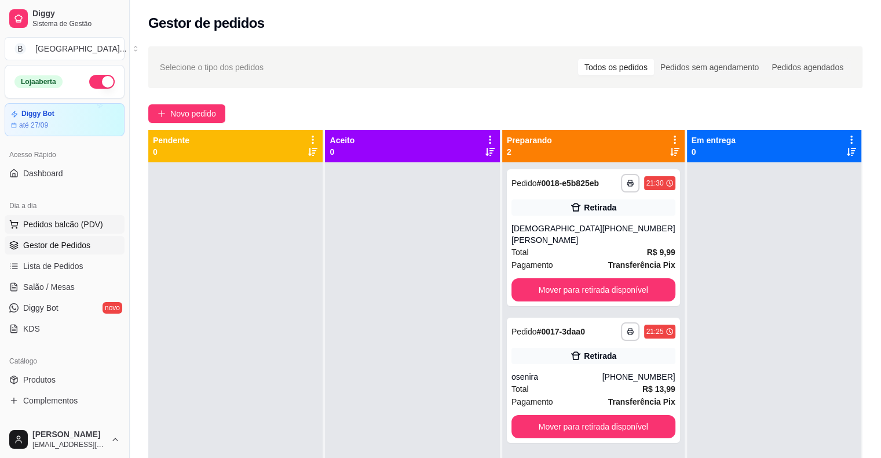
click at [43, 222] on span "Pedidos balcão (PDV)" at bounding box center [63, 224] width 80 height 12
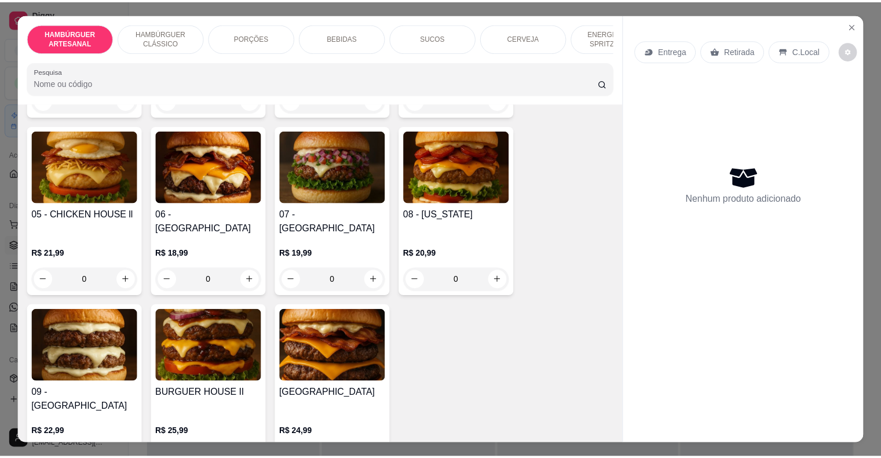
scroll to position [579, 0]
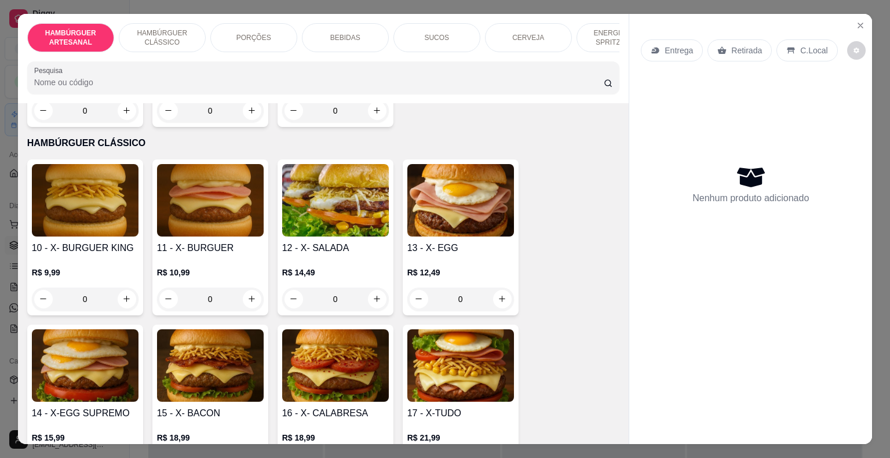
click at [113, 287] on div "0" at bounding box center [85, 298] width 107 height 23
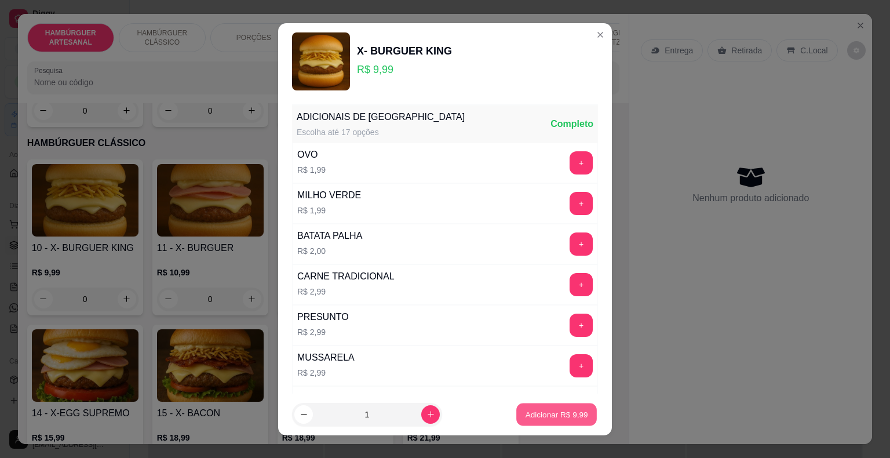
click at [548, 406] on button "Adicionar R$ 9,99" at bounding box center [556, 414] width 81 height 23
type input "1"
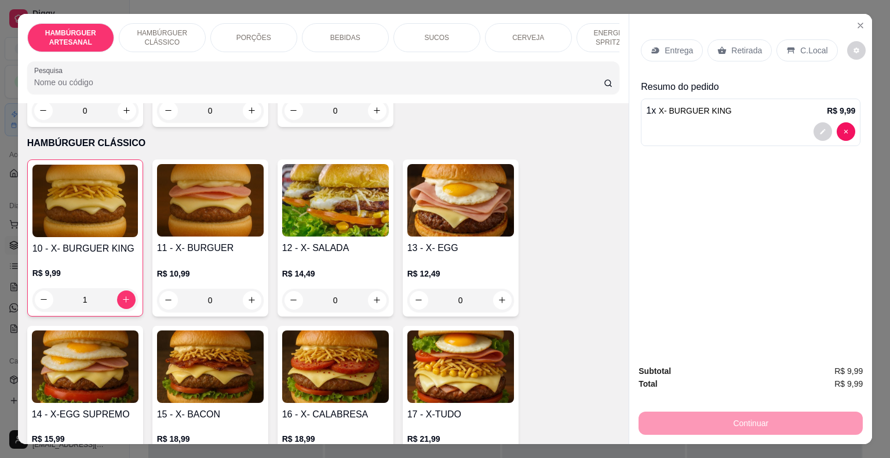
click at [733, 53] on div "Retirada" at bounding box center [739, 50] width 64 height 22
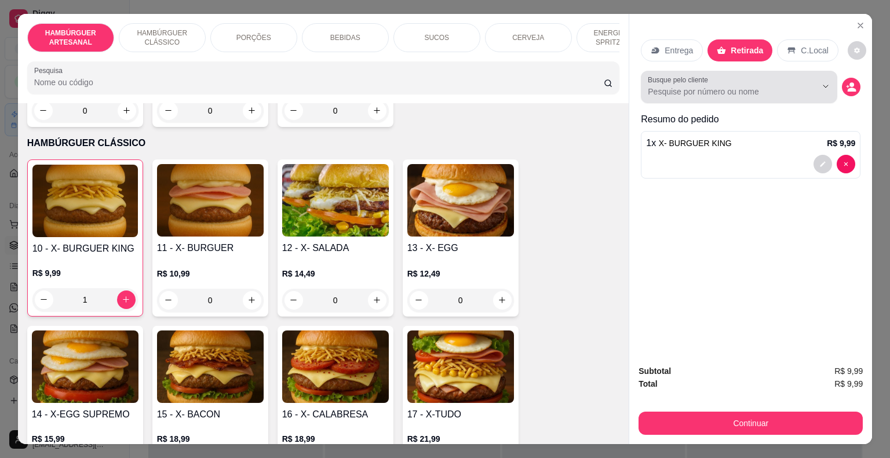
click at [787, 95] on div "Busque pelo cliente" at bounding box center [739, 87] width 196 height 32
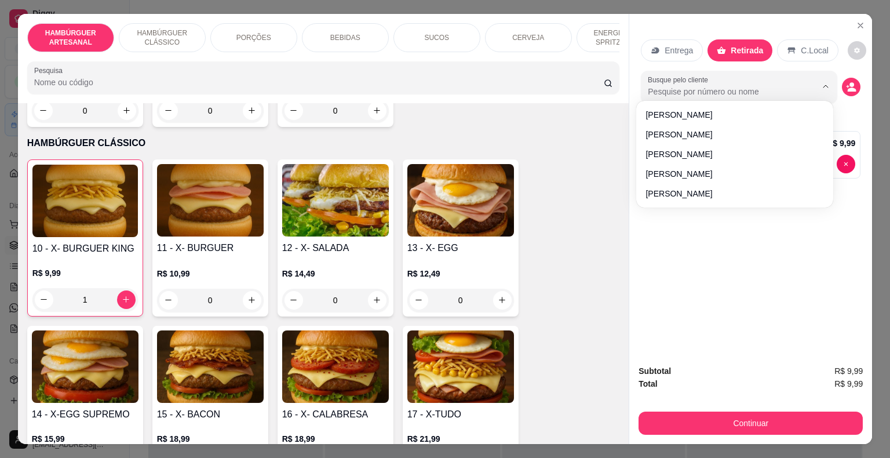
type input "m"
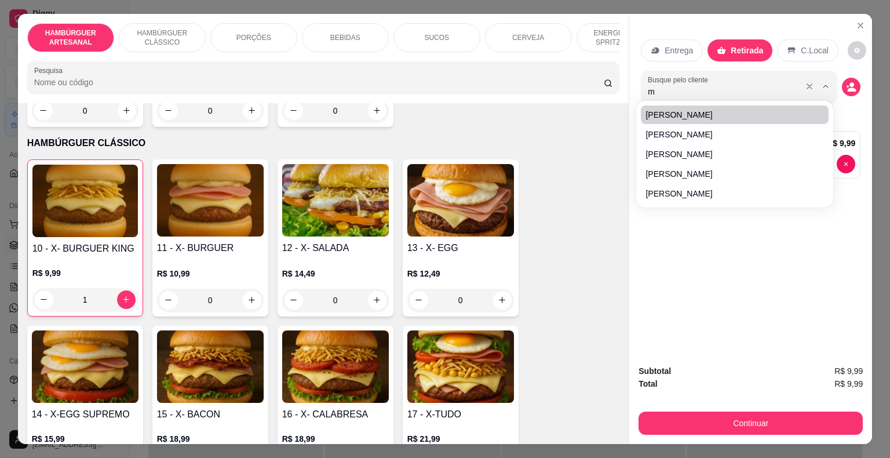
click at [788, 87] on input "m" at bounding box center [723, 92] width 150 height 12
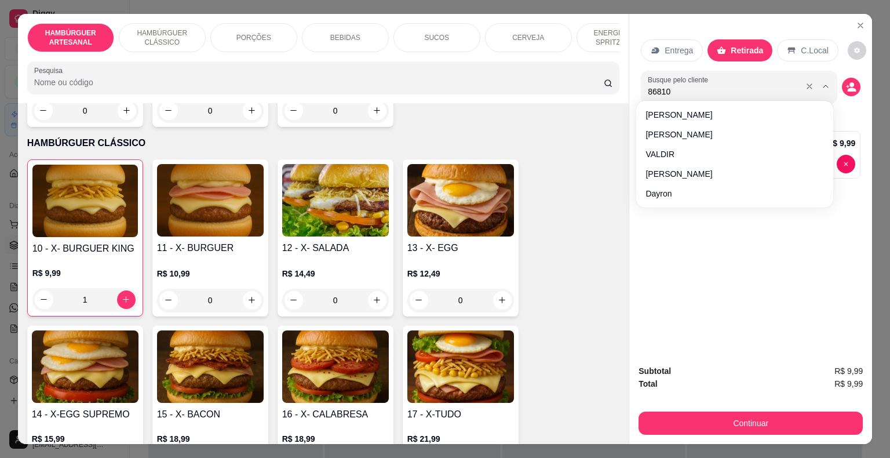
type input "868109"
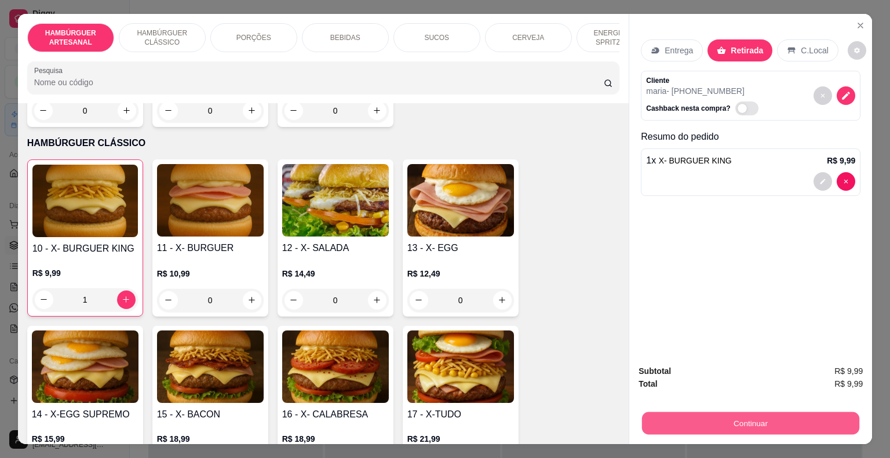
click at [695, 423] on button "Continuar" at bounding box center [750, 423] width 217 height 23
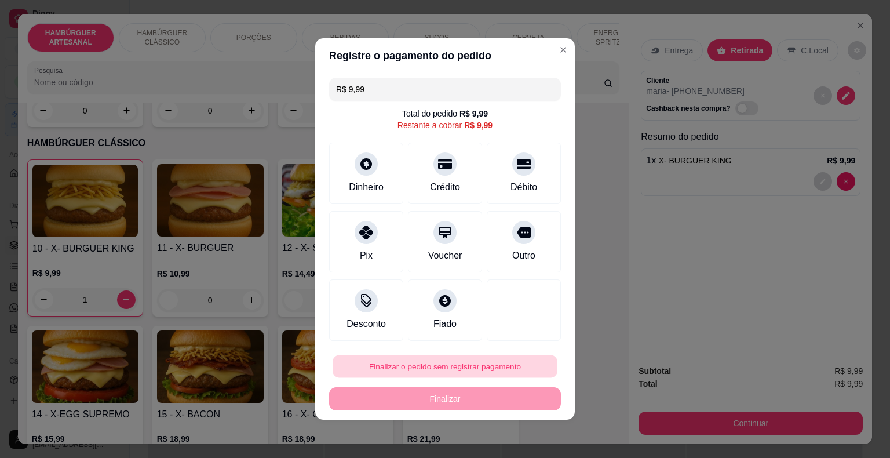
click at [459, 355] on div "Finalizar o pedido sem registrar pagamento Finalizar" at bounding box center [445, 383] width 232 height 56
click at [497, 364] on button "Finalizar o pedido sem registrar pagamento" at bounding box center [445, 366] width 232 height 23
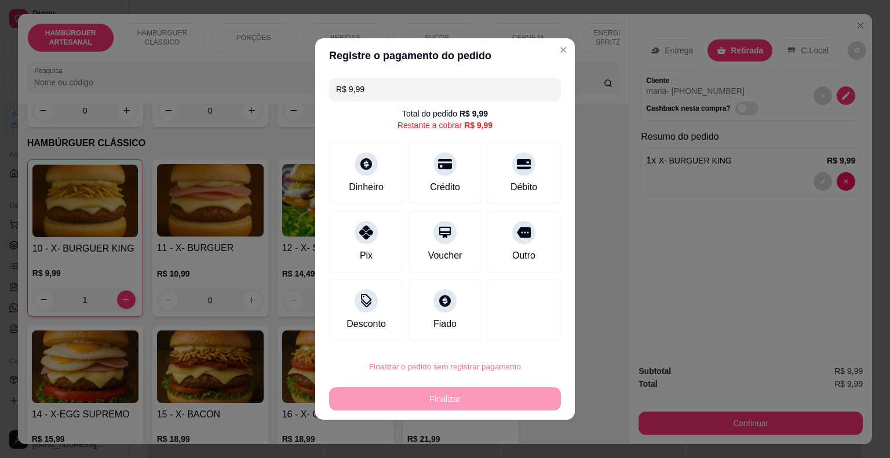
click at [506, 325] on button "Confirmar" at bounding box center [515, 332] width 41 height 17
type input "0"
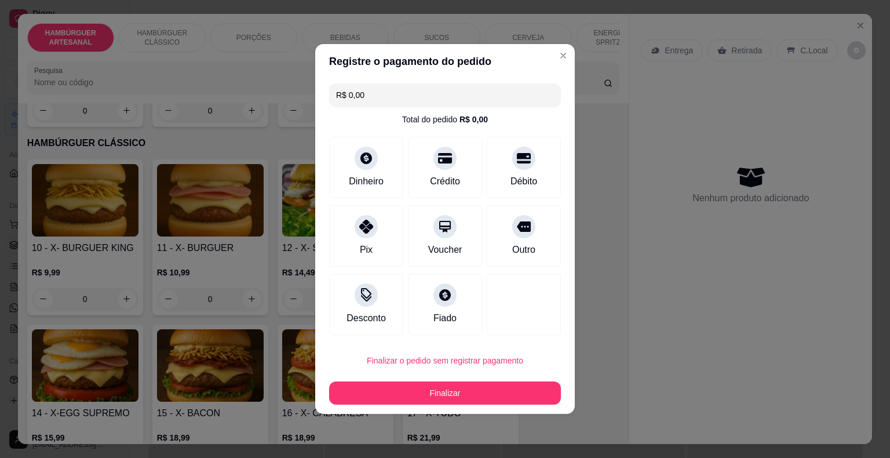
type input "R$ 0,00"
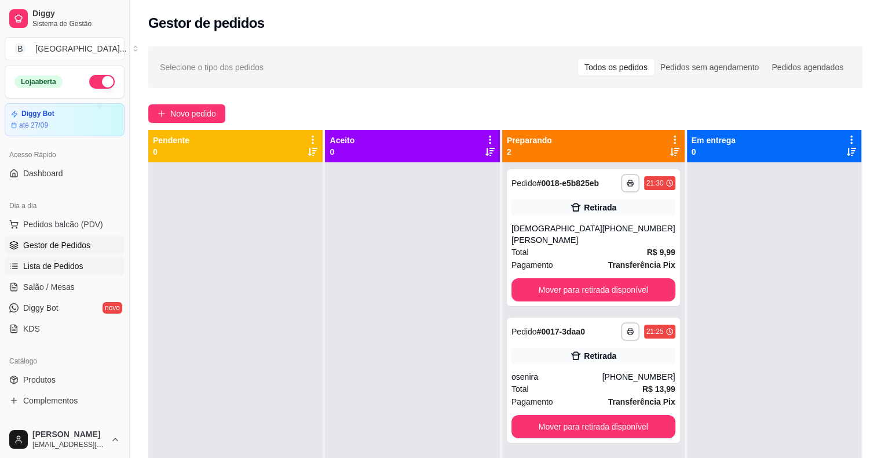
click at [59, 264] on span "Lista de Pedidos" at bounding box center [53, 266] width 60 height 12
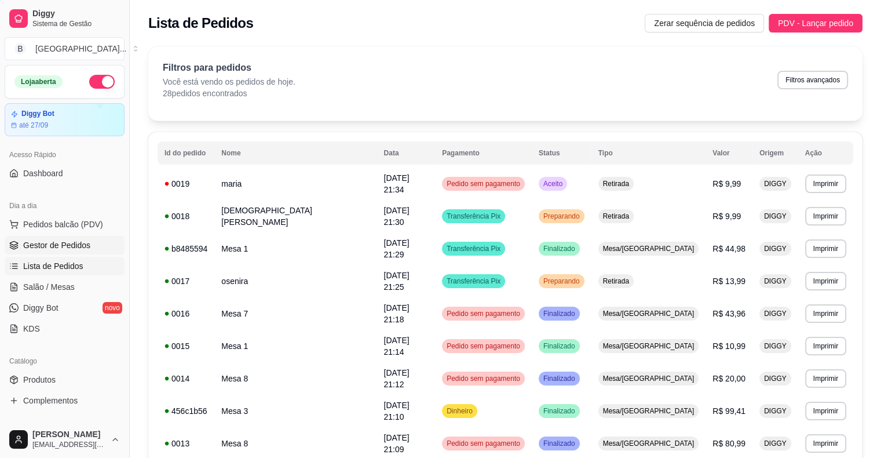
click at [86, 241] on span "Gestor de Pedidos" at bounding box center [56, 245] width 67 height 12
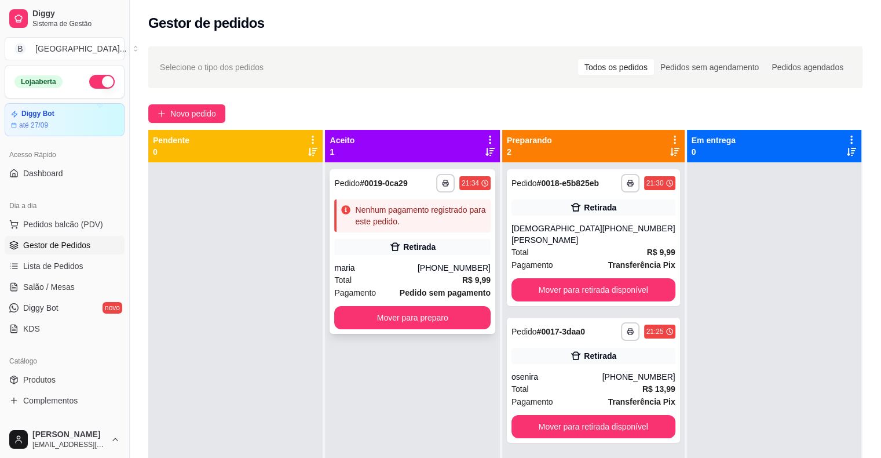
click at [438, 237] on div "**********" at bounding box center [412, 251] width 165 height 165
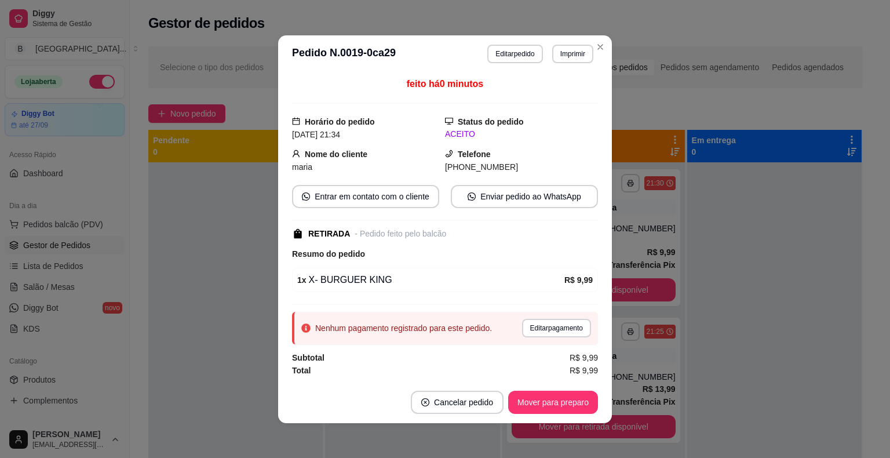
click at [564, 40] on header "**********" at bounding box center [445, 53] width 334 height 37
click at [561, 48] on button "Imprimir" at bounding box center [573, 54] width 40 height 18
click at [552, 92] on button "IMPRESSORA" at bounding box center [547, 95] width 81 height 18
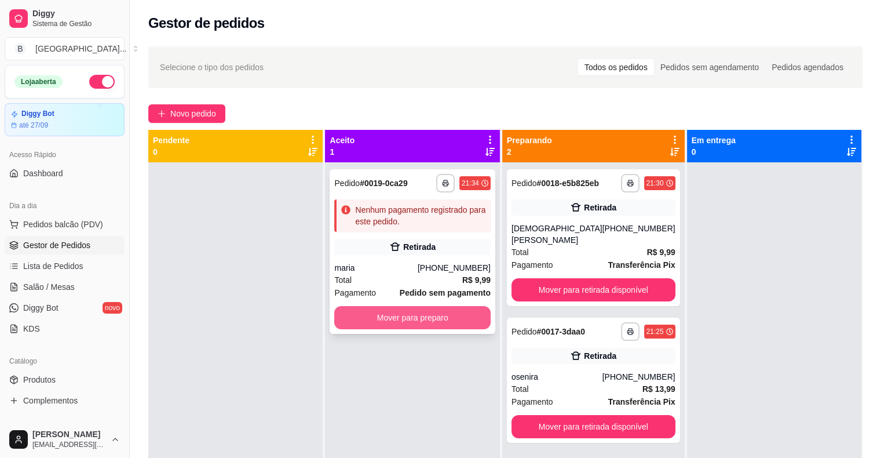
click at [398, 318] on button "Mover para preparo" at bounding box center [412, 317] width 156 height 23
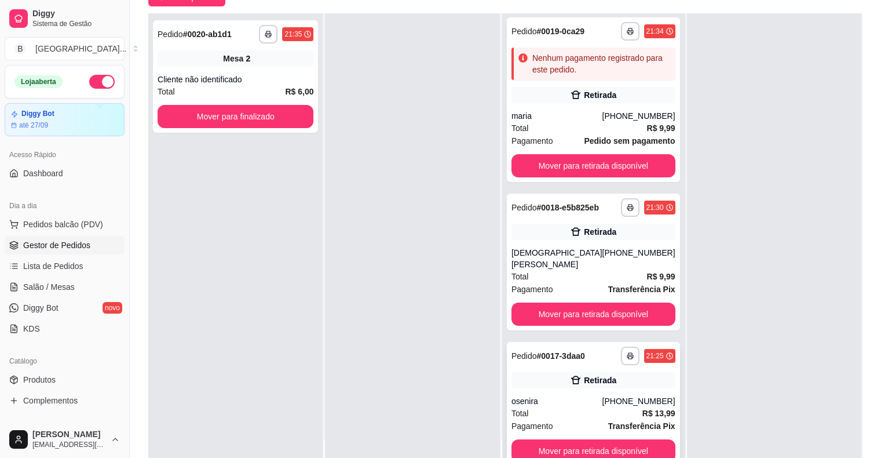
scroll to position [176, 0]
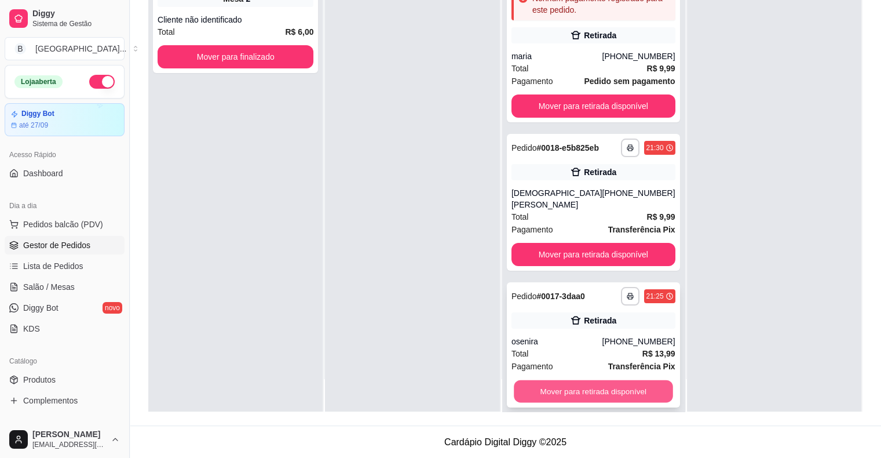
click at [562, 380] on button "Mover para retirada disponível" at bounding box center [593, 391] width 159 height 23
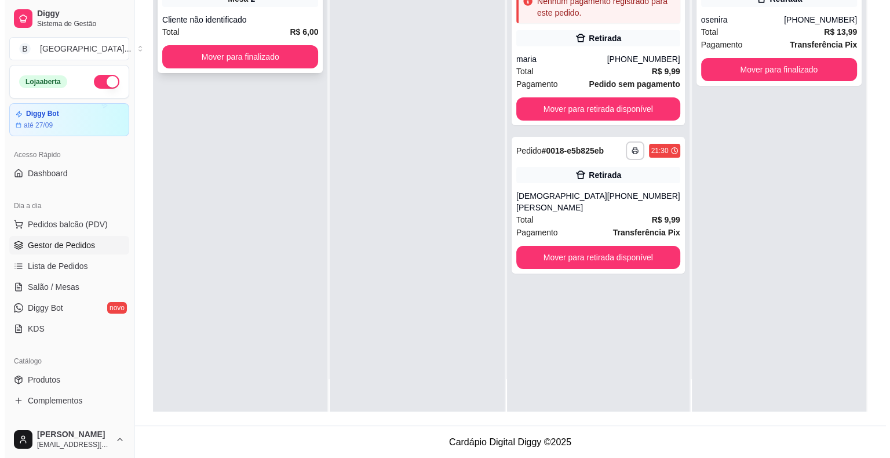
scroll to position [0, 0]
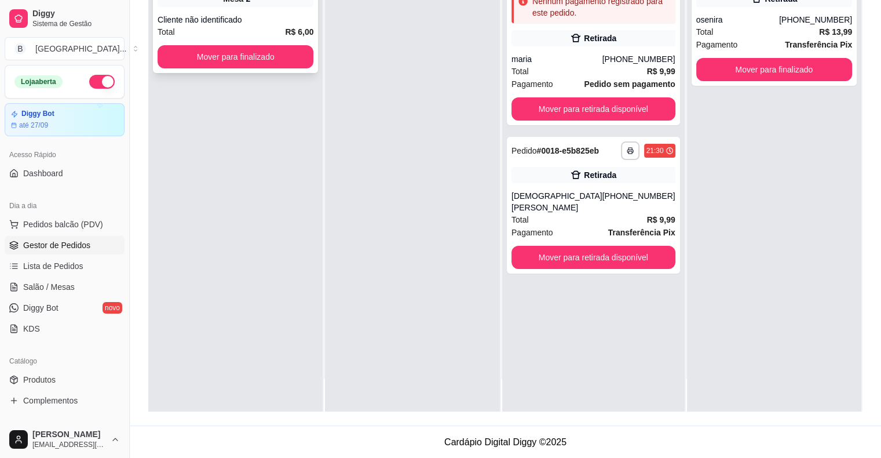
click at [209, 36] on div "Total R$ 6,00" at bounding box center [236, 31] width 156 height 13
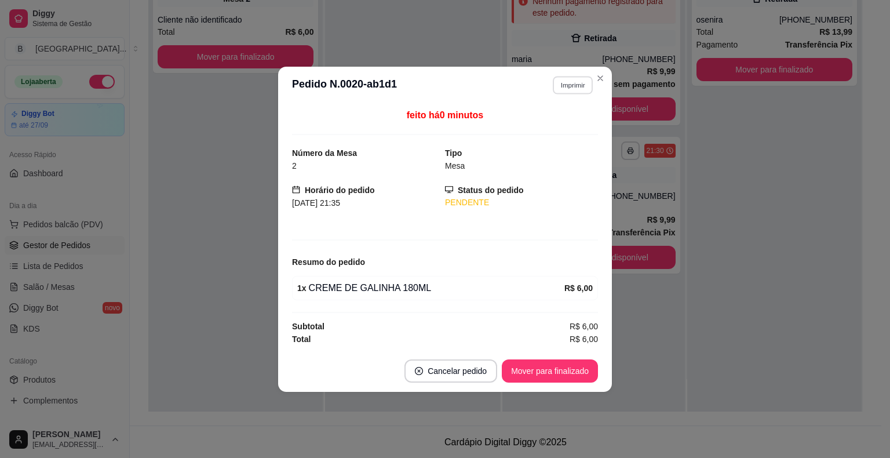
click at [572, 82] on button "Imprimir" at bounding box center [573, 85] width 40 height 18
click at [570, 119] on button "IMPRESSORA" at bounding box center [552, 126] width 84 height 19
click at [548, 377] on button "Mover para finalizado" at bounding box center [550, 370] width 93 height 23
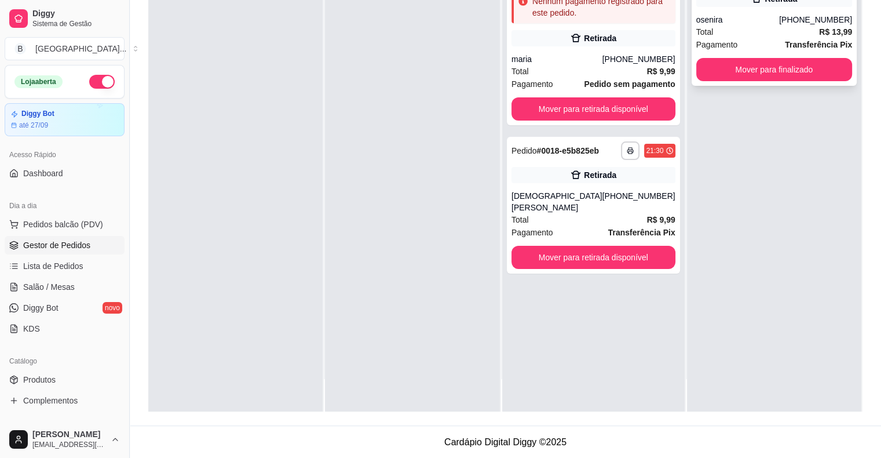
click at [765, 14] on div "osenira" at bounding box center [737, 20] width 83 height 12
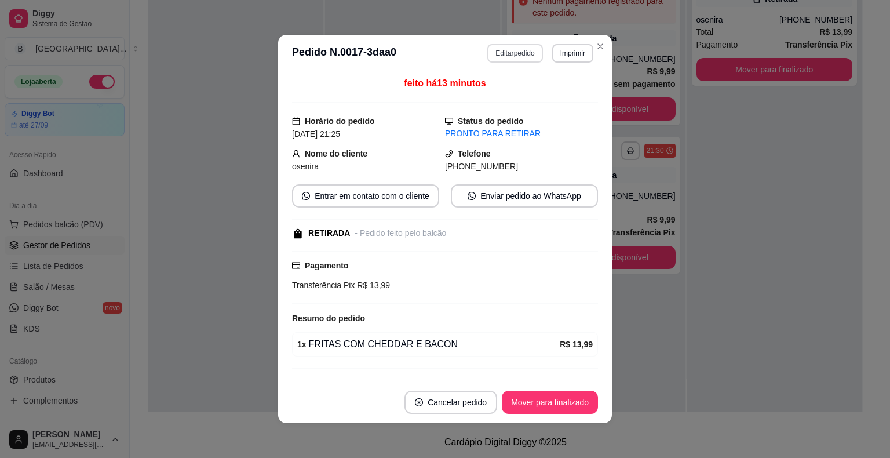
click at [499, 49] on button "Editar pedido" at bounding box center [514, 53] width 55 height 19
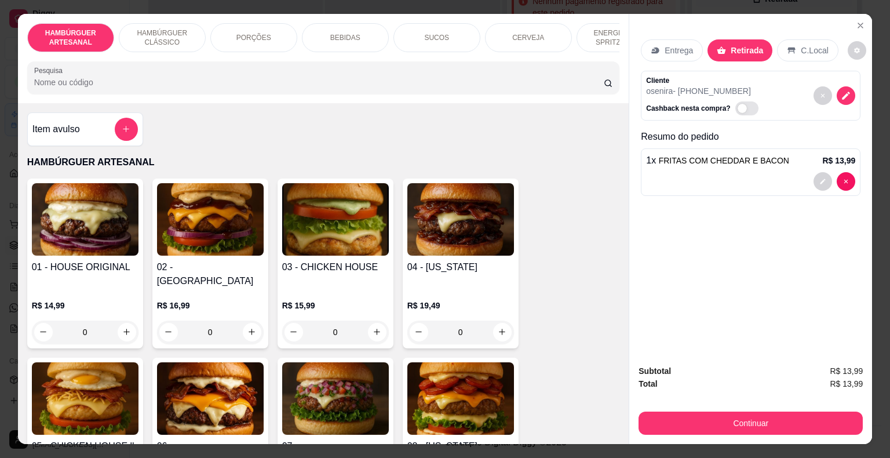
scroll to position [28, 0]
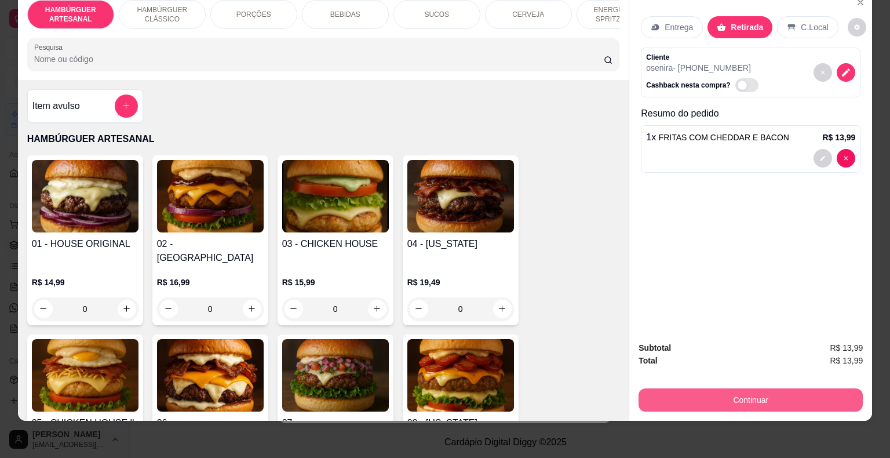
click at [734, 392] on button "Continuar" at bounding box center [751, 399] width 224 height 23
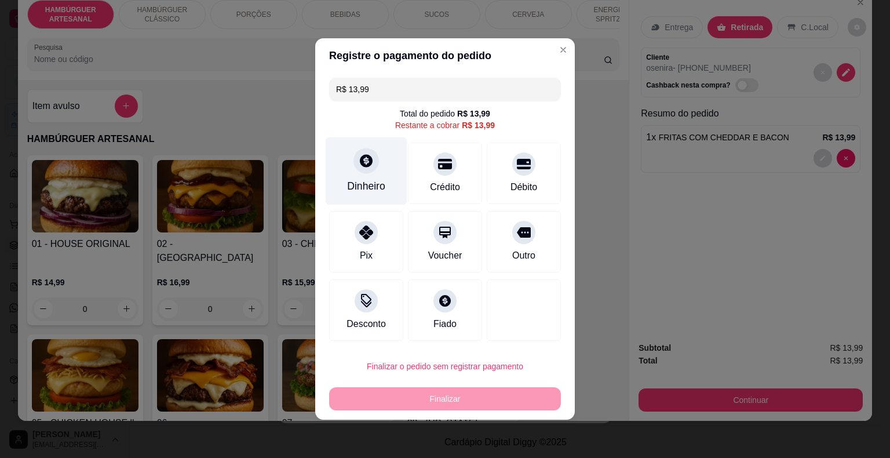
click at [355, 169] on div at bounding box center [365, 160] width 25 height 25
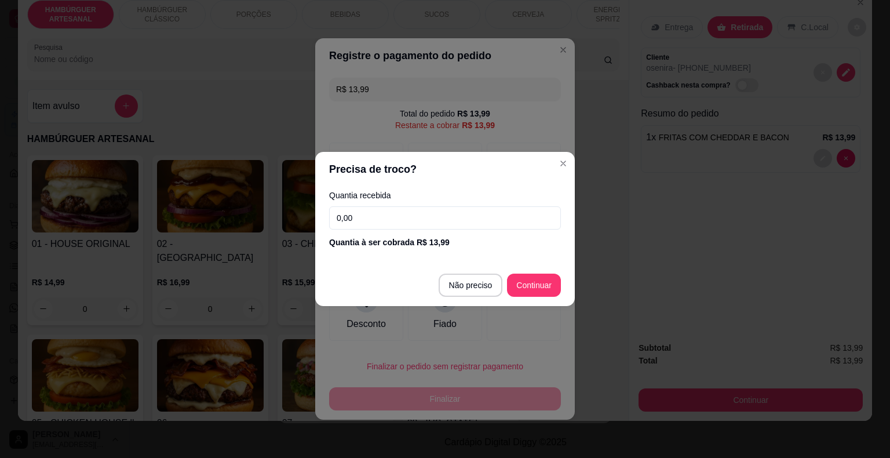
click at [398, 224] on input "0,00" at bounding box center [445, 217] width 232 height 23
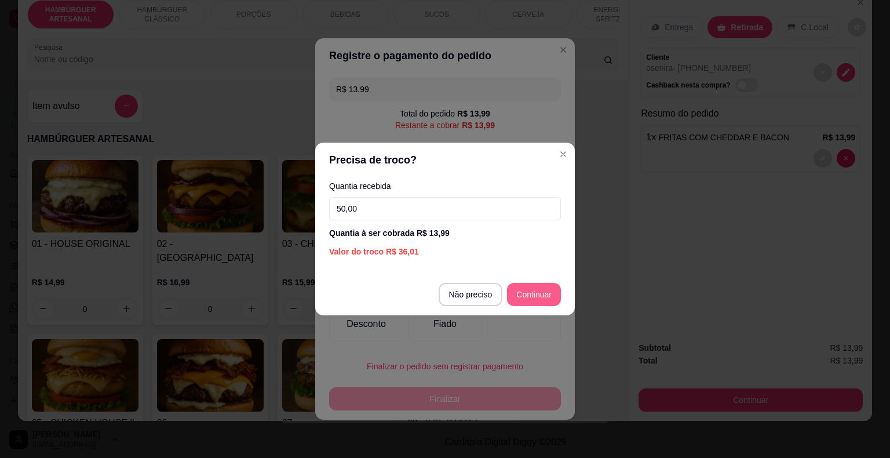
type input "50,00"
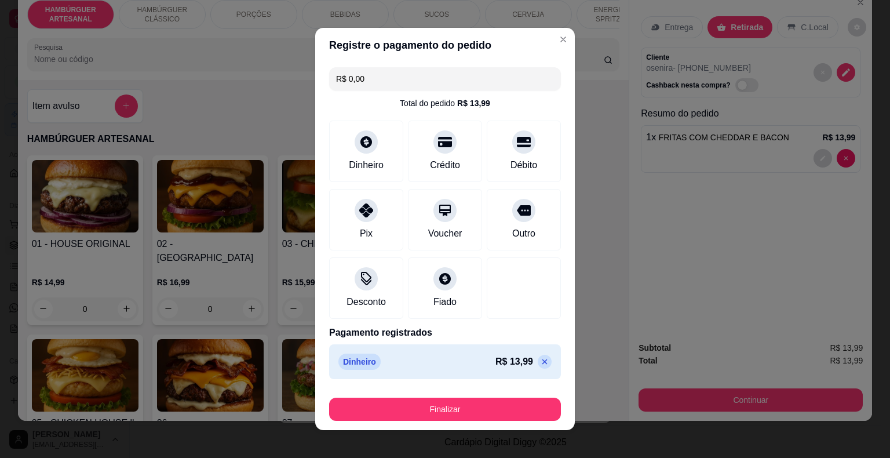
type input "R$ 0,00"
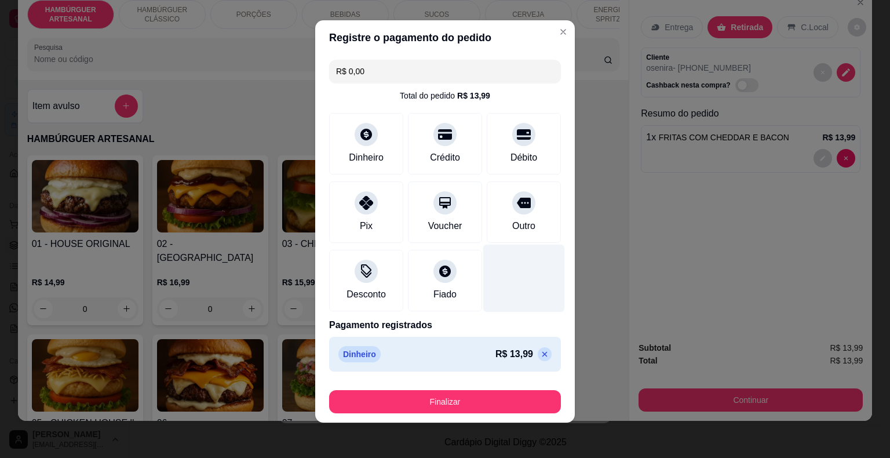
scroll to position [9, 0]
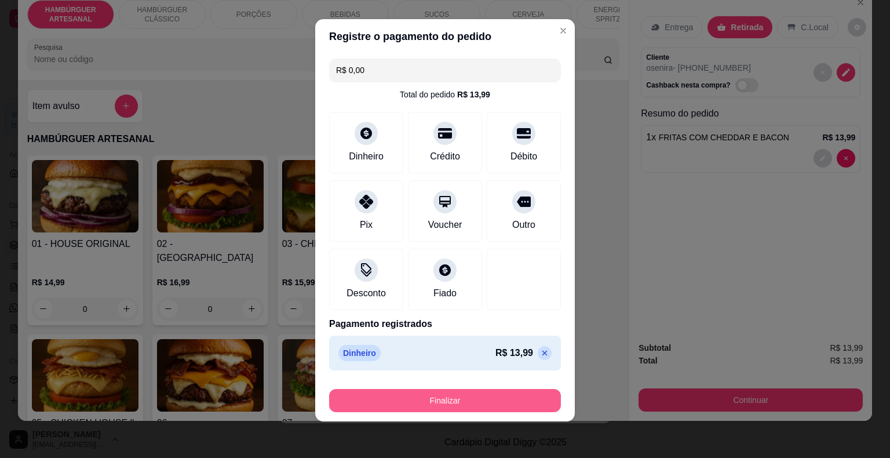
click at [477, 400] on button "Finalizar" at bounding box center [445, 400] width 232 height 23
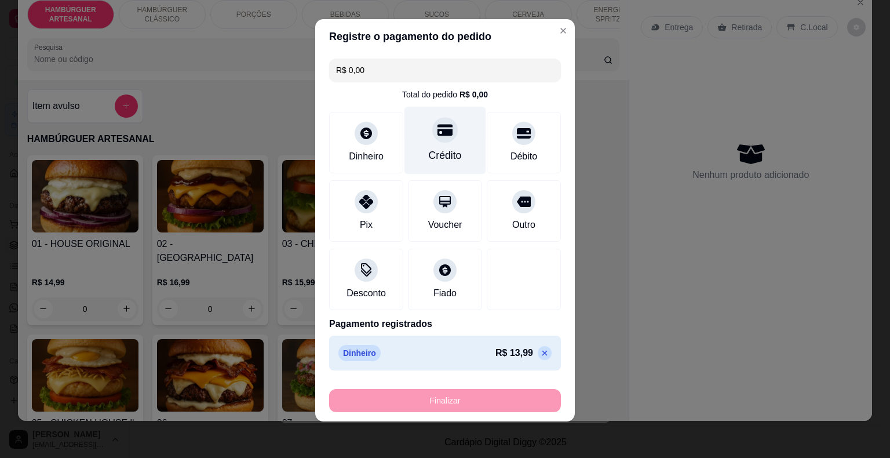
type input "0"
type input "-R$ 13,99"
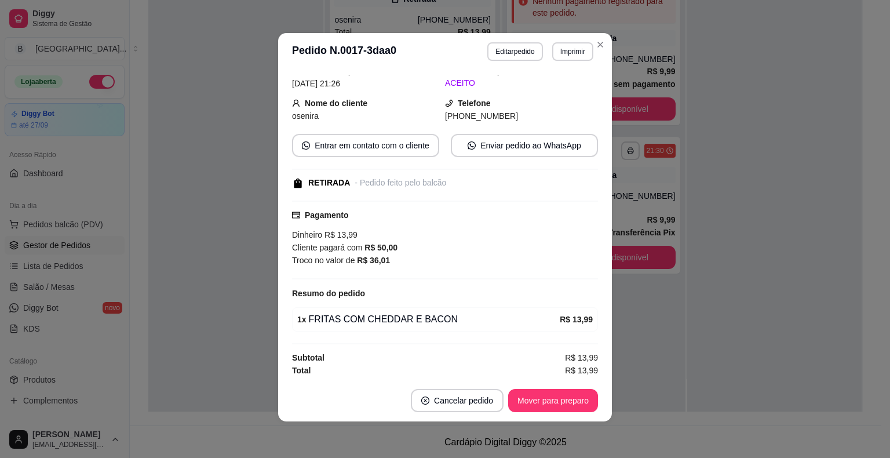
scroll to position [2, 0]
click at [588, 395] on button "Mover para preparo" at bounding box center [552, 400] width 87 height 23
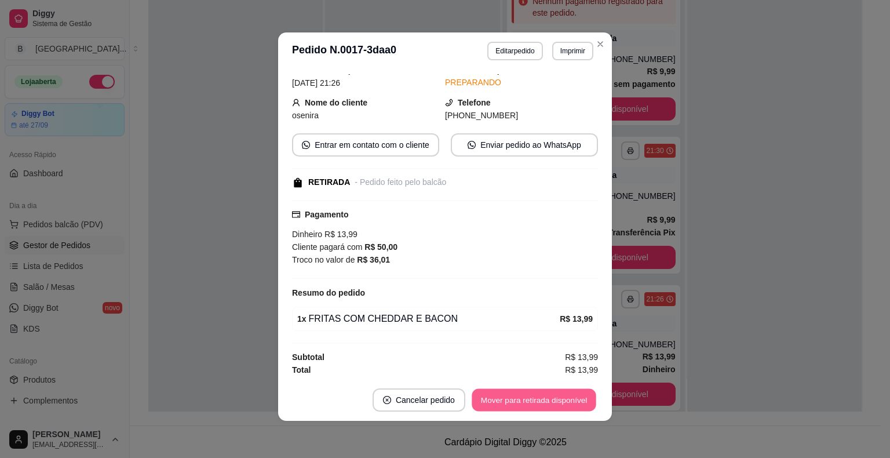
click at [579, 391] on button "Mover para retirada disponível" at bounding box center [534, 400] width 124 height 23
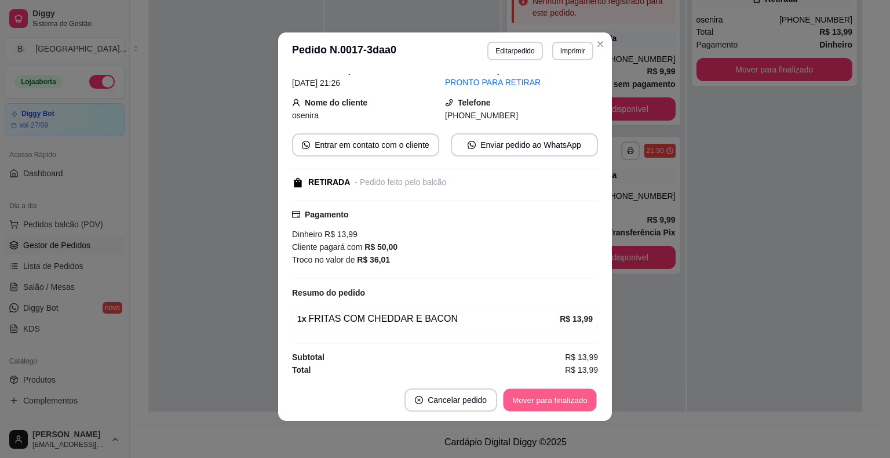
click at [579, 391] on button "Mover para finalizado" at bounding box center [550, 400] width 93 height 23
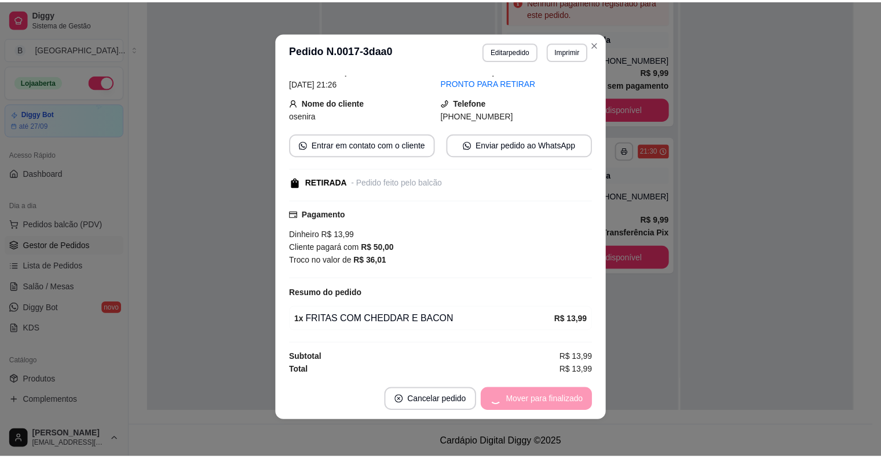
scroll to position [36, 0]
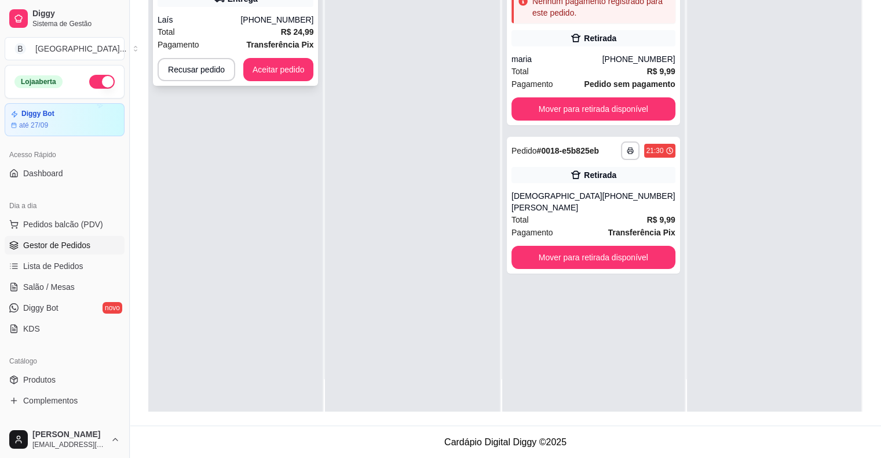
click at [221, 37] on div "Total R$ 24,99" at bounding box center [236, 31] width 156 height 13
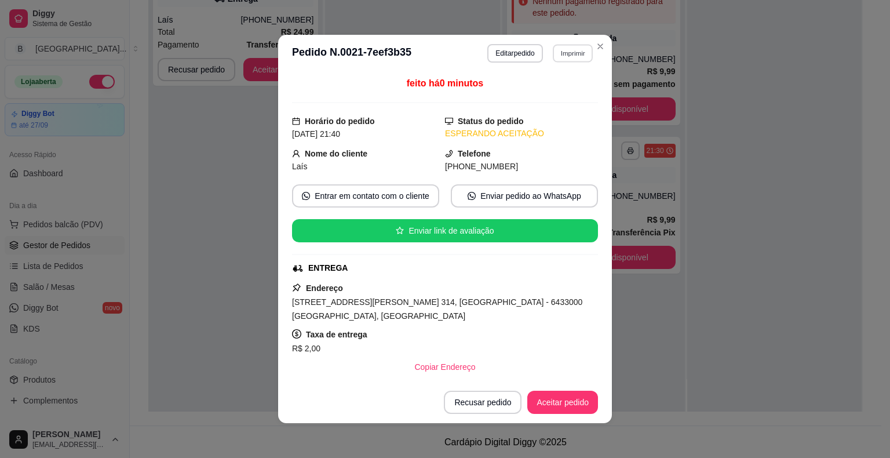
click at [582, 56] on button "Imprimir" at bounding box center [573, 53] width 40 height 18
click at [575, 94] on button "IMPRESSORA" at bounding box center [548, 94] width 84 height 19
click at [570, 396] on button "Aceitar pedido" at bounding box center [562, 402] width 68 height 23
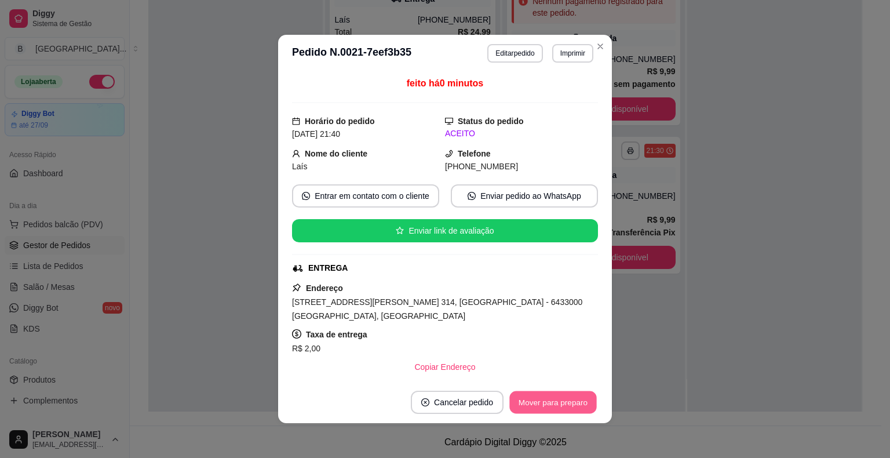
click at [554, 411] on button "Mover para preparo" at bounding box center [552, 402] width 87 height 23
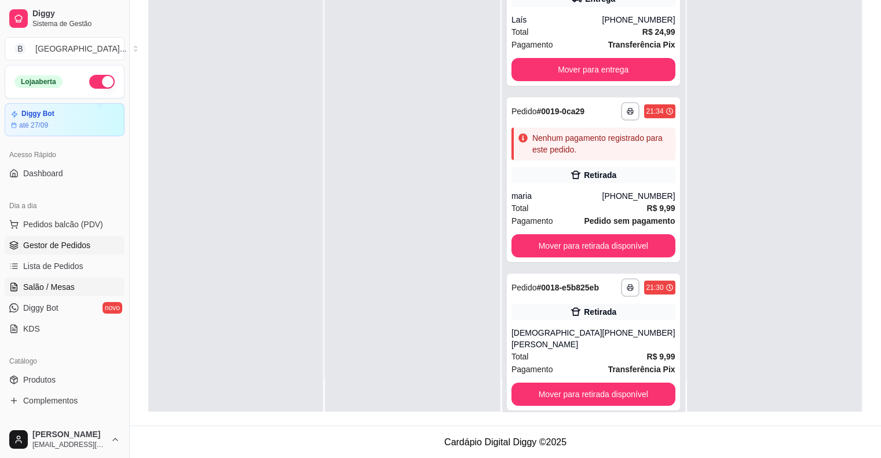
click at [105, 285] on link "Salão / Mesas" at bounding box center [65, 287] width 120 height 19
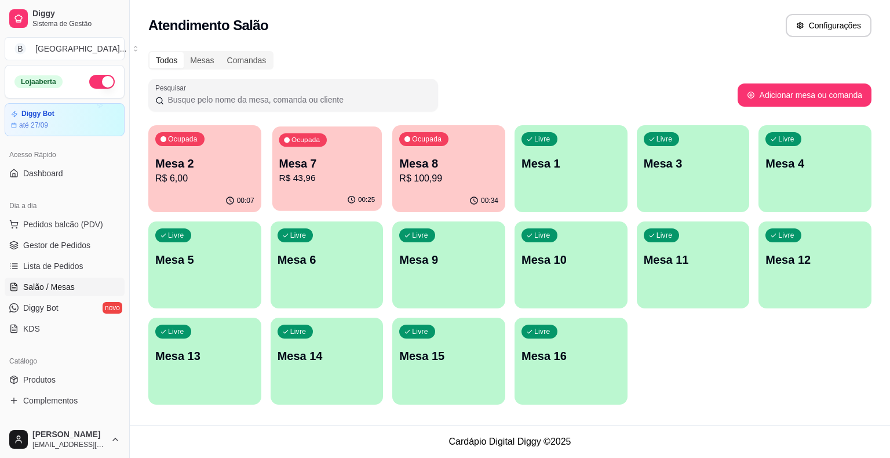
click at [313, 163] on p "Mesa 7" at bounding box center [327, 164] width 96 height 16
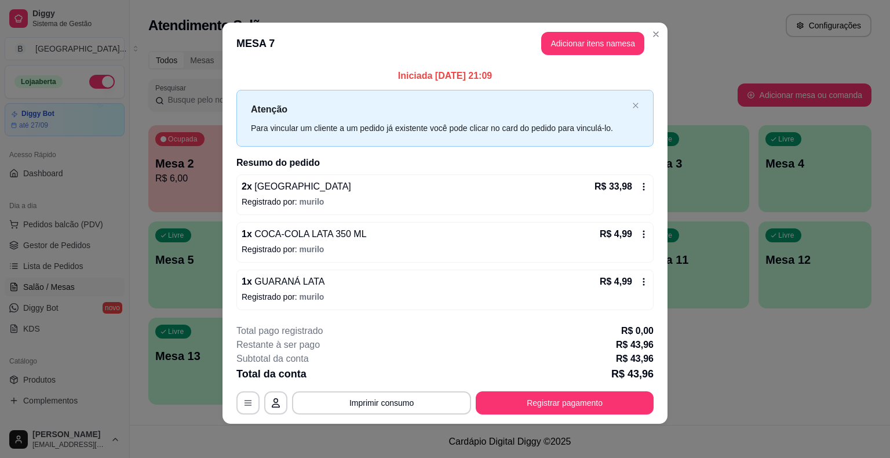
scroll to position [8, 0]
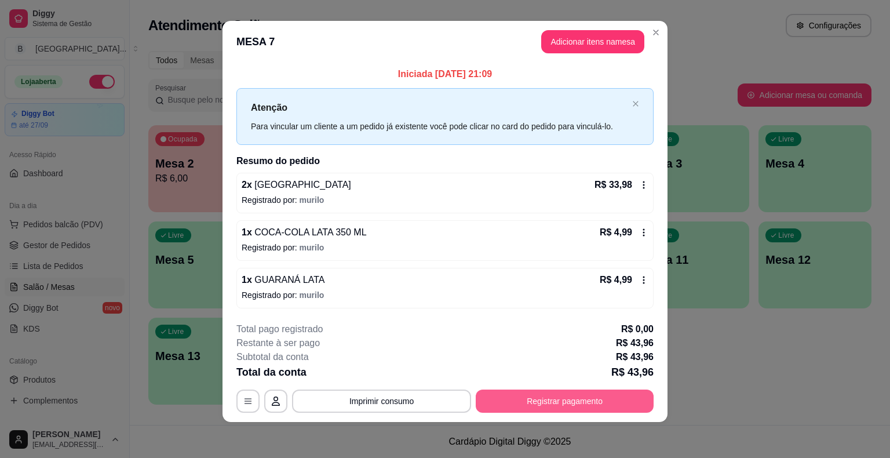
click at [584, 403] on button "Registrar pagamento" at bounding box center [565, 400] width 178 height 23
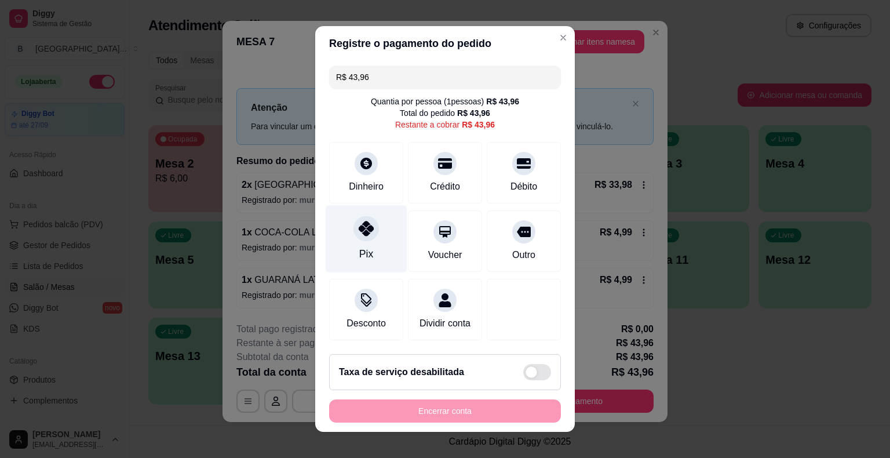
click at [342, 239] on div "Pix" at bounding box center [367, 239] width 82 height 68
type input "R$ 0,00"
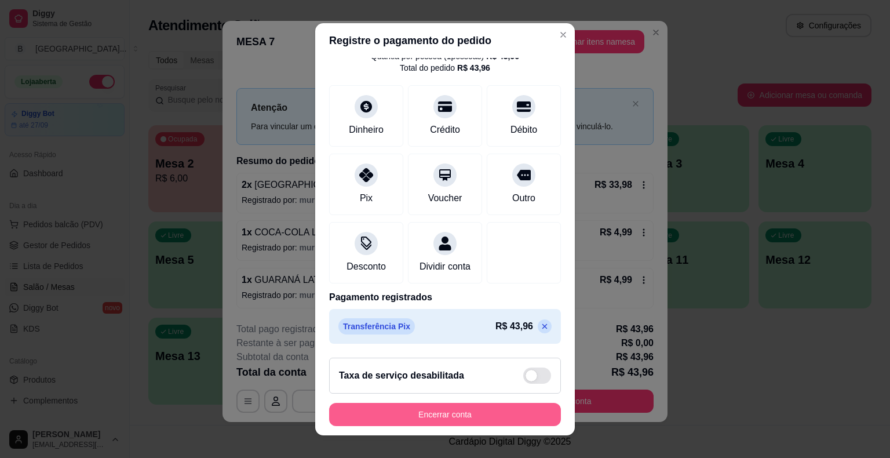
scroll to position [14, 0]
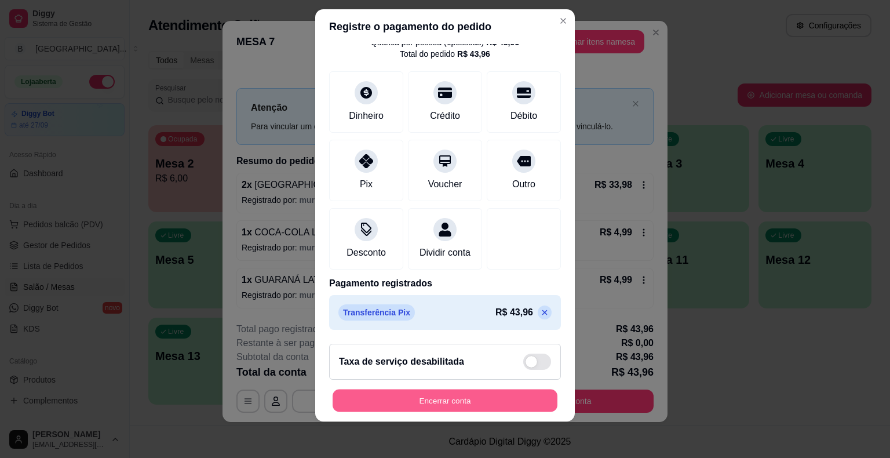
click at [365, 397] on button "Encerrar conta" at bounding box center [445, 400] width 225 height 23
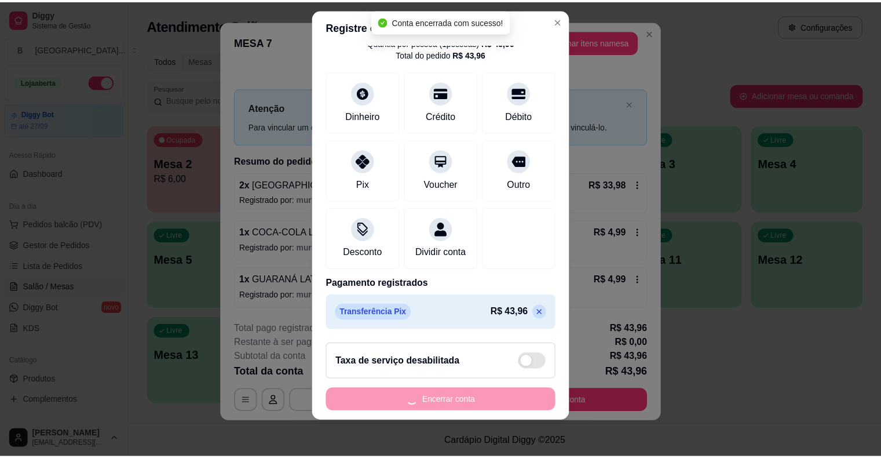
scroll to position [0, 0]
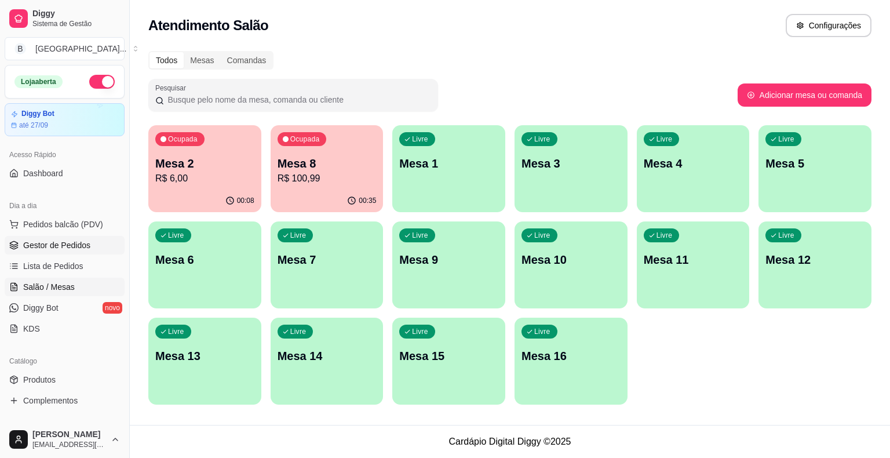
click at [79, 236] on link "Gestor de Pedidos" at bounding box center [65, 245] width 120 height 19
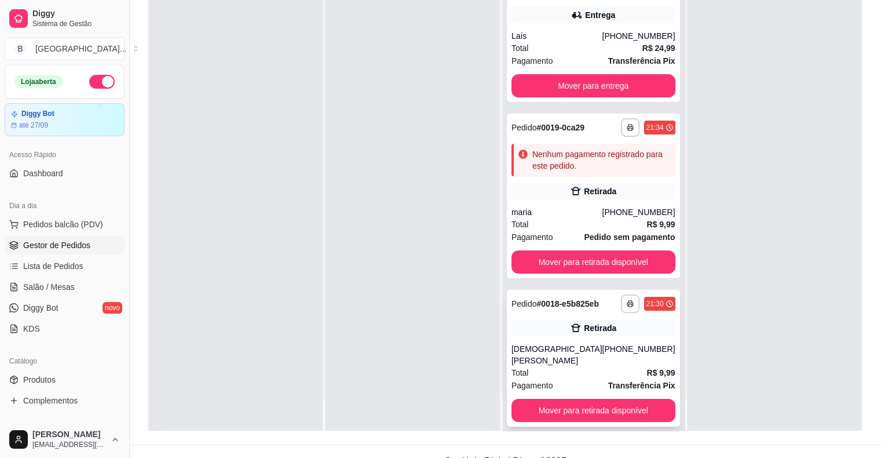
scroll to position [176, 0]
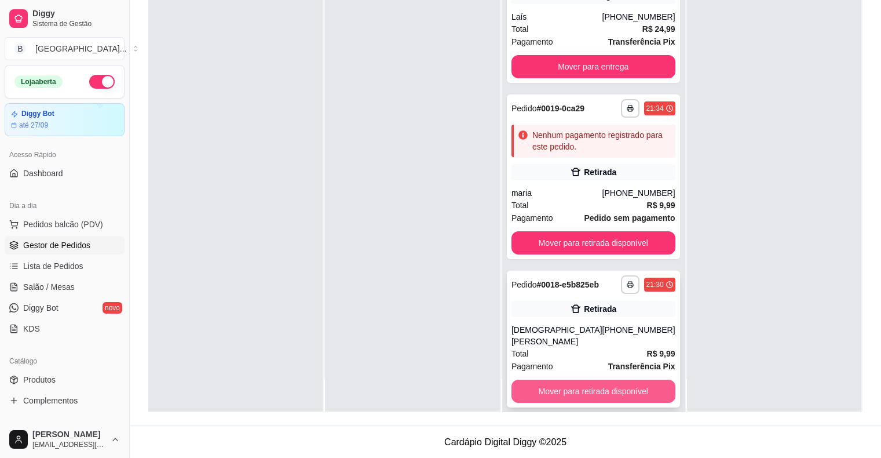
click at [602, 381] on button "Mover para retirada disponível" at bounding box center [594, 391] width 164 height 23
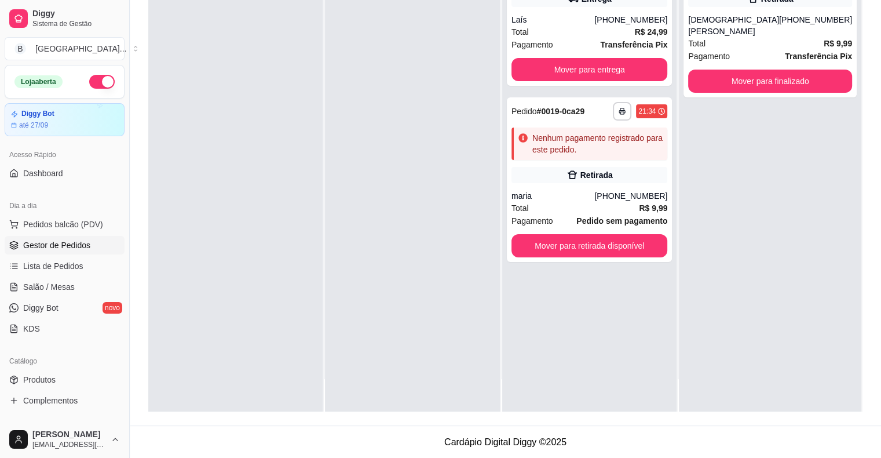
scroll to position [0, 0]
click at [607, 249] on button "Mover para retirada disponível" at bounding box center [589, 246] width 151 height 23
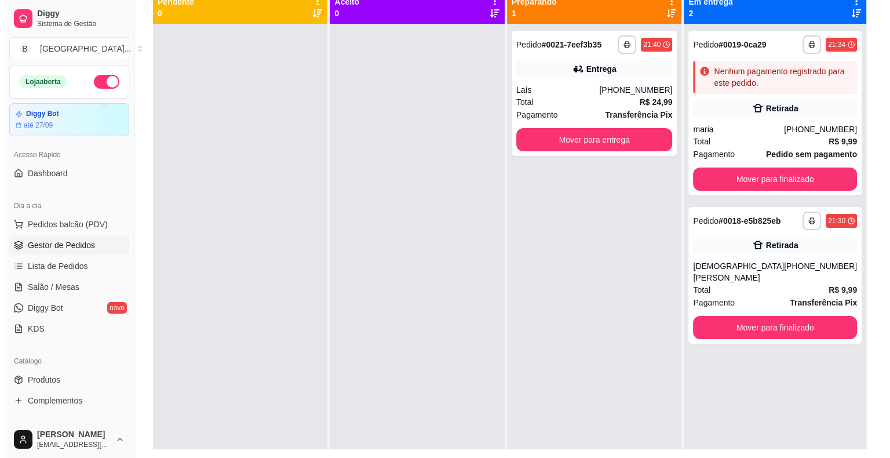
scroll to position [118, 0]
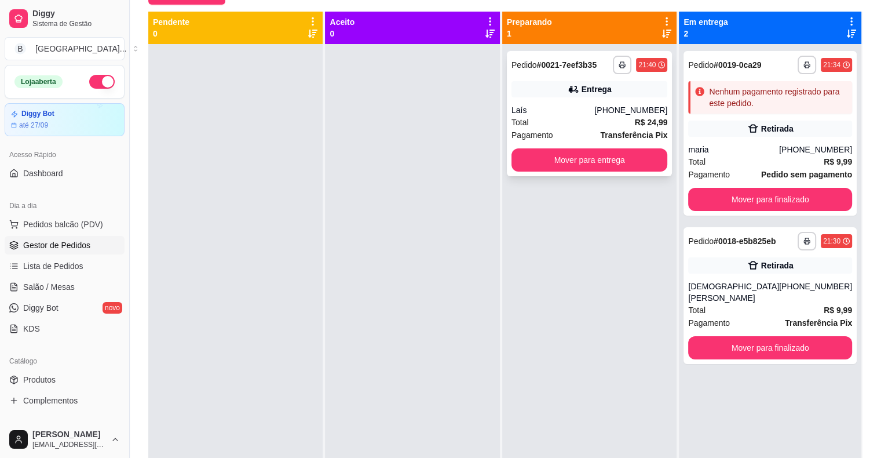
click at [565, 119] on div "Total R$ 24,99" at bounding box center [590, 122] width 156 height 13
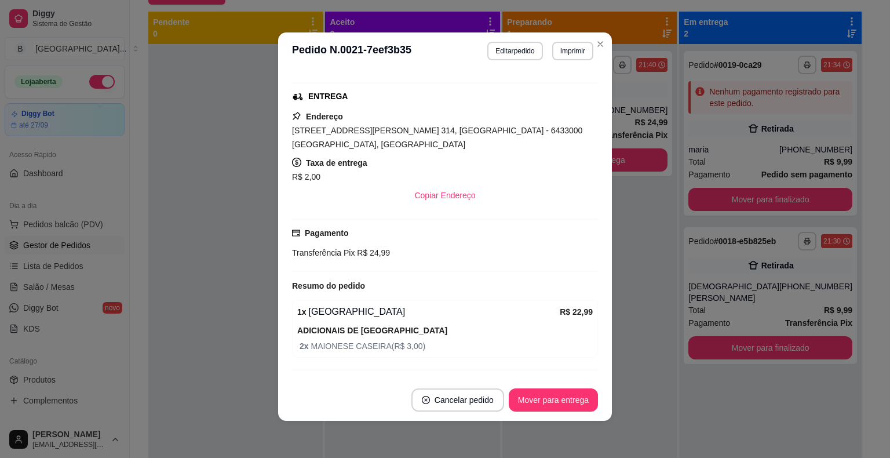
scroll to position [182, 0]
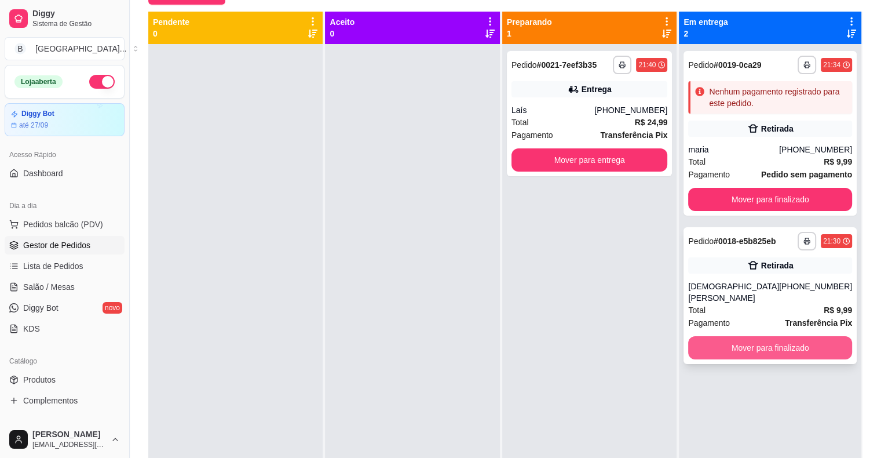
click at [735, 342] on button "Mover para finalizado" at bounding box center [770, 347] width 164 height 23
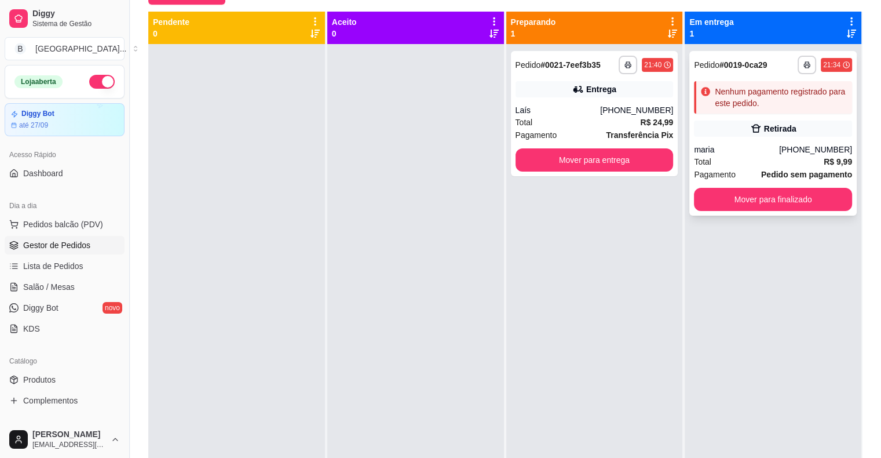
click at [767, 148] on div "maria" at bounding box center [736, 150] width 85 height 12
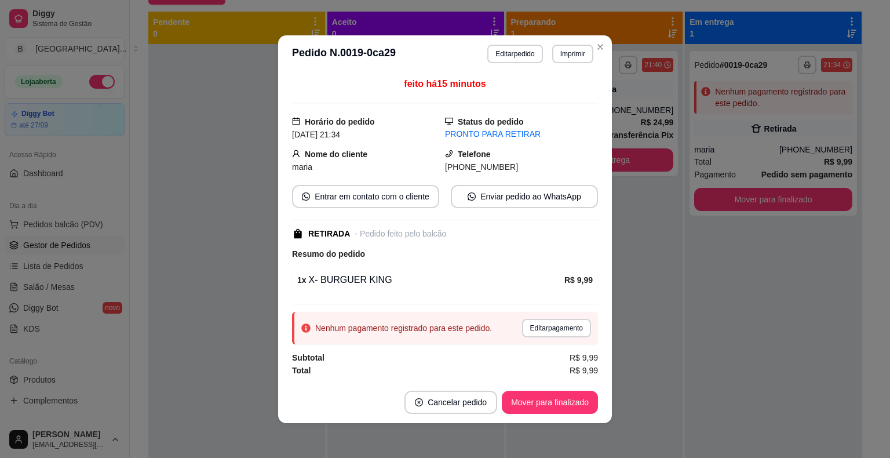
scroll to position [1, 0]
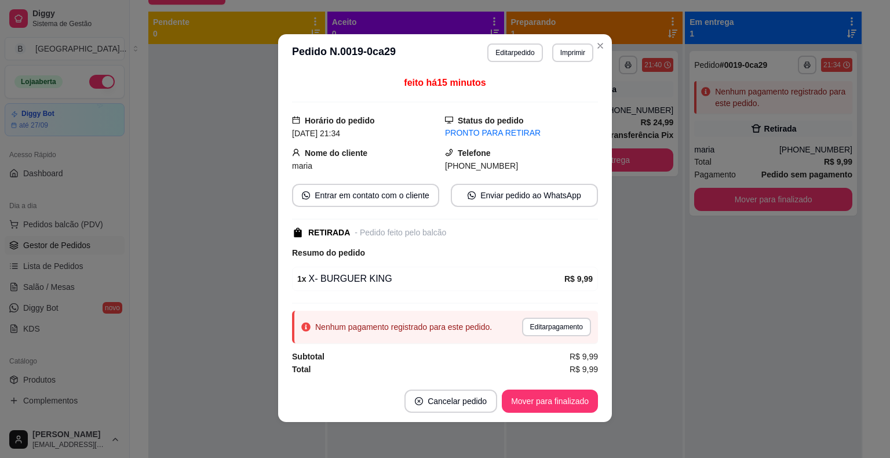
click at [535, 315] on div "Nenhum pagamento registrado para este pedido. Editar pagamento" at bounding box center [445, 327] width 306 height 32
click at [535, 318] on button "Editar pagamento" at bounding box center [556, 327] width 67 height 18
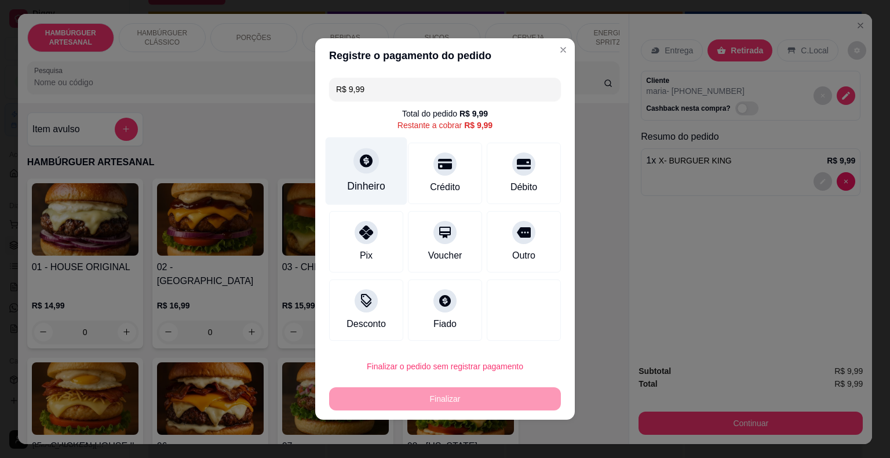
click at [369, 173] on div at bounding box center [365, 160] width 25 height 25
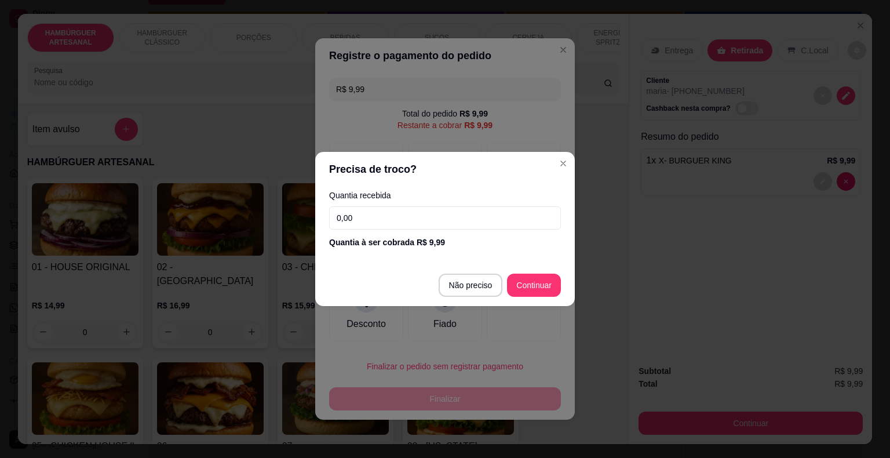
click at [457, 271] on footer "Não preciso Continuar" at bounding box center [445, 285] width 260 height 42
type input "R$ 0,00"
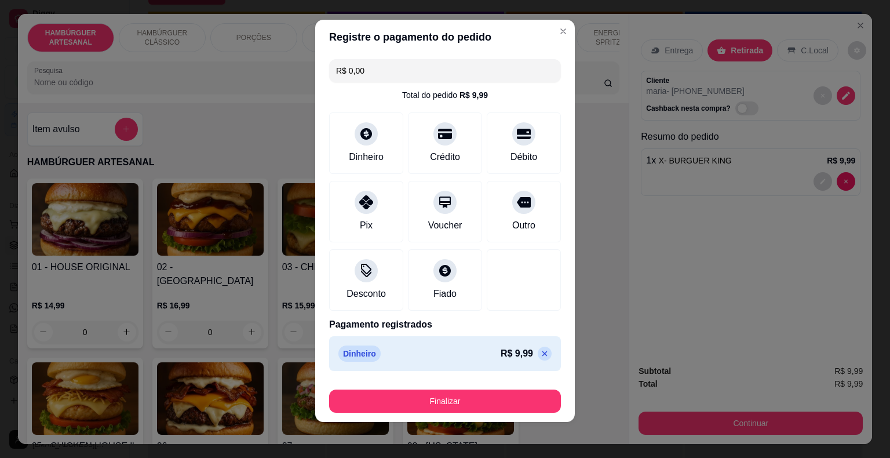
scroll to position [9, 0]
click at [433, 405] on button "Finalizar" at bounding box center [445, 400] width 225 height 23
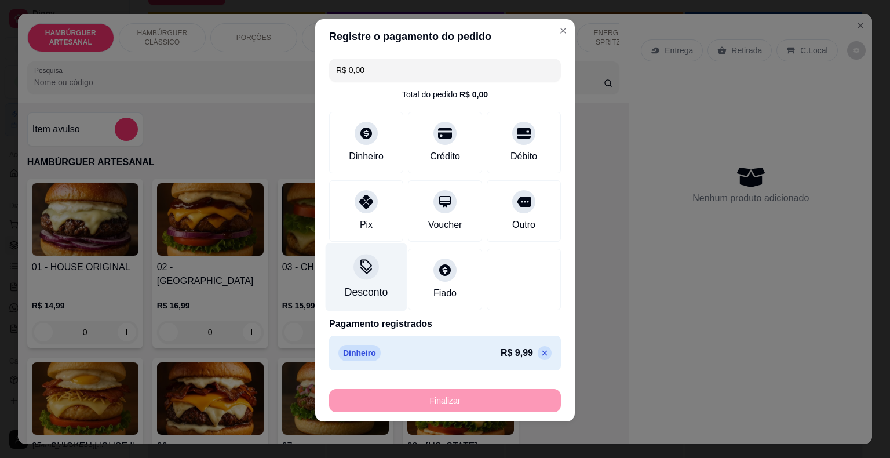
type input "0"
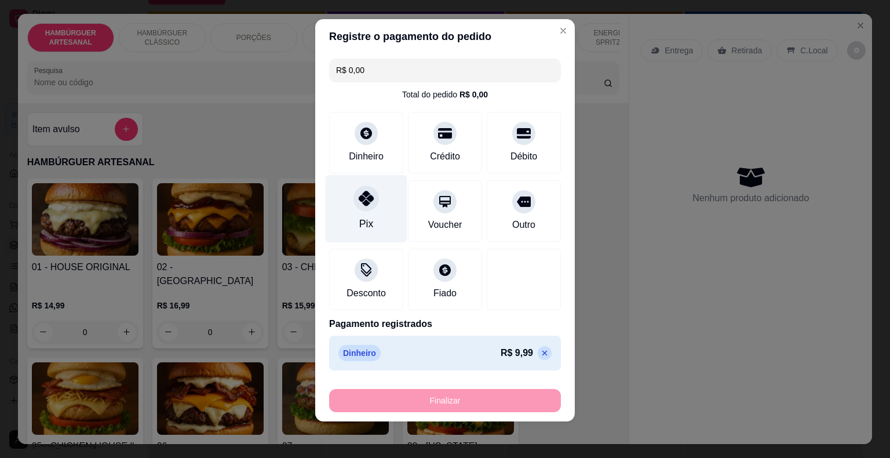
type input "-R$ 9,99"
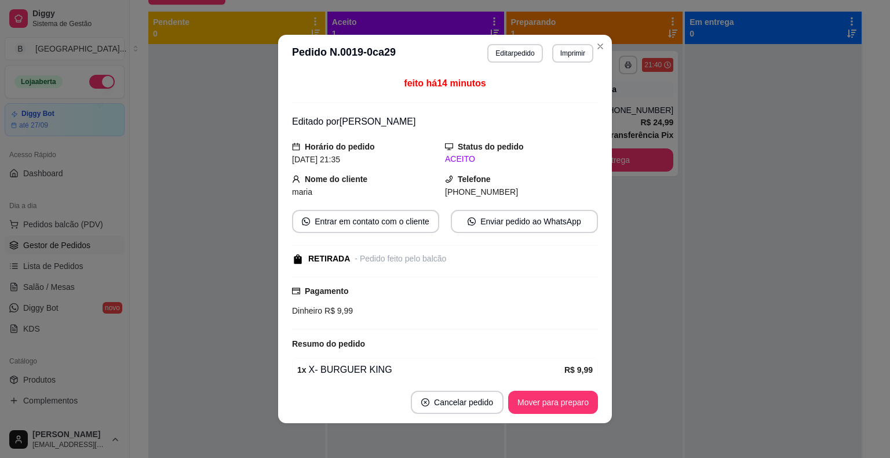
scroll to position [49, 0]
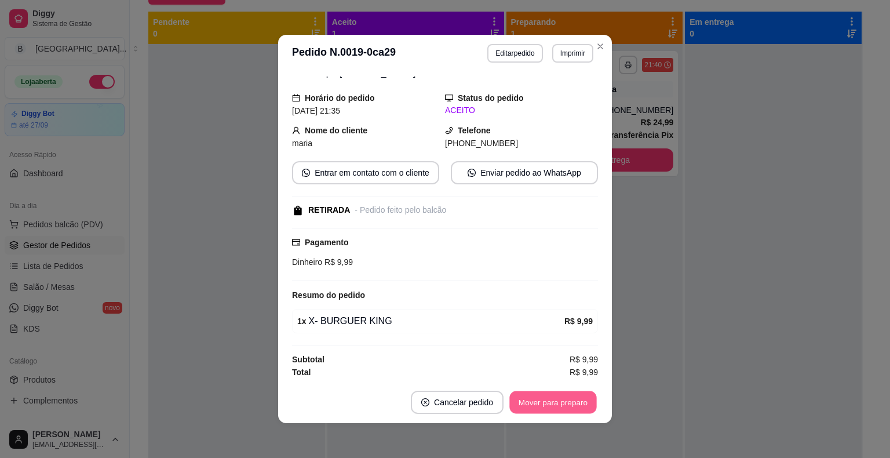
click at [538, 397] on button "Mover para preparo" at bounding box center [552, 402] width 87 height 23
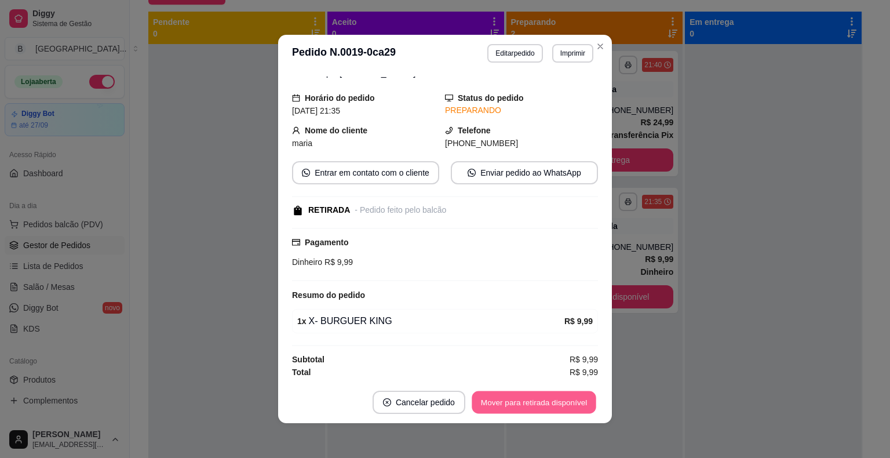
click at [538, 397] on button "Mover para retirada disponível" at bounding box center [534, 402] width 124 height 23
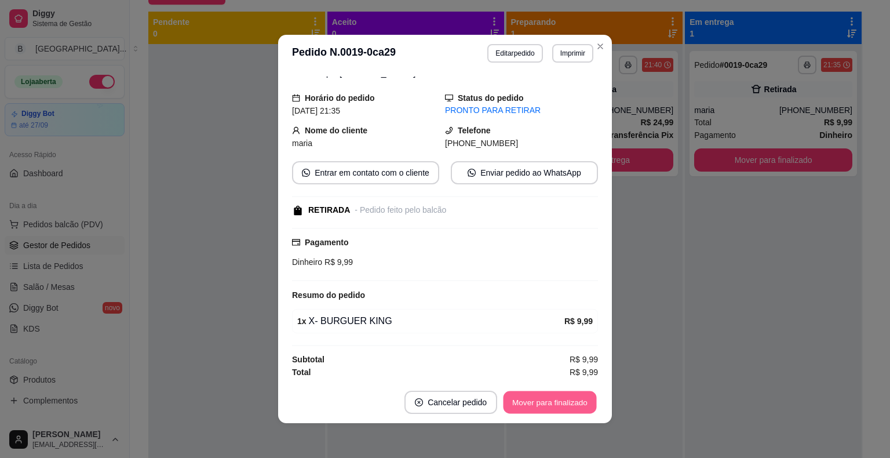
click at [540, 397] on button "Mover para finalizado" at bounding box center [550, 402] width 93 height 23
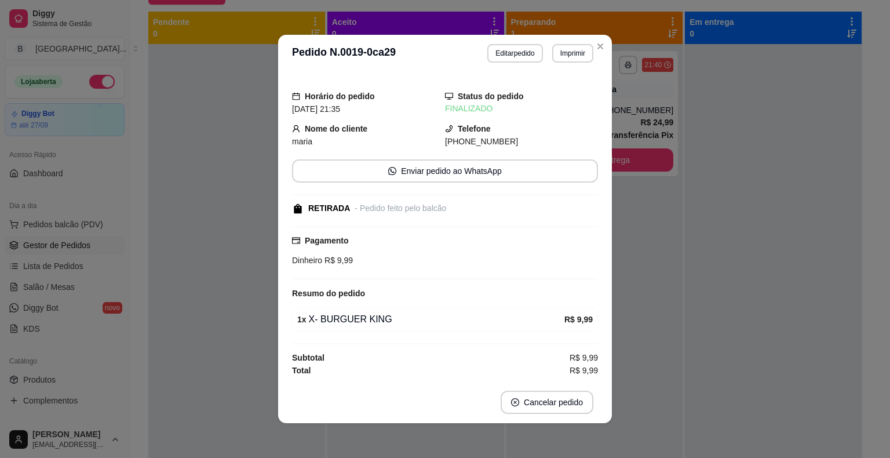
scroll to position [10, 0]
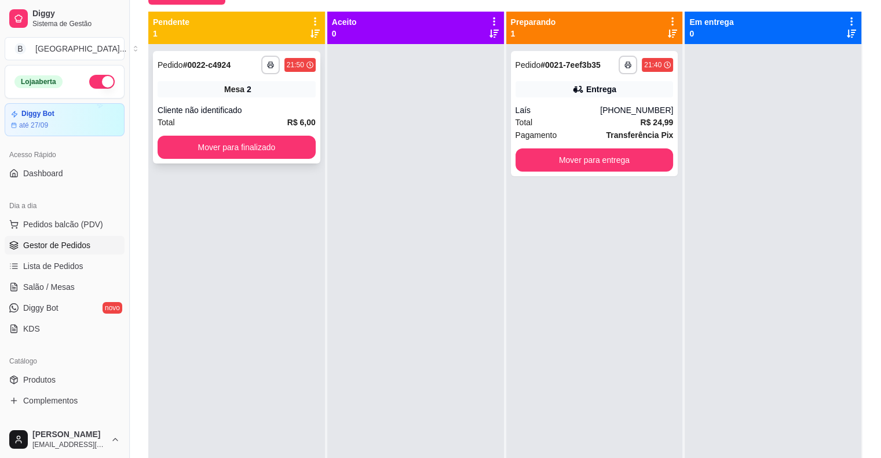
click at [222, 93] on div "Mesa 2" at bounding box center [237, 89] width 158 height 16
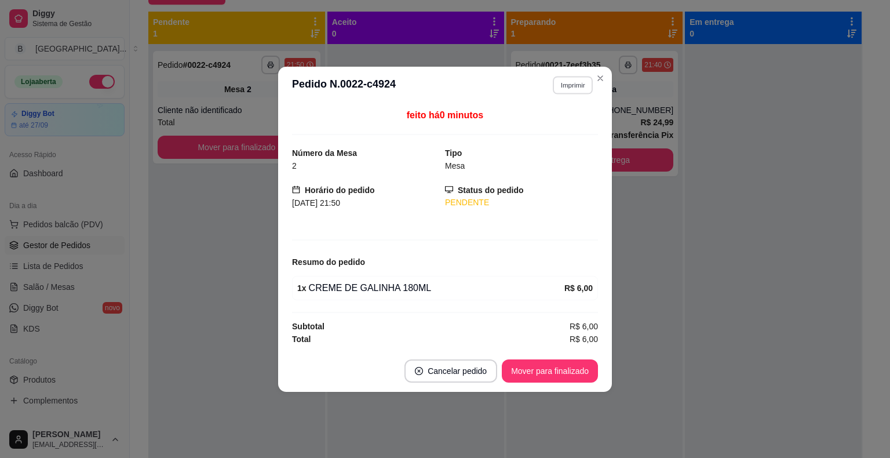
click at [567, 84] on button "Imprimir" at bounding box center [573, 85] width 40 height 18
click at [563, 118] on button "IMPRESSORA" at bounding box center [552, 126] width 81 height 18
click at [550, 357] on footer "Cancelar pedido Mover para finalizado" at bounding box center [445, 371] width 334 height 42
click at [547, 359] on button "Mover para finalizado" at bounding box center [550, 370] width 93 height 23
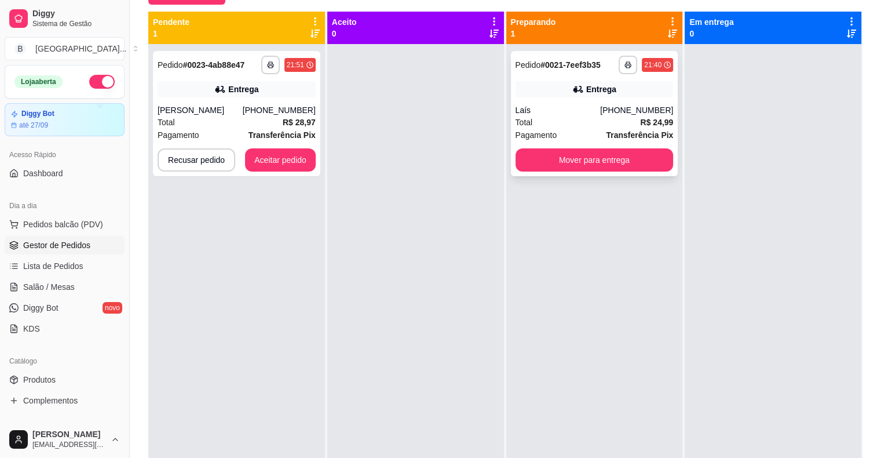
click at [534, 144] on div "**********" at bounding box center [594, 113] width 167 height 125
click at [626, 166] on button "Mover para entrega" at bounding box center [595, 160] width 154 height 23
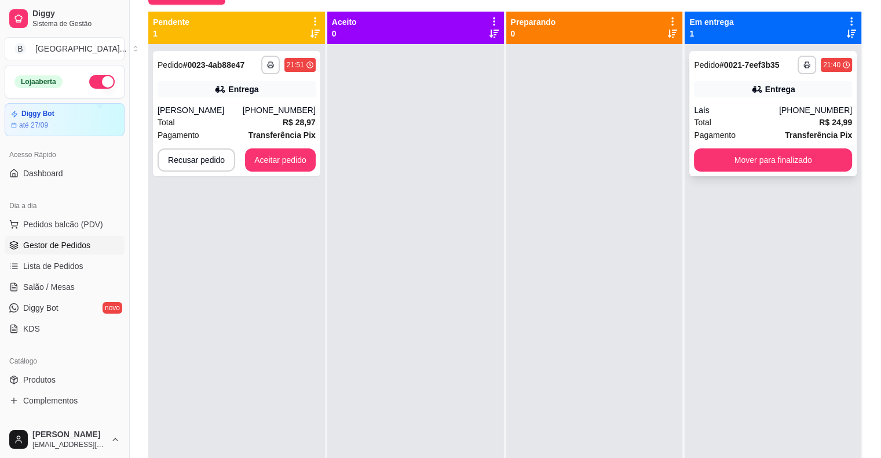
click at [712, 92] on div "Entrega" at bounding box center [773, 89] width 158 height 16
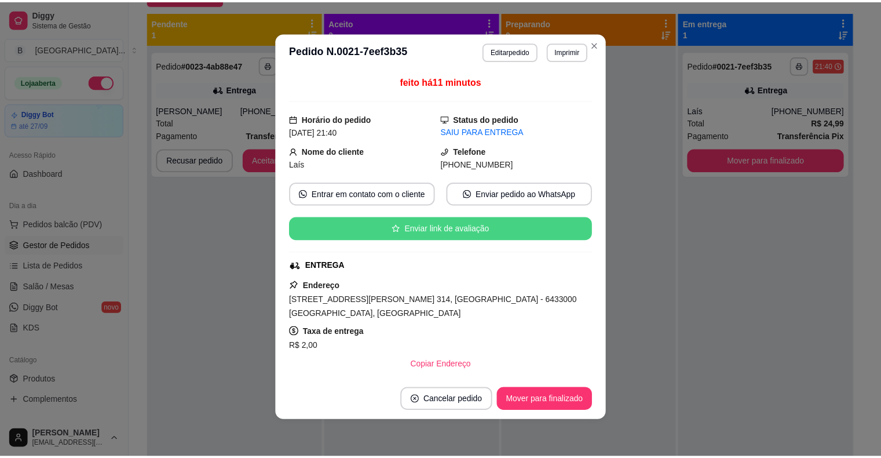
scroll to position [182, 0]
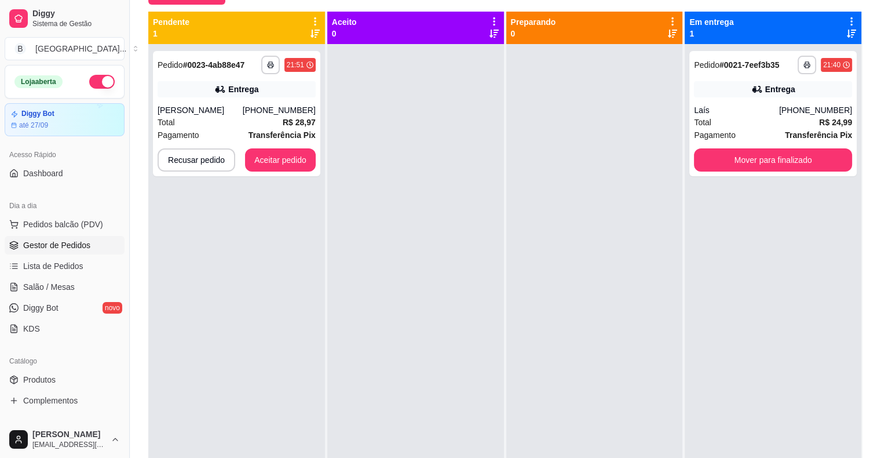
click at [210, 114] on div "[PERSON_NAME]" at bounding box center [200, 110] width 85 height 12
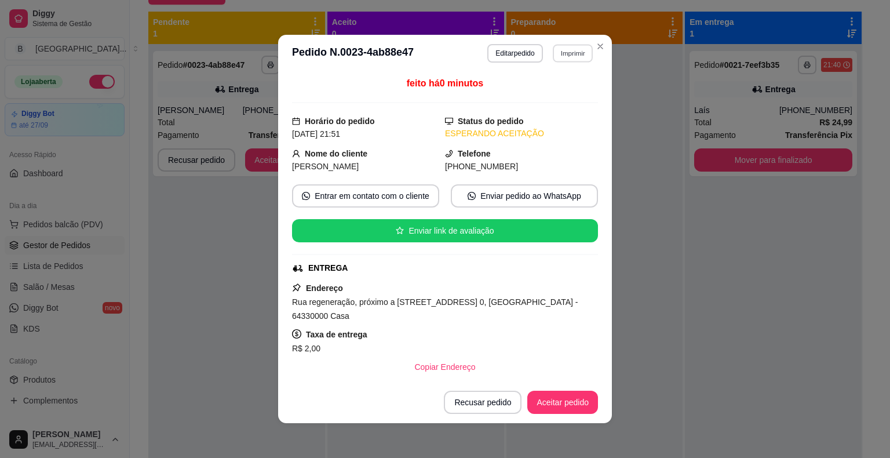
click at [568, 44] on button "Imprimir" at bounding box center [573, 53] width 40 height 18
click at [560, 96] on button "IMPRESSORA" at bounding box center [548, 94] width 84 height 19
click at [562, 413] on button "Aceitar pedido" at bounding box center [562, 402] width 68 height 23
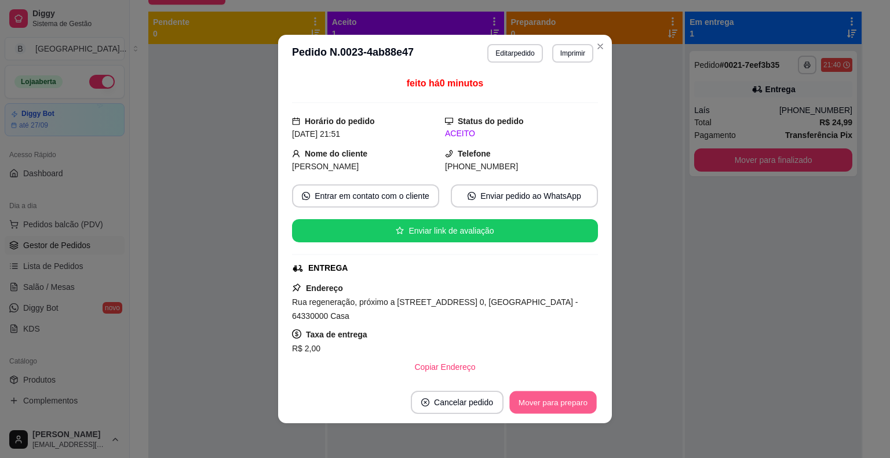
click at [565, 409] on button "Mover para preparo" at bounding box center [552, 402] width 87 height 23
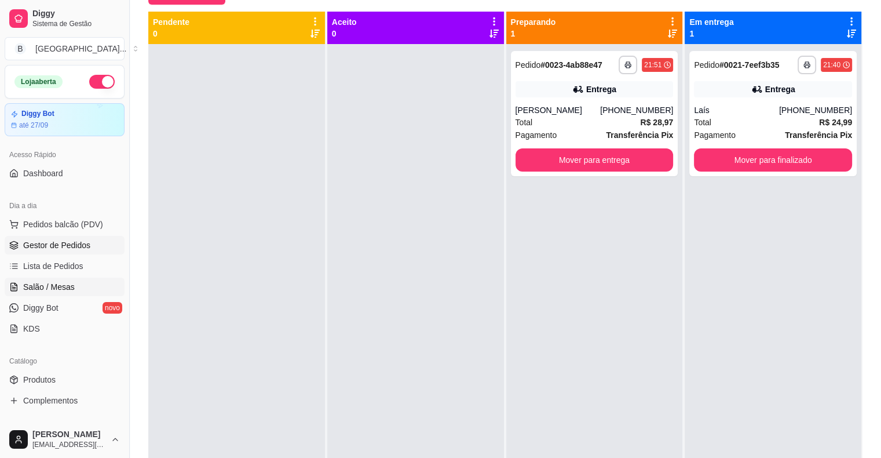
click at [46, 292] on link "Salão / Mesas" at bounding box center [65, 287] width 120 height 19
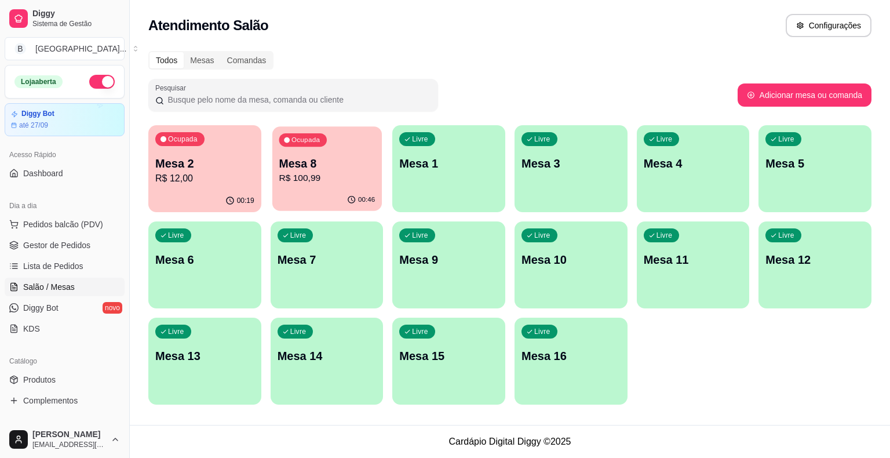
click at [280, 169] on p "Mesa 8" at bounding box center [327, 164] width 96 height 16
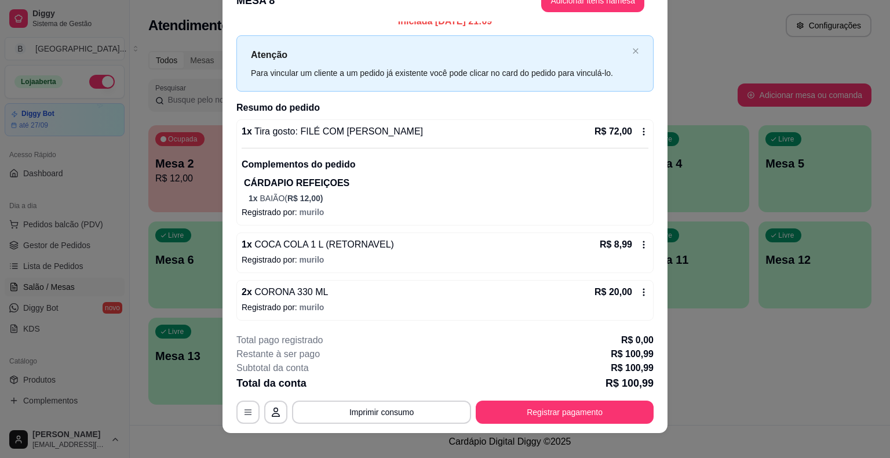
scroll to position [35, 0]
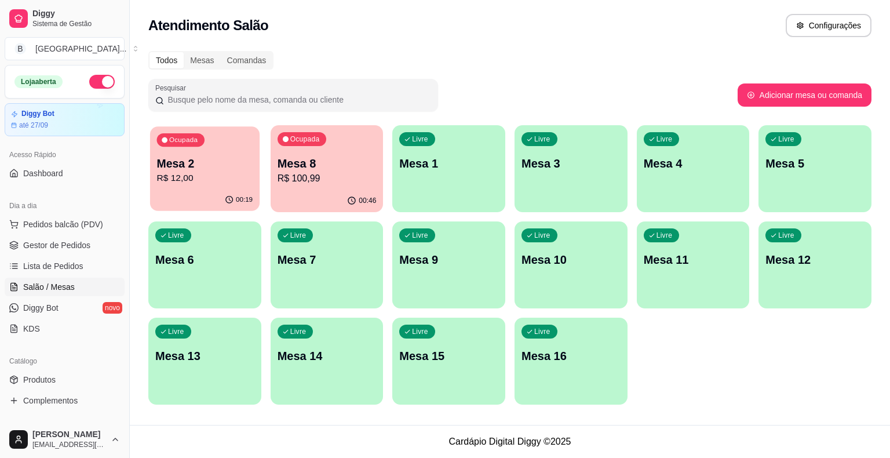
click at [234, 183] on p "R$ 12,00" at bounding box center [205, 178] width 96 height 13
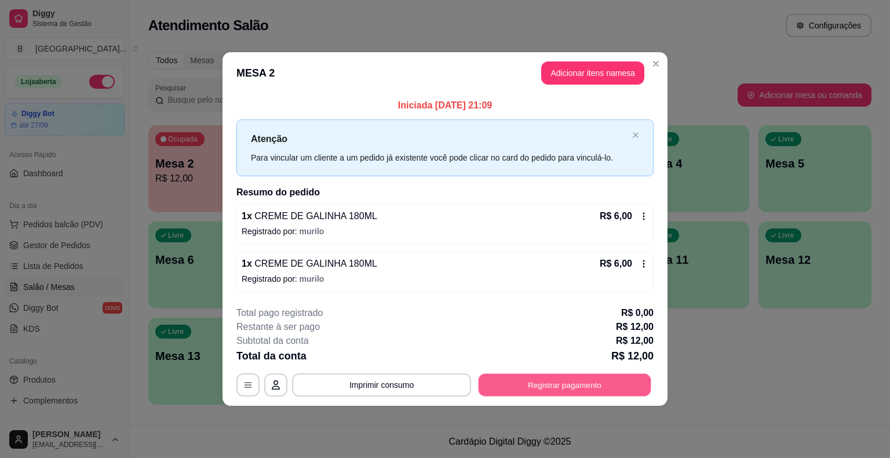
click at [562, 374] on button "Registrar pagamento" at bounding box center [565, 384] width 173 height 23
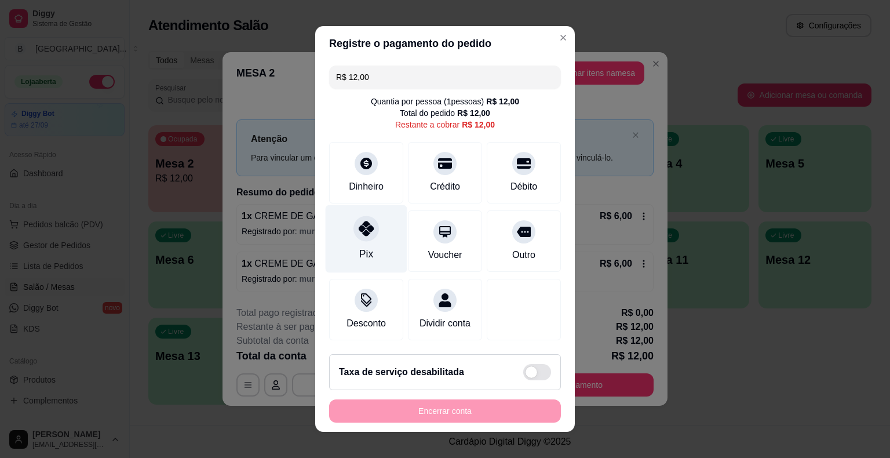
click at [345, 219] on div "Pix" at bounding box center [367, 239] width 82 height 68
type input "R$ 0,00"
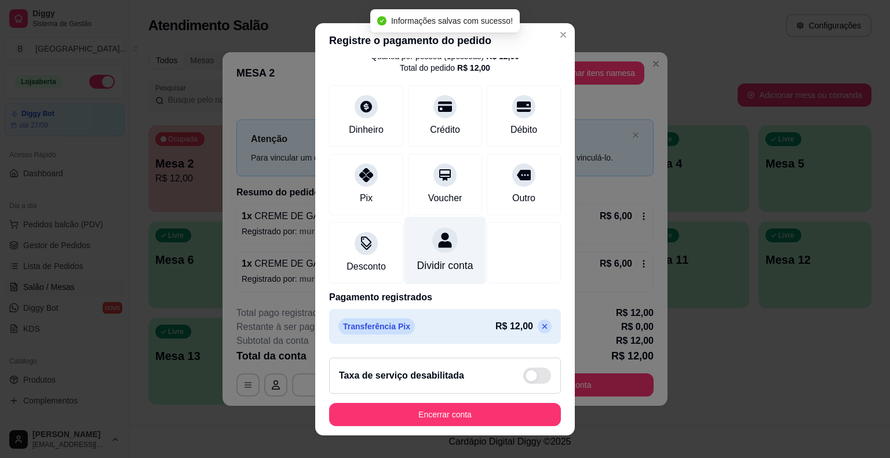
scroll to position [14, 0]
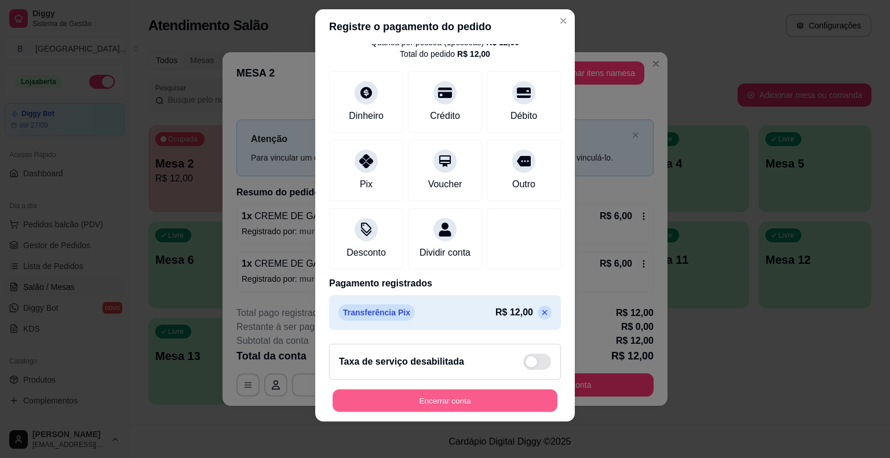
click at [472, 405] on button "Encerrar conta" at bounding box center [445, 400] width 225 height 23
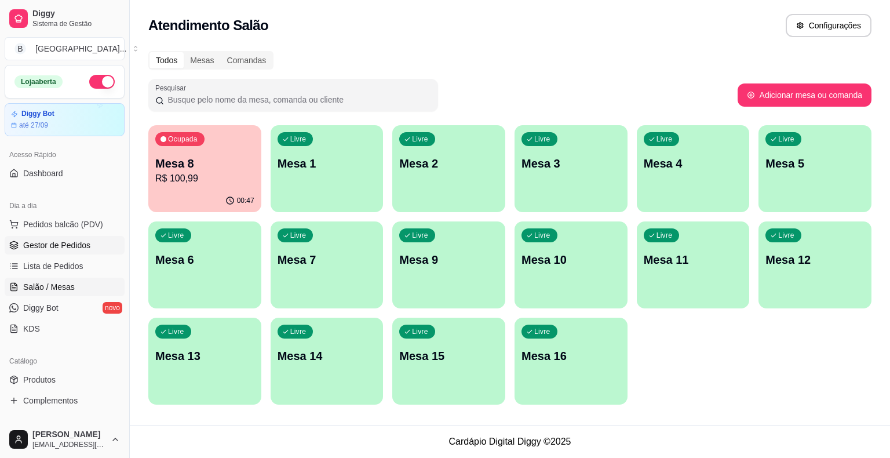
click at [34, 246] on span "Gestor de Pedidos" at bounding box center [56, 245] width 67 height 12
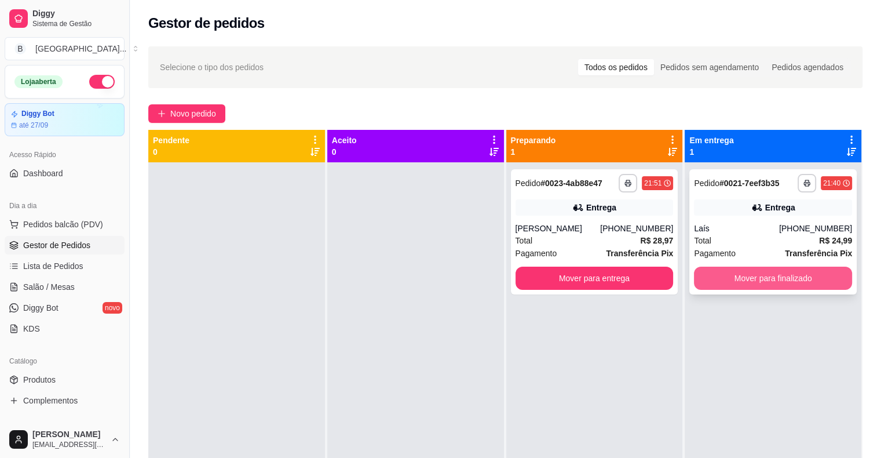
click at [812, 268] on button "Mover para finalizado" at bounding box center [773, 278] width 158 height 23
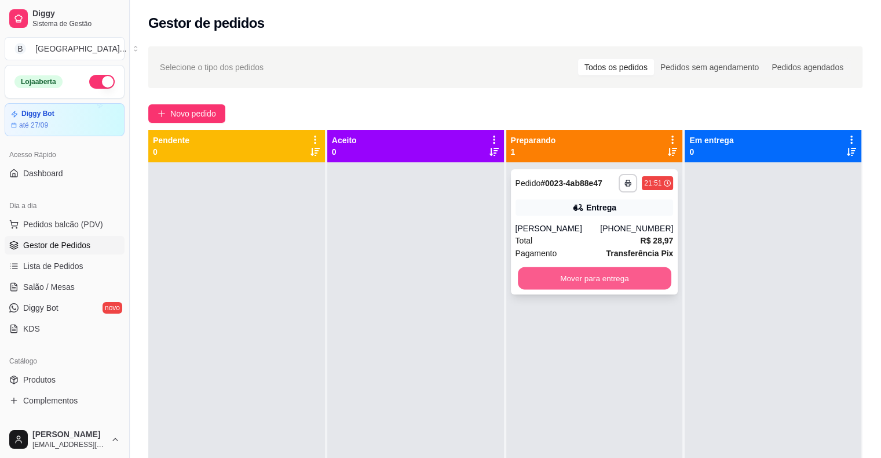
click at [553, 289] on button "Mover para entrega" at bounding box center [595, 278] width 154 height 23
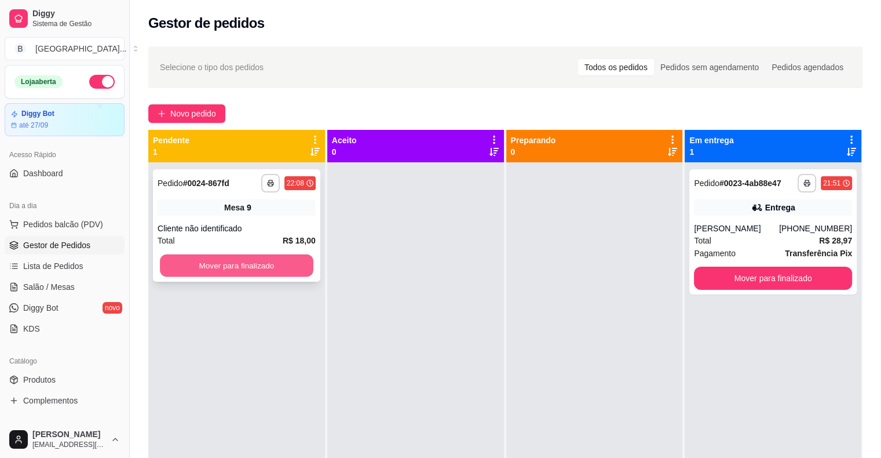
click at [254, 269] on button "Mover para finalizado" at bounding box center [237, 265] width 154 height 23
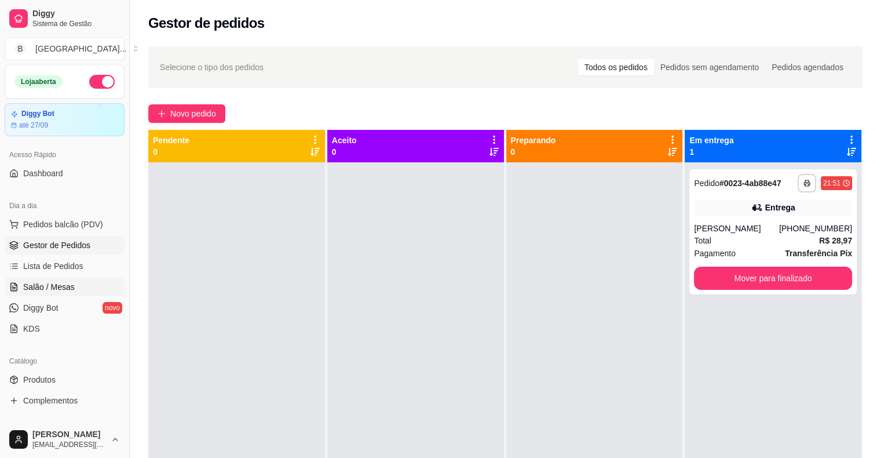
click at [61, 290] on span "Salão / Mesas" at bounding box center [49, 287] width 52 height 12
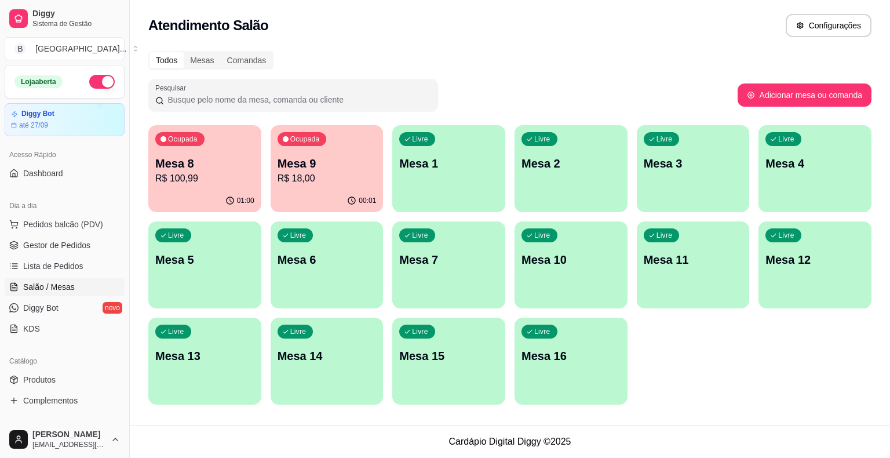
click at [320, 167] on p "Mesa 9" at bounding box center [327, 163] width 99 height 16
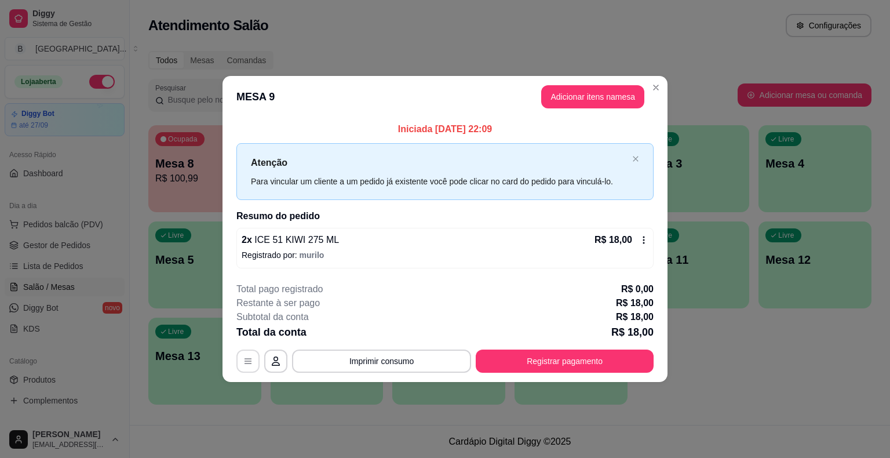
click at [247, 368] on button "button" at bounding box center [247, 360] width 23 height 23
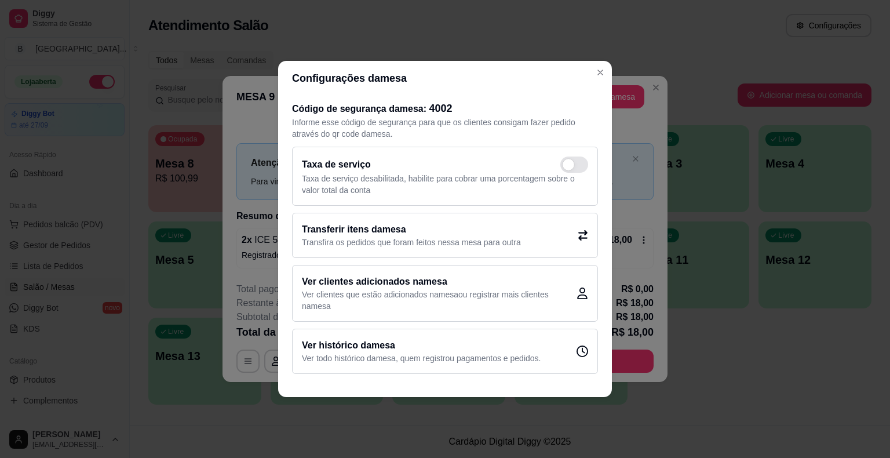
click at [459, 242] on p "Transfira os pedidos que foram feitos nessa mesa para outra" at bounding box center [411, 242] width 219 height 12
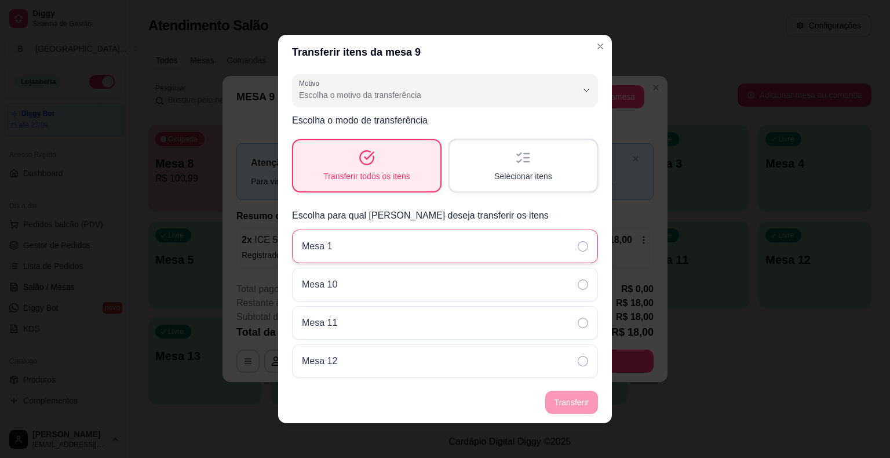
click at [389, 249] on div "Mesa 1" at bounding box center [445, 246] width 306 height 34
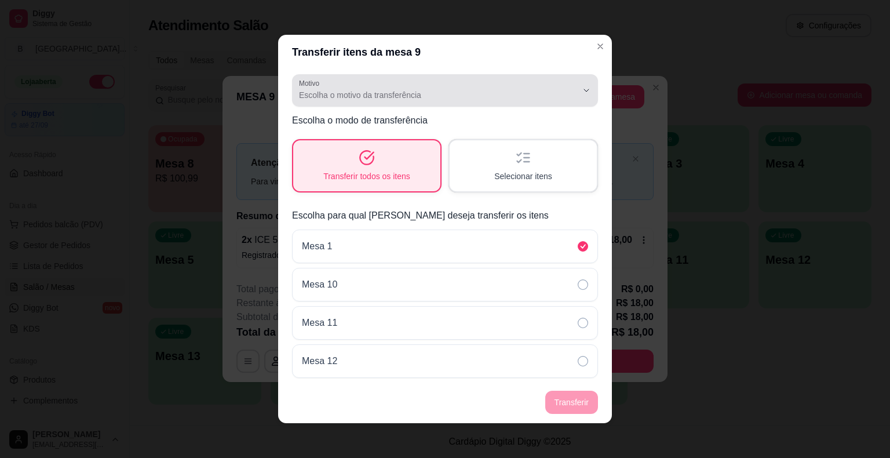
click at [428, 96] on span "Escolha o motivo da transferência" at bounding box center [438, 95] width 278 height 12
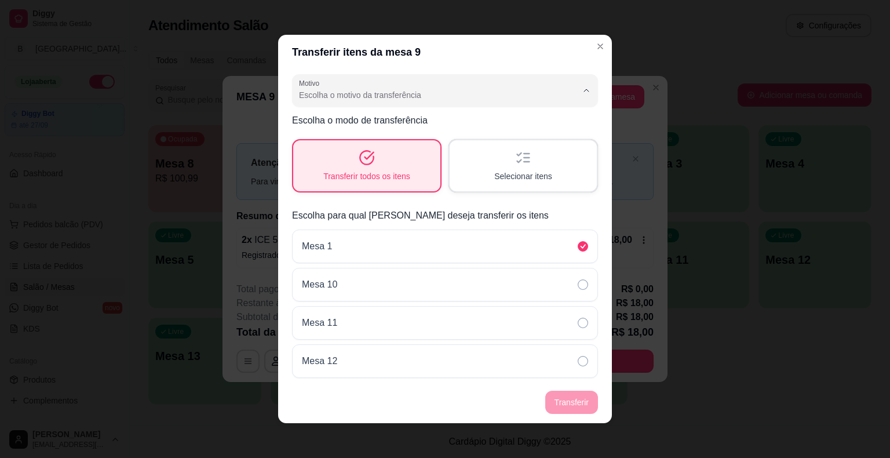
click at [359, 140] on span "Mudança de mesa" at bounding box center [430, 141] width 256 height 11
type input "TABLE_TRANSFER"
select select "TABLE_TRANSFER"
click at [556, 407] on button "Transferir" at bounding box center [572, 402] width 52 height 23
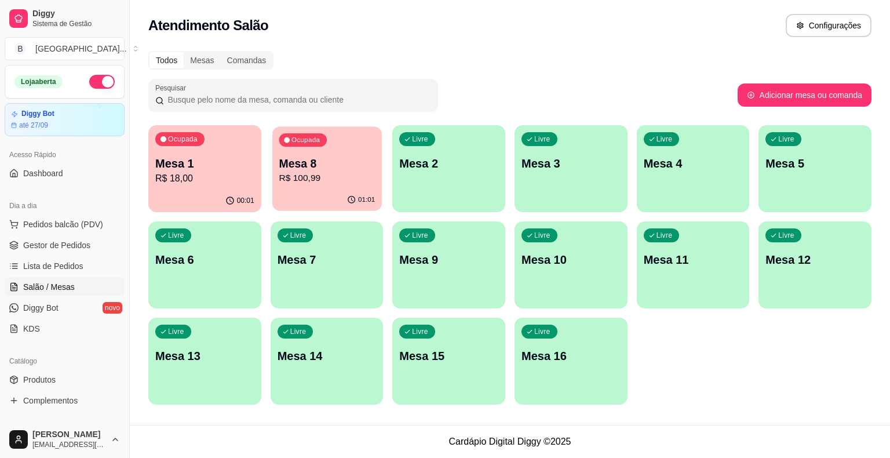
click at [352, 189] on div "01:01" at bounding box center [327, 200] width 110 height 22
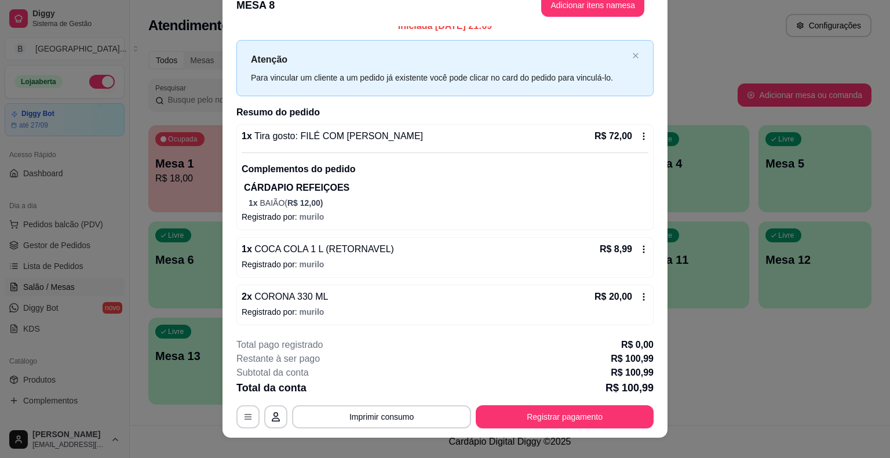
scroll to position [35, 0]
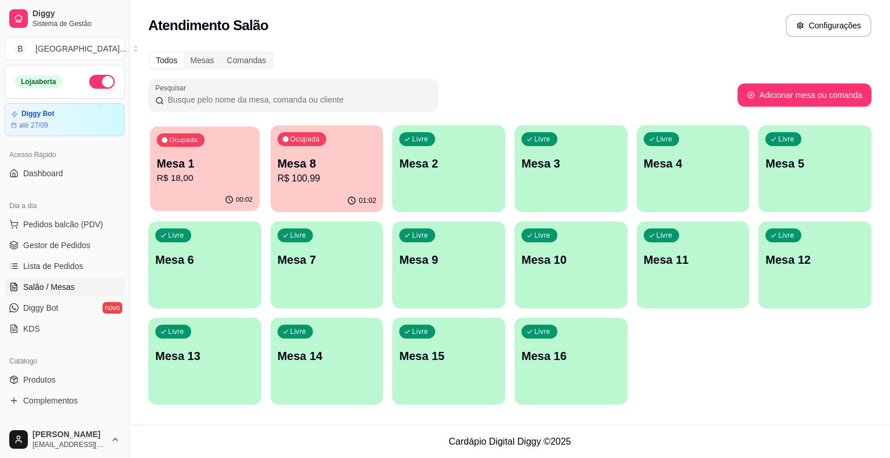
click at [205, 173] on p "R$ 18,00" at bounding box center [205, 178] width 96 height 13
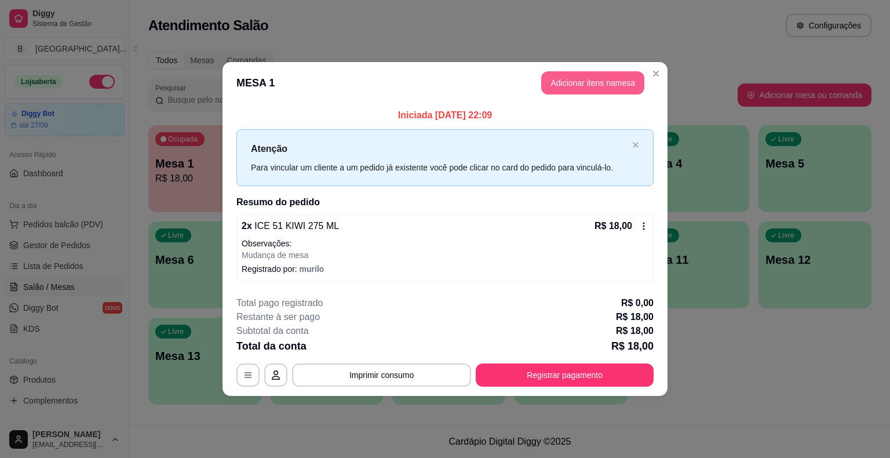
click at [568, 87] on button "Adicionar itens na mesa" at bounding box center [592, 82] width 103 height 23
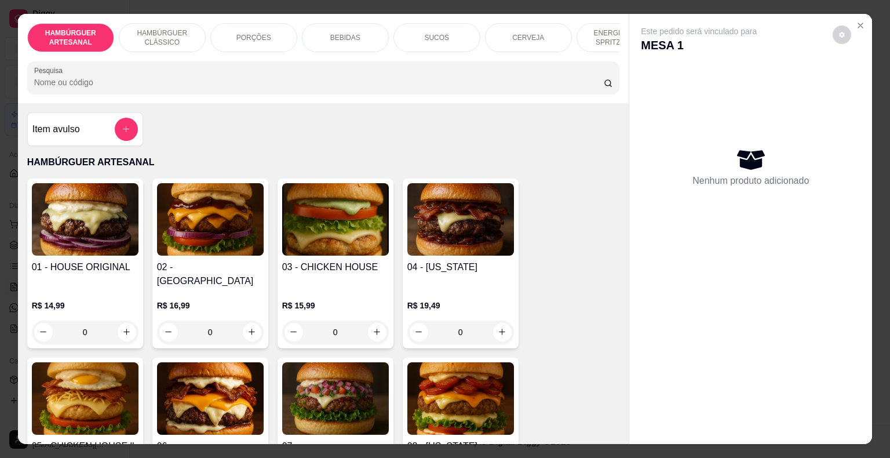
click at [364, 34] on div "BEBIDAS" at bounding box center [345, 37] width 87 height 29
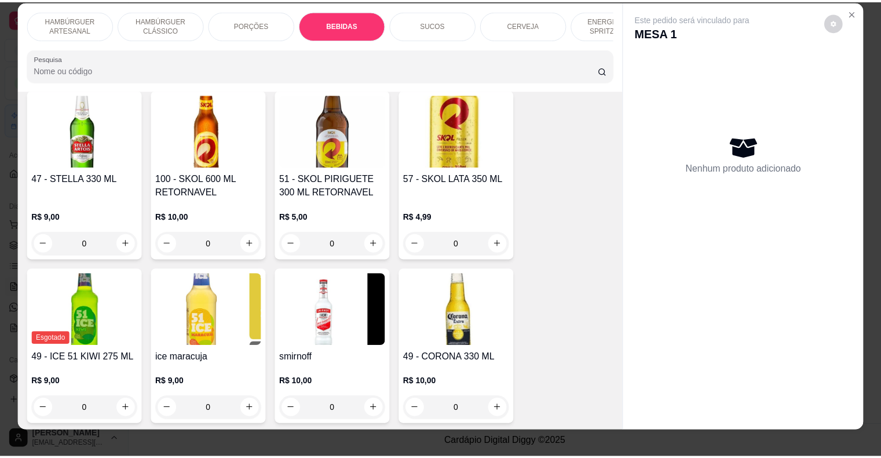
scroll to position [0, 0]
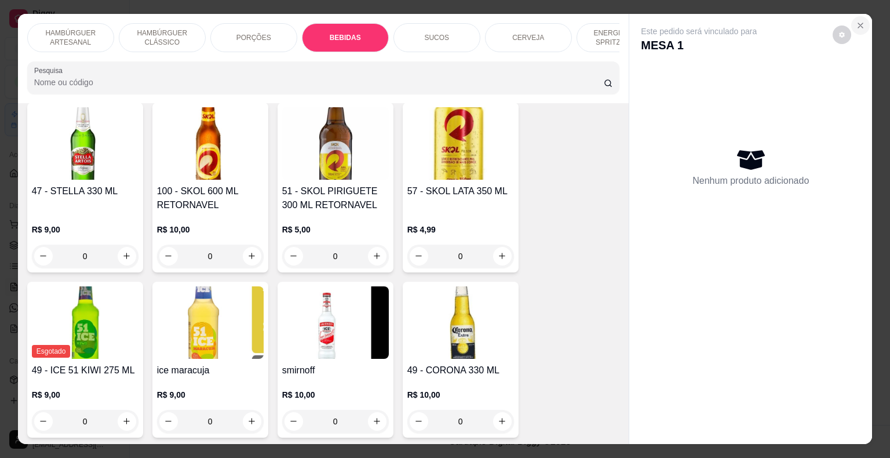
click at [864, 24] on button "Close" at bounding box center [860, 25] width 19 height 19
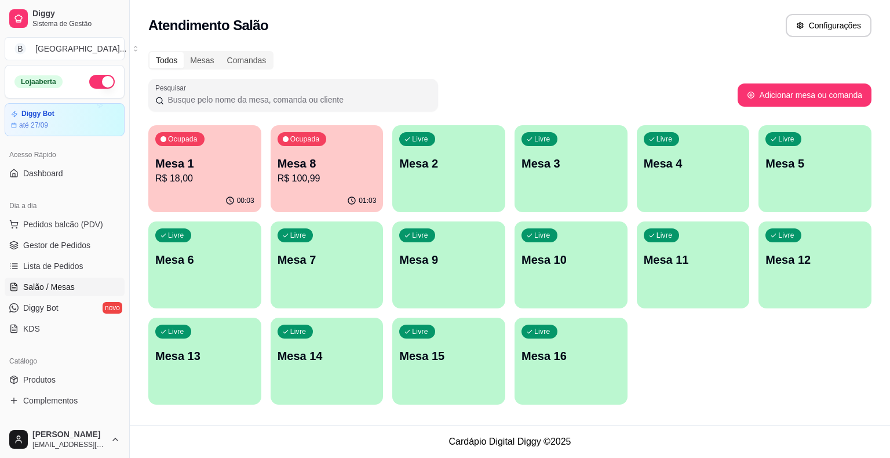
click at [286, 189] on div "Ocupada Mesa 8 R$ 100,99" at bounding box center [327, 157] width 113 height 64
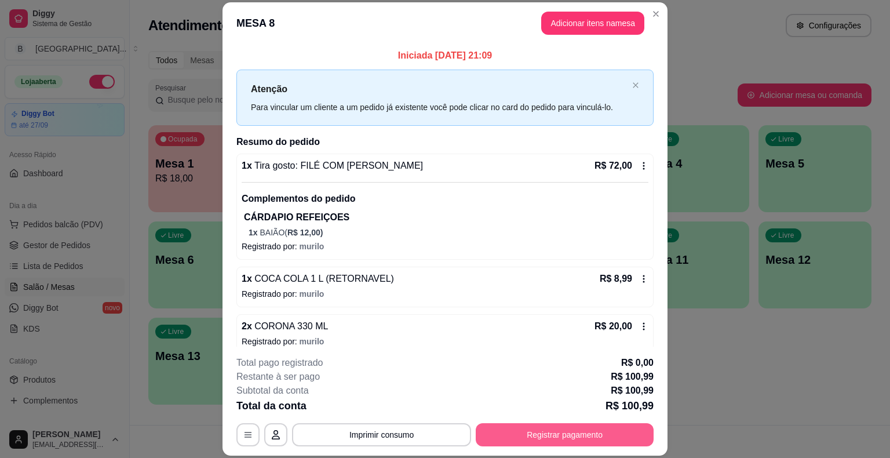
click at [517, 427] on button "Registrar pagamento" at bounding box center [565, 434] width 178 height 23
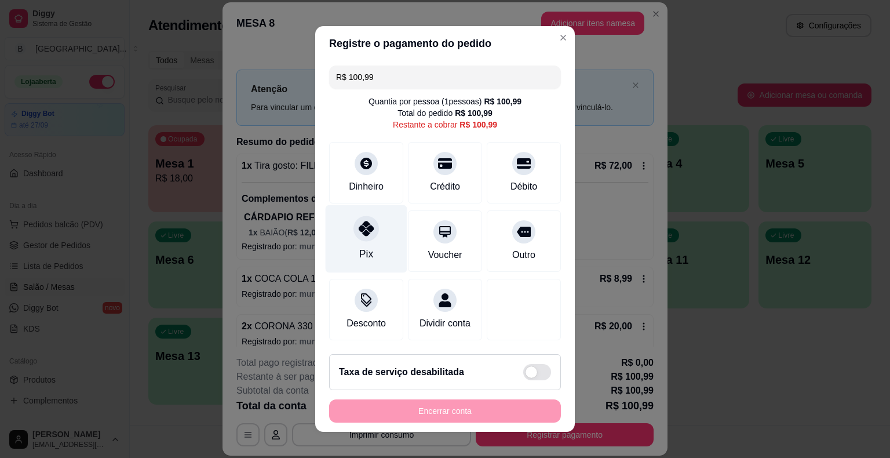
click at [346, 225] on div "Pix" at bounding box center [367, 239] width 82 height 68
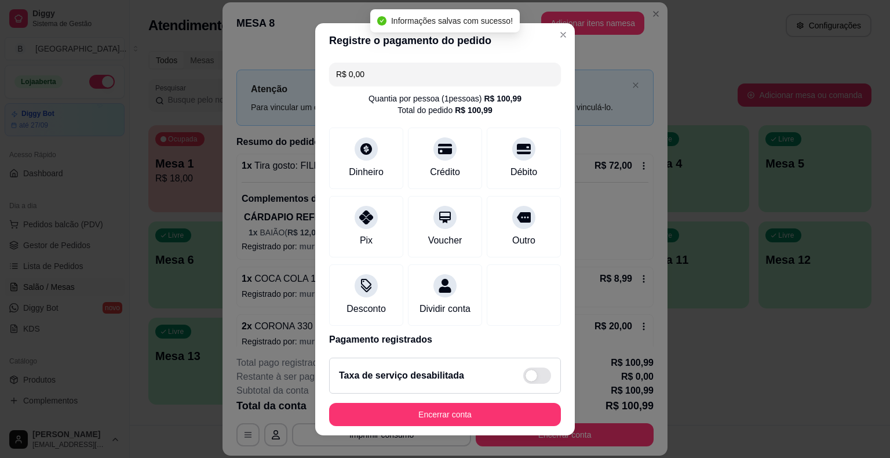
type input "R$ 0,00"
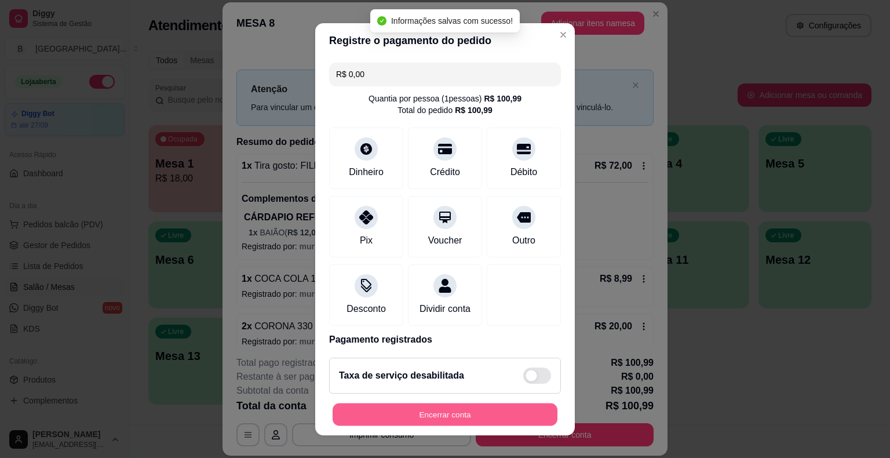
click at [387, 414] on button "Encerrar conta" at bounding box center [445, 414] width 225 height 23
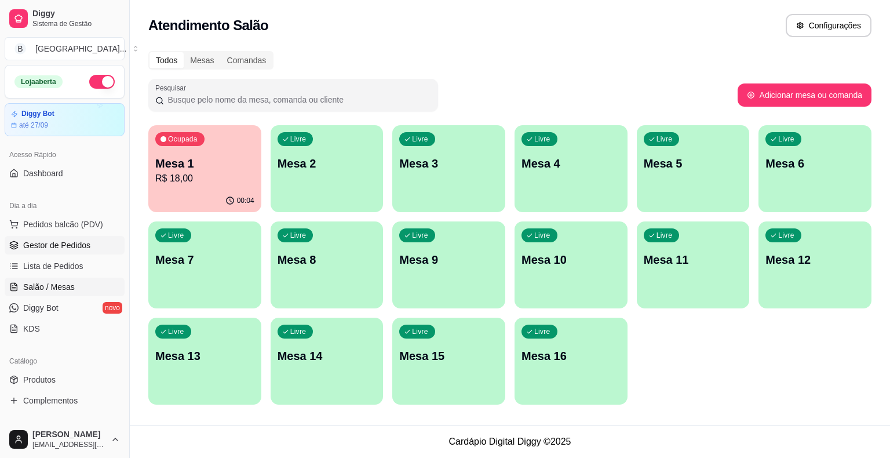
click at [30, 246] on span "Gestor de Pedidos" at bounding box center [56, 245] width 67 height 12
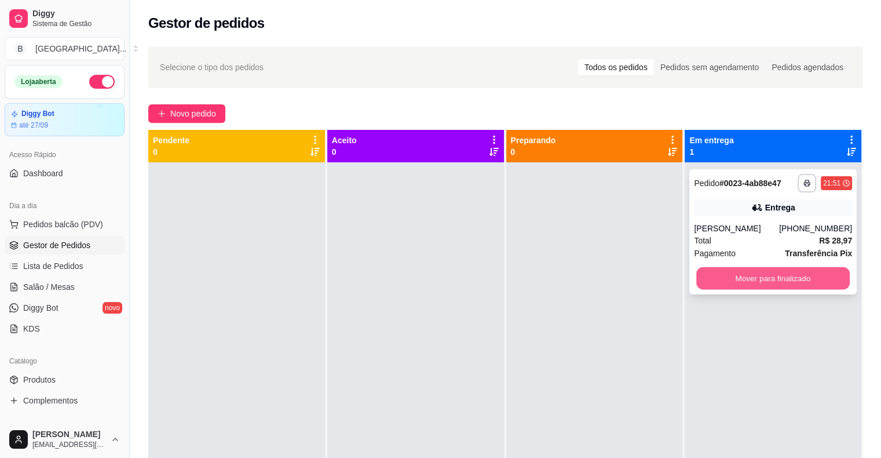
click at [741, 275] on button "Mover para finalizado" at bounding box center [773, 278] width 154 height 23
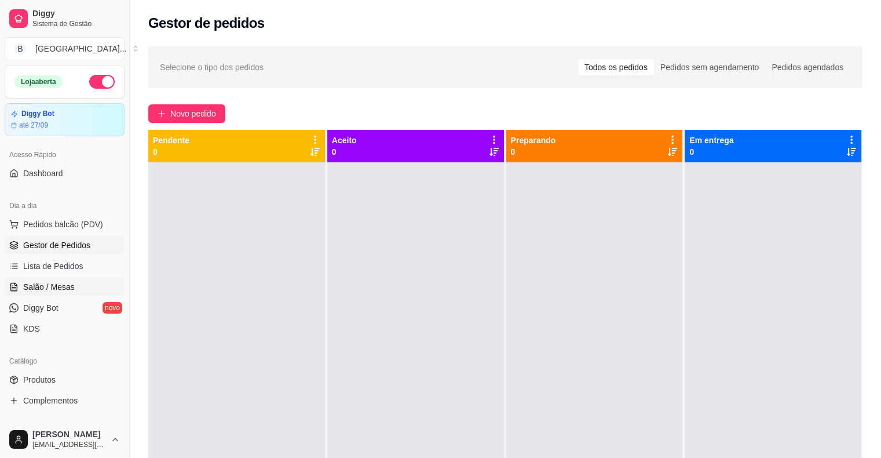
click at [45, 282] on span "Salão / Mesas" at bounding box center [49, 287] width 52 height 12
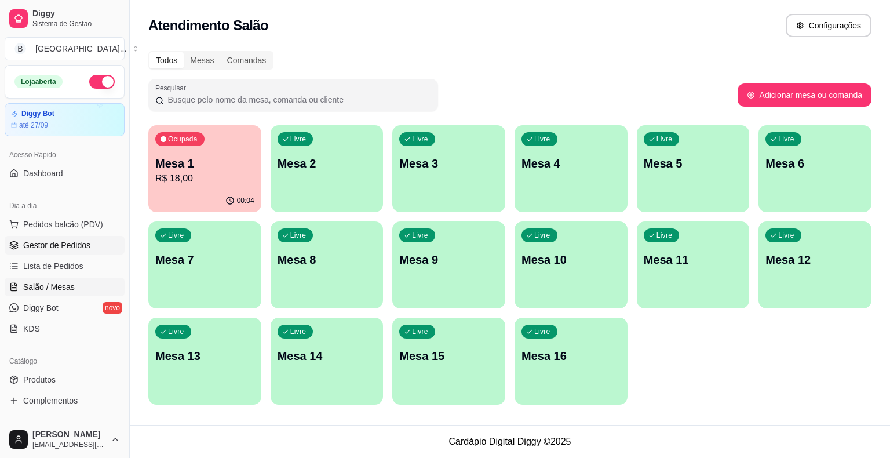
click at [34, 239] on span "Gestor de Pedidos" at bounding box center [56, 245] width 67 height 12
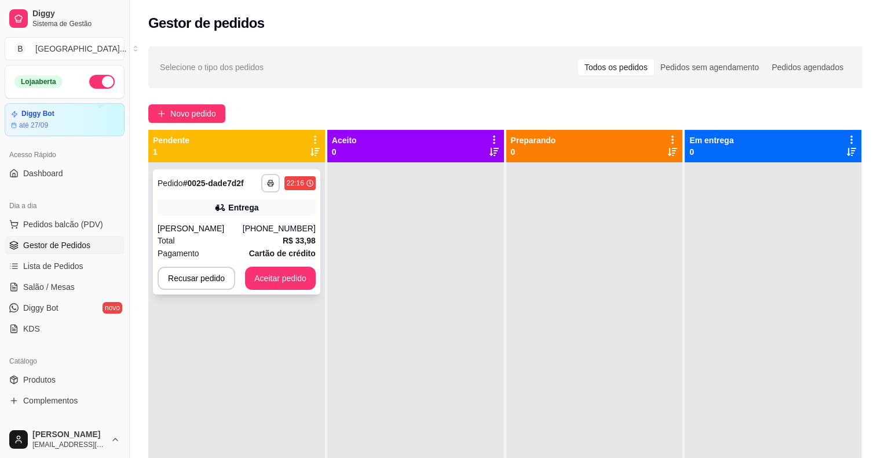
click at [243, 232] on div "[PERSON_NAME]" at bounding box center [200, 228] width 85 height 12
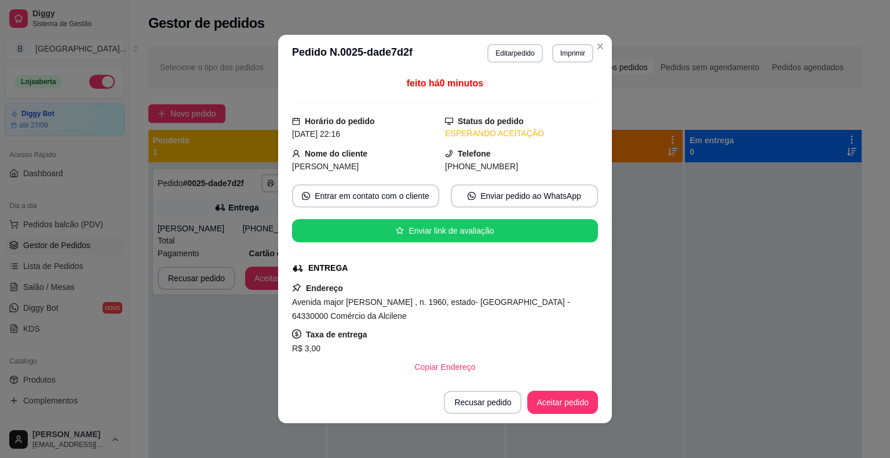
click at [568, 41] on header "**********" at bounding box center [445, 53] width 334 height 37
click at [567, 46] on button "Imprimir" at bounding box center [572, 53] width 41 height 19
click at [564, 101] on button "IMPRESSORA" at bounding box center [548, 94] width 84 height 19
click at [565, 395] on button "Aceitar pedido" at bounding box center [562, 402] width 68 height 23
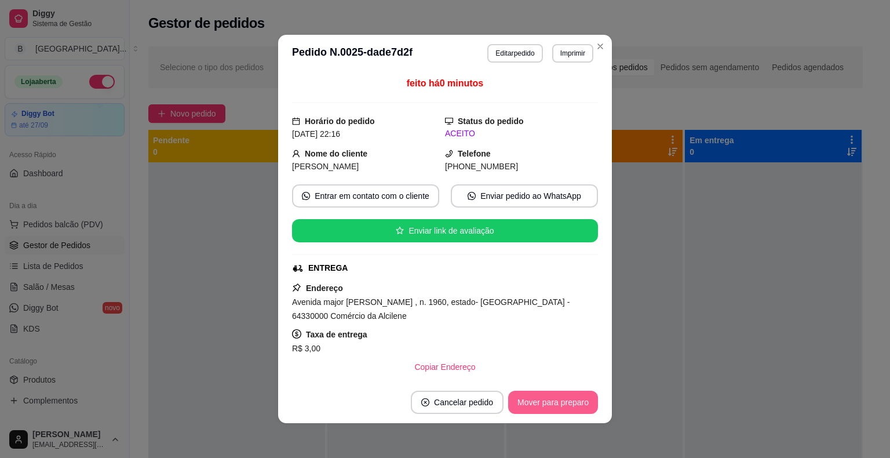
click at [567, 397] on button "Mover para preparo" at bounding box center [553, 402] width 90 height 23
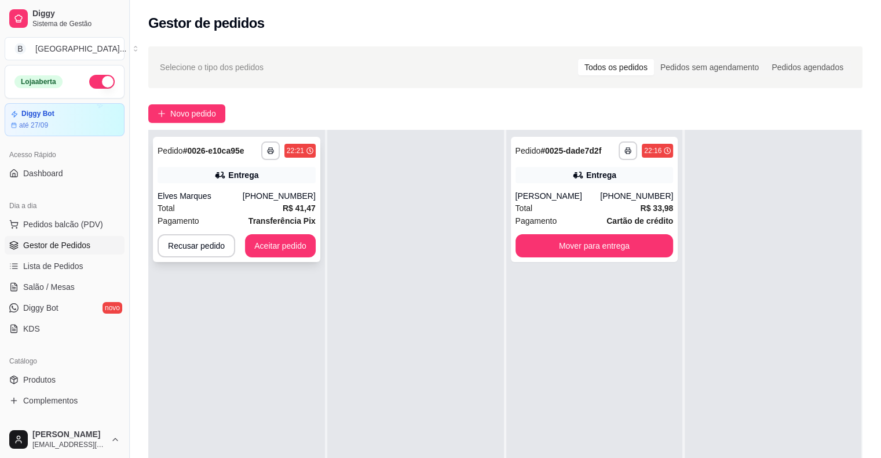
click at [207, 196] on div "Elves Marques" at bounding box center [200, 196] width 85 height 12
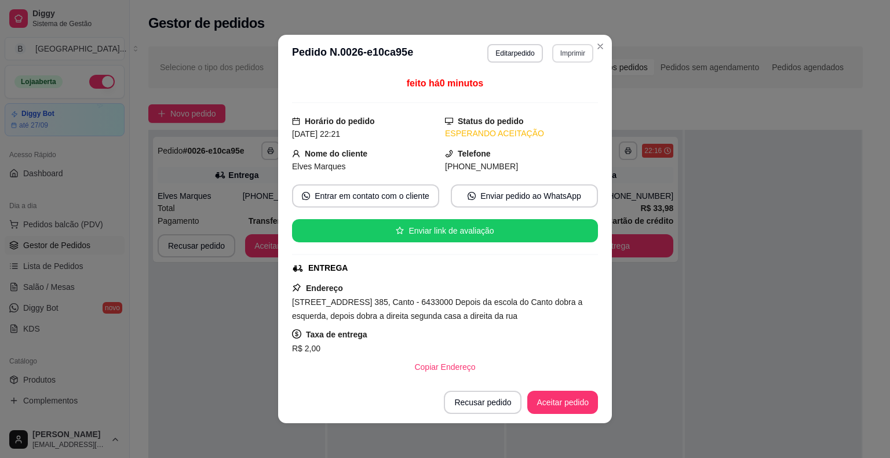
click at [567, 54] on button "Imprimir" at bounding box center [572, 53] width 41 height 19
click at [554, 86] on button "IMPRESSORA" at bounding box center [548, 94] width 84 height 19
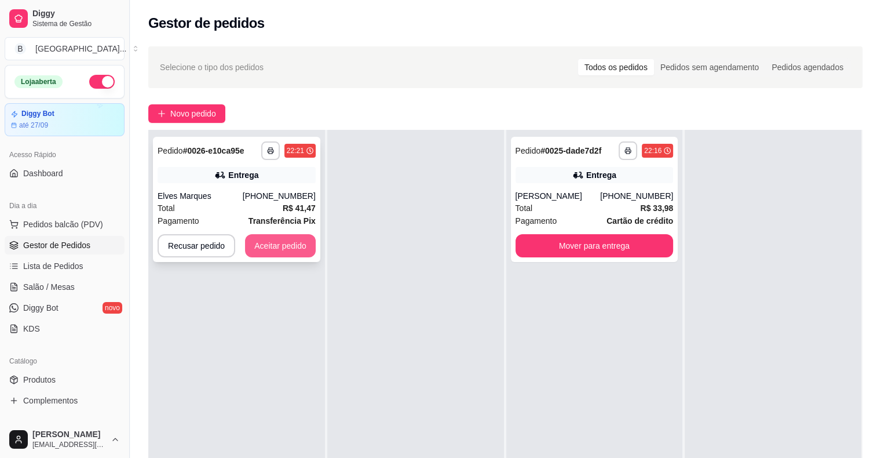
click at [290, 249] on button "Aceitar pedido" at bounding box center [280, 245] width 71 height 23
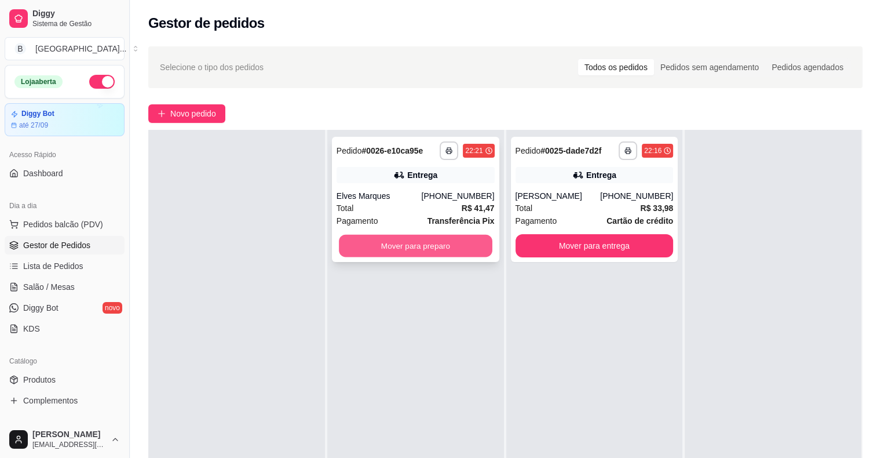
click at [405, 241] on button "Mover para preparo" at bounding box center [416, 246] width 154 height 23
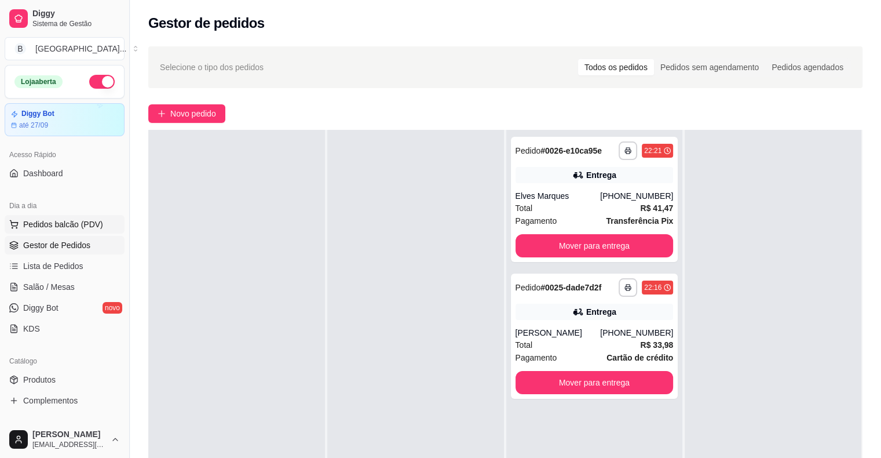
click at [63, 228] on span "Pedidos balcão (PDV)" at bounding box center [63, 224] width 80 height 12
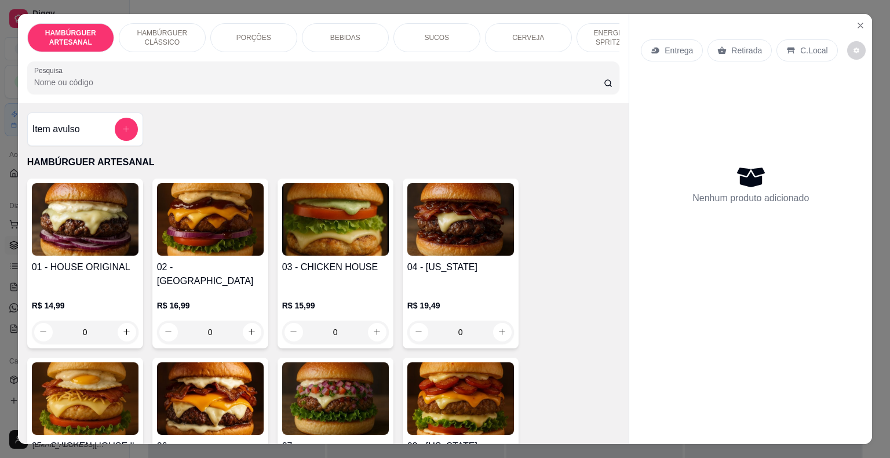
click at [363, 24] on div "BEBIDAS" at bounding box center [345, 37] width 87 height 29
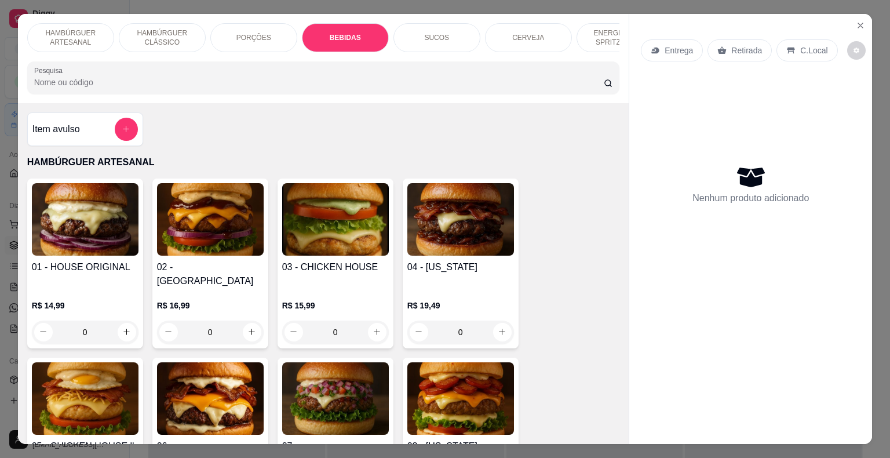
scroll to position [28, 0]
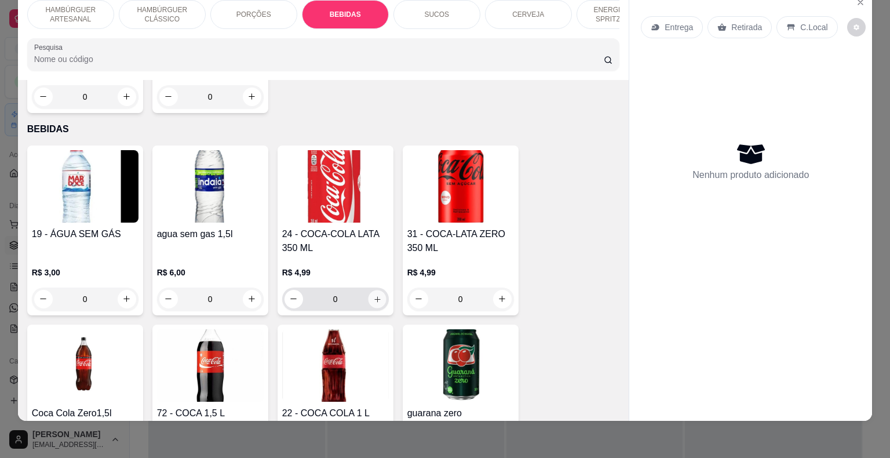
click at [368, 290] on button "increase-product-quantity" at bounding box center [377, 299] width 18 height 18
type input "1"
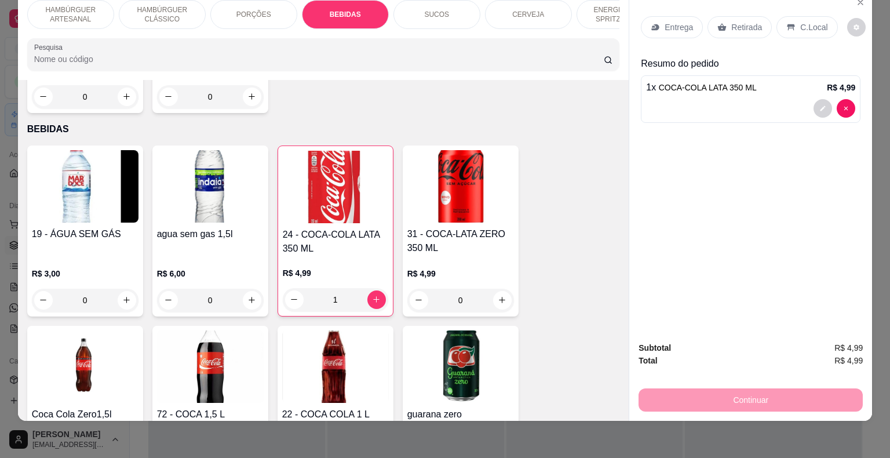
click at [708, 16] on div "Retirada" at bounding box center [739, 27] width 64 height 22
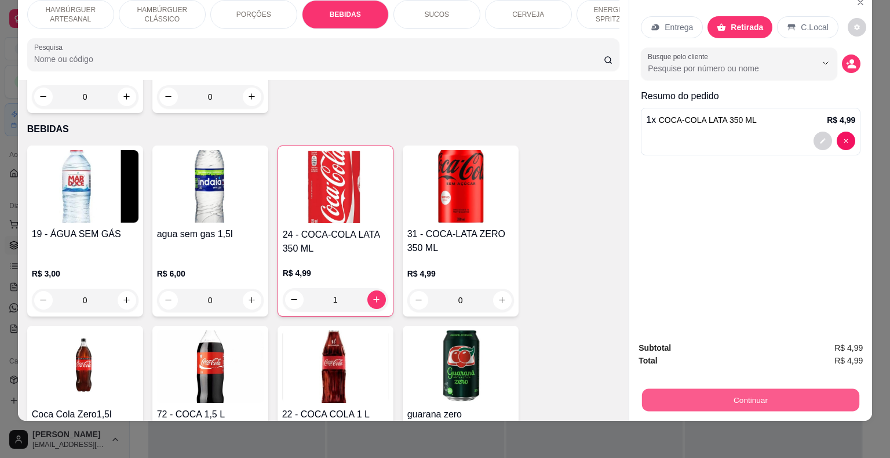
click at [682, 389] on button "Continuar" at bounding box center [750, 400] width 217 height 23
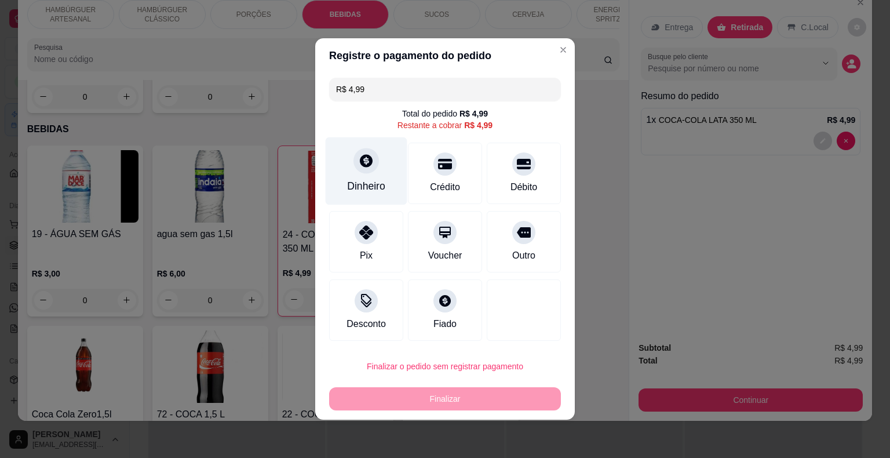
click at [371, 166] on icon at bounding box center [366, 160] width 15 height 15
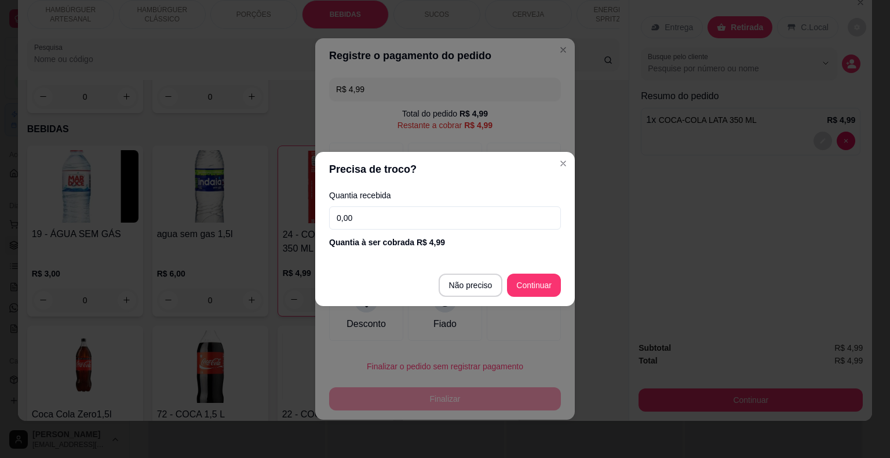
click at [383, 225] on input "0,00" at bounding box center [445, 217] width 232 height 23
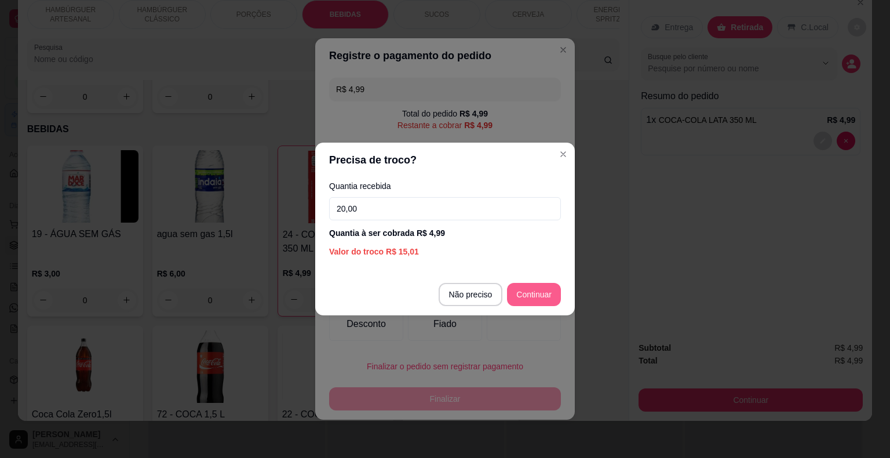
type input "20,00"
type input "R$ 0,00"
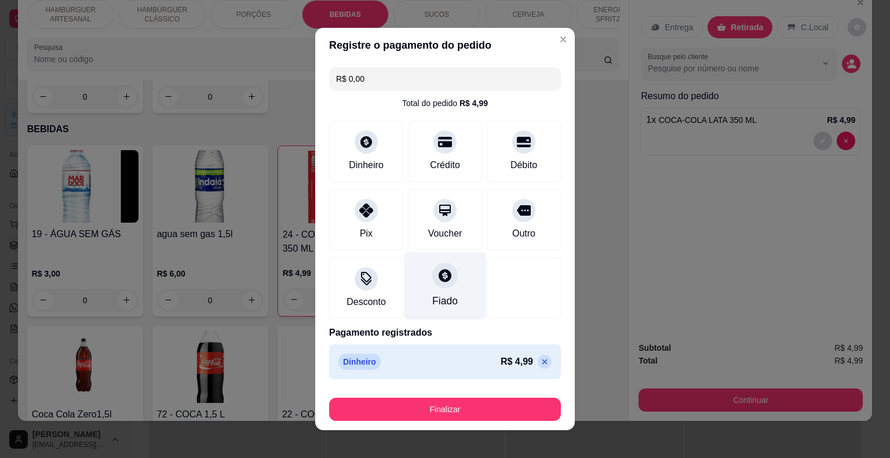
scroll to position [9, 0]
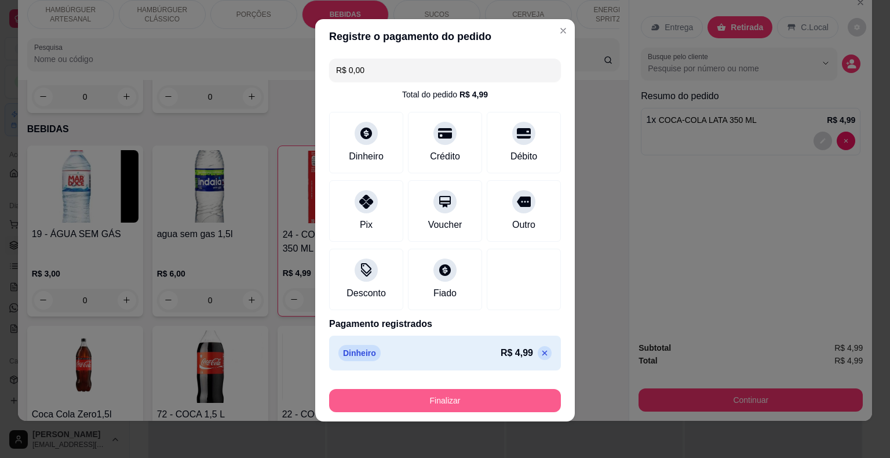
click at [408, 389] on button "Finalizar" at bounding box center [445, 400] width 232 height 23
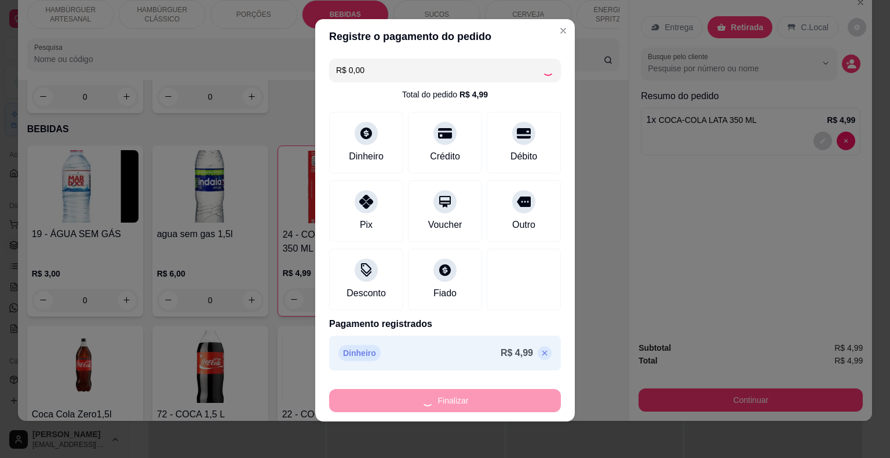
type input "0"
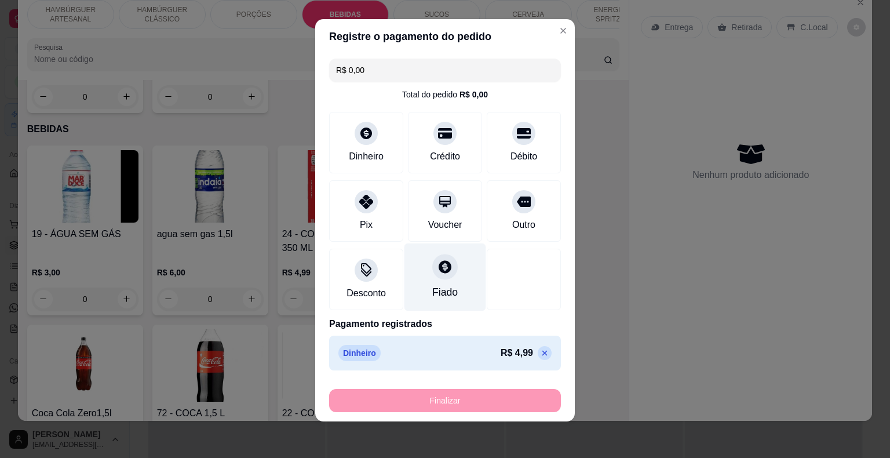
type input "-R$ 4,99"
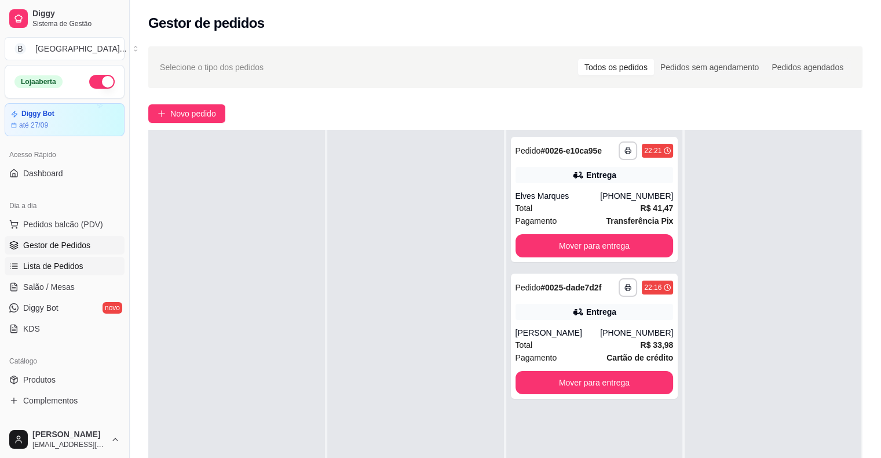
click at [89, 265] on link "Lista de Pedidos" at bounding box center [65, 266] width 120 height 19
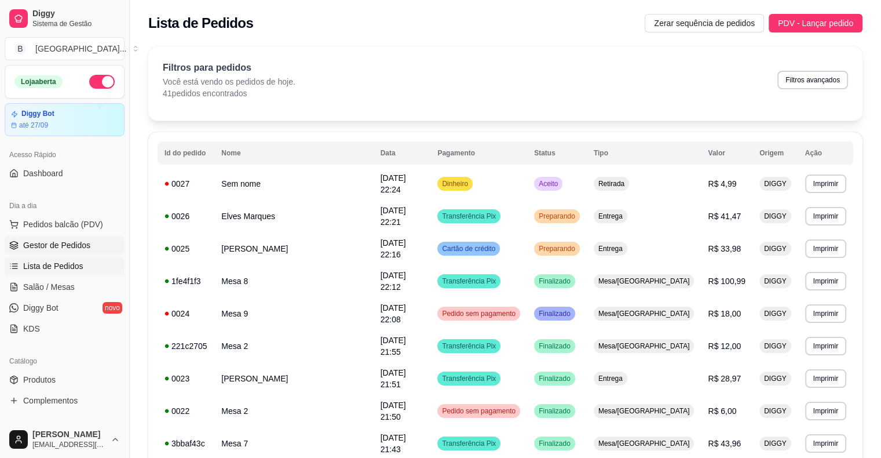
click at [108, 249] on link "Gestor de Pedidos" at bounding box center [65, 245] width 120 height 19
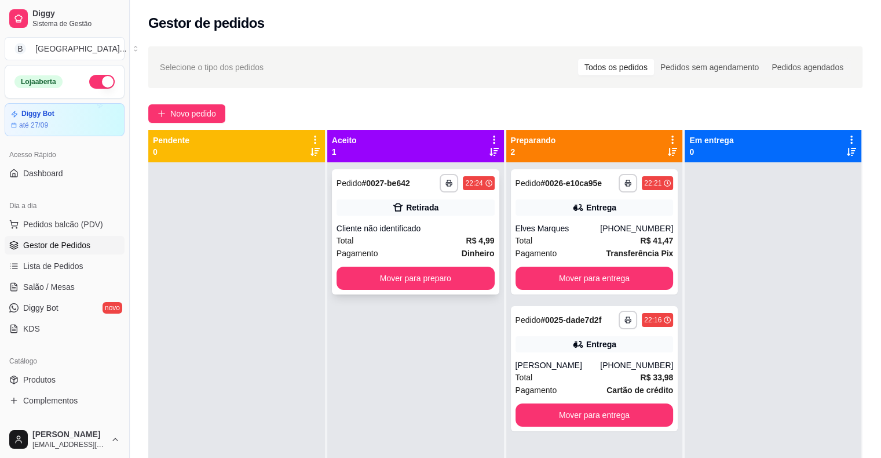
click at [389, 233] on div "Cliente não identificado" at bounding box center [416, 228] width 158 height 12
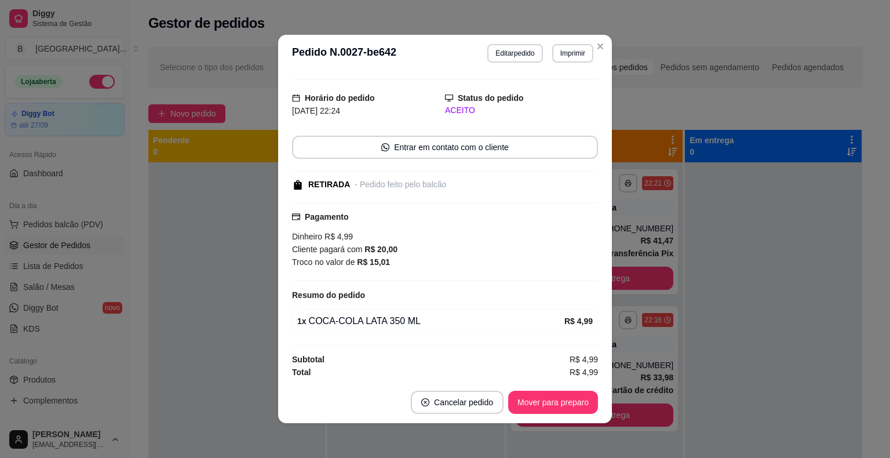
scroll to position [2, 0]
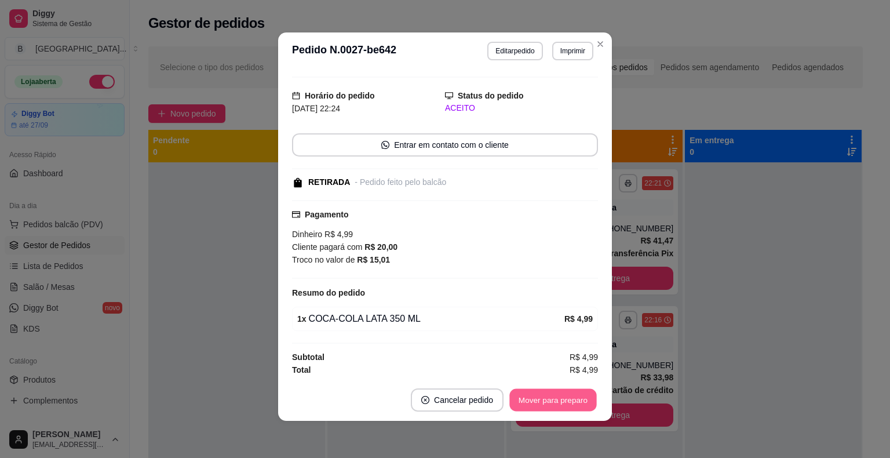
click at [514, 393] on button "Mover para preparo" at bounding box center [552, 400] width 87 height 23
click at [519, 394] on button "Mover para retirada disponível" at bounding box center [534, 400] width 124 height 23
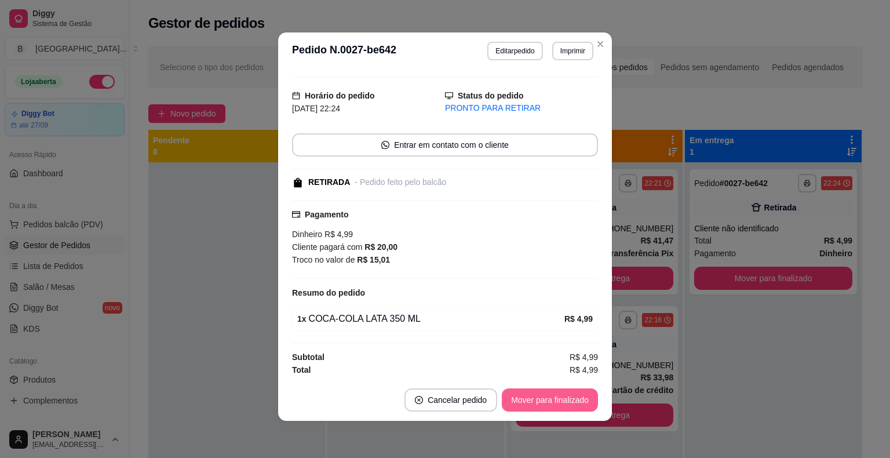
click at [519, 394] on button "Mover para finalizado" at bounding box center [550, 399] width 96 height 23
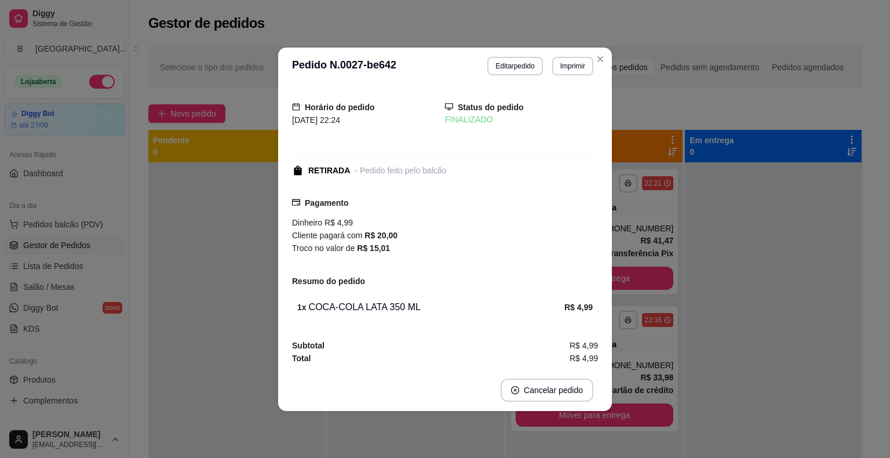
scroll to position [0, 0]
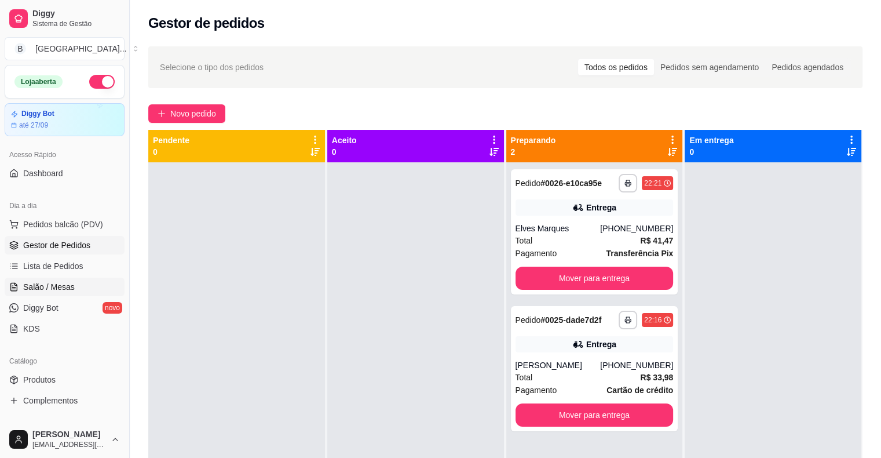
click at [76, 282] on link "Salão / Mesas" at bounding box center [65, 287] width 120 height 19
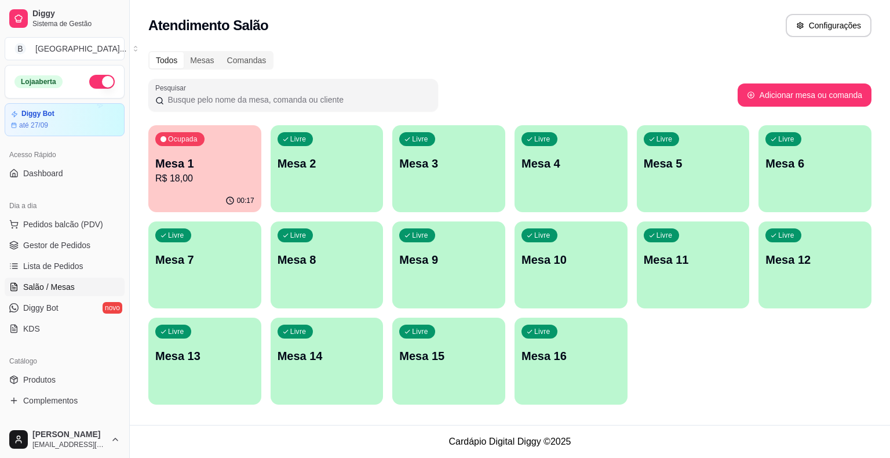
click at [201, 189] on div "00:17" at bounding box center [204, 200] width 113 height 23
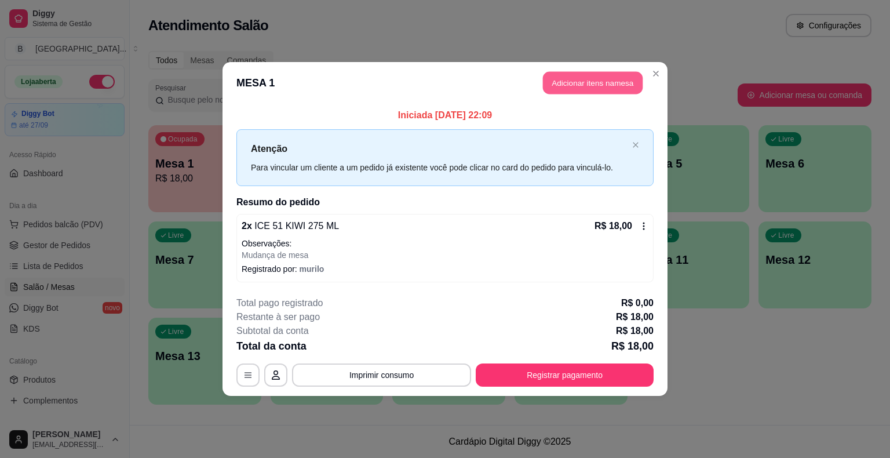
click at [578, 87] on button "Adicionar itens na mesa" at bounding box center [593, 83] width 100 height 23
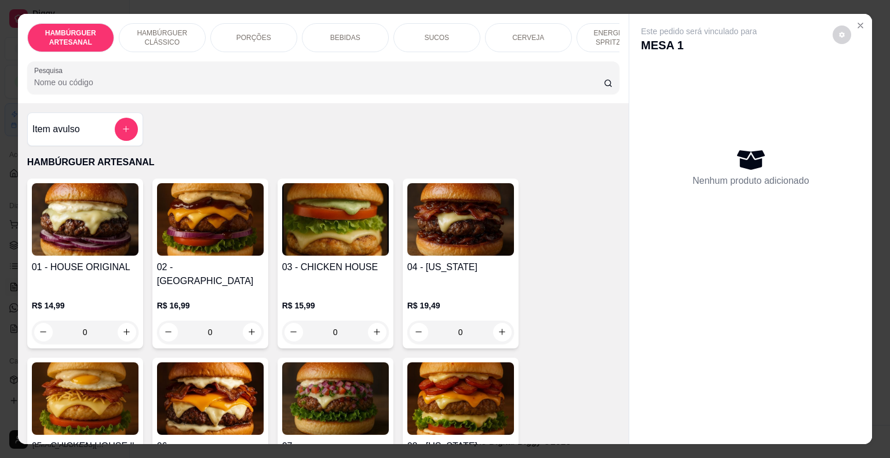
click at [348, 36] on p "BEBIDAS" at bounding box center [345, 37] width 30 height 9
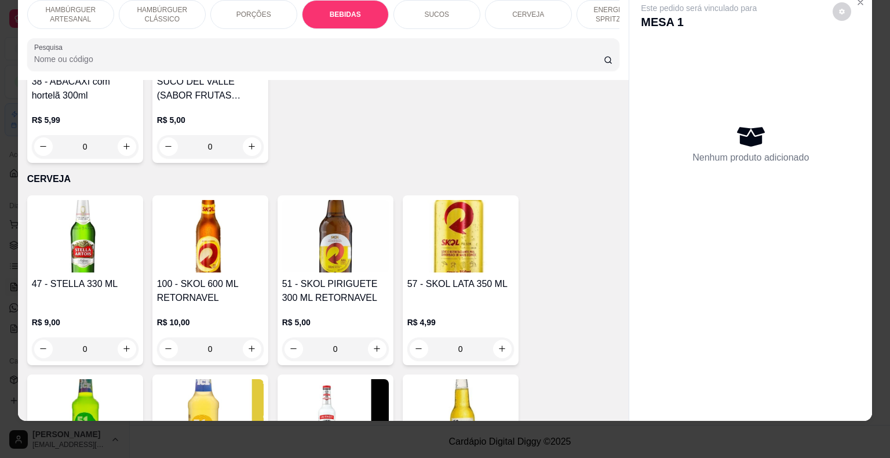
scroll to position [2637, 0]
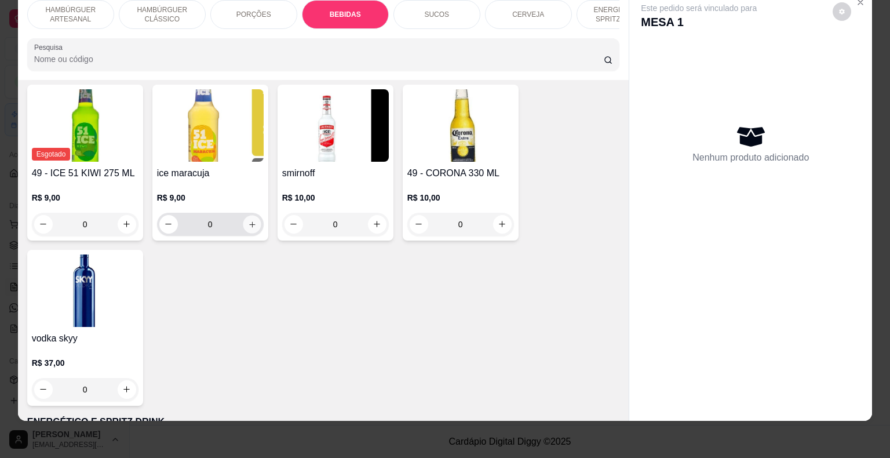
click at [253, 215] on button "increase-product-quantity" at bounding box center [252, 224] width 18 height 18
type input "1"
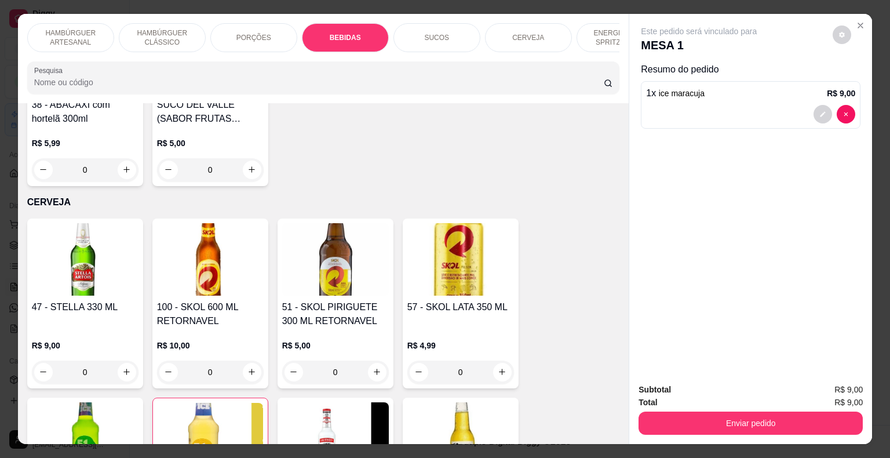
scroll to position [0, 318]
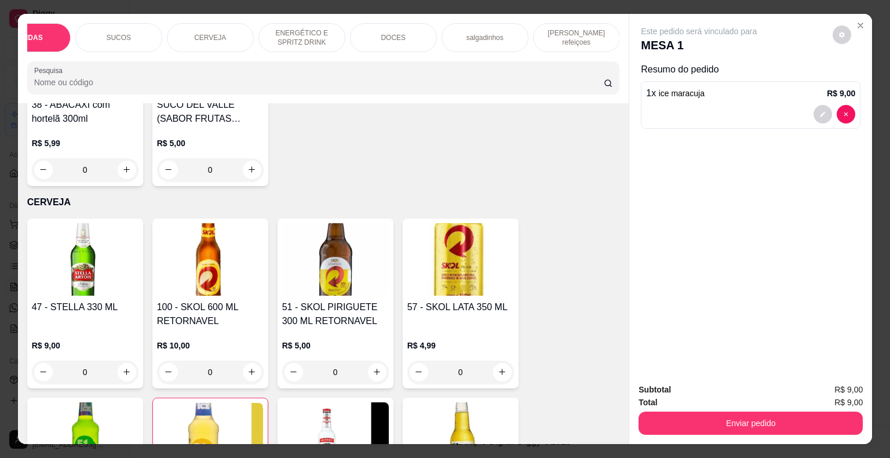
click at [396, 33] on p "DOCES" at bounding box center [393, 37] width 25 height 9
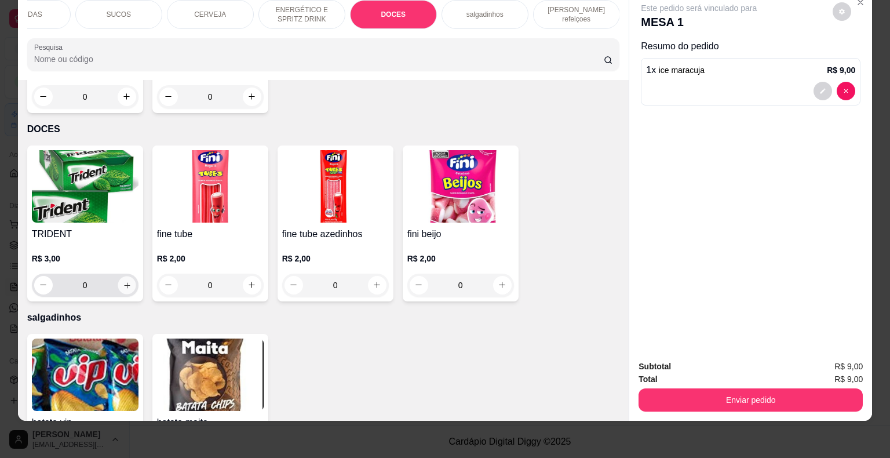
click at [123, 280] on icon "increase-product-quantity" at bounding box center [126, 284] width 9 height 9
type input "1"
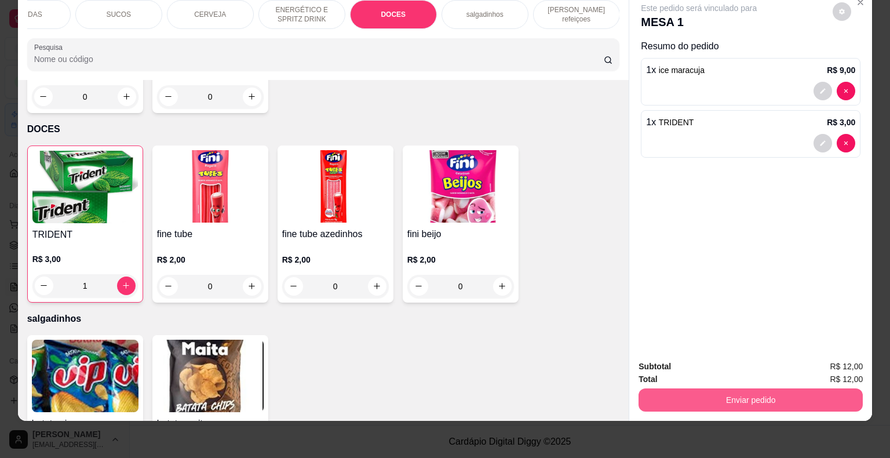
click at [784, 389] on button "Enviar pedido" at bounding box center [751, 399] width 224 height 23
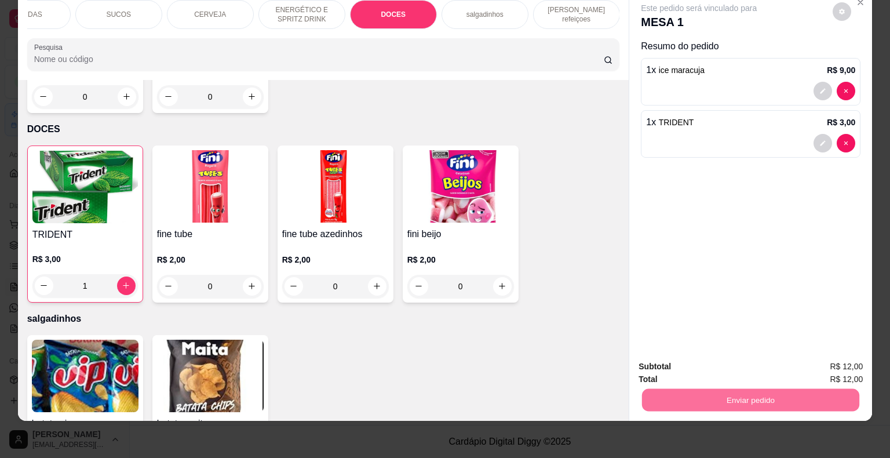
click at [726, 356] on button "Não registrar e enviar pedido" at bounding box center [712, 363] width 121 height 22
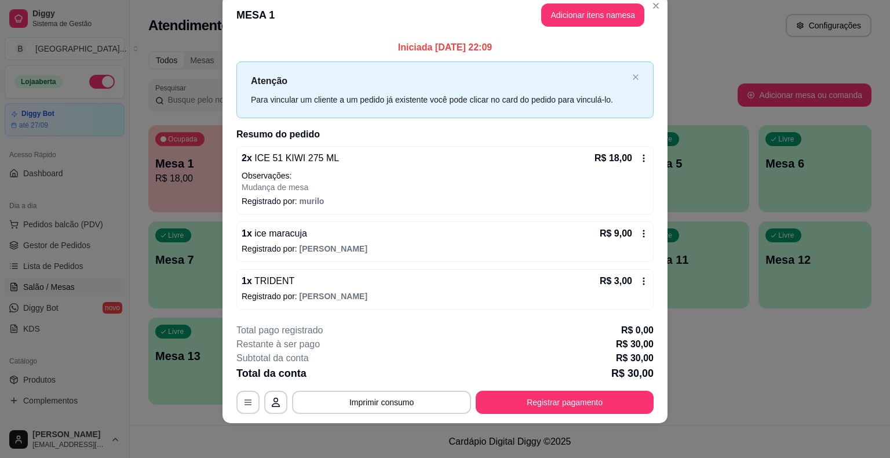
scroll to position [21, 0]
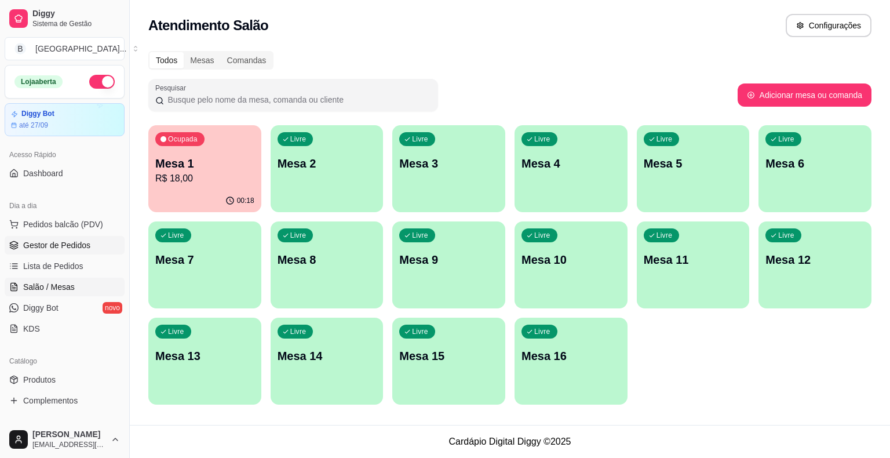
click at [72, 250] on link "Gestor de Pedidos" at bounding box center [65, 245] width 120 height 19
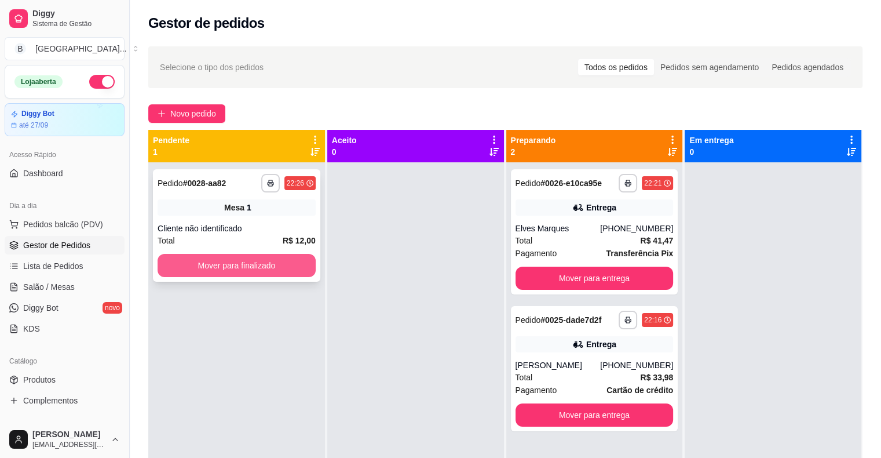
click at [293, 267] on button "Mover para finalizado" at bounding box center [237, 265] width 158 height 23
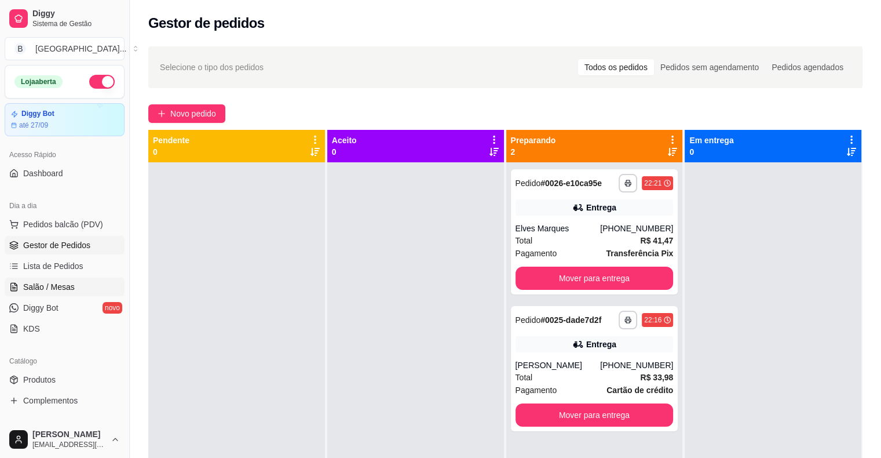
click at [78, 291] on link "Salão / Mesas" at bounding box center [65, 287] width 120 height 19
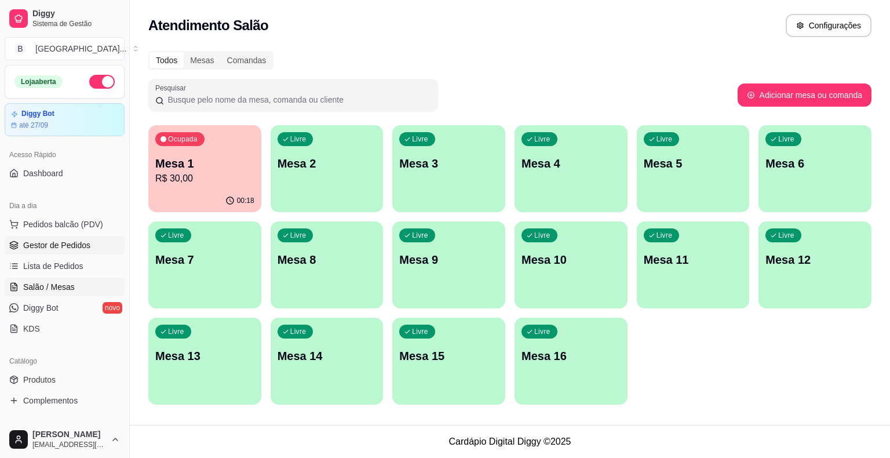
click at [89, 240] on link "Gestor de Pedidos" at bounding box center [65, 245] width 120 height 19
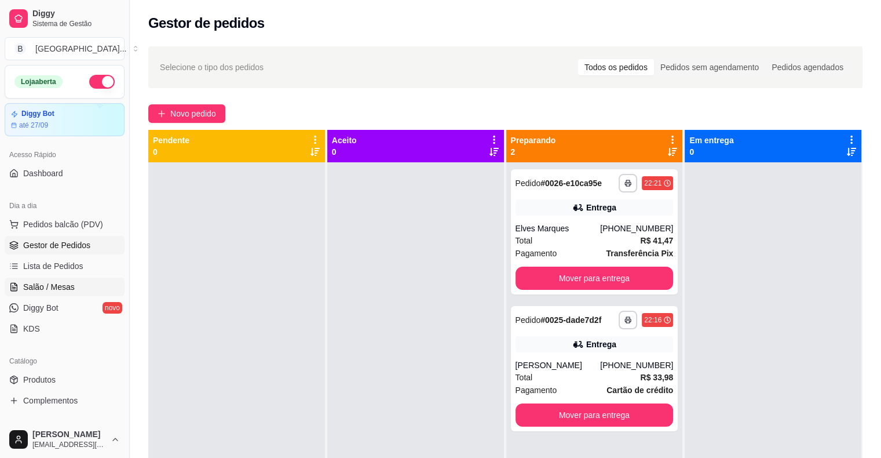
click at [88, 284] on link "Salão / Mesas" at bounding box center [65, 287] width 120 height 19
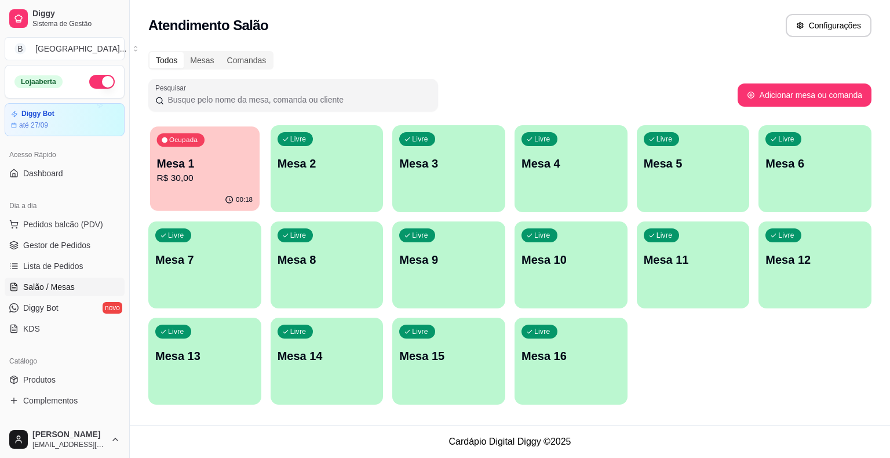
click at [220, 173] on p "R$ 30,00" at bounding box center [205, 178] width 96 height 13
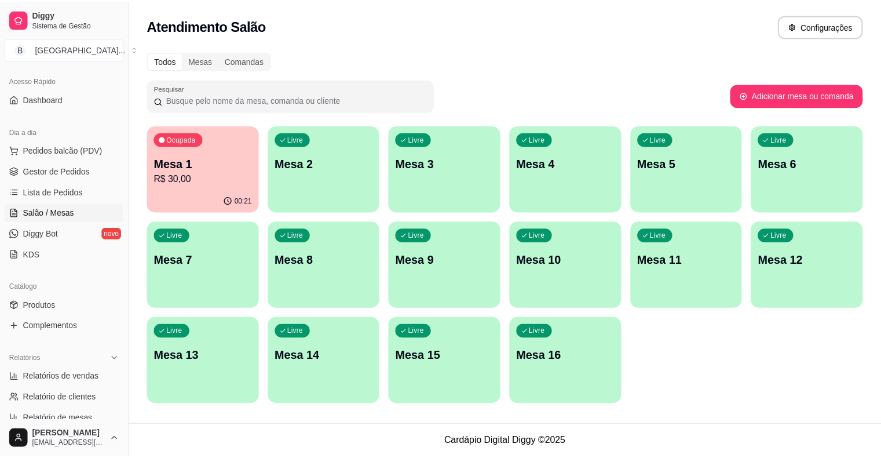
scroll to position [116, 0]
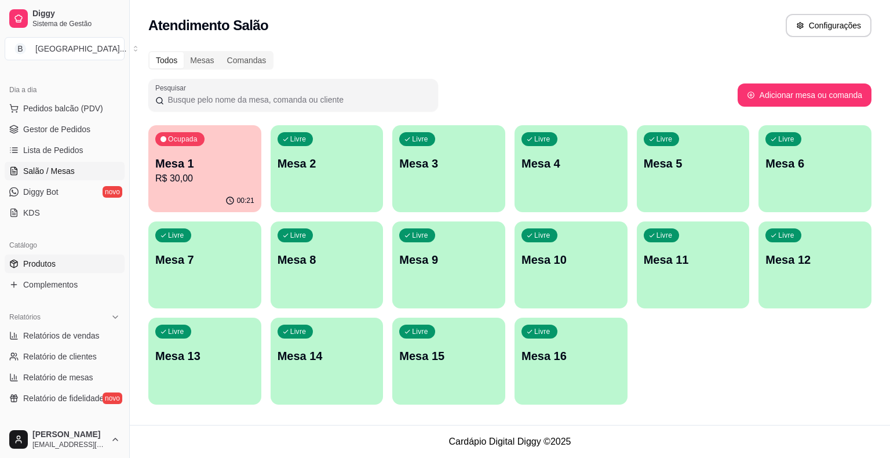
click at [63, 264] on link "Produtos" at bounding box center [65, 263] width 120 height 19
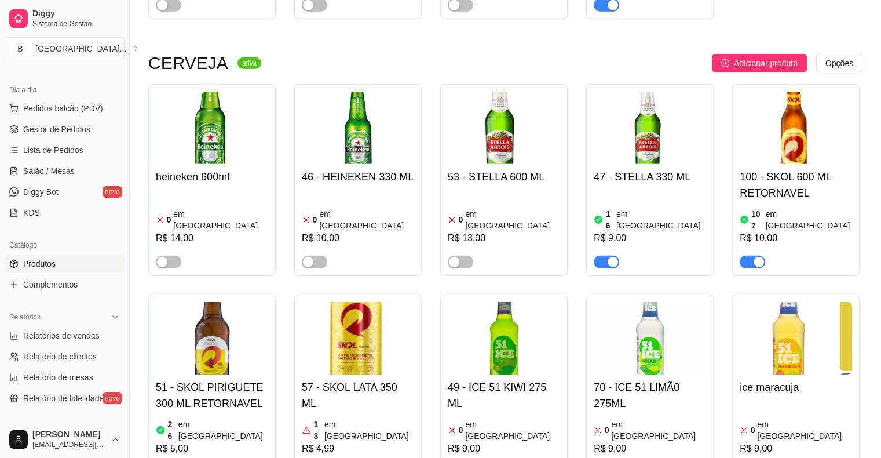
scroll to position [3596, 0]
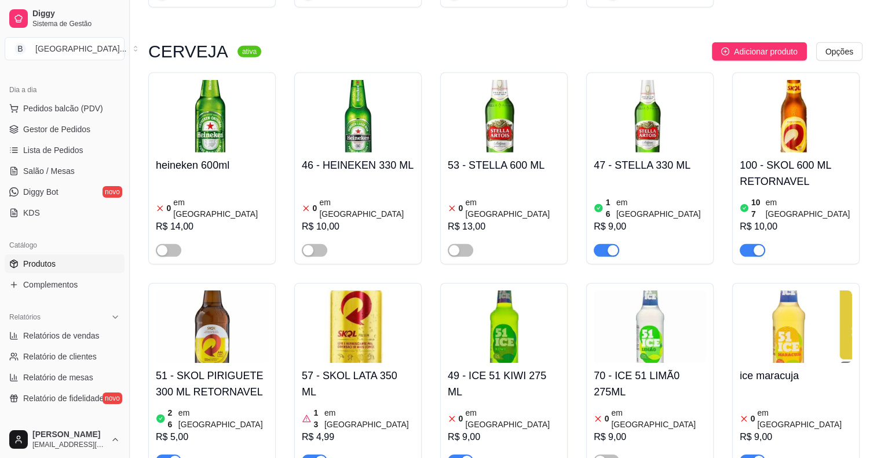
click at [754, 455] on div "button" at bounding box center [759, 460] width 10 height 10
click at [459, 454] on span "button" at bounding box center [460, 460] width 25 height 13
click at [48, 129] on span "Gestor de Pedidos" at bounding box center [56, 129] width 67 height 12
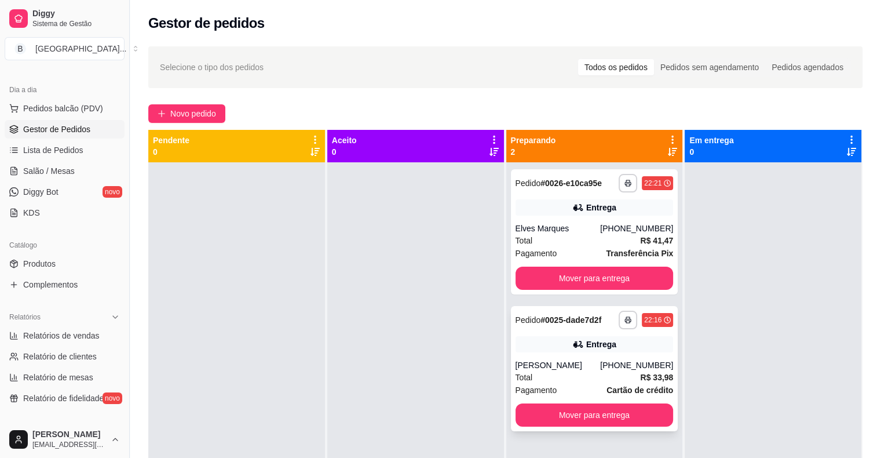
click at [563, 386] on div "Pagamento Cartão de crédito" at bounding box center [595, 390] width 158 height 13
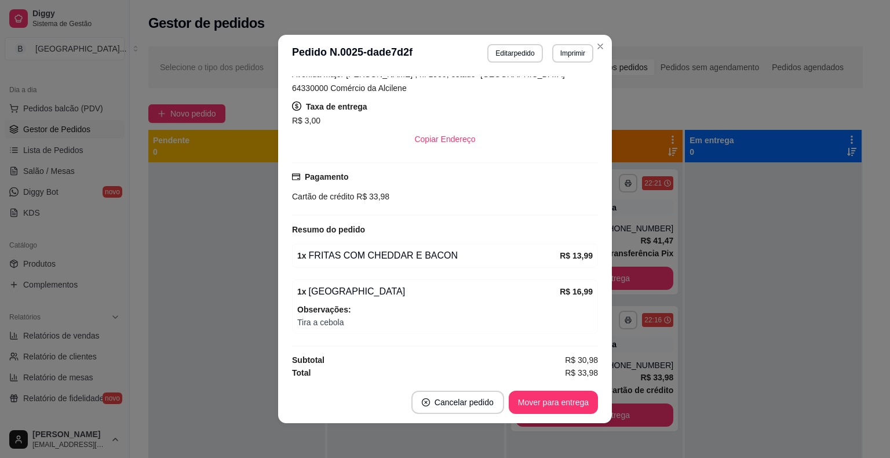
scroll to position [2, 0]
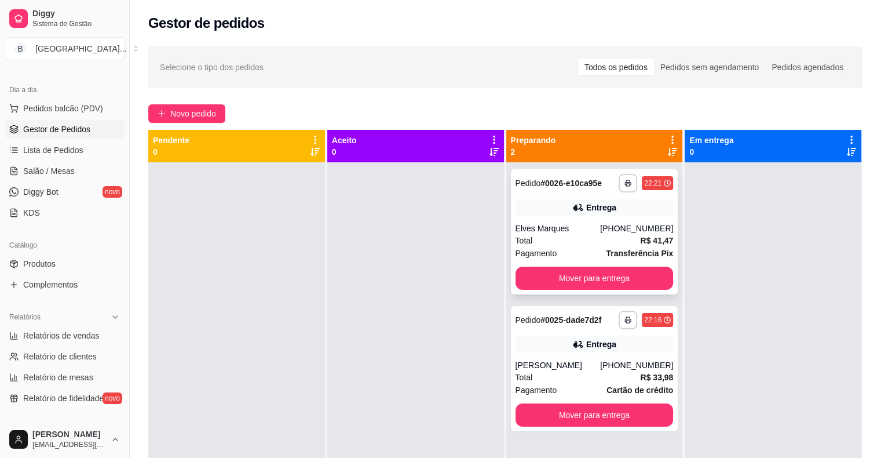
click at [621, 231] on div "[PHONE_NUMBER]" at bounding box center [636, 228] width 73 height 12
click at [561, 271] on button "Mover para entrega" at bounding box center [595, 278] width 158 height 23
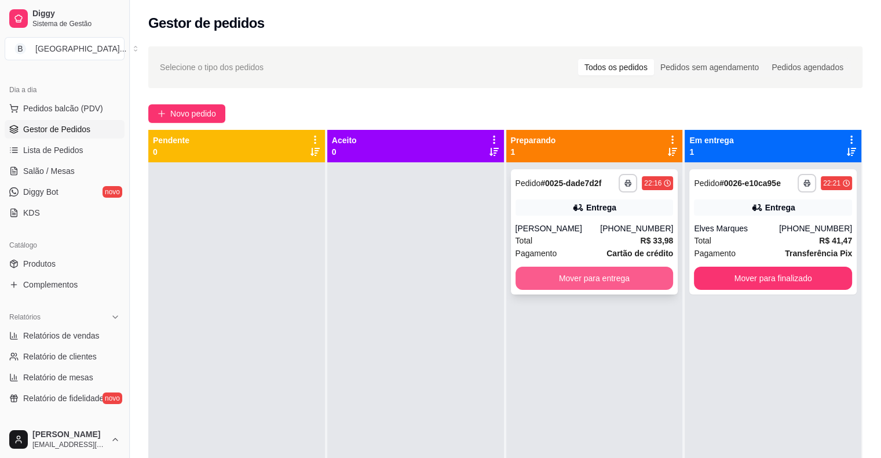
click at [572, 285] on button "Mover para entrega" at bounding box center [595, 278] width 158 height 23
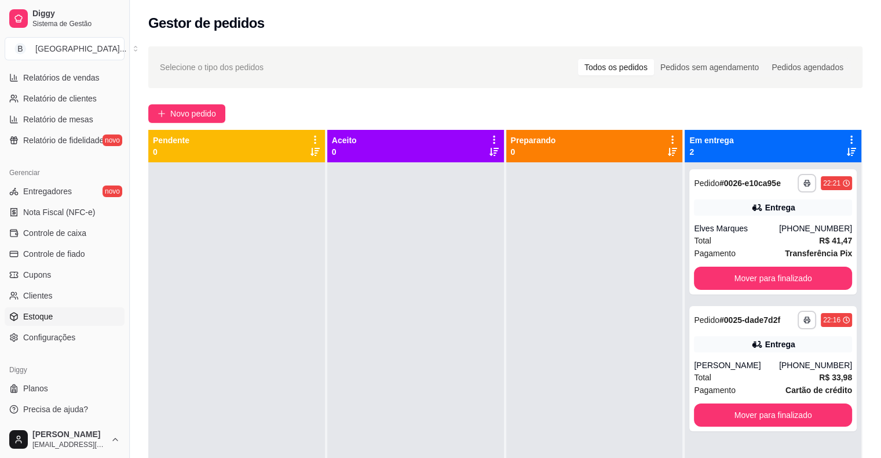
scroll to position [375, 0]
click at [59, 235] on span "Controle de caixa" at bounding box center [54, 231] width 63 height 12
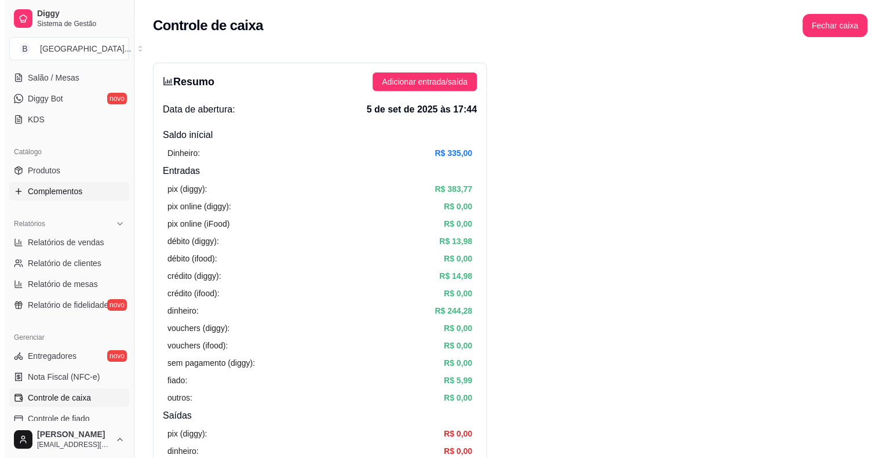
scroll to position [144, 0]
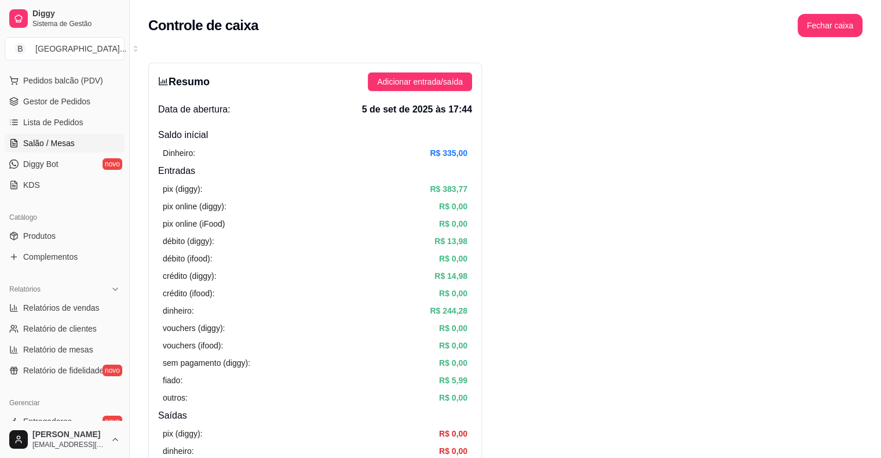
click at [48, 145] on span "Salão / Mesas" at bounding box center [49, 143] width 52 height 12
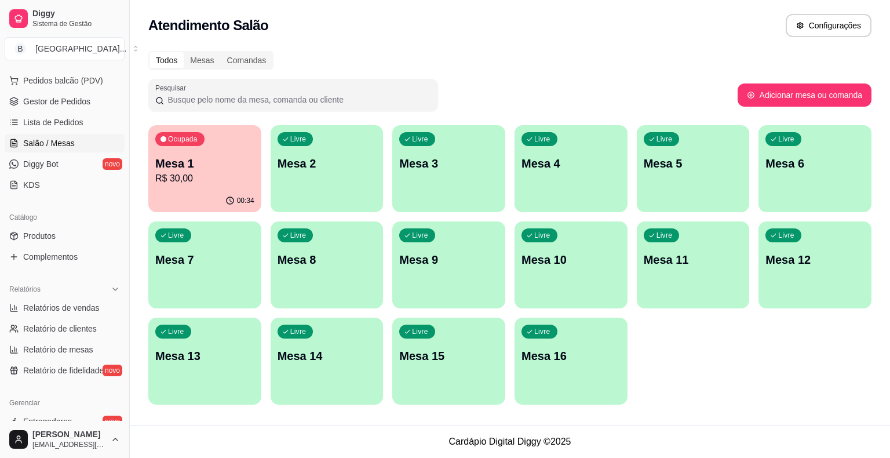
click at [174, 177] on p "R$ 30,00" at bounding box center [204, 179] width 99 height 14
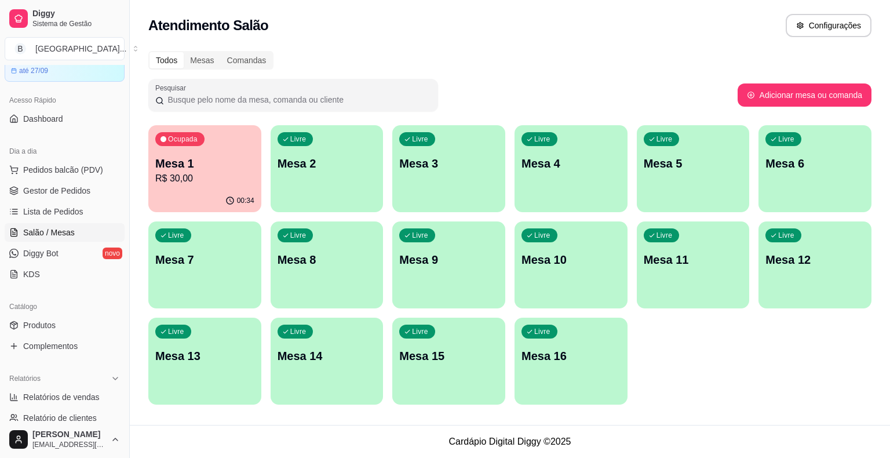
scroll to position [28, 0]
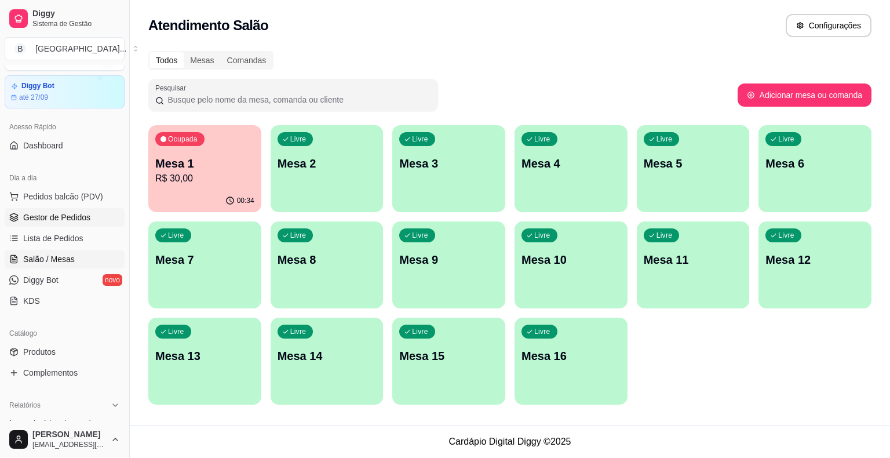
click at [66, 211] on span "Gestor de Pedidos" at bounding box center [56, 217] width 67 height 12
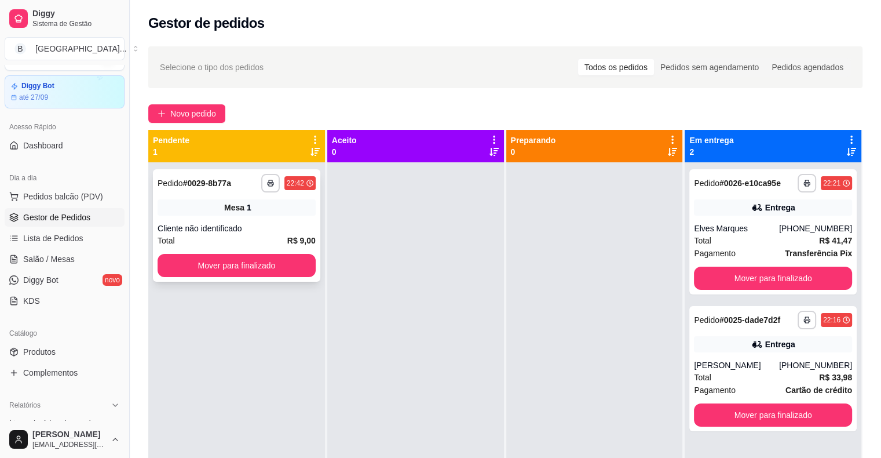
click at [243, 239] on div "Total R$ 9,00" at bounding box center [237, 240] width 158 height 13
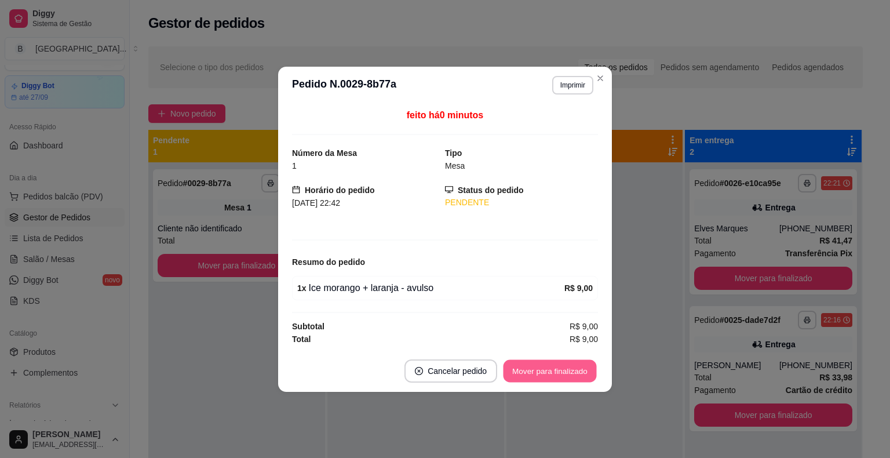
click at [532, 373] on button "Mover para finalizado" at bounding box center [550, 370] width 93 height 23
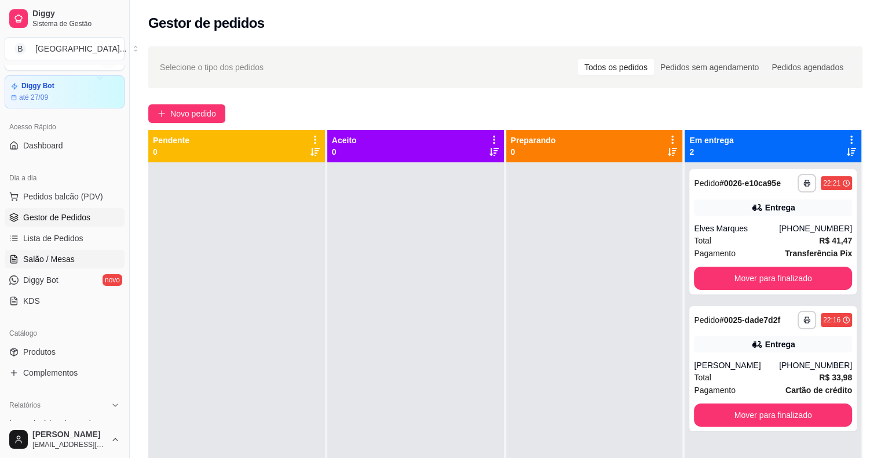
click at [22, 259] on link "Salão / Mesas" at bounding box center [65, 259] width 120 height 19
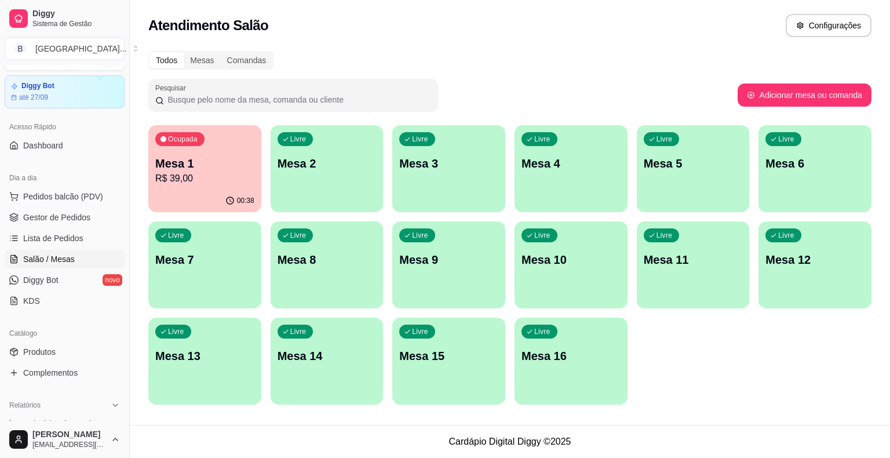
click at [187, 189] on div "Ocupada Mesa 1 R$ 39,00" at bounding box center [204, 157] width 113 height 64
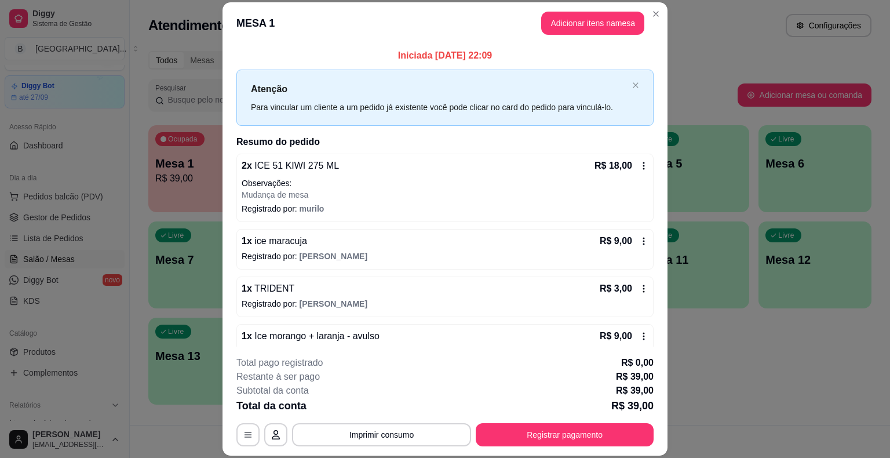
scroll to position [21, 0]
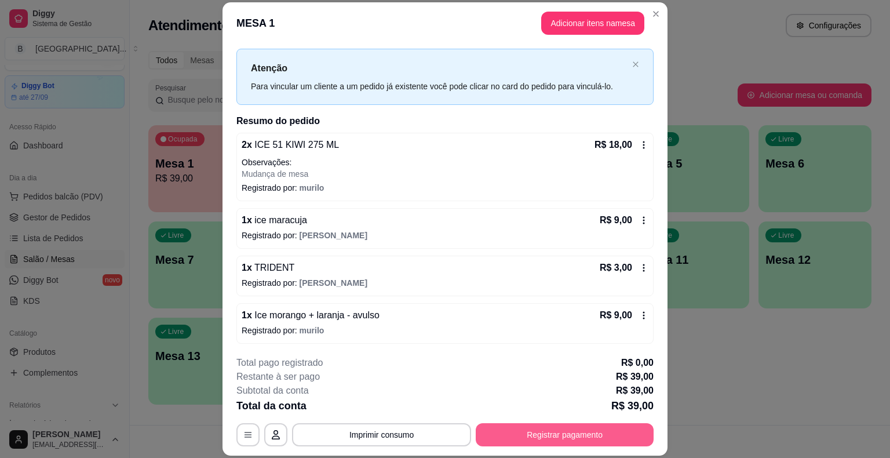
click at [543, 440] on button "Registrar pagamento" at bounding box center [565, 434] width 178 height 23
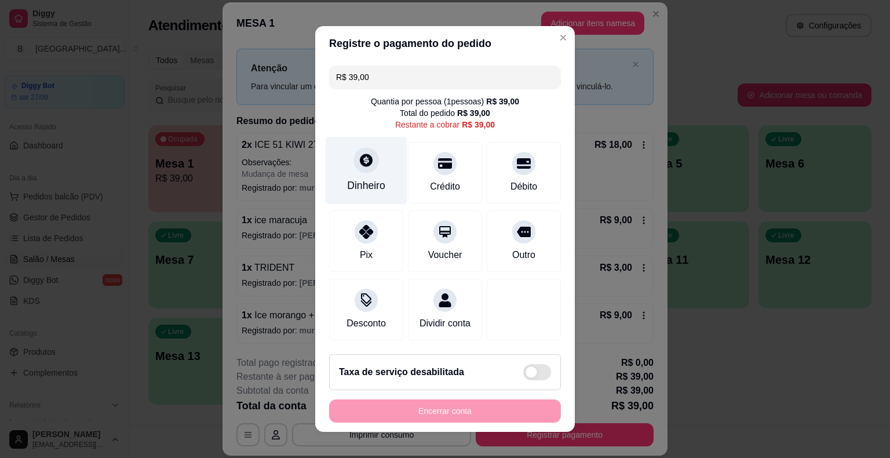
click at [389, 175] on div "Dinheiro" at bounding box center [367, 171] width 82 height 68
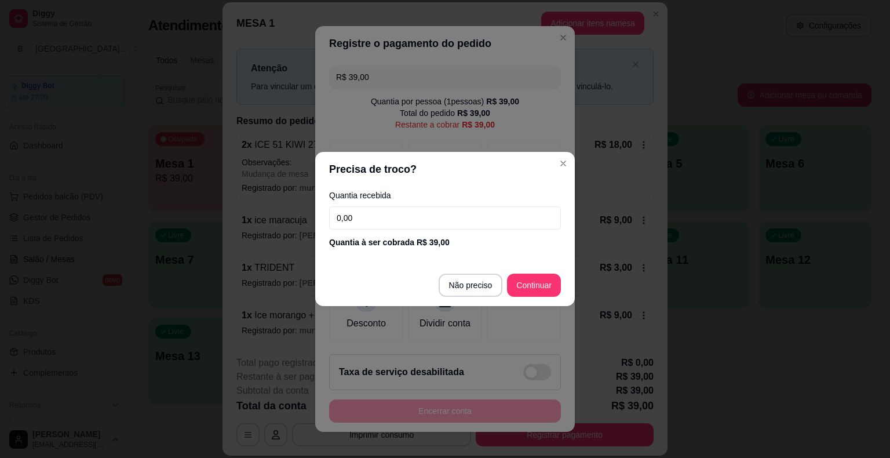
click at [386, 210] on input "0,00" at bounding box center [445, 217] width 232 height 23
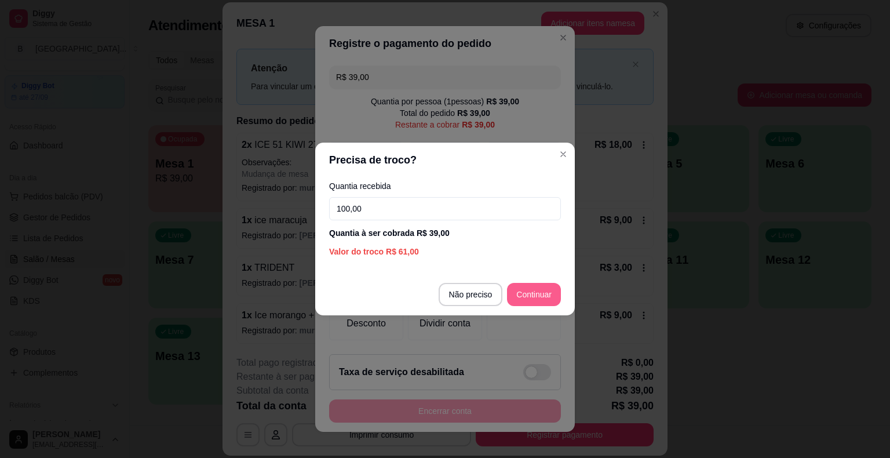
type input "100,00"
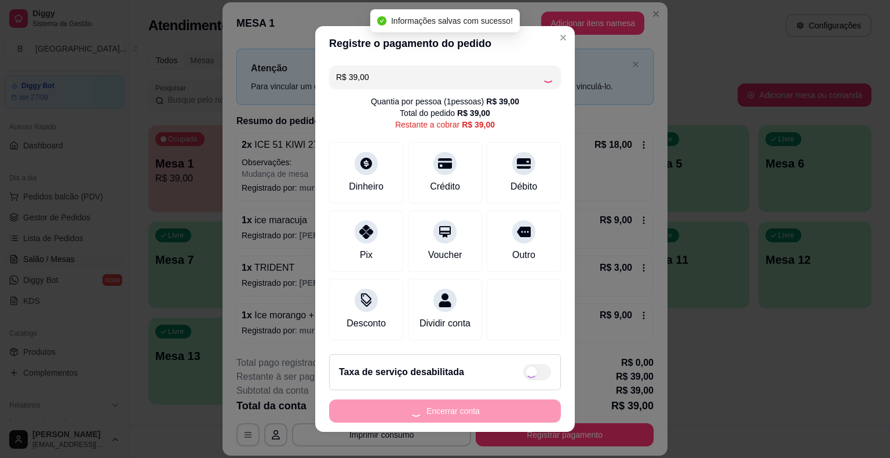
type input "R$ 0,00"
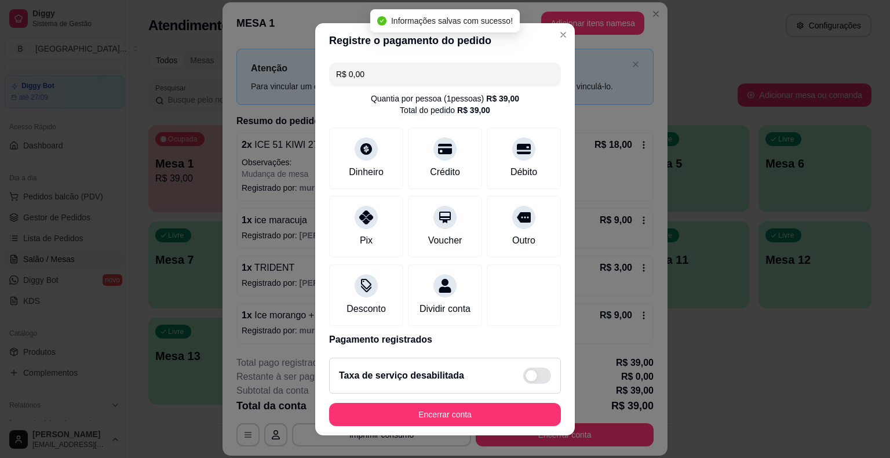
scroll to position [14, 0]
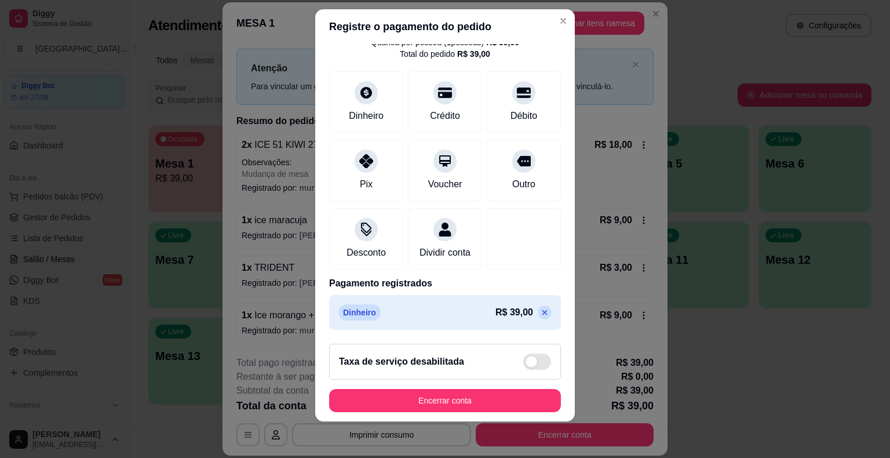
click at [422, 396] on button "Encerrar conta" at bounding box center [445, 400] width 232 height 23
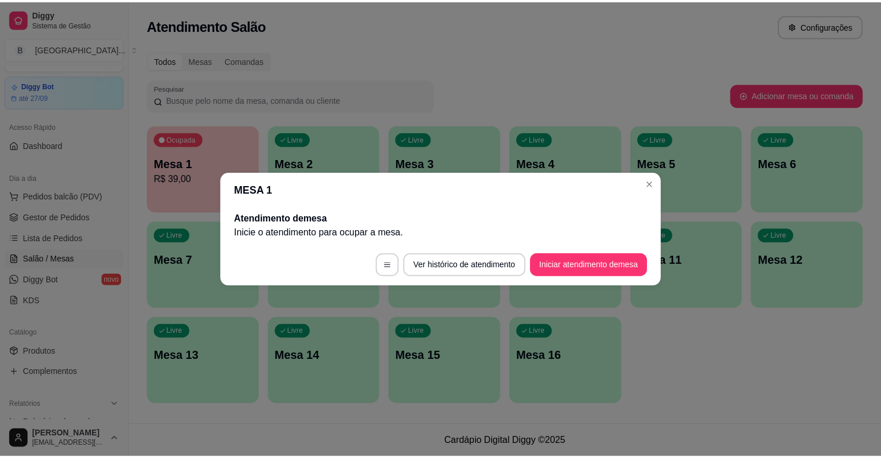
scroll to position [0, 0]
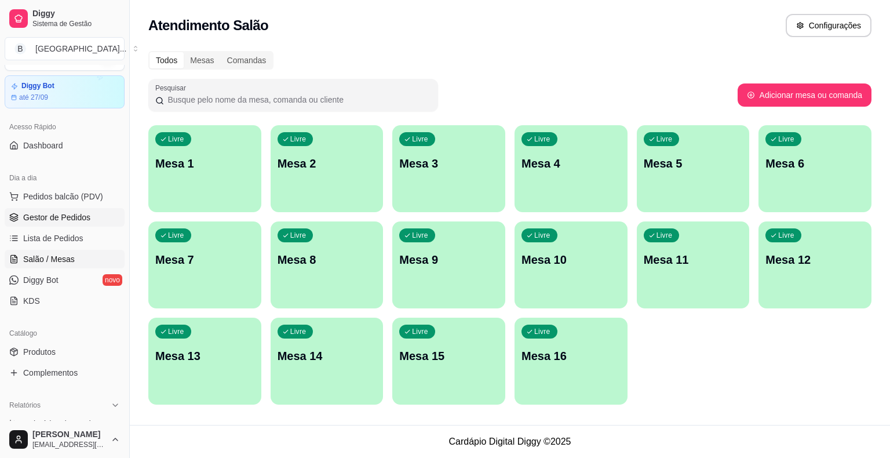
click at [47, 218] on span "Gestor de Pedidos" at bounding box center [56, 217] width 67 height 12
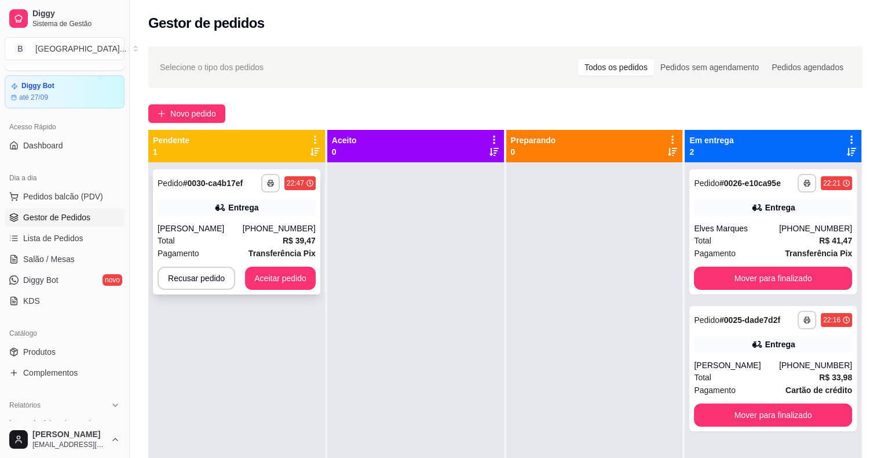
click at [212, 244] on div "Total R$ 39,47" at bounding box center [237, 240] width 158 height 13
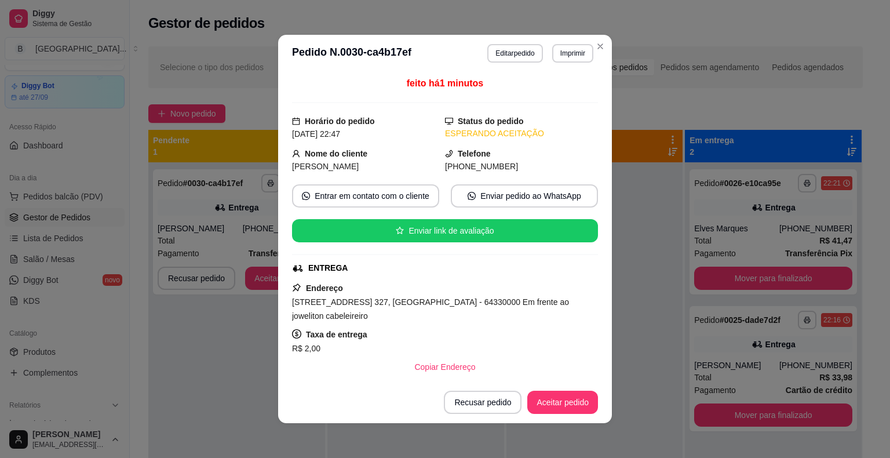
drag, startPoint x: 561, startPoint y: 41, endPoint x: 561, endPoint y: 55, distance: 14.5
click at [561, 43] on header "**********" at bounding box center [445, 53] width 334 height 37
click at [561, 55] on button "Imprimir" at bounding box center [572, 53] width 41 height 19
click at [552, 97] on button "IMPRESSORA" at bounding box center [548, 94] width 84 height 19
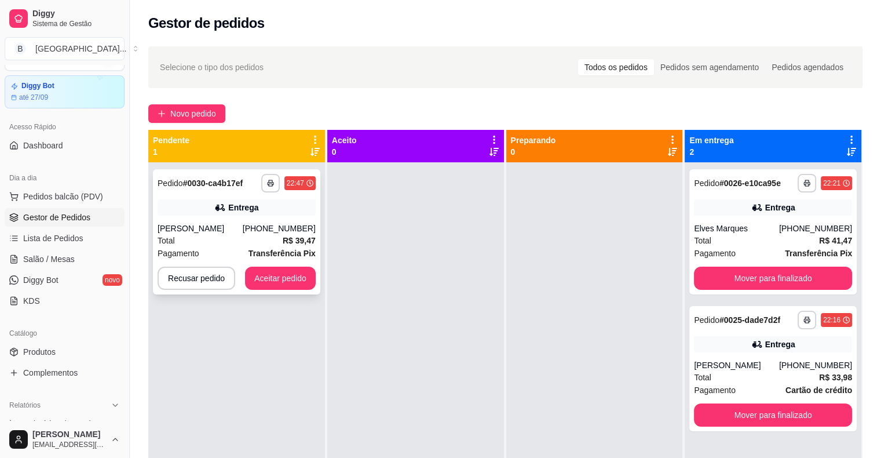
click at [271, 243] on div "Total R$ 39,47" at bounding box center [237, 240] width 158 height 13
click at [297, 279] on button "Aceitar pedido" at bounding box center [280, 278] width 71 height 23
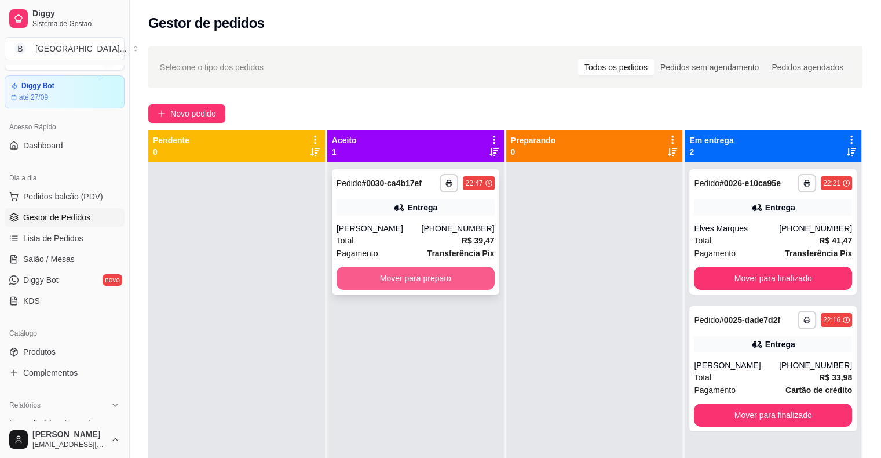
click at [341, 282] on button "Mover para preparo" at bounding box center [416, 278] width 158 height 23
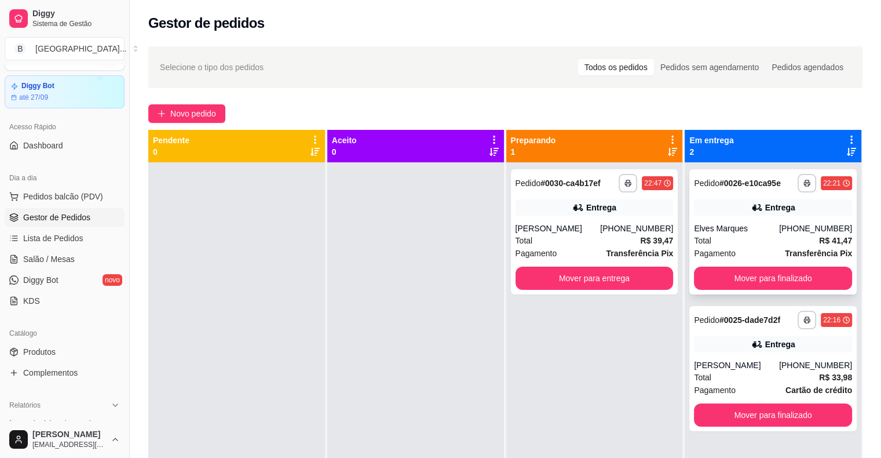
click at [745, 231] on div "Elves Marques" at bounding box center [736, 228] width 85 height 12
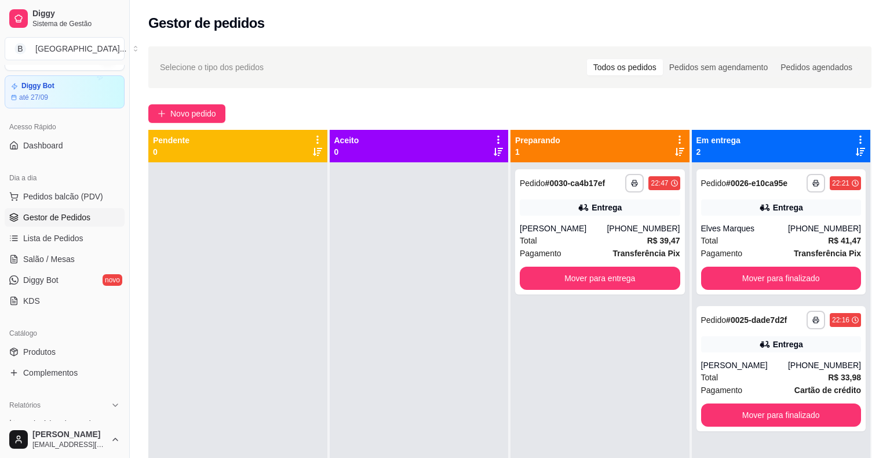
click at [683, 98] on div "**********" at bounding box center [510, 320] width 760 height 562
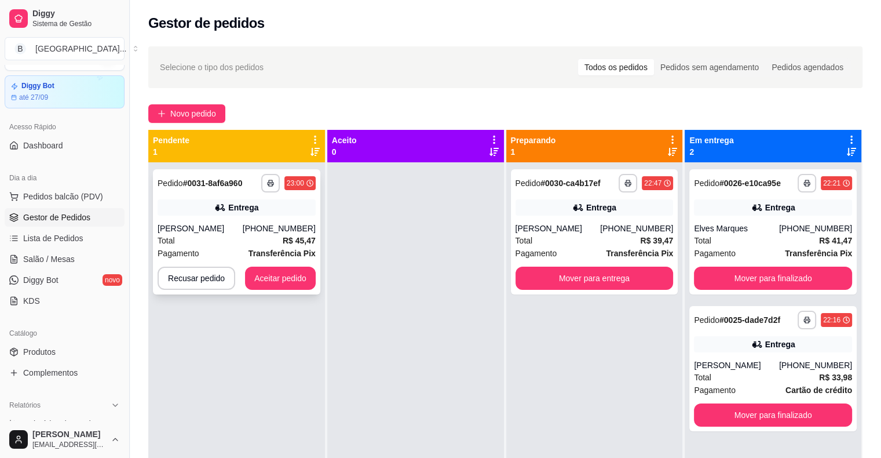
click at [189, 244] on div "Total R$ 45,47" at bounding box center [237, 240] width 158 height 13
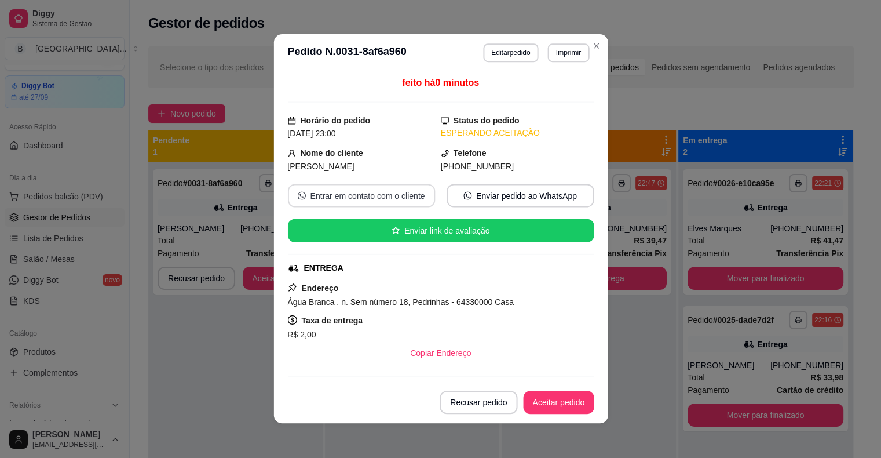
click at [561, 45] on button "Imprimir" at bounding box center [568, 52] width 41 height 19
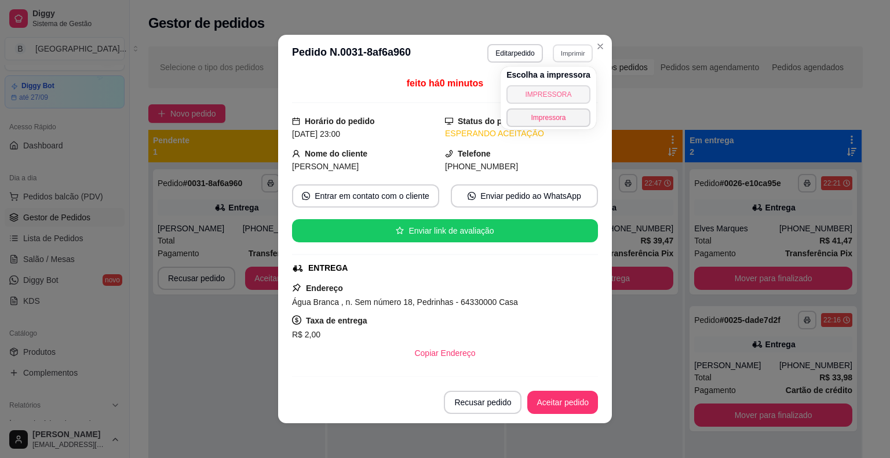
click at [542, 87] on button "IMPRESSORA" at bounding box center [548, 94] width 84 height 19
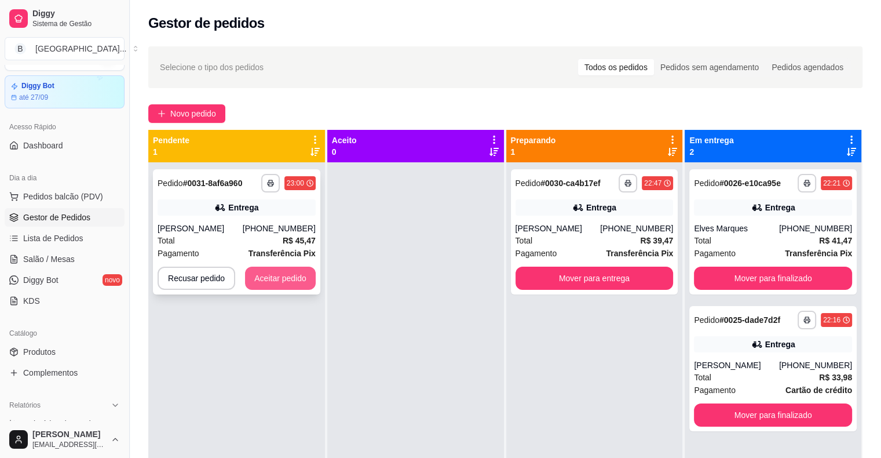
click at [255, 275] on button "Aceitar pedido" at bounding box center [280, 278] width 71 height 23
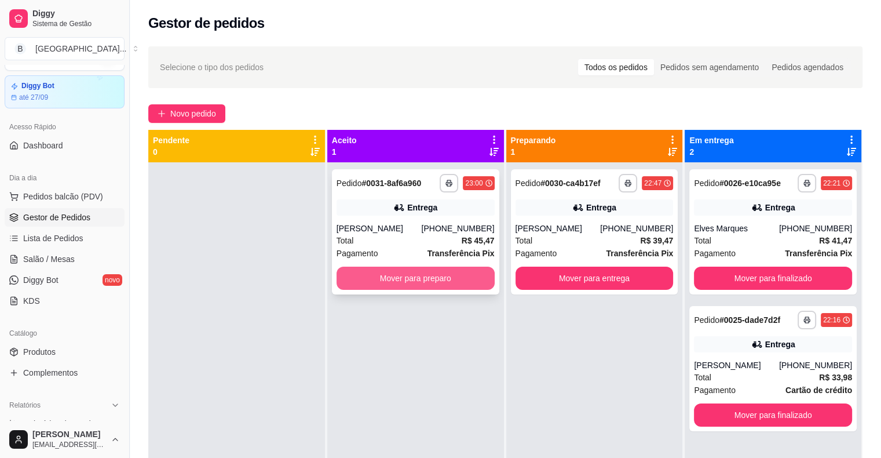
click at [373, 283] on button "Mover para preparo" at bounding box center [416, 278] width 158 height 23
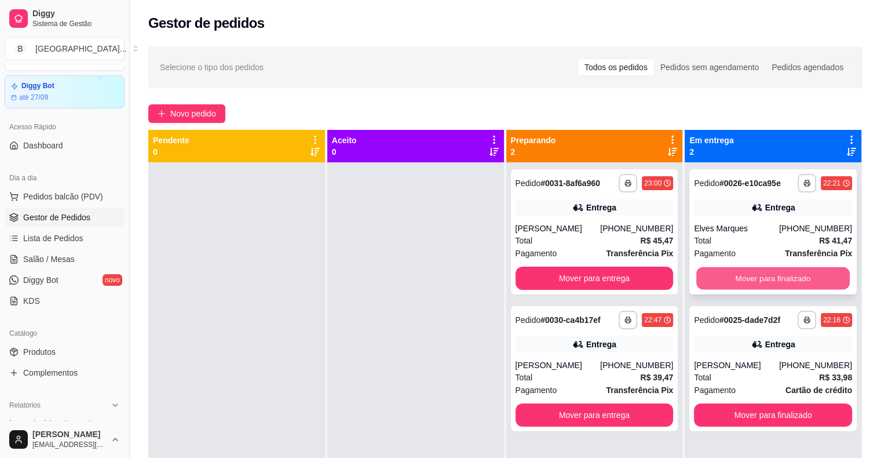
click at [775, 277] on button "Mover para finalizado" at bounding box center [773, 278] width 154 height 23
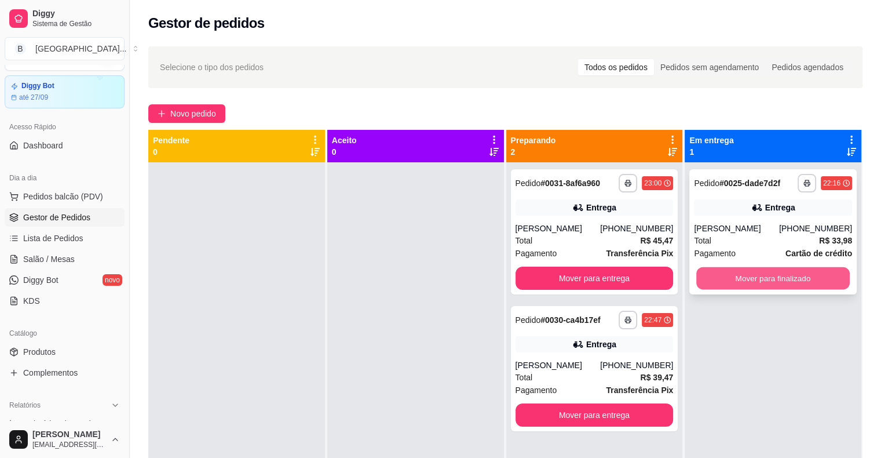
click at [717, 286] on button "Mover para finalizado" at bounding box center [773, 278] width 154 height 23
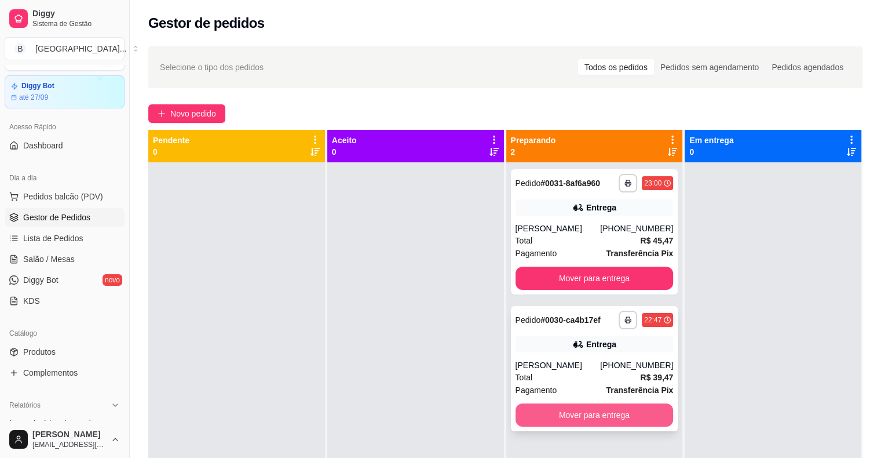
click at [543, 413] on button "Mover para entrega" at bounding box center [595, 414] width 158 height 23
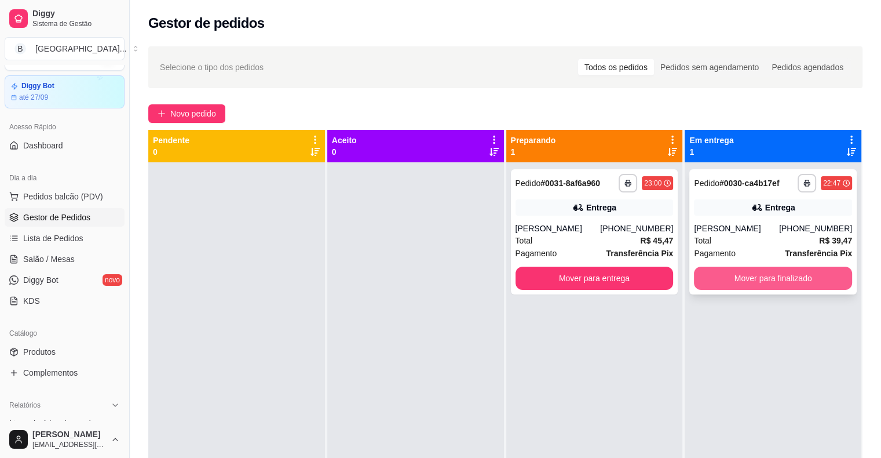
click at [788, 277] on button "Mover para finalizado" at bounding box center [773, 278] width 158 height 23
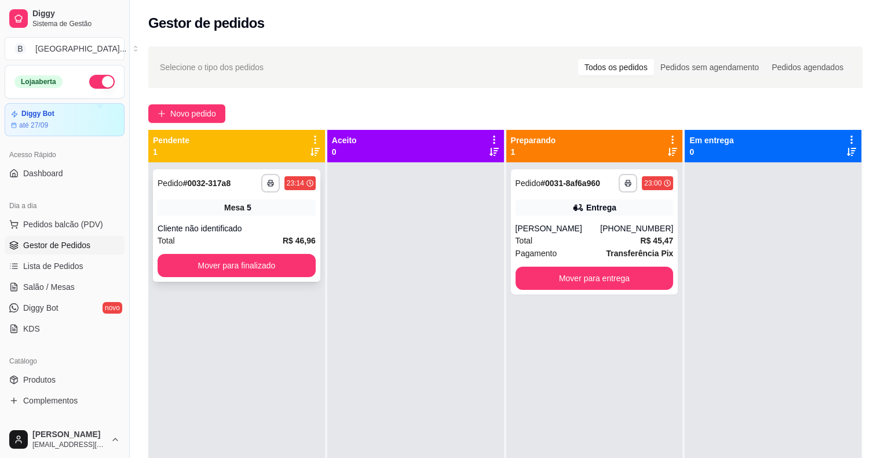
click at [254, 214] on div "Mesa 5" at bounding box center [237, 207] width 158 height 16
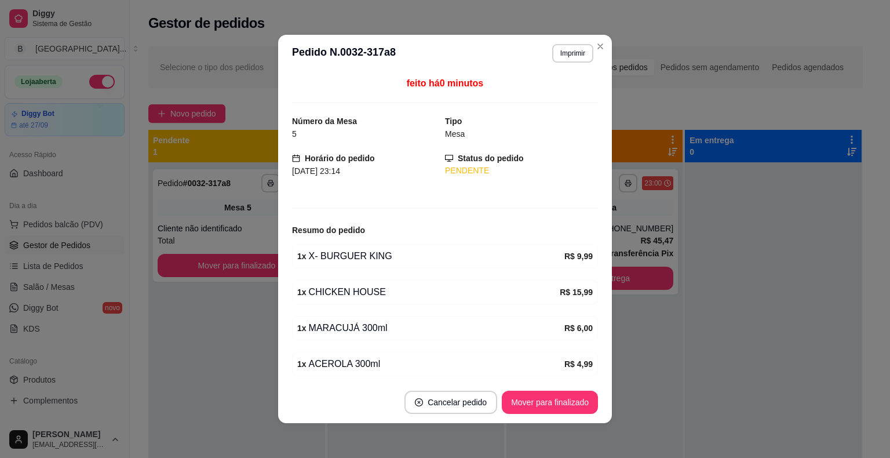
scroll to position [78, 0]
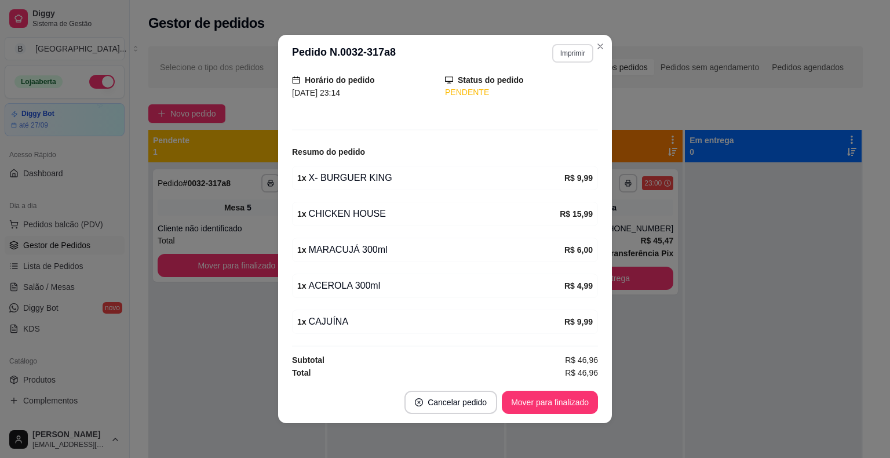
click at [563, 59] on button "Imprimir" at bounding box center [572, 53] width 41 height 19
click at [552, 97] on button "IMPRESSORA" at bounding box center [548, 94] width 84 height 19
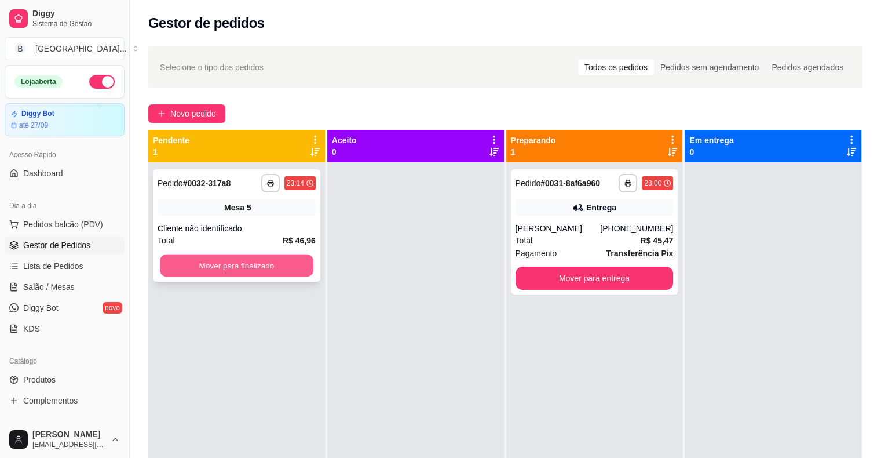
click at [284, 262] on button "Mover para finalizado" at bounding box center [237, 265] width 154 height 23
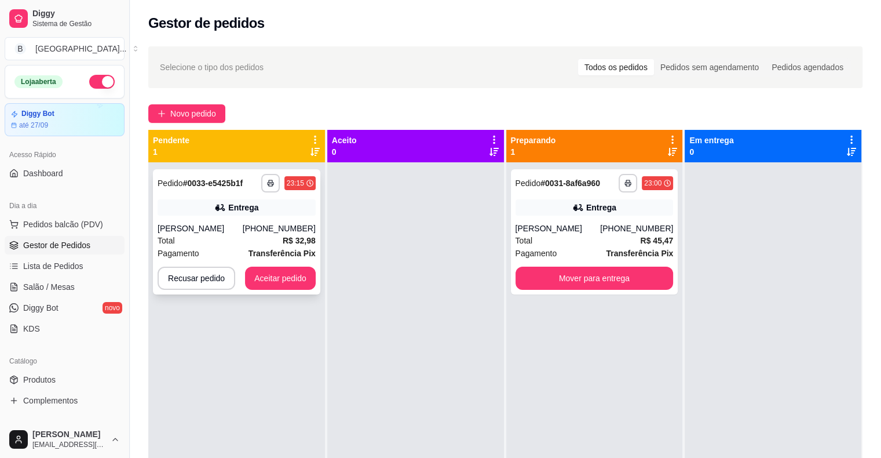
click at [226, 221] on div "**********" at bounding box center [236, 231] width 167 height 125
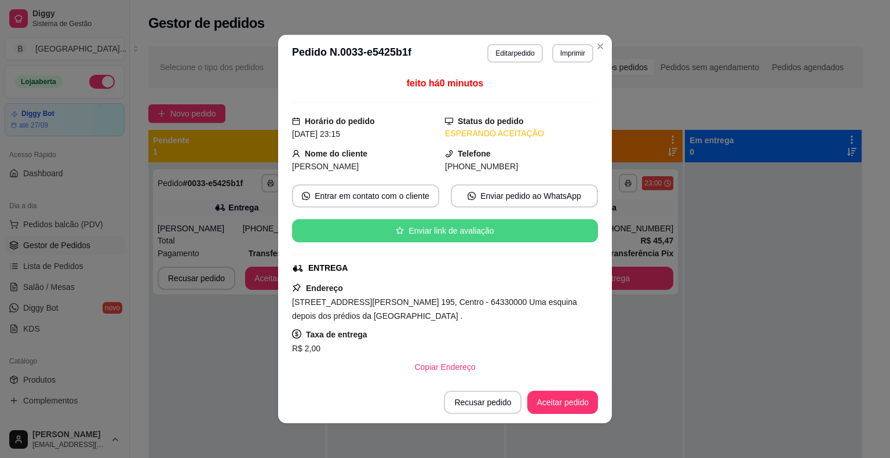
scroll to position [198, 0]
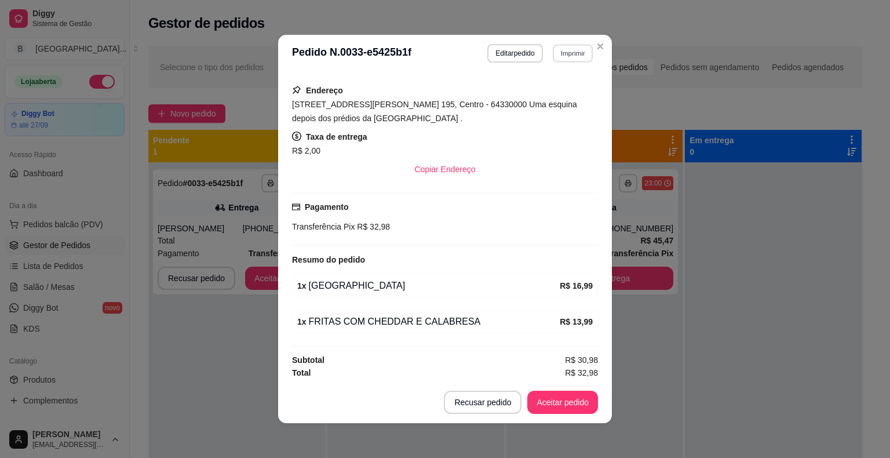
click at [579, 57] on button "Imprimir" at bounding box center [573, 53] width 40 height 18
click at [575, 85] on button "IMPRESSORA" at bounding box center [548, 94] width 84 height 19
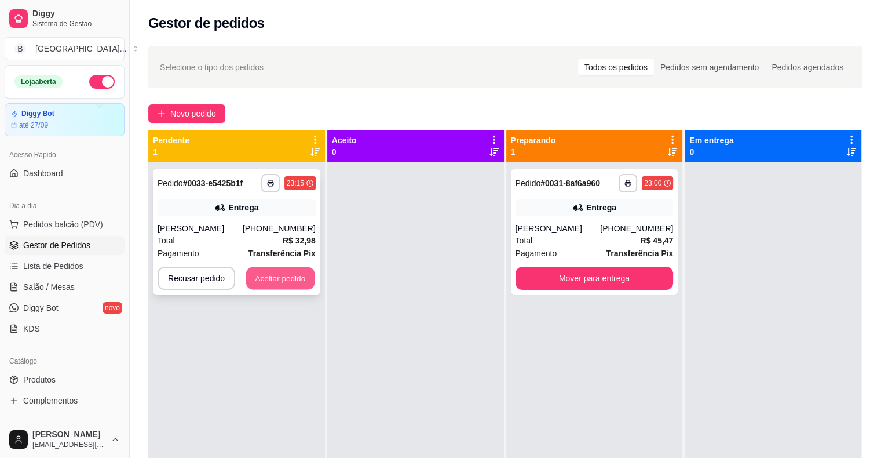
click at [274, 277] on button "Aceitar pedido" at bounding box center [280, 278] width 68 height 23
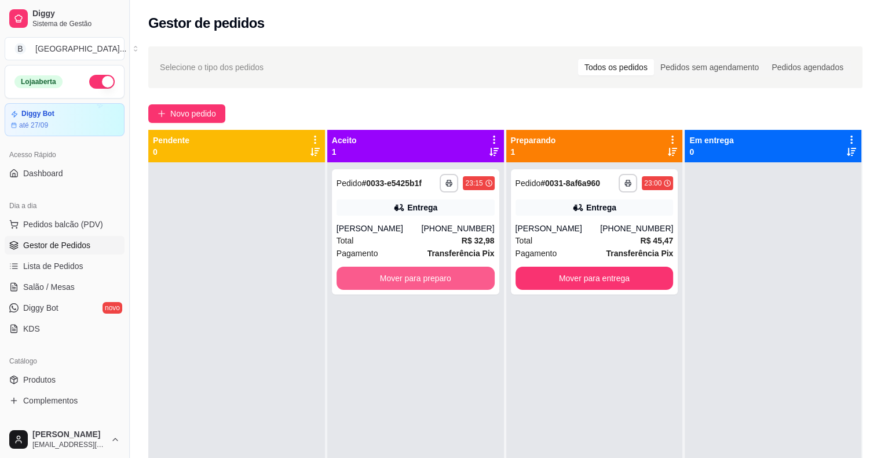
click at [406, 276] on button "Mover para preparo" at bounding box center [416, 278] width 158 height 23
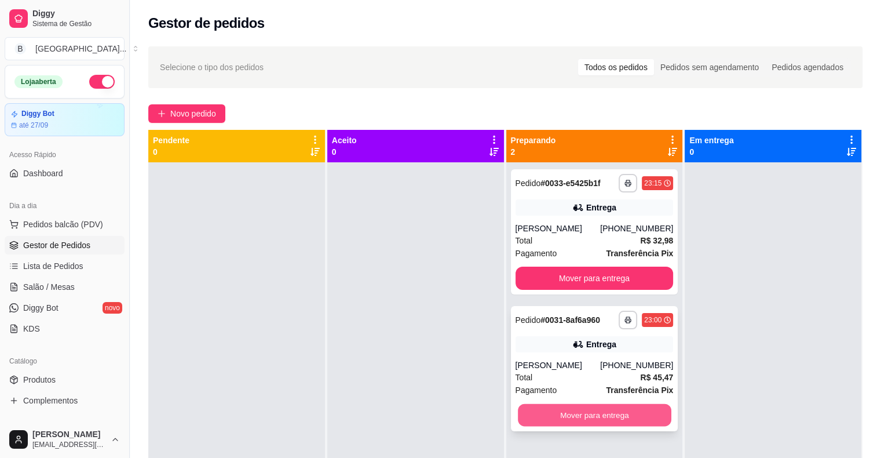
click at [572, 411] on button "Mover para entrega" at bounding box center [595, 415] width 154 height 23
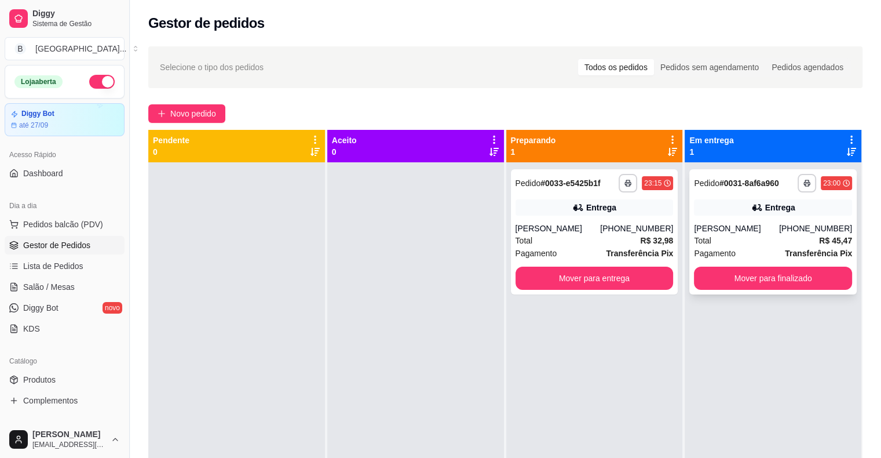
click at [721, 239] on div "Total R$ 45,47" at bounding box center [773, 240] width 158 height 13
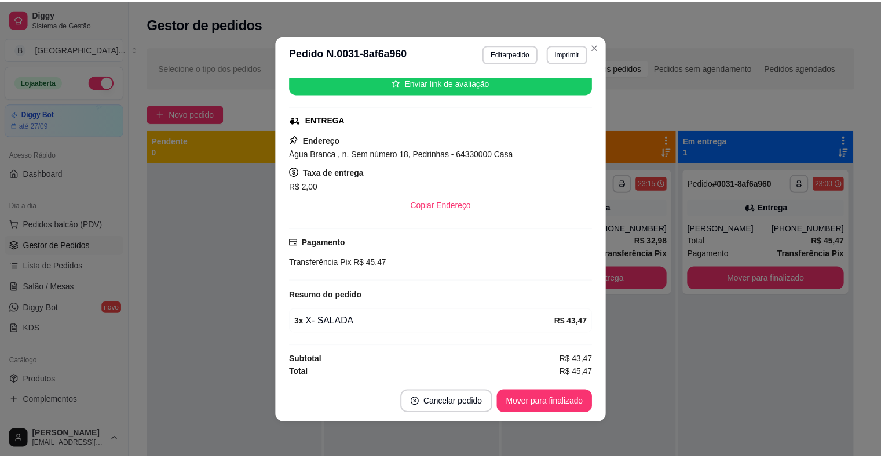
scroll to position [2, 0]
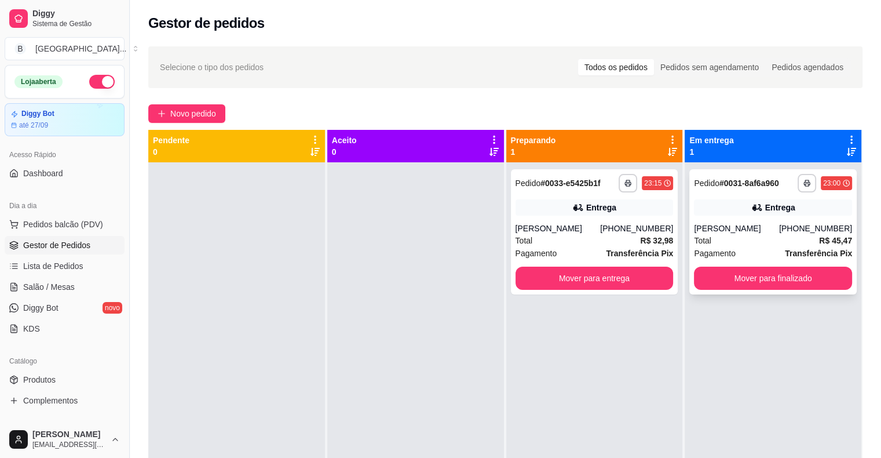
click at [764, 215] on div "Entrega" at bounding box center [773, 207] width 158 height 16
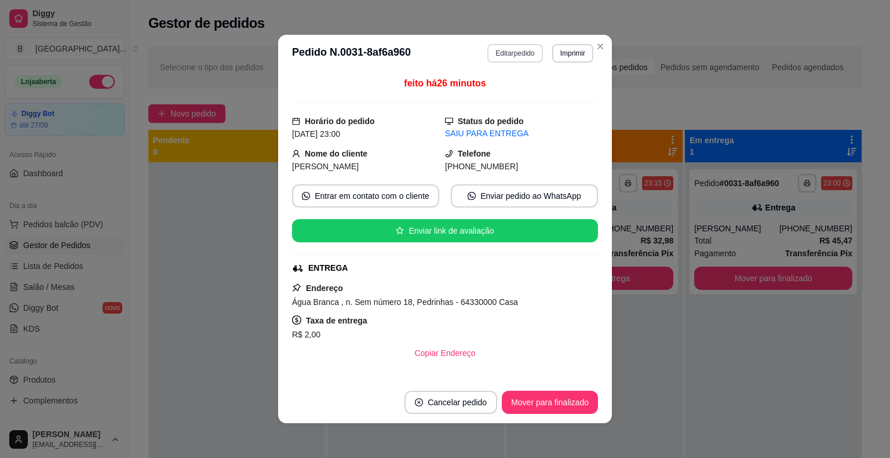
click at [521, 60] on button "Editar pedido" at bounding box center [514, 53] width 55 height 19
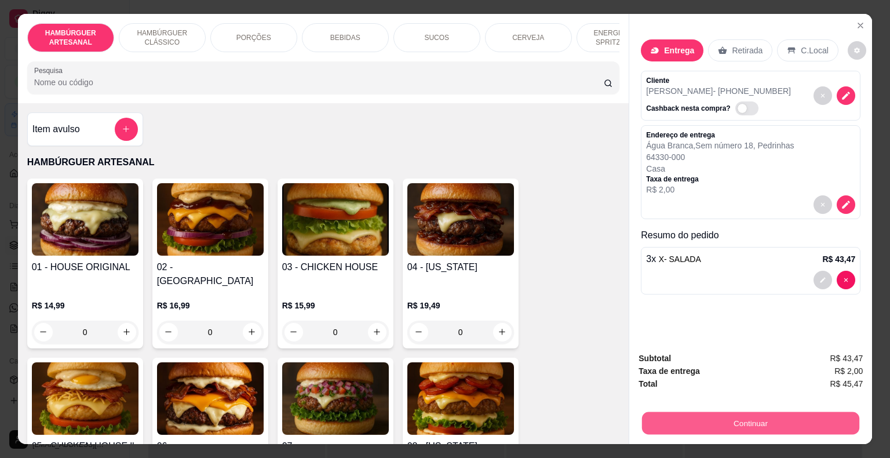
click at [739, 412] on button "Continuar" at bounding box center [750, 423] width 217 height 23
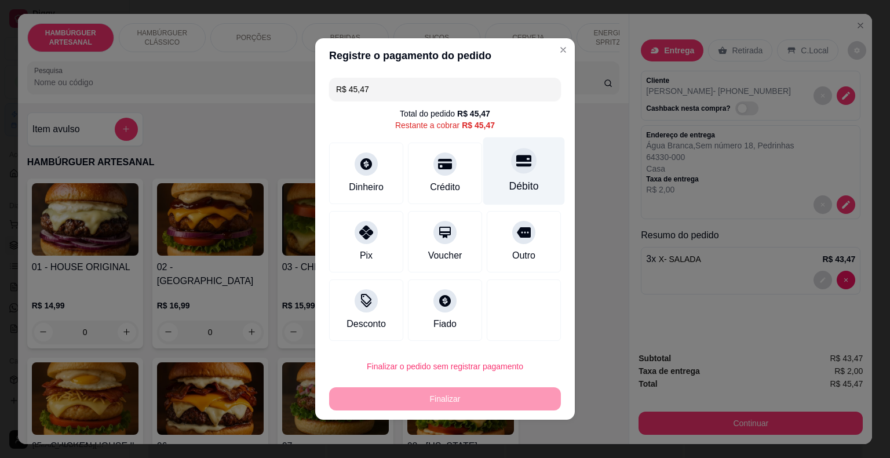
click at [519, 185] on div "Débito" at bounding box center [524, 185] width 30 height 15
type input "R$ 0,00"
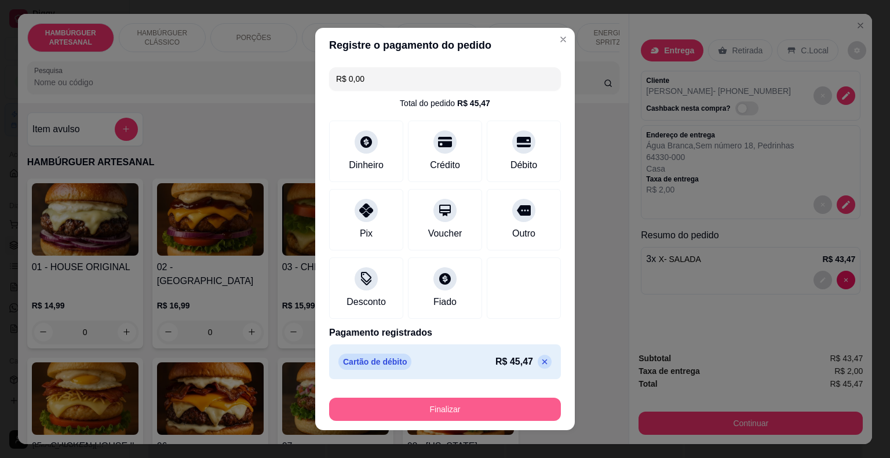
click at [470, 404] on button "Finalizar" at bounding box center [445, 408] width 232 height 23
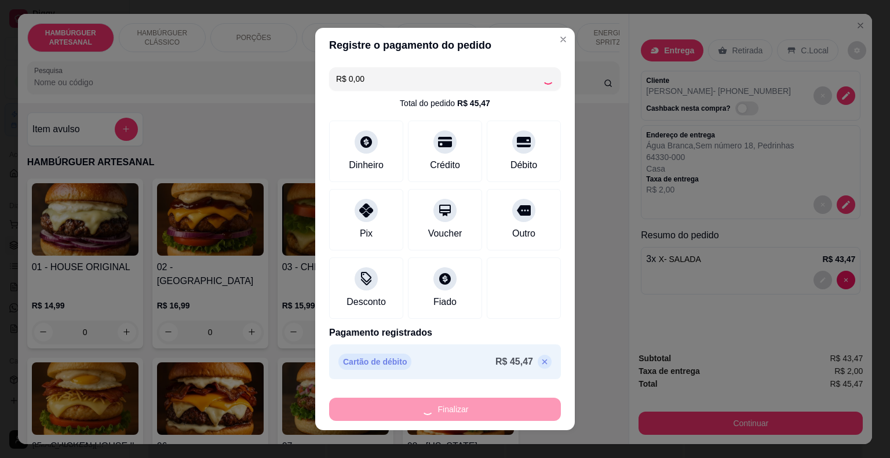
type input "0"
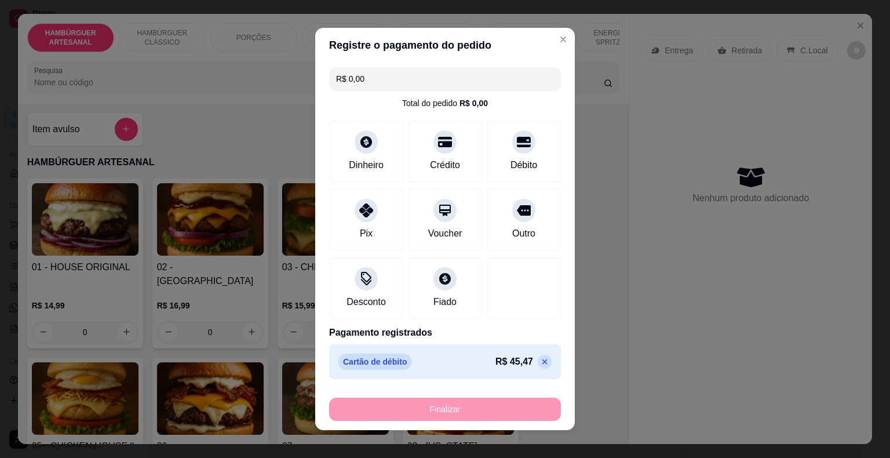
type input "-R$ 45,47"
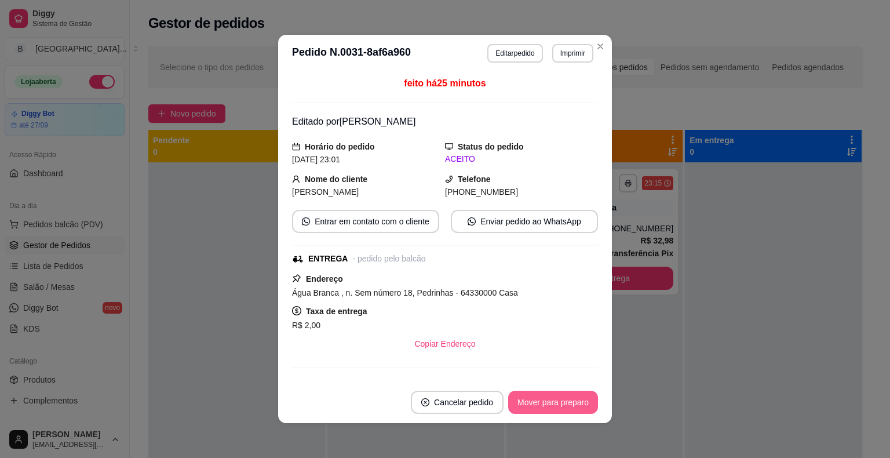
click at [546, 407] on button "Mover para preparo" at bounding box center [553, 402] width 90 height 23
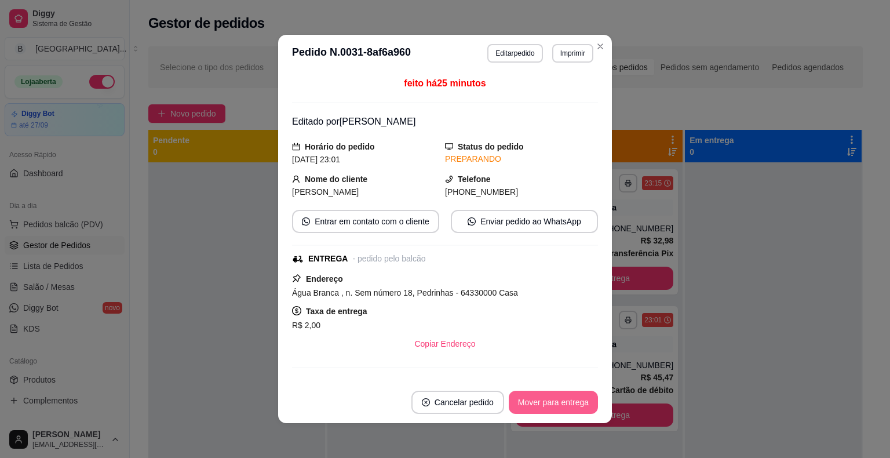
click at [546, 407] on button "Mover para entrega" at bounding box center [553, 402] width 89 height 23
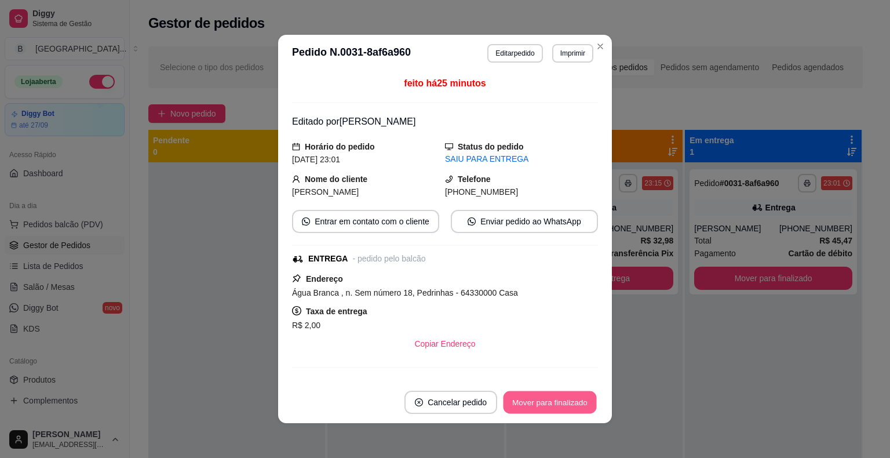
click at [554, 399] on button "Mover para finalizado" at bounding box center [550, 402] width 93 height 23
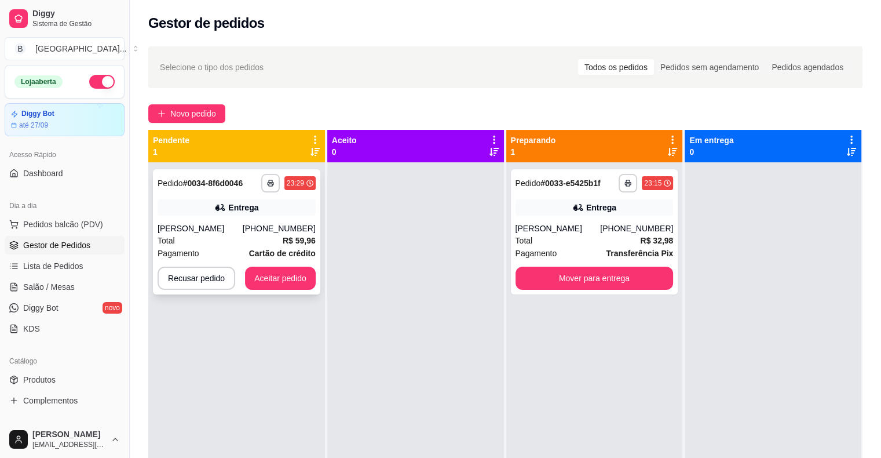
click at [203, 231] on div "[PERSON_NAME]" at bounding box center [200, 228] width 85 height 12
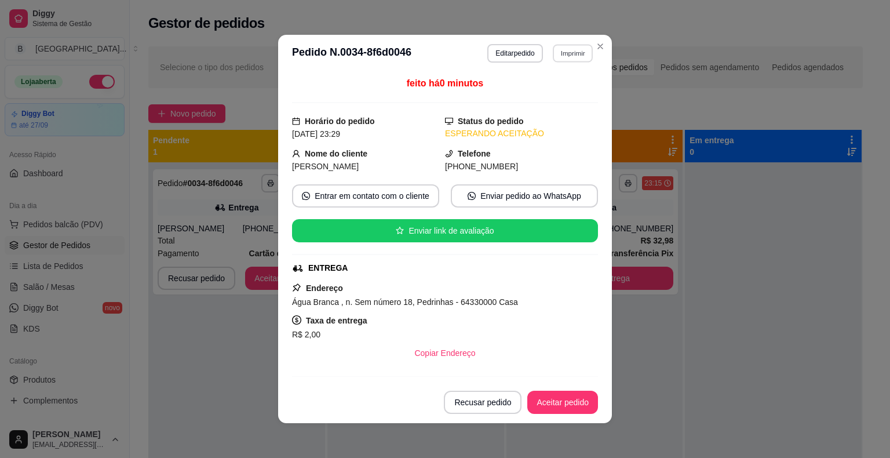
click at [559, 59] on button "Imprimir" at bounding box center [573, 53] width 40 height 18
click at [534, 89] on button "IMPRESSORA" at bounding box center [548, 94] width 84 height 19
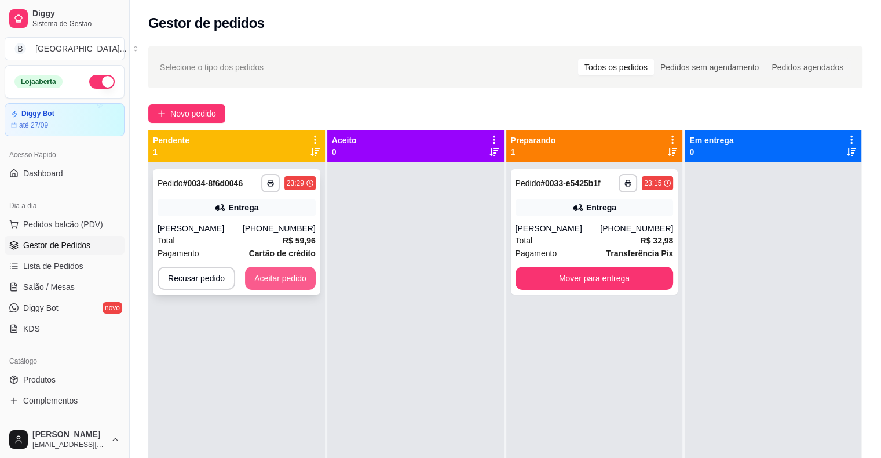
click at [264, 278] on button "Aceitar pedido" at bounding box center [280, 278] width 71 height 23
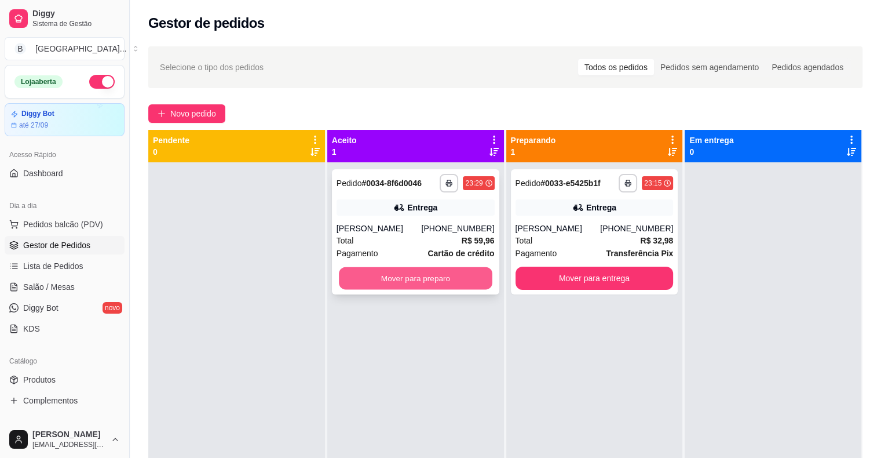
click at [351, 269] on button "Mover para preparo" at bounding box center [416, 278] width 154 height 23
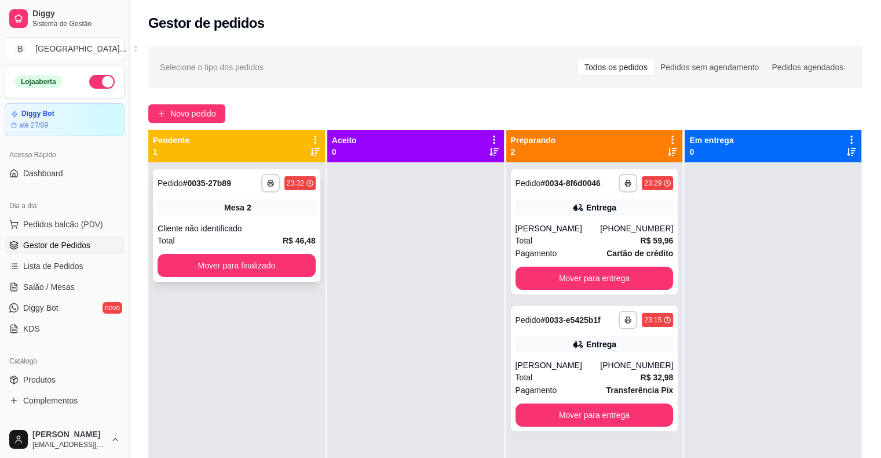
click at [231, 218] on div "**********" at bounding box center [236, 225] width 167 height 112
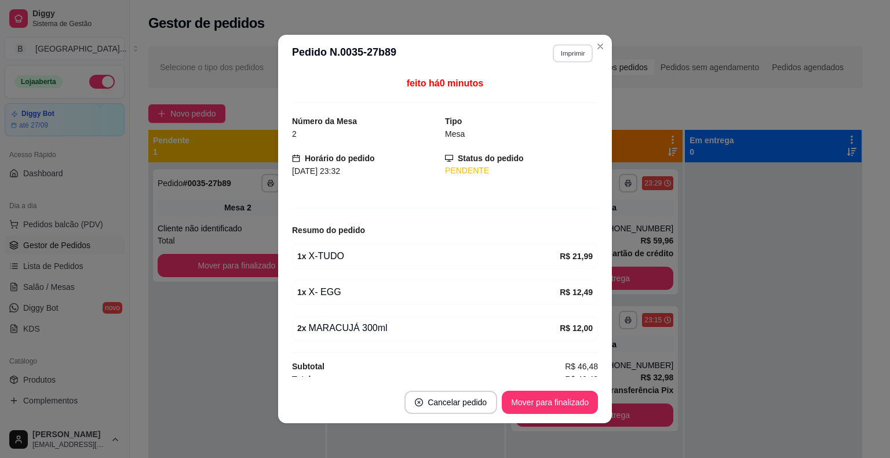
click at [571, 48] on button "Imprimir" at bounding box center [573, 53] width 40 height 18
click at [552, 94] on button "IMPRESSORA" at bounding box center [557, 88] width 67 height 15
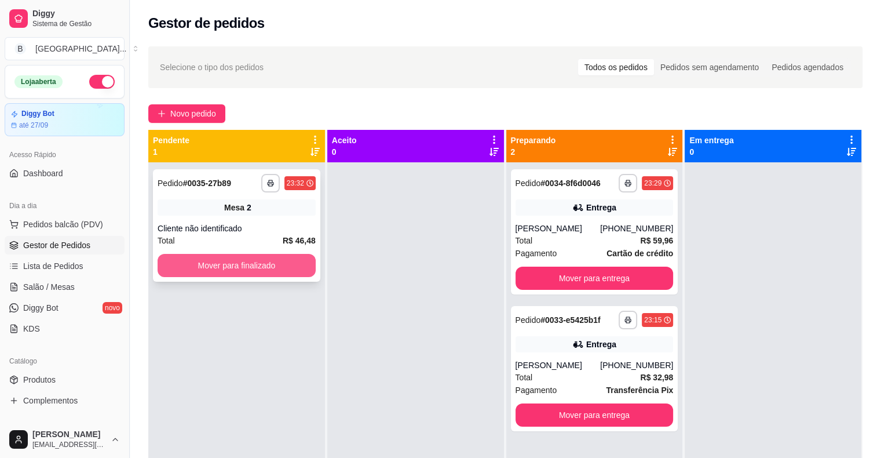
click at [298, 273] on button "Mover para finalizado" at bounding box center [237, 265] width 158 height 23
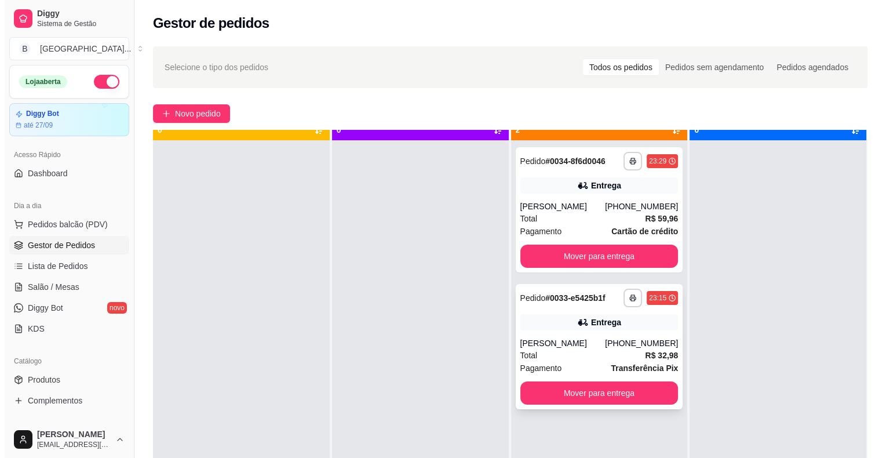
scroll to position [32, 0]
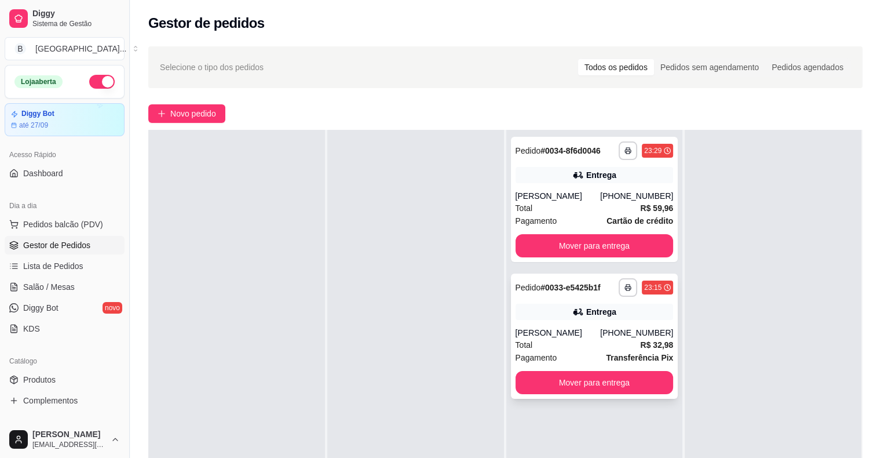
click at [545, 338] on div "Total R$ 32,98" at bounding box center [595, 344] width 158 height 13
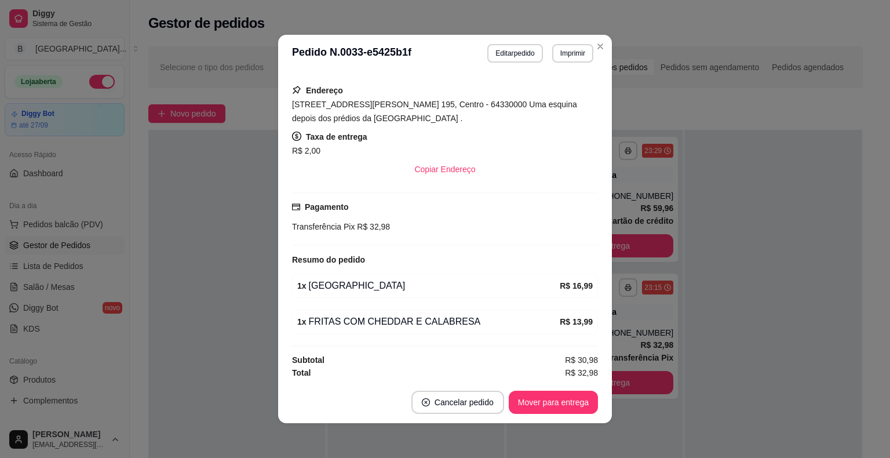
scroll to position [2, 0]
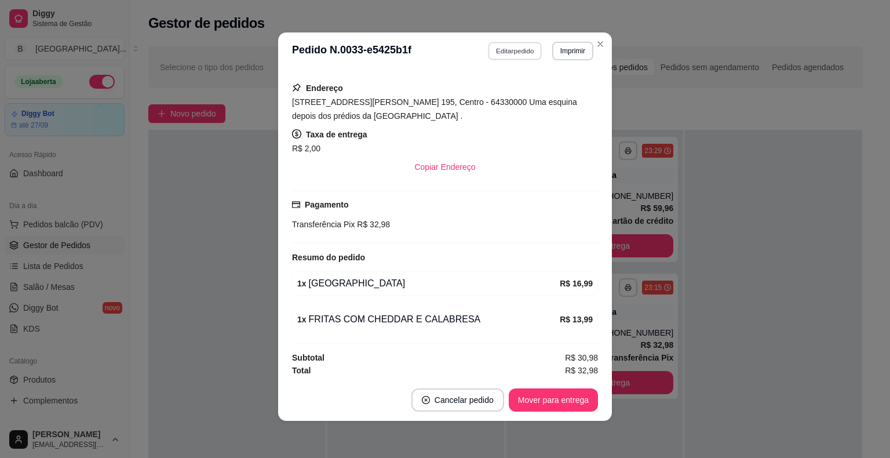
click at [504, 54] on button "Editar pedido" at bounding box center [515, 51] width 54 height 18
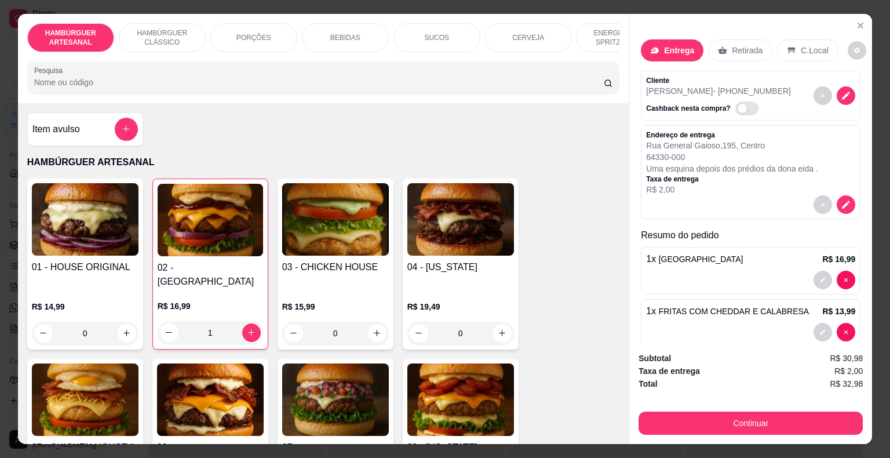
scroll to position [19, 0]
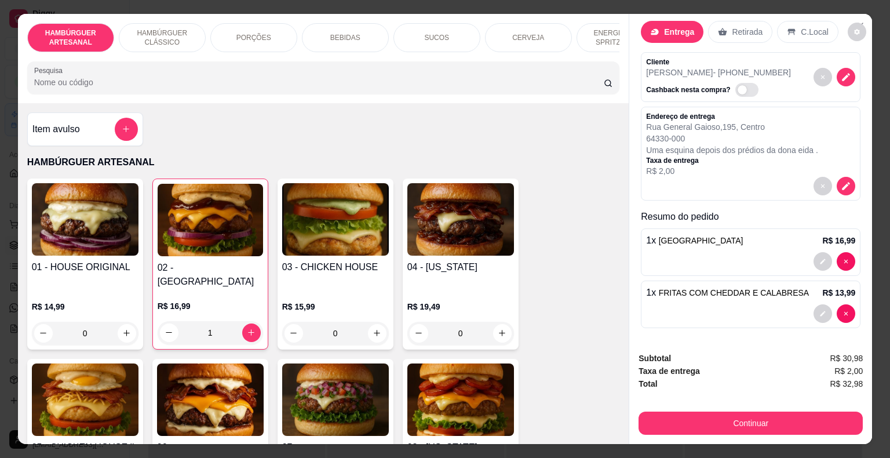
click at [359, 28] on div "BEBIDAS" at bounding box center [345, 37] width 87 height 29
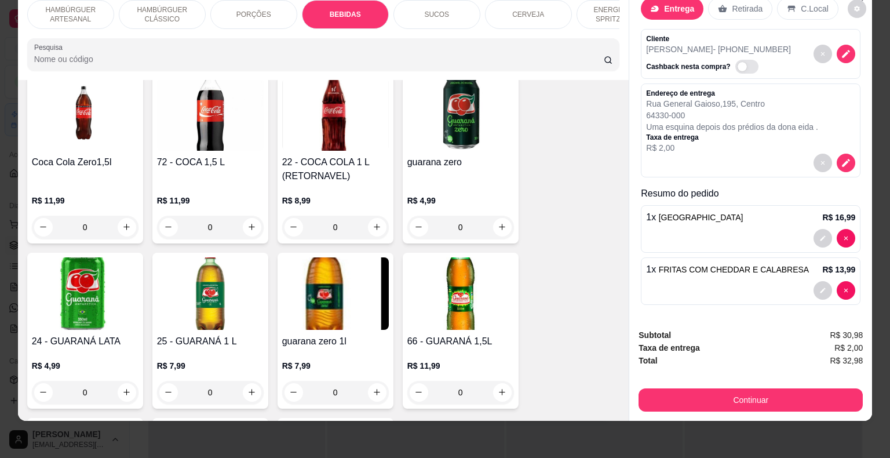
scroll to position [1539, 0]
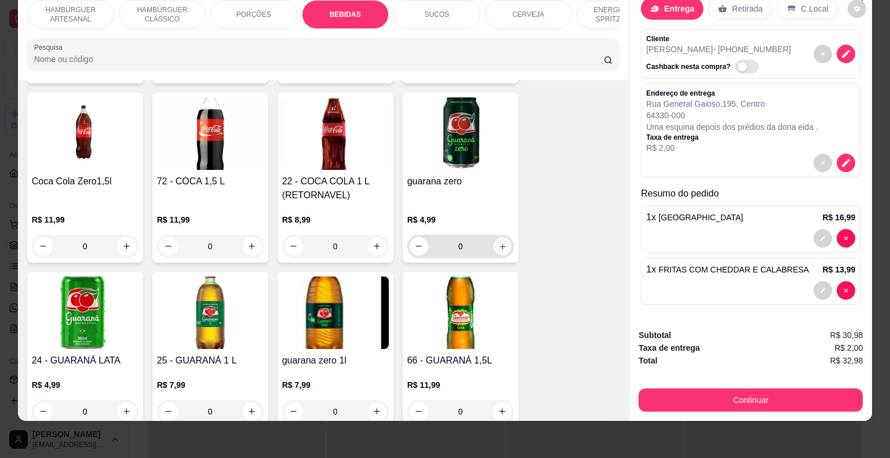
click at [498, 242] on icon "increase-product-quantity" at bounding box center [502, 246] width 9 height 9
type input "1"
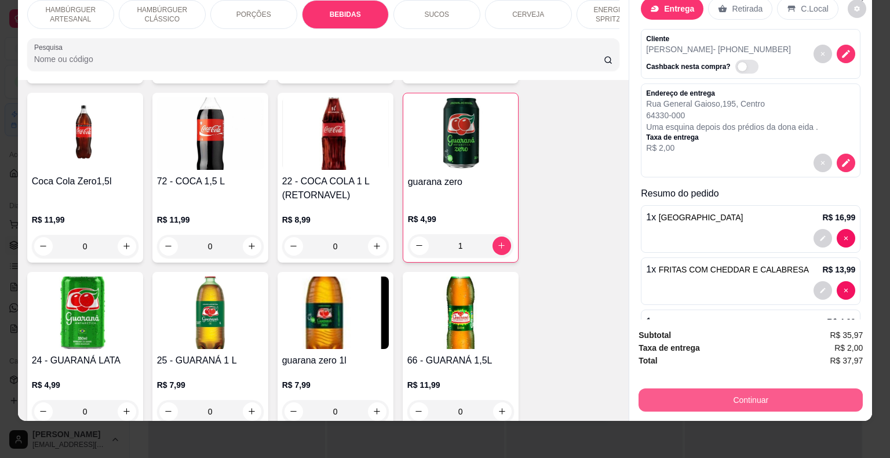
click at [666, 391] on button "Continuar" at bounding box center [751, 399] width 224 height 23
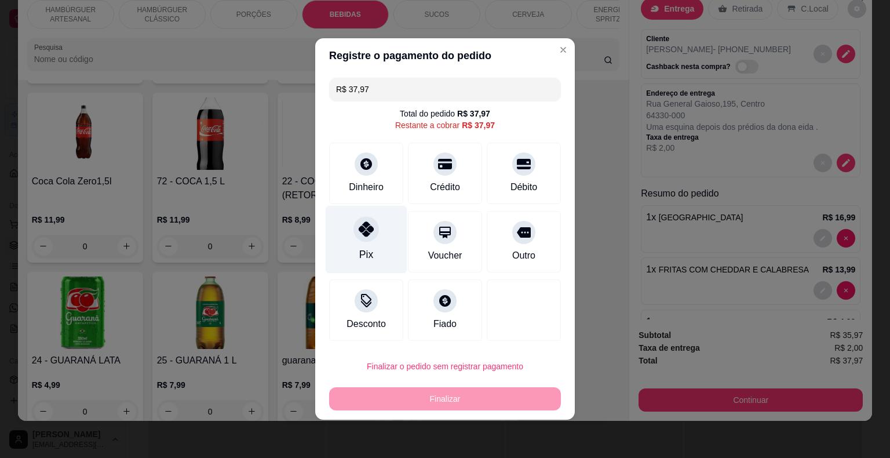
click at [375, 240] on div "Pix" at bounding box center [367, 240] width 82 height 68
type input "R$ 0,00"
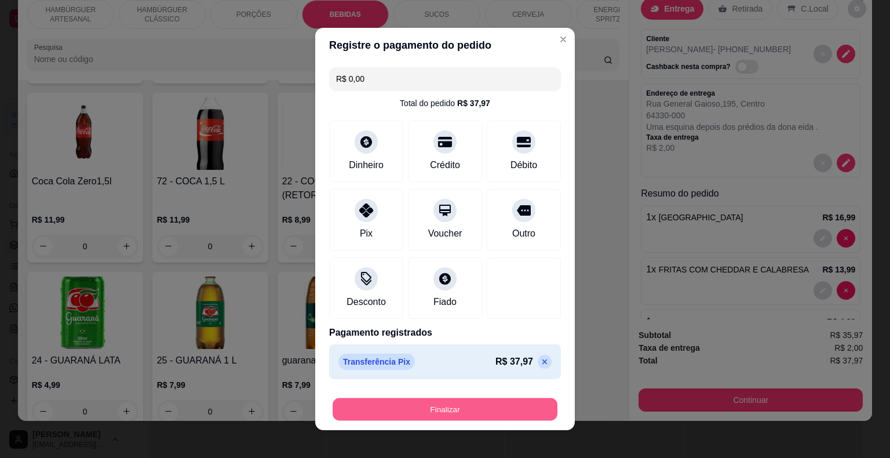
click at [467, 403] on button "Finalizar" at bounding box center [445, 409] width 225 height 23
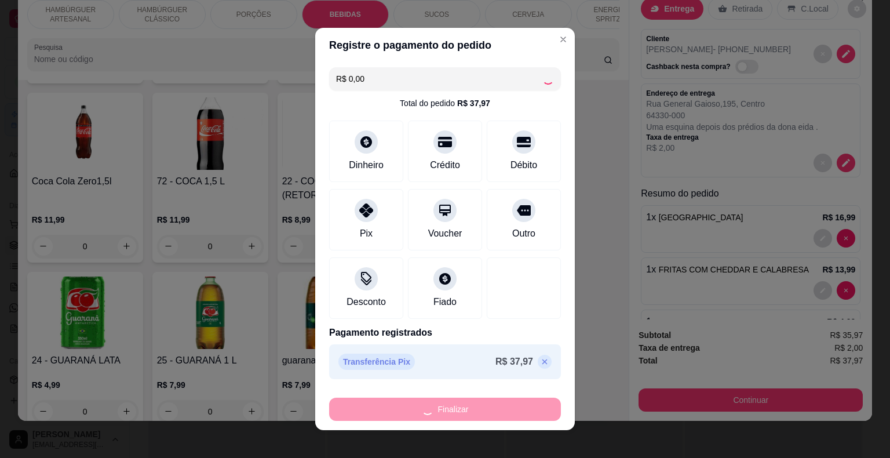
type input "0"
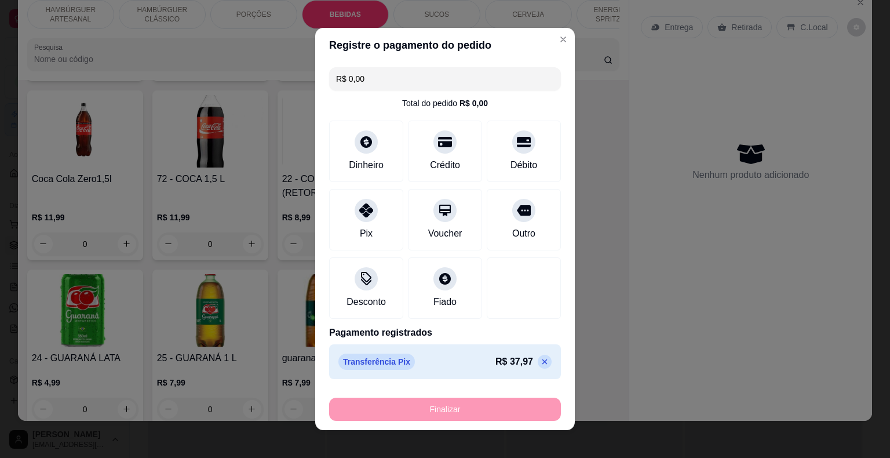
type input "-R$ 37,97"
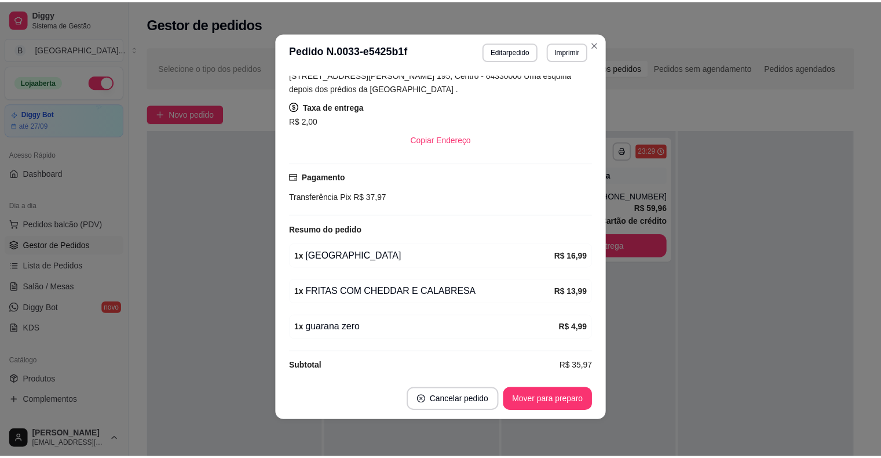
scroll to position [224, 0]
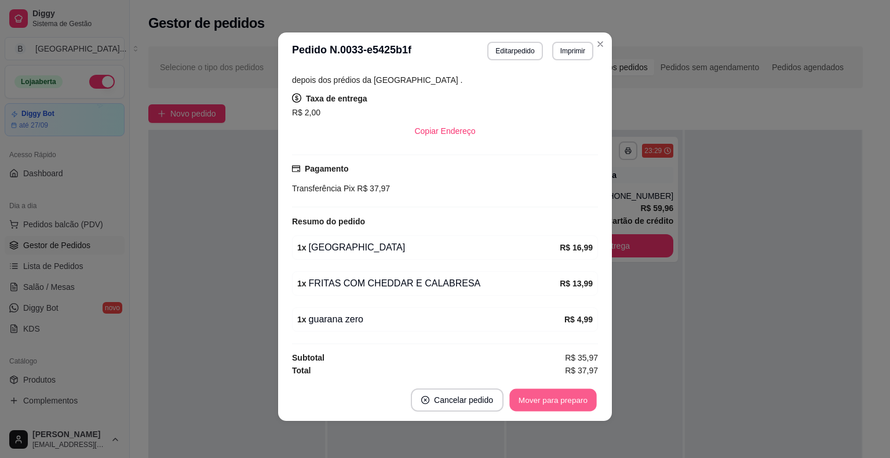
click at [549, 390] on button "Mover para preparo" at bounding box center [552, 400] width 87 height 23
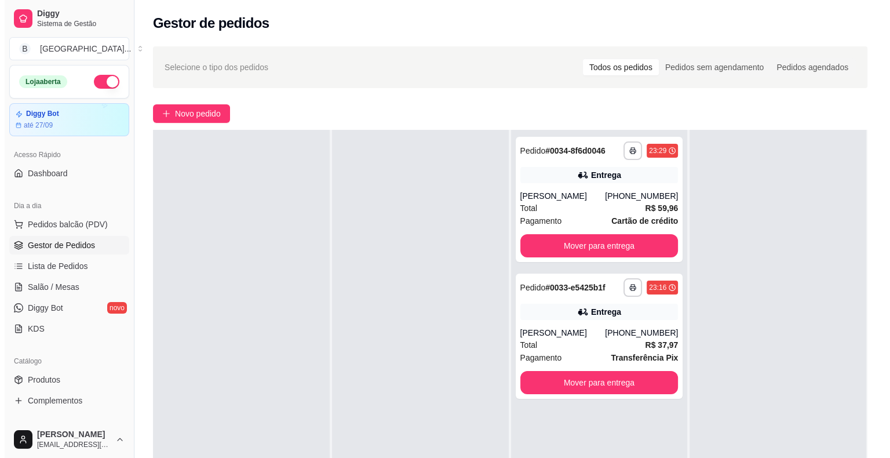
scroll to position [0, 0]
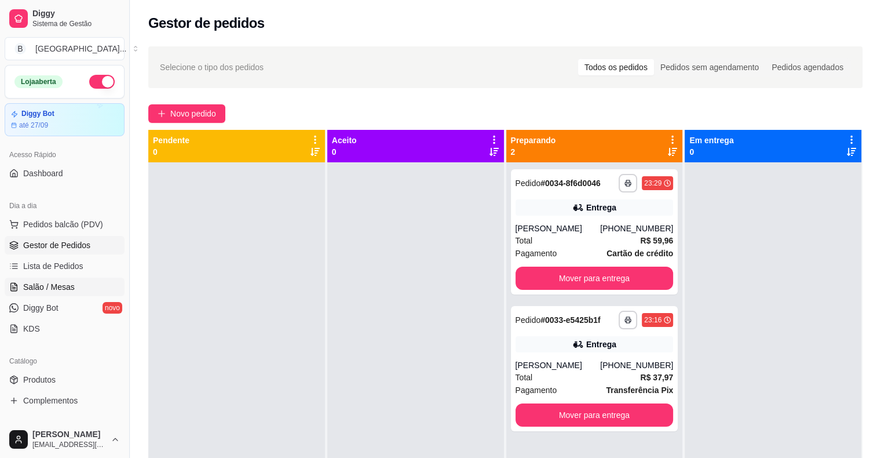
click at [87, 279] on link "Salão / Mesas" at bounding box center [65, 287] width 120 height 19
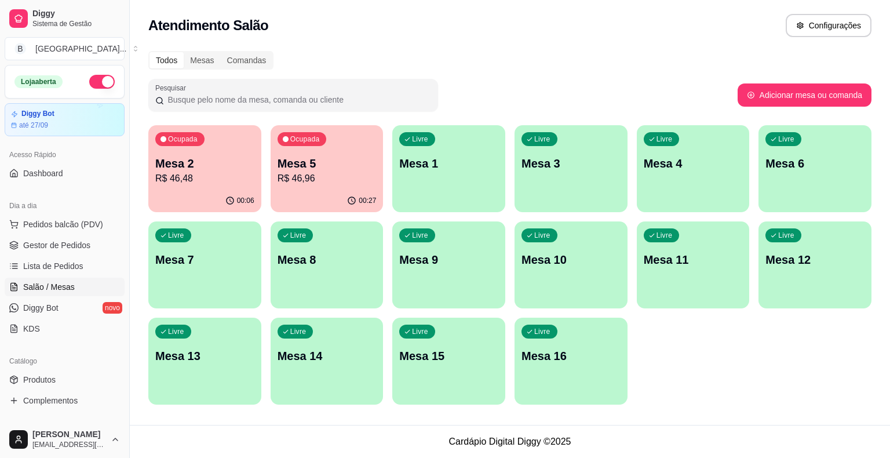
click at [348, 181] on p "R$ 46,96" at bounding box center [327, 179] width 99 height 14
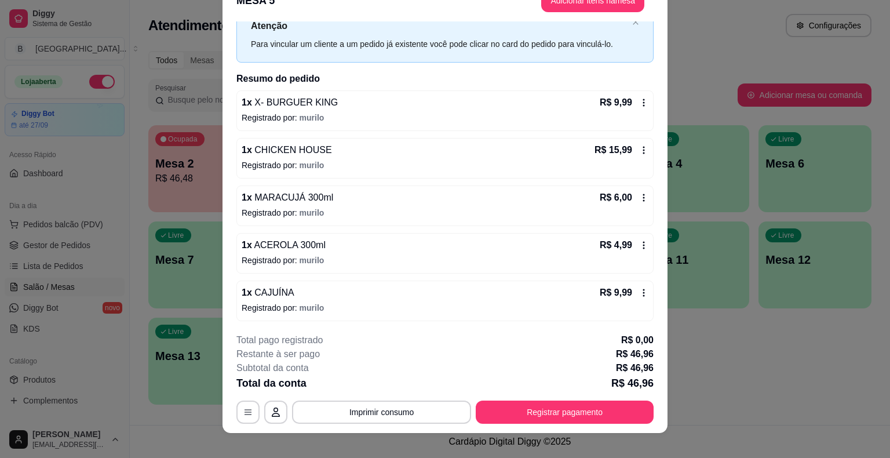
scroll to position [35, 0]
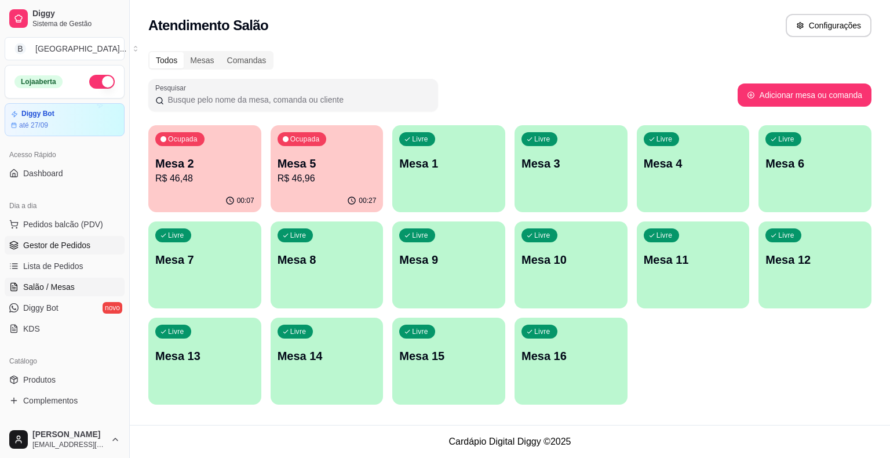
click at [35, 243] on span "Gestor de Pedidos" at bounding box center [56, 245] width 67 height 12
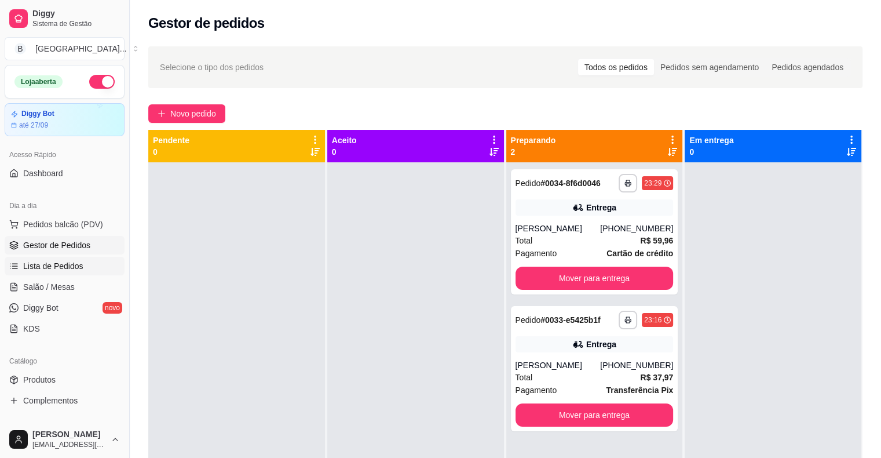
click at [44, 258] on link "Lista de Pedidos" at bounding box center [65, 266] width 120 height 19
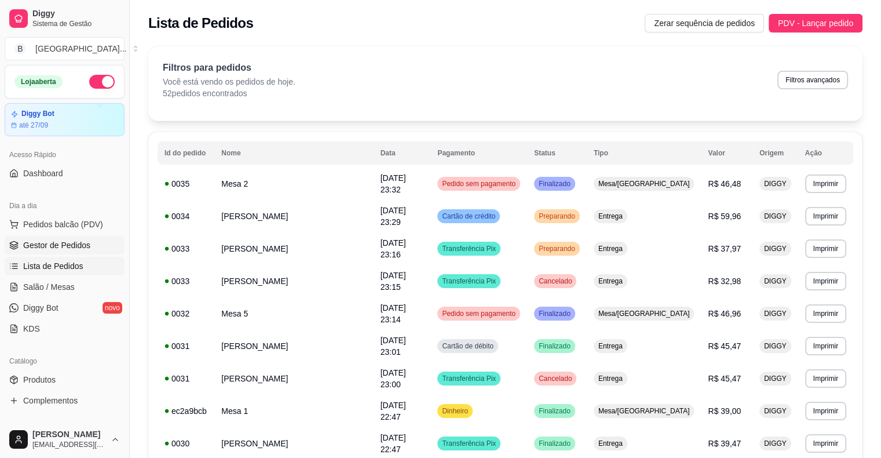
click at [61, 244] on span "Gestor de Pedidos" at bounding box center [56, 245] width 67 height 12
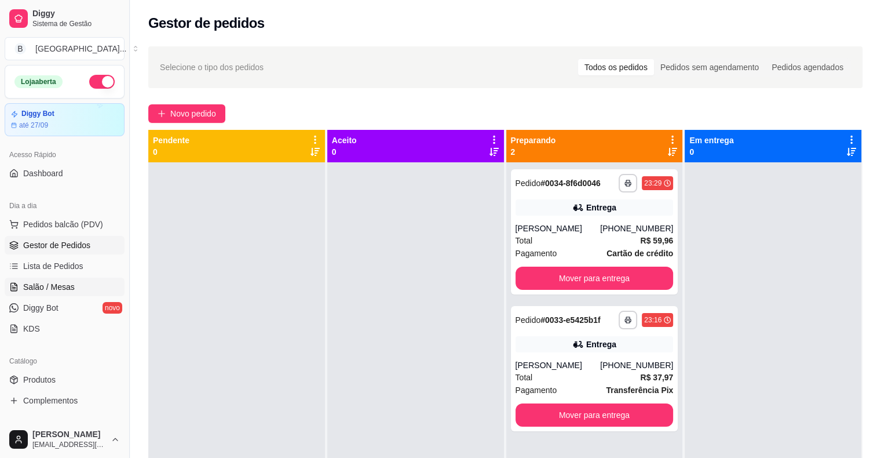
click at [70, 290] on span "Salão / Mesas" at bounding box center [49, 287] width 52 height 12
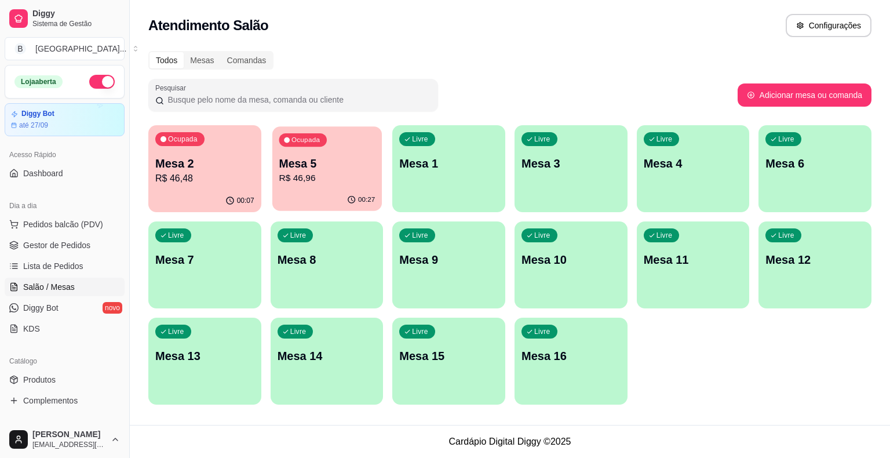
click at [363, 185] on div "Ocupada Mesa 5 R$ 46,96" at bounding box center [327, 157] width 110 height 63
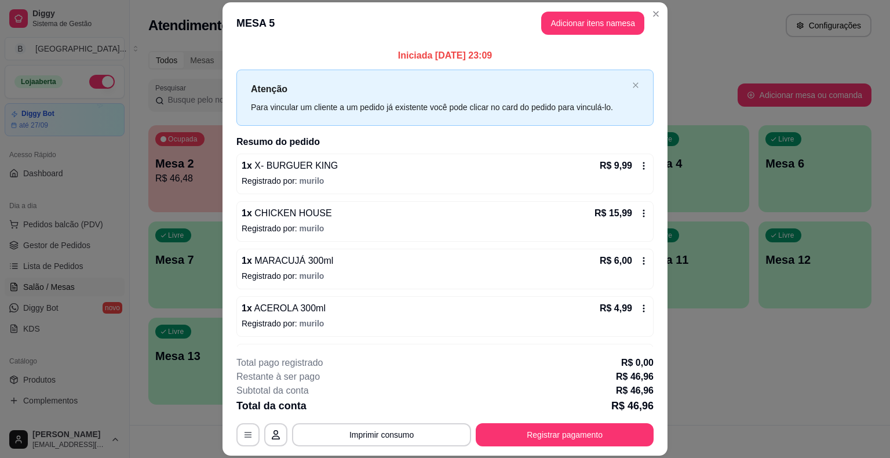
scroll to position [41, 0]
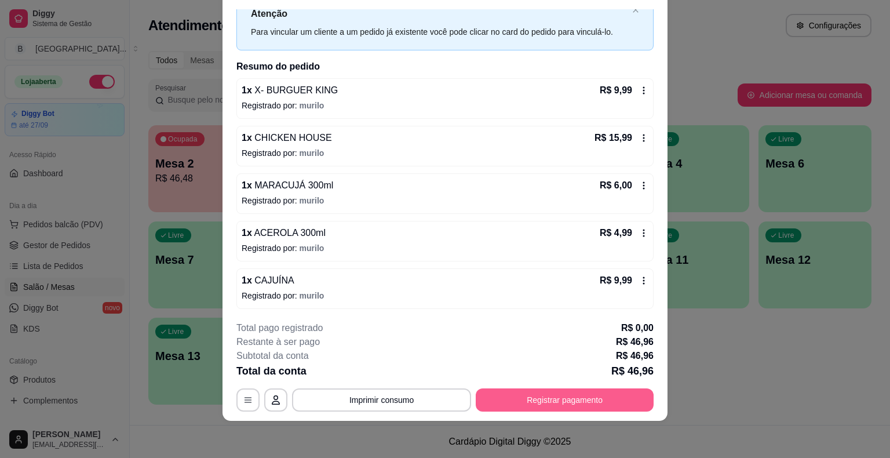
click at [553, 399] on button "Registrar pagamento" at bounding box center [565, 399] width 178 height 23
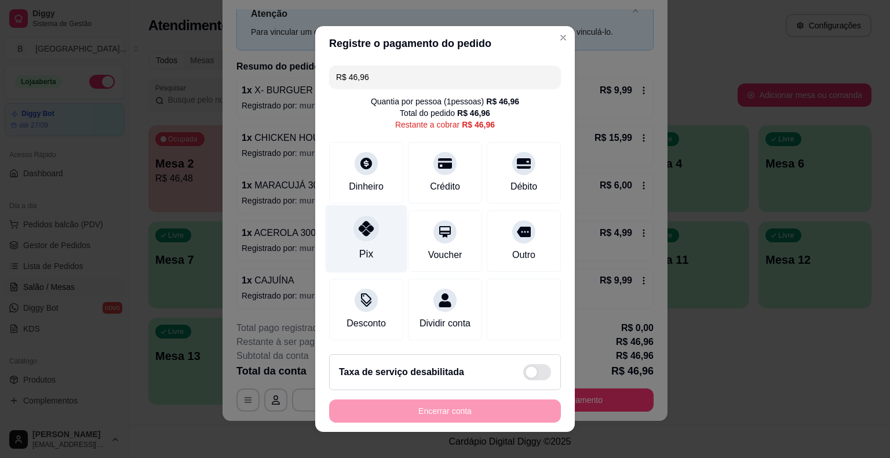
scroll to position [10, 0]
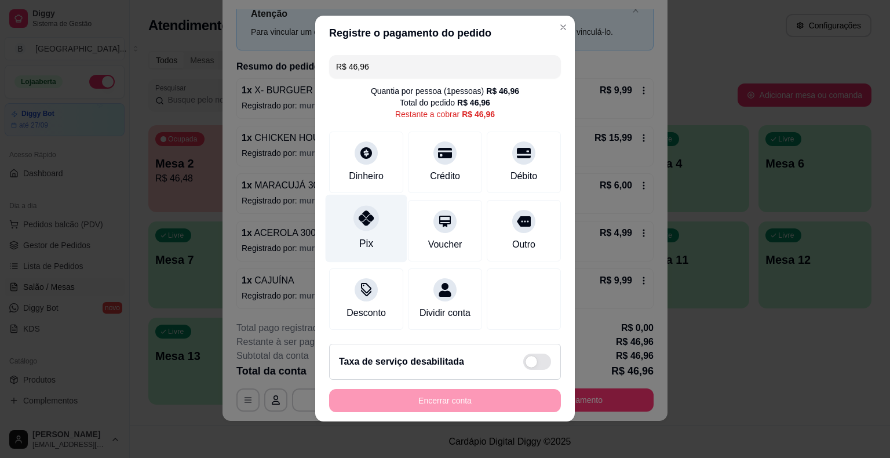
click at [375, 209] on div "Pix" at bounding box center [367, 229] width 82 height 68
type input "R$ 0,00"
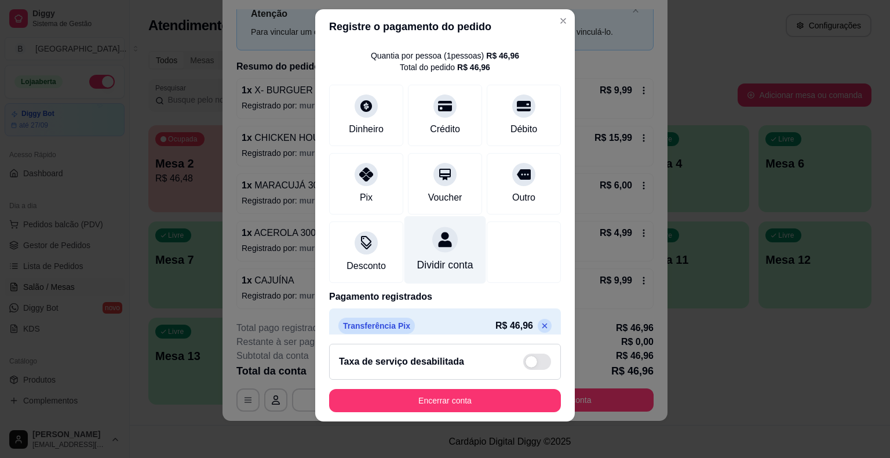
scroll to position [54, 0]
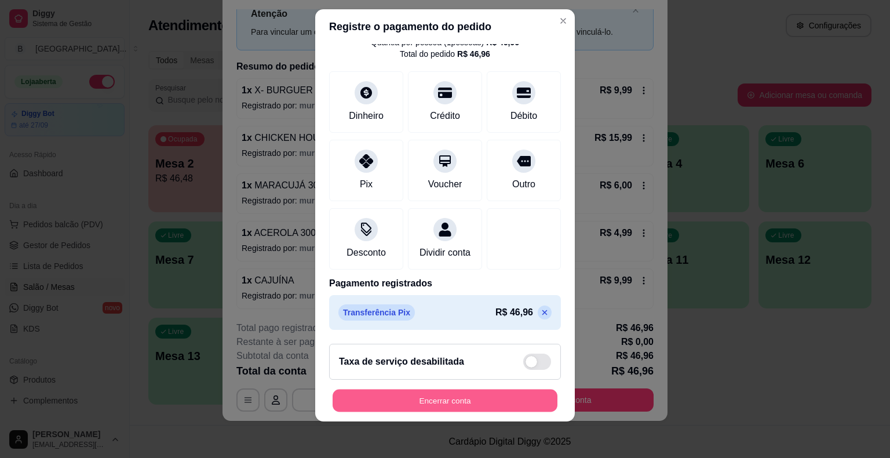
click at [487, 395] on button "Encerrar conta" at bounding box center [445, 400] width 225 height 23
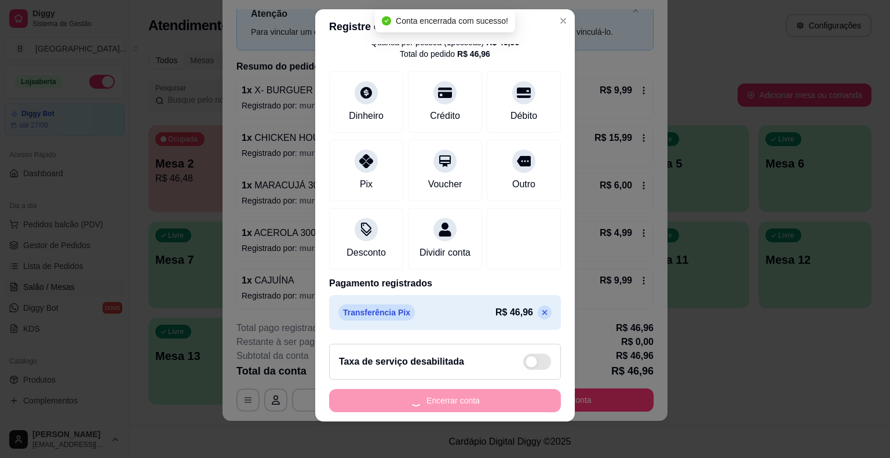
scroll to position [0, 0]
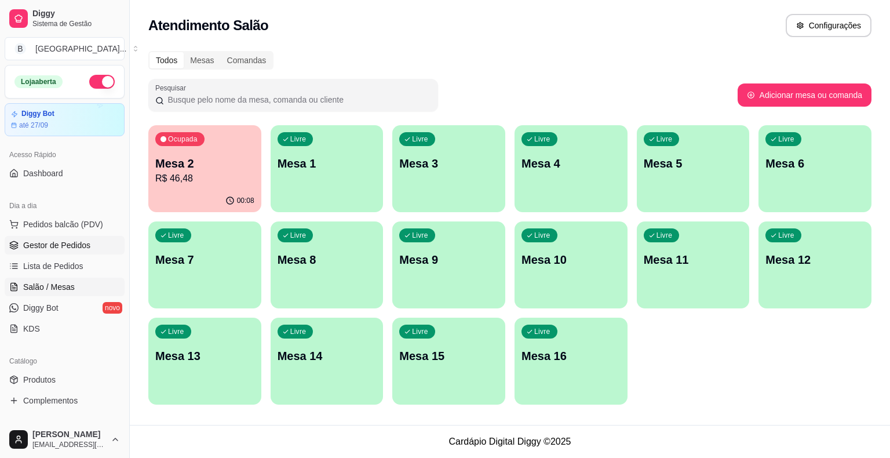
click at [45, 240] on span "Gestor de Pedidos" at bounding box center [56, 245] width 67 height 12
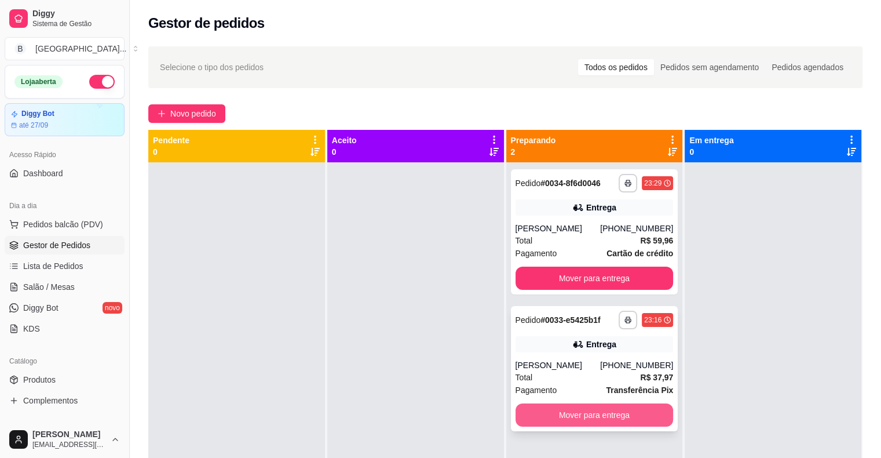
click at [600, 414] on button "Mover para entrega" at bounding box center [595, 414] width 158 height 23
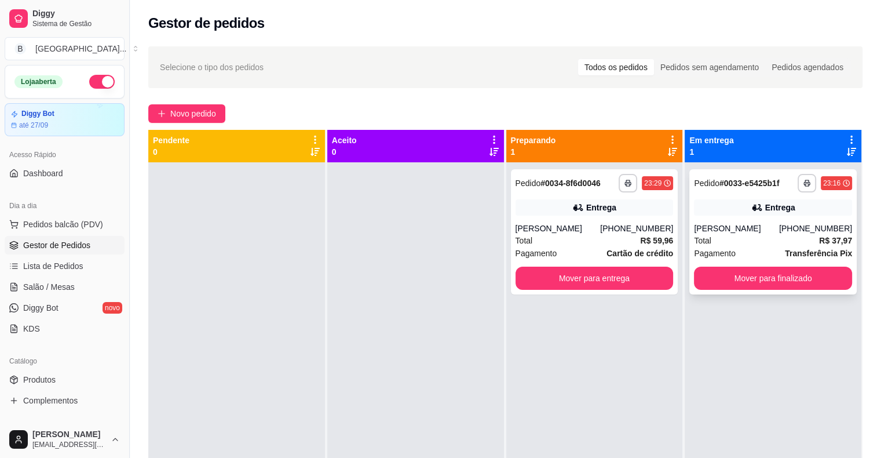
click at [745, 245] on div "Total R$ 37,97" at bounding box center [773, 240] width 158 height 13
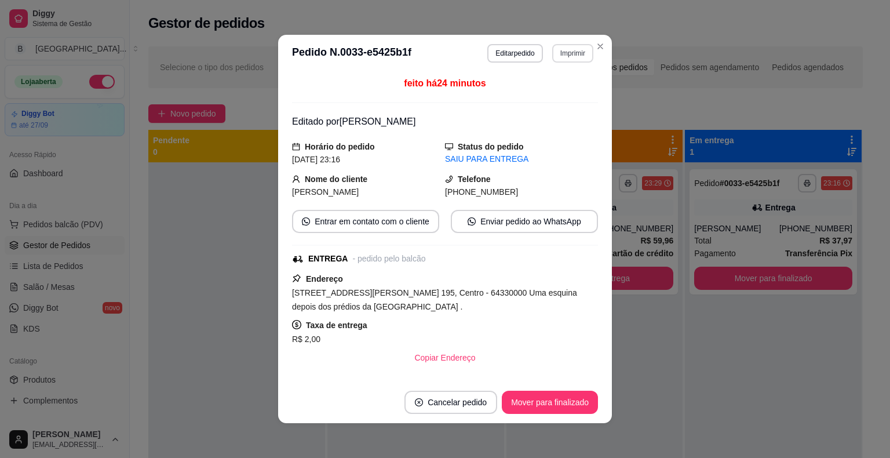
click at [582, 56] on button "Imprimir" at bounding box center [572, 53] width 41 height 19
click at [544, 93] on button "IMPRESSORA" at bounding box center [548, 94] width 84 height 19
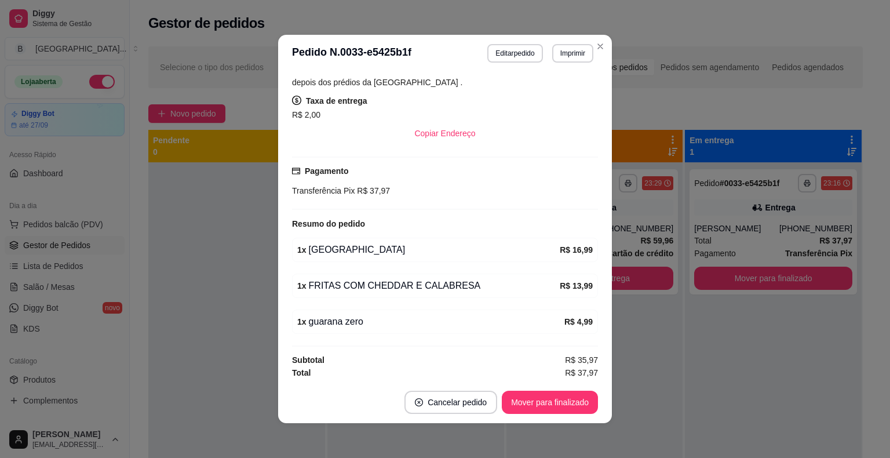
scroll to position [2, 0]
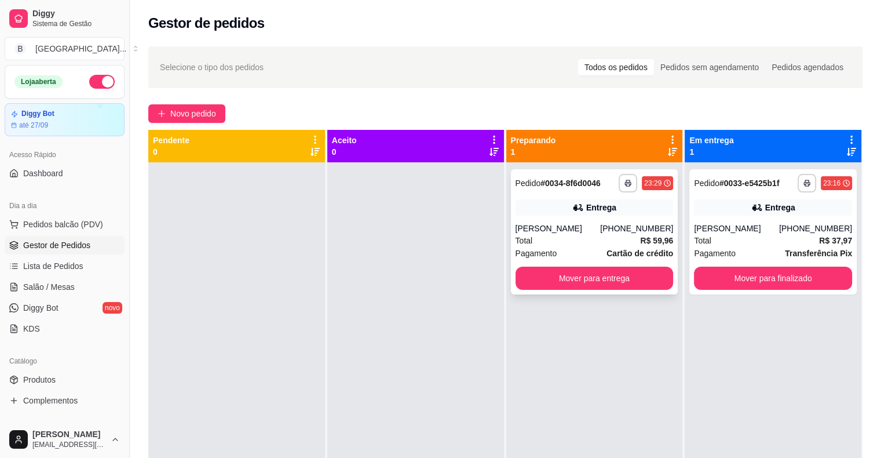
click at [599, 254] on div "Pagamento Cartão de crédito" at bounding box center [595, 253] width 158 height 13
click at [852, 235] on div "**********" at bounding box center [773, 391] width 177 height 458
click at [762, 221] on div "**********" at bounding box center [772, 231] width 167 height 125
click at [95, 280] on link "Salão / Mesas" at bounding box center [65, 287] width 120 height 19
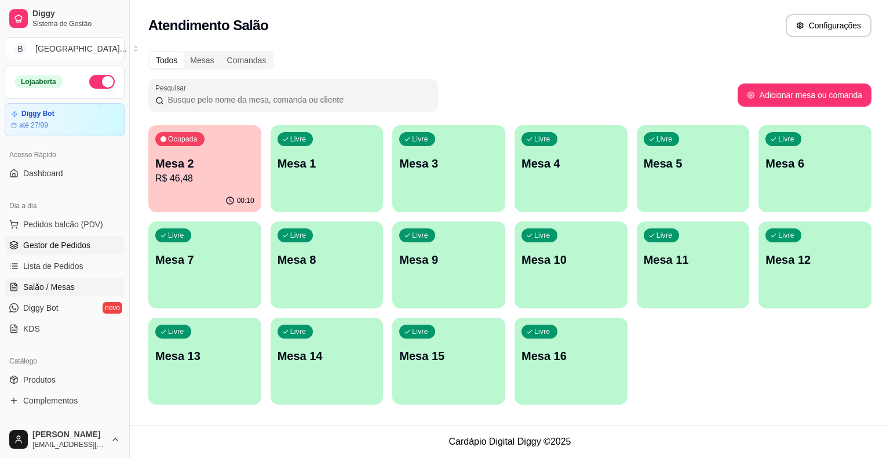
click at [41, 239] on span "Gestor de Pedidos" at bounding box center [56, 245] width 67 height 12
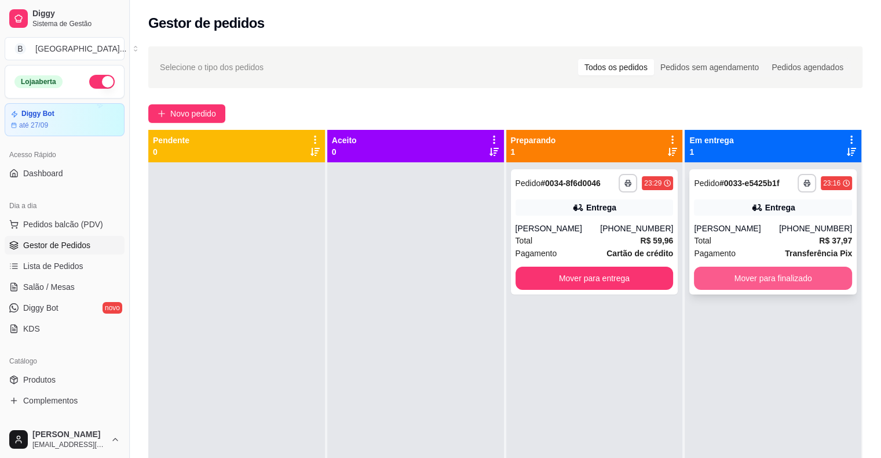
click at [703, 271] on button "Mover para finalizado" at bounding box center [773, 278] width 158 height 23
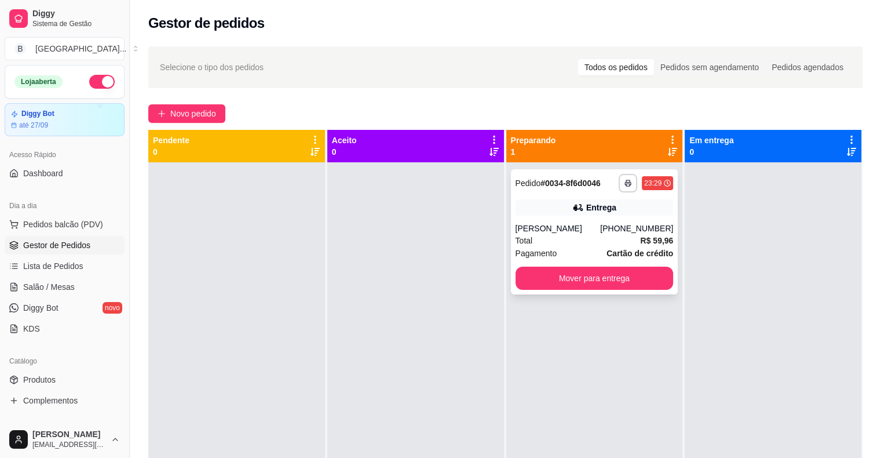
click at [599, 224] on div "[PERSON_NAME]" at bounding box center [558, 228] width 85 height 12
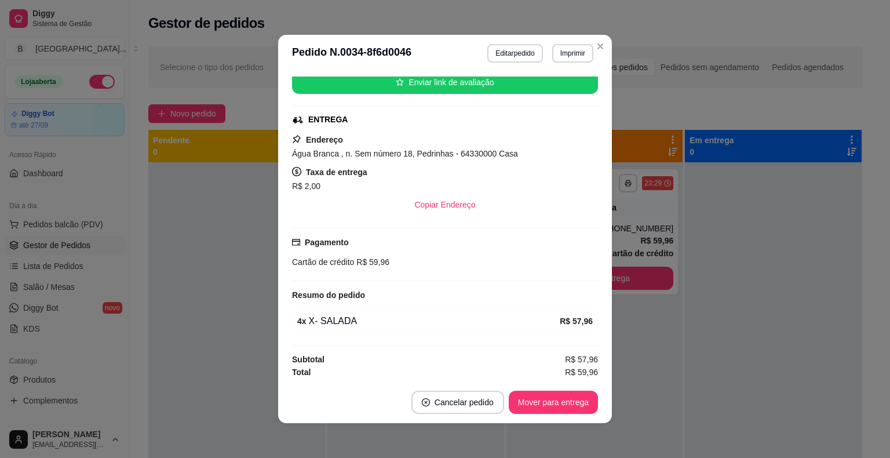
scroll to position [2, 0]
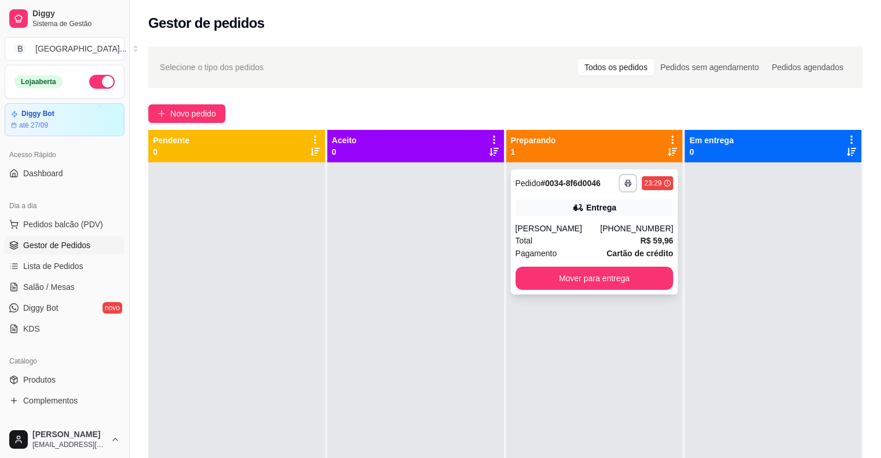
click at [619, 290] on div "**********" at bounding box center [594, 231] width 167 height 125
click at [640, 273] on button "Mover para entrega" at bounding box center [595, 278] width 158 height 23
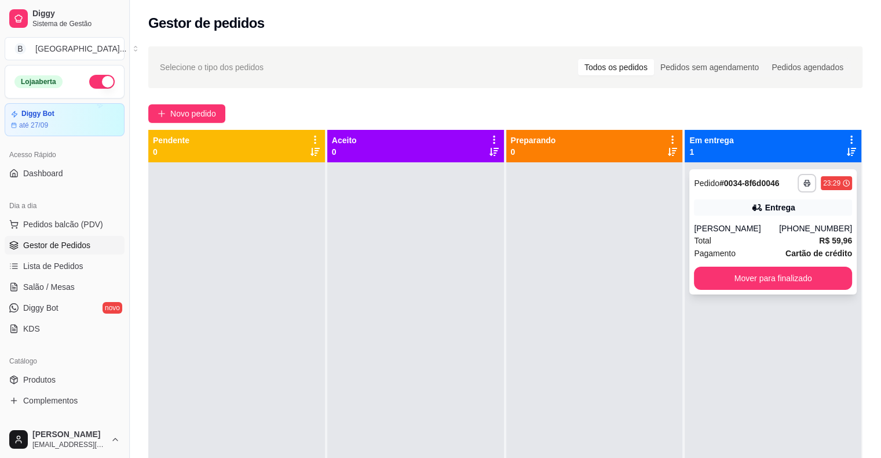
click at [749, 240] on div "Total R$ 59,96" at bounding box center [773, 240] width 158 height 13
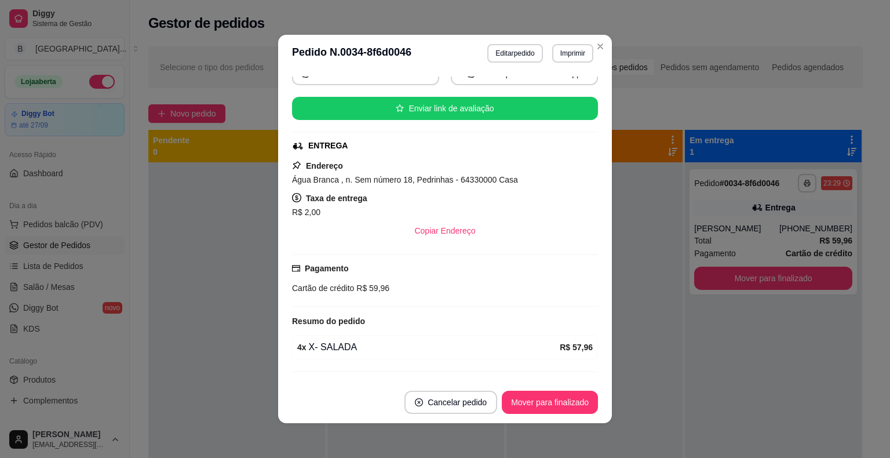
scroll to position [148, 0]
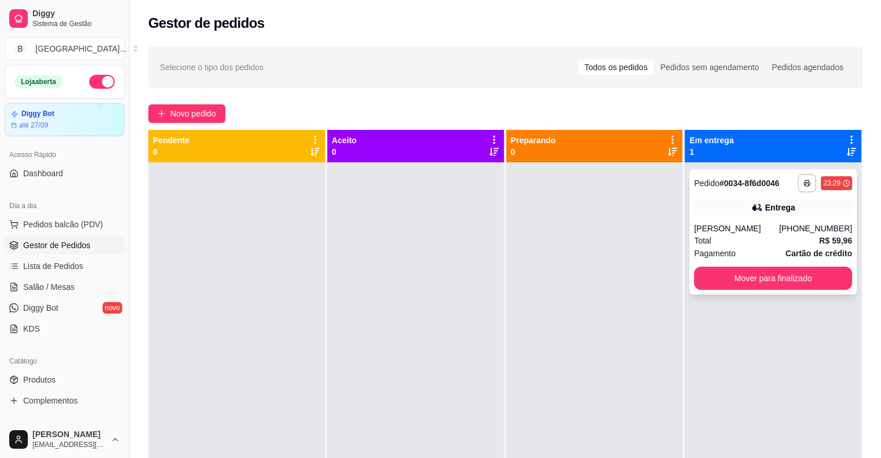
click at [725, 238] on div "Total R$ 59,96" at bounding box center [773, 240] width 158 height 13
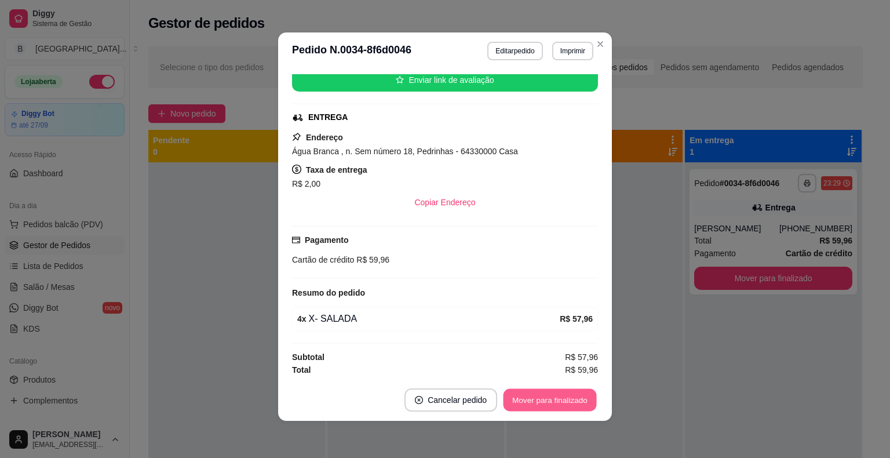
click at [573, 400] on button "Mover para finalizado" at bounding box center [550, 400] width 93 height 23
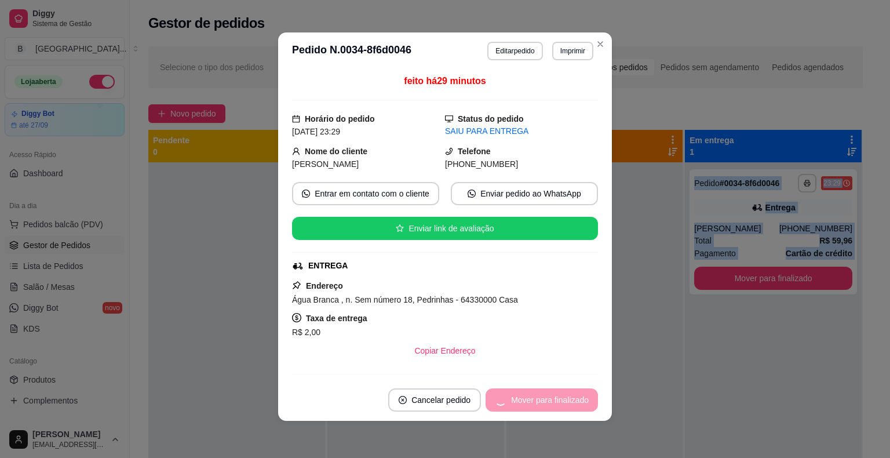
click at [693, 337] on div "**********" at bounding box center [773, 391] width 177 height 458
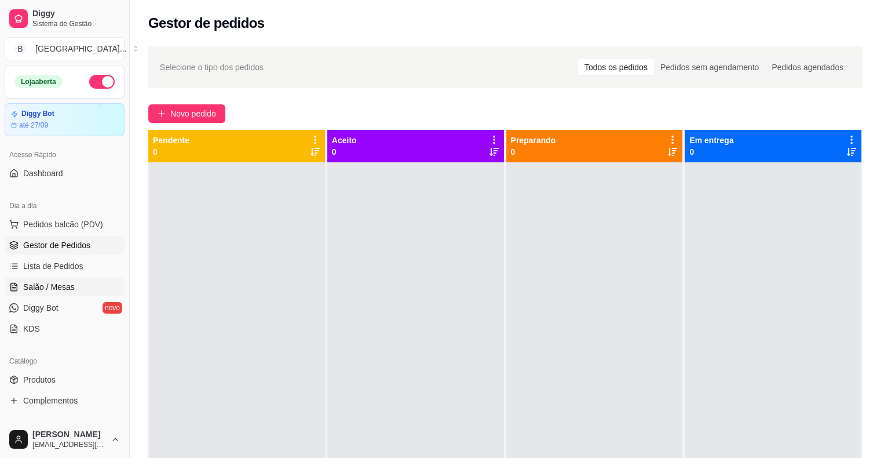
click at [54, 289] on span "Salão / Mesas" at bounding box center [49, 287] width 52 height 12
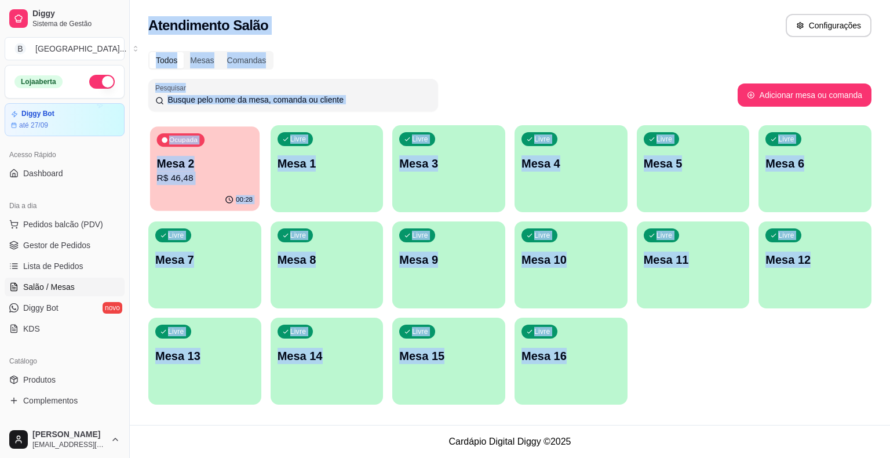
click at [241, 191] on div "00:28" at bounding box center [205, 200] width 110 height 22
click at [721, 85] on div "Pesquisar" at bounding box center [442, 95] width 589 height 32
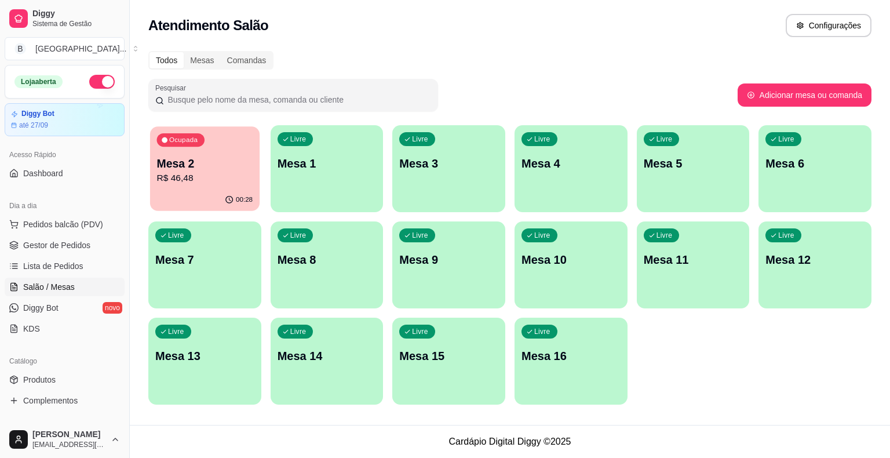
click at [216, 189] on button "Ocupada Mesa 2 R$ 46,48 00:28" at bounding box center [205, 168] width 110 height 85
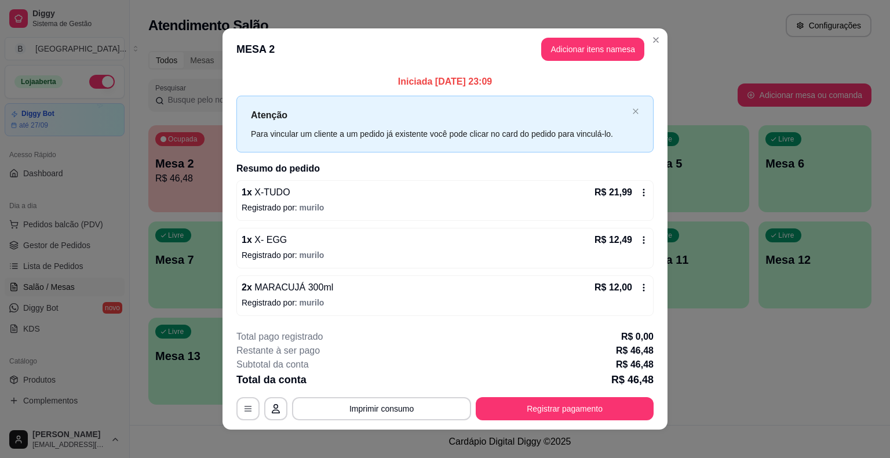
scroll to position [8, 0]
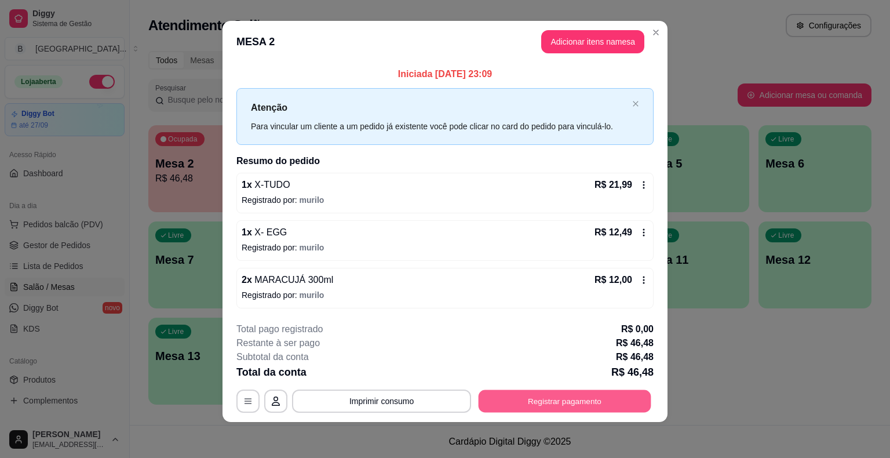
click at [579, 401] on button "Registrar pagamento" at bounding box center [565, 400] width 173 height 23
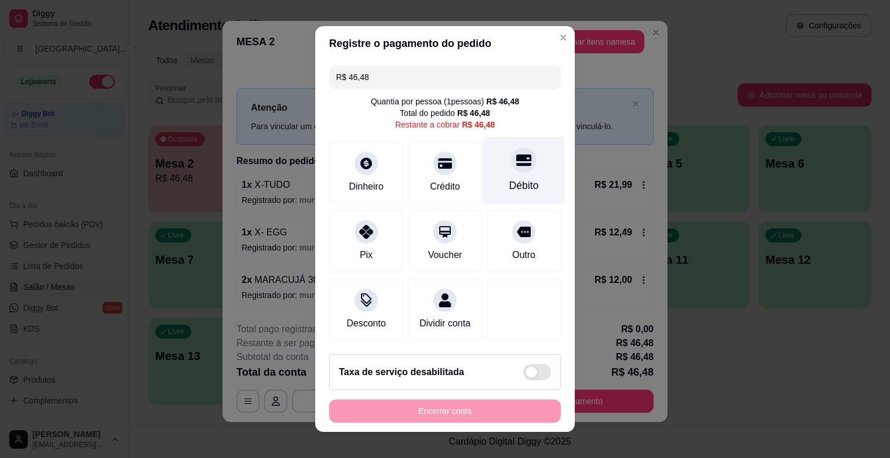
click at [490, 175] on div "Débito" at bounding box center [524, 171] width 82 height 68
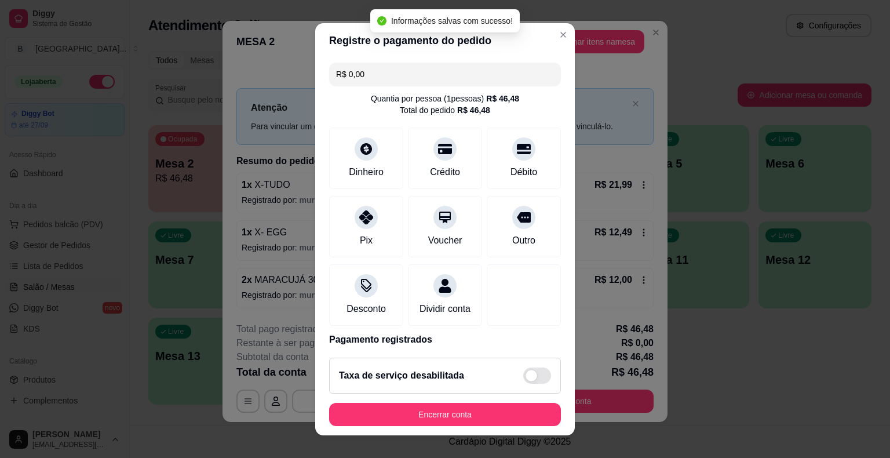
type input "R$ 0,00"
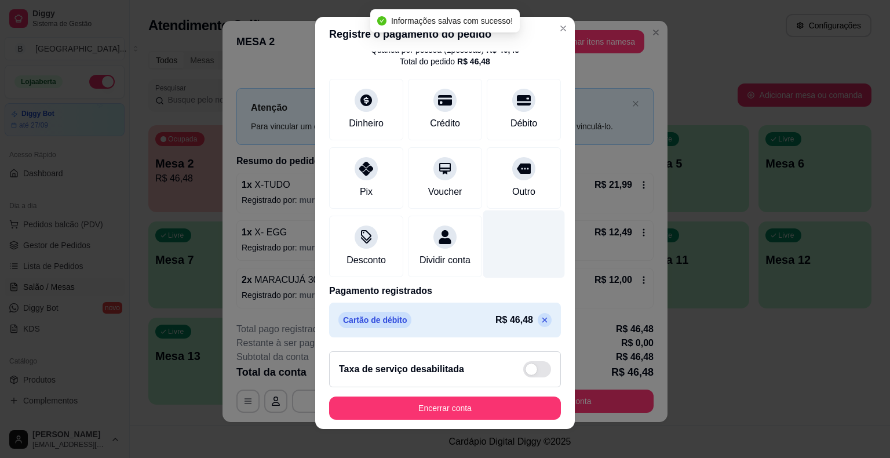
scroll to position [14, 0]
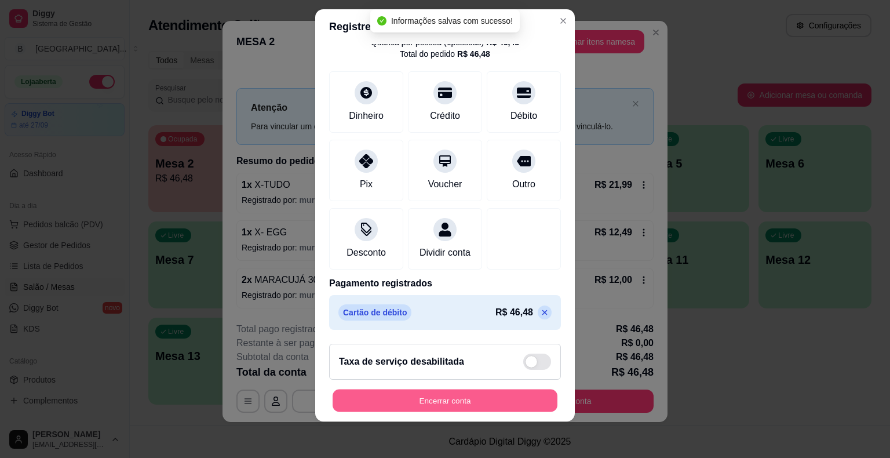
click at [450, 396] on button "Encerrar conta" at bounding box center [445, 400] width 225 height 23
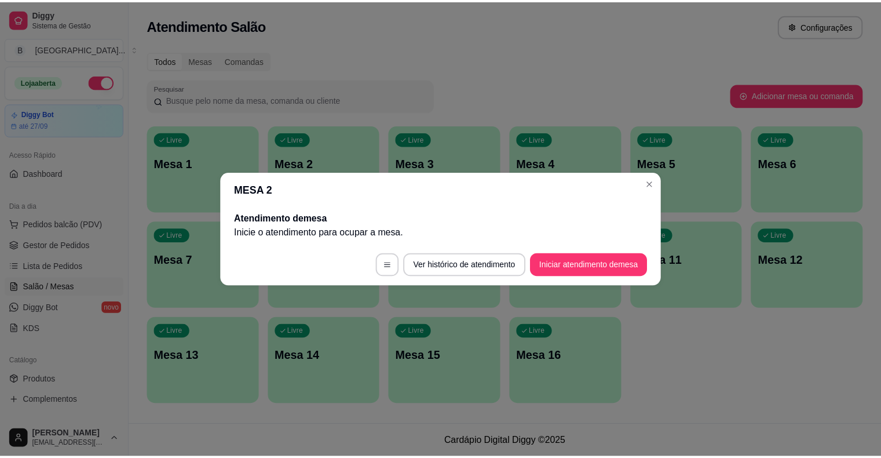
scroll to position [0, 0]
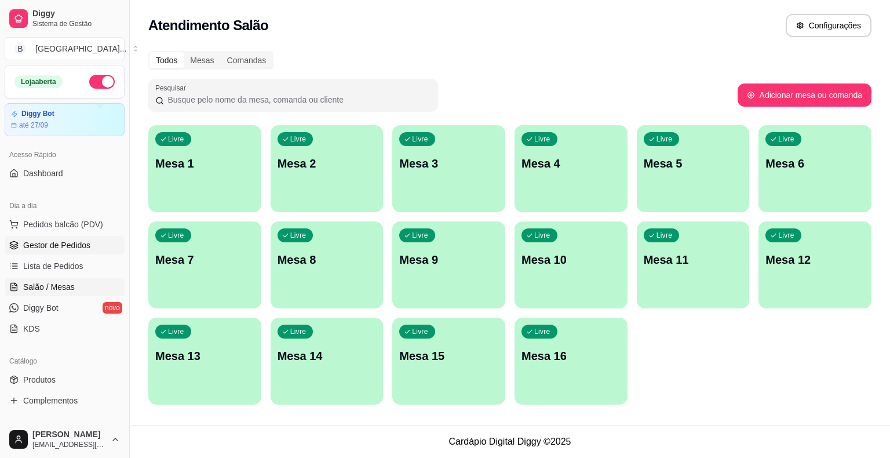
click at [49, 244] on span "Gestor de Pedidos" at bounding box center [56, 245] width 67 height 12
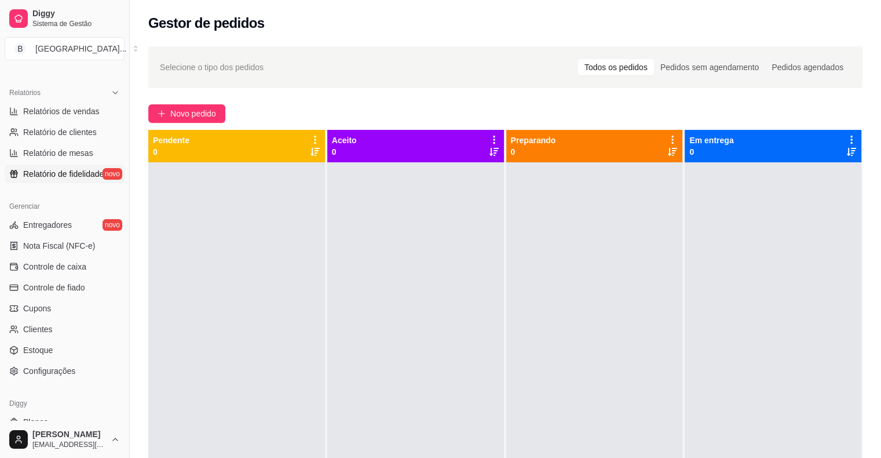
scroll to position [375, 0]
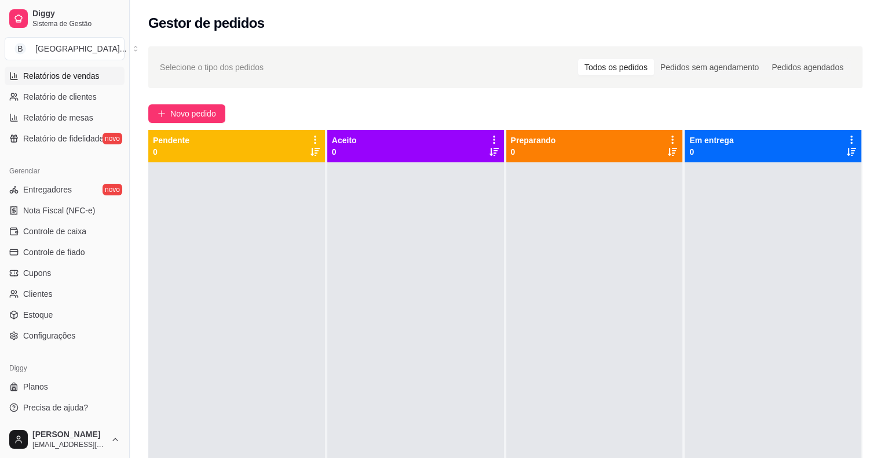
click at [62, 73] on span "Relatórios de vendas" at bounding box center [61, 76] width 76 height 12
select select "ALL"
select select "0"
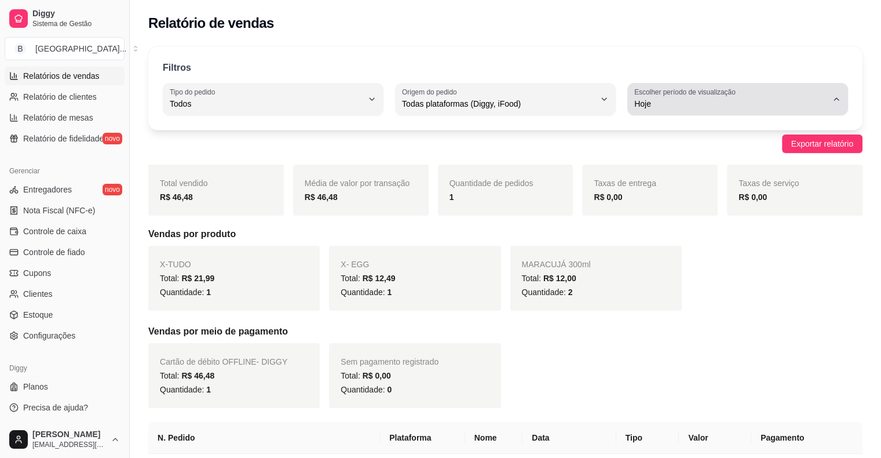
click at [716, 98] on span "Hoje" at bounding box center [730, 104] width 193 height 12
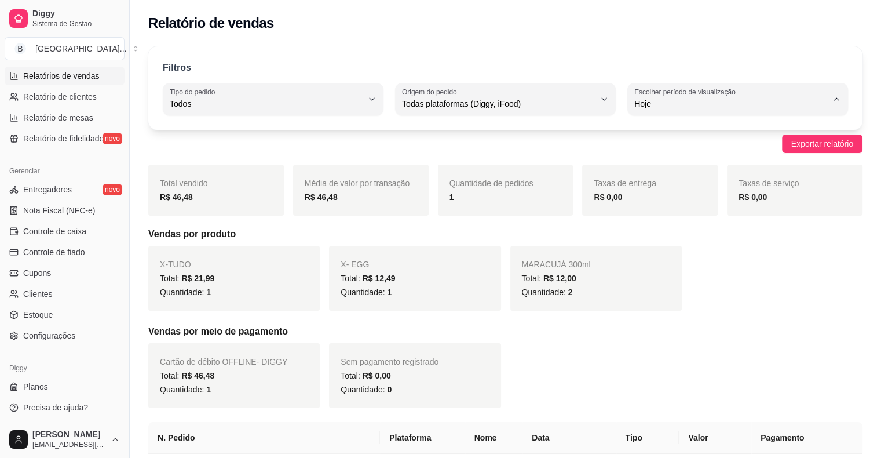
click at [704, 147] on span "Ontem" at bounding box center [732, 149] width 183 height 11
type input "1"
select select "1"
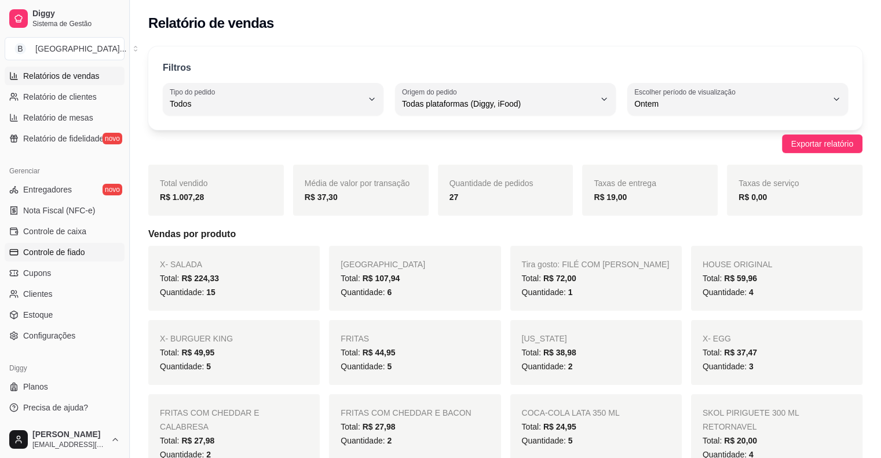
scroll to position [116, 0]
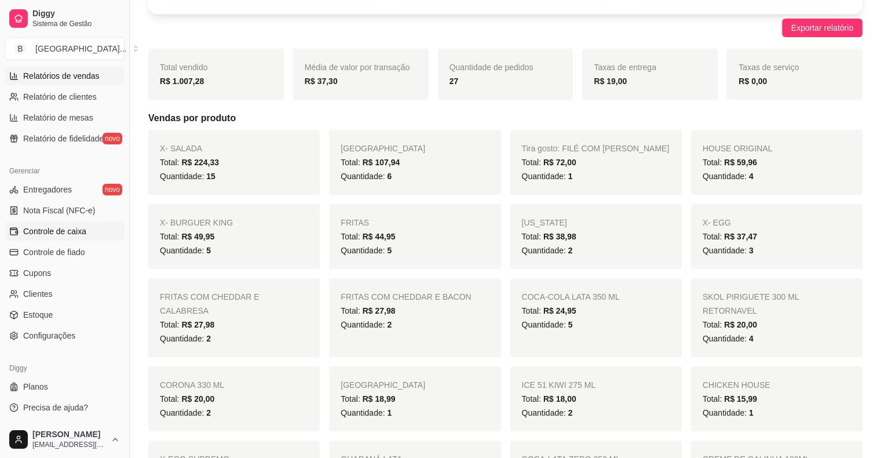
click at [76, 228] on span "Controle de caixa" at bounding box center [54, 231] width 63 height 12
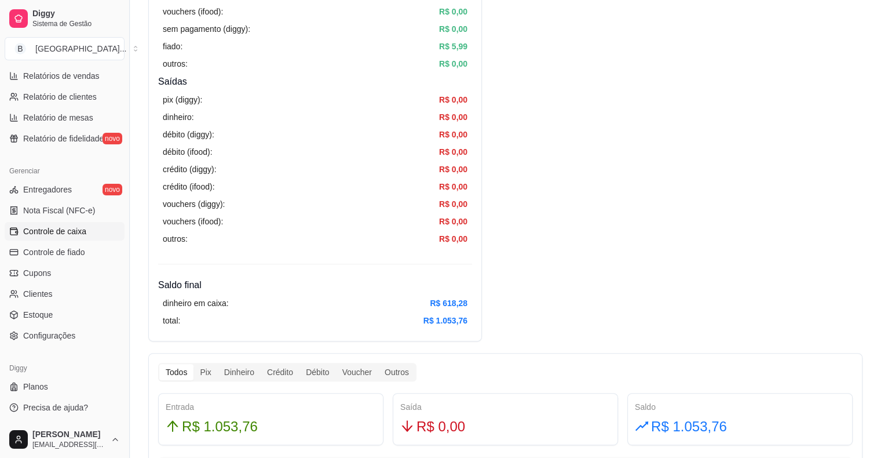
scroll to position [290, 0]
